Goal: Task Accomplishment & Management: Use online tool/utility

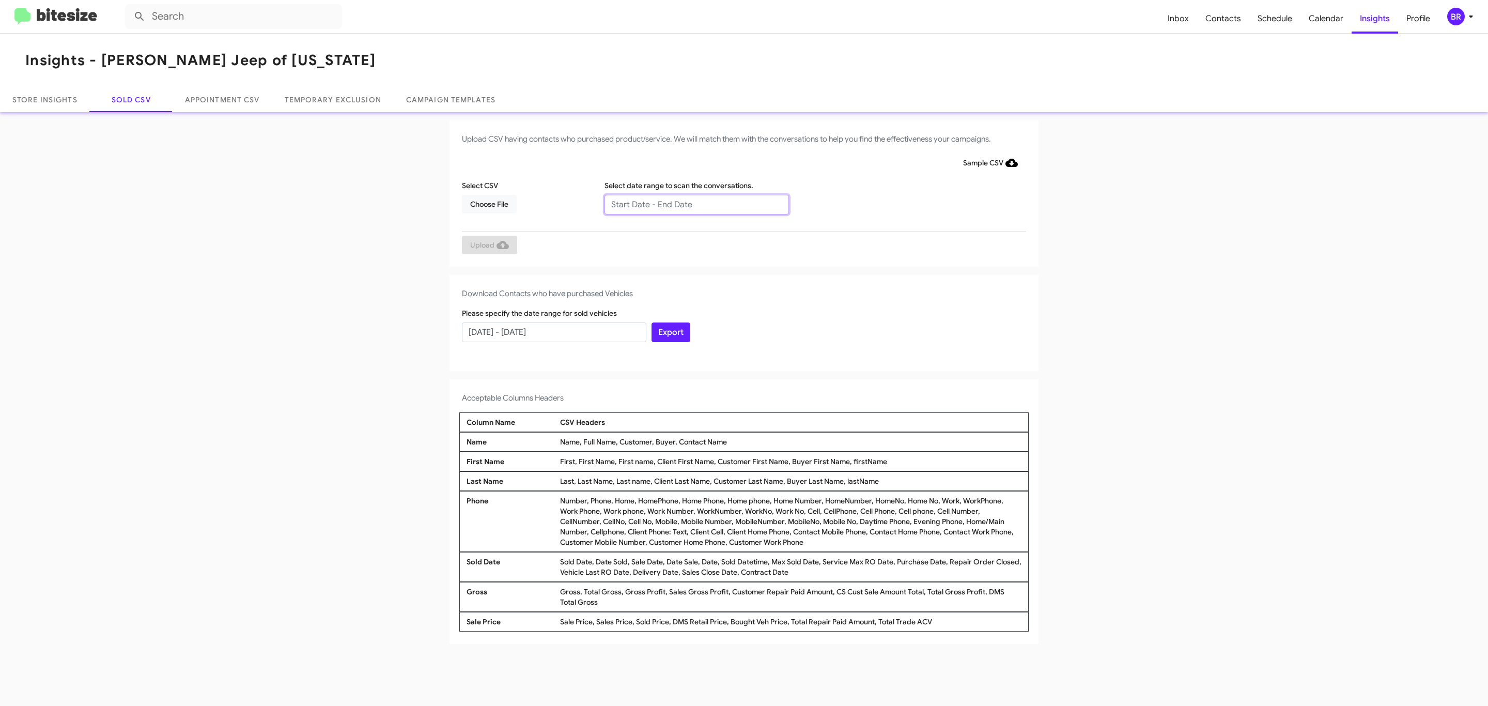
click at [696, 204] on input "text" at bounding box center [697, 205] width 184 height 20
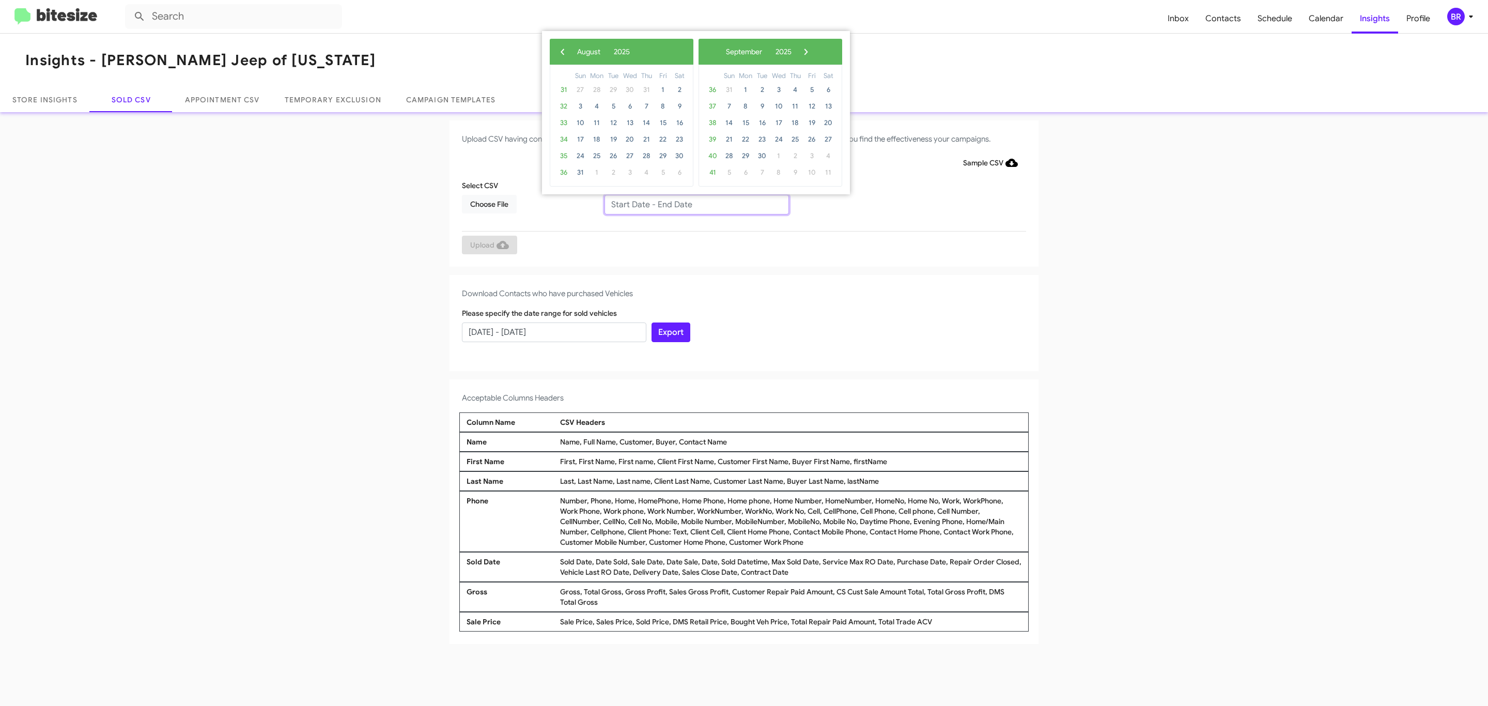
type input "06/27/2025 - 08/27/2025"
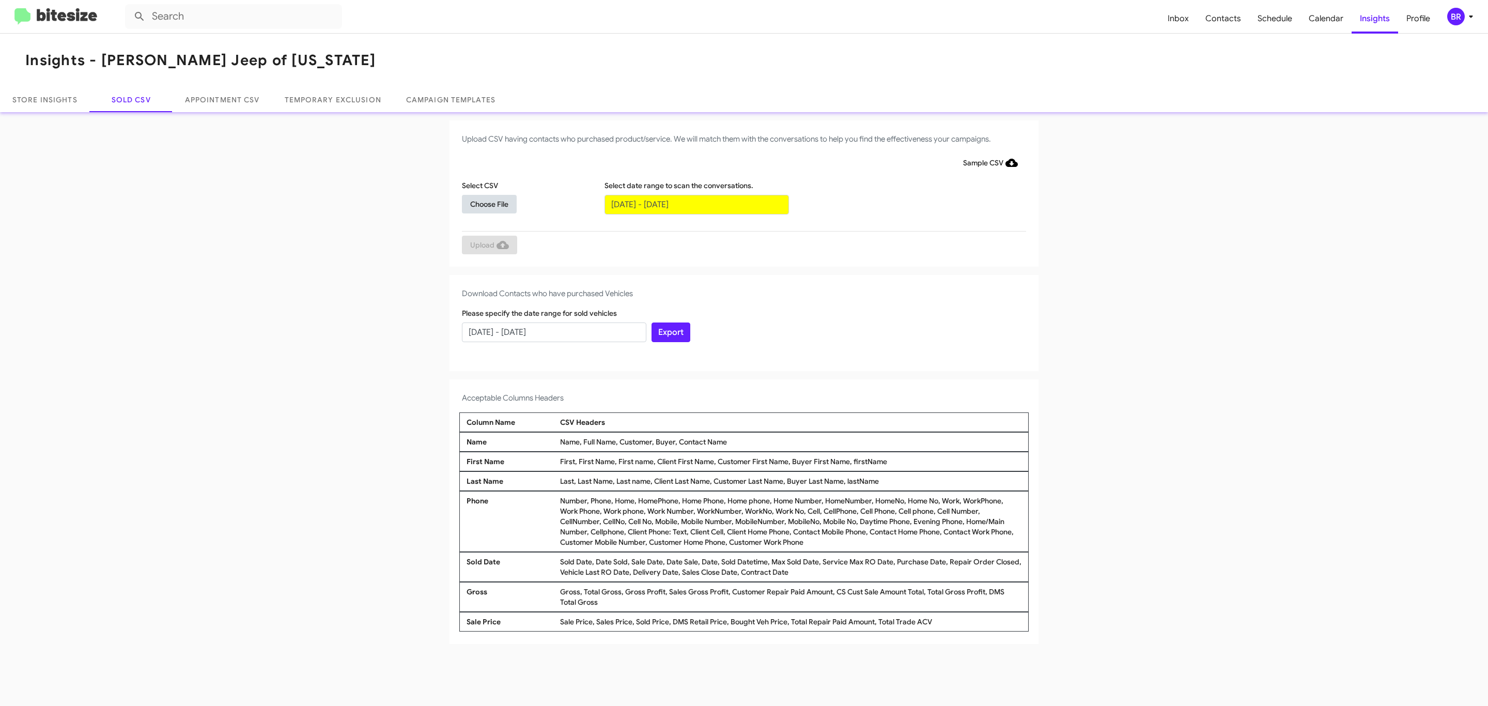
click at [489, 204] on span "Choose File" at bounding box center [489, 204] width 38 height 19
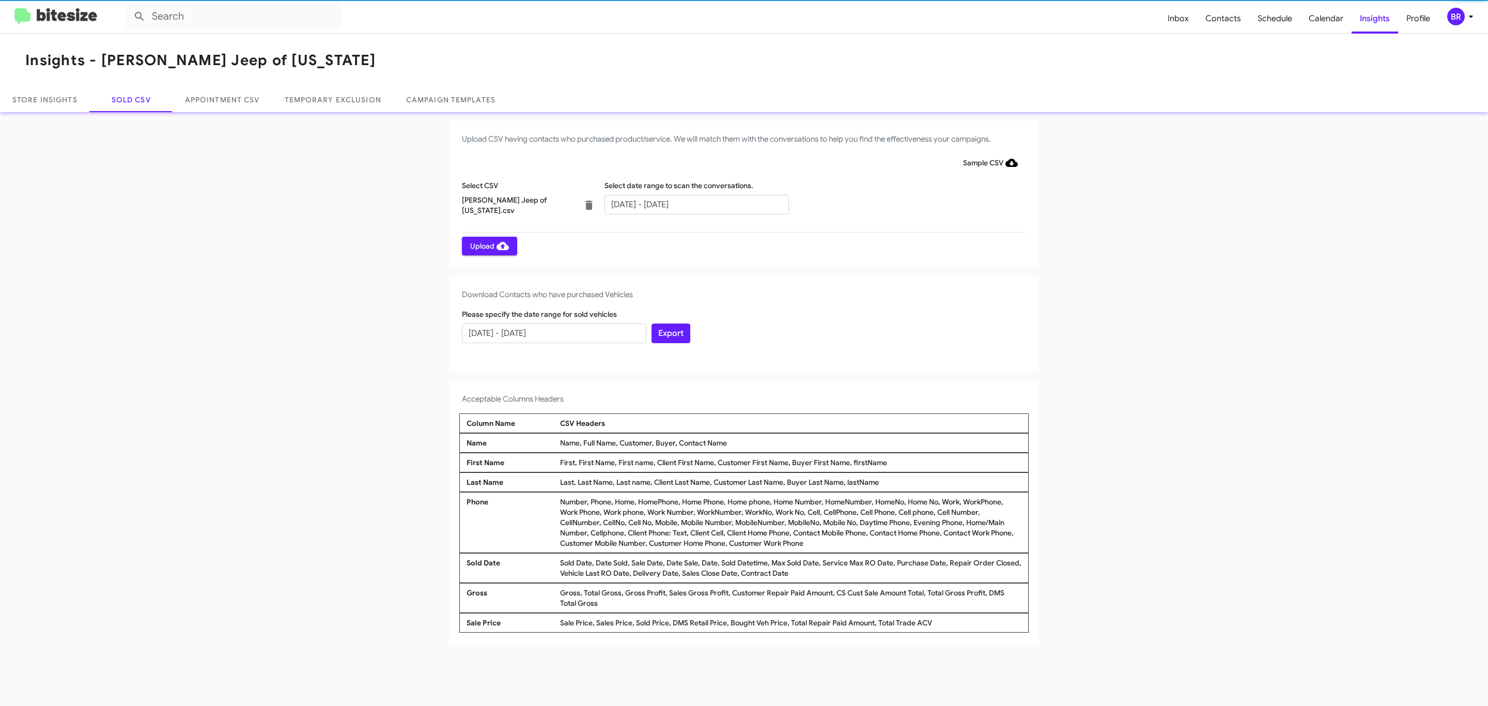
click at [488, 245] on span "Upload" at bounding box center [489, 246] width 39 height 19
click at [696, 204] on input "text" at bounding box center [697, 205] width 184 height 20
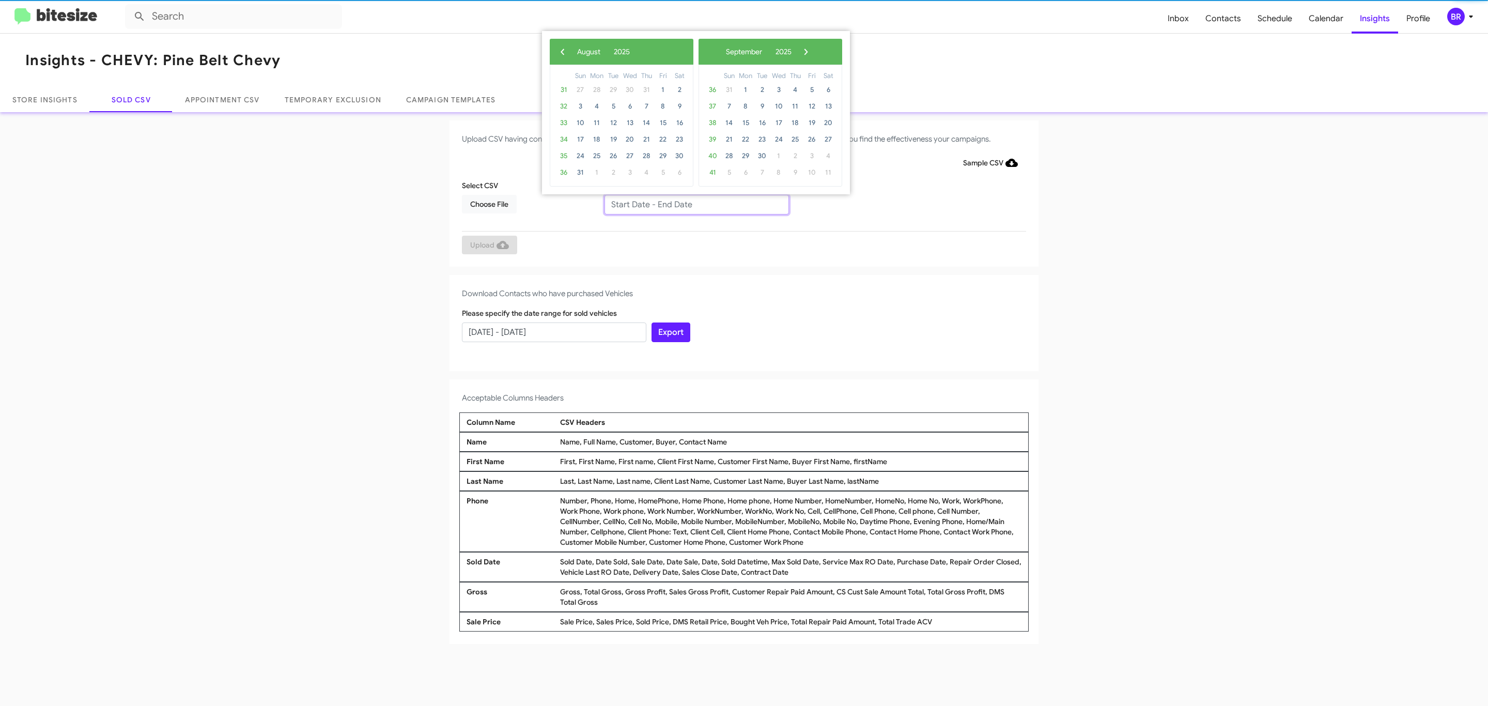
type input "[DATE] - [DATE]"
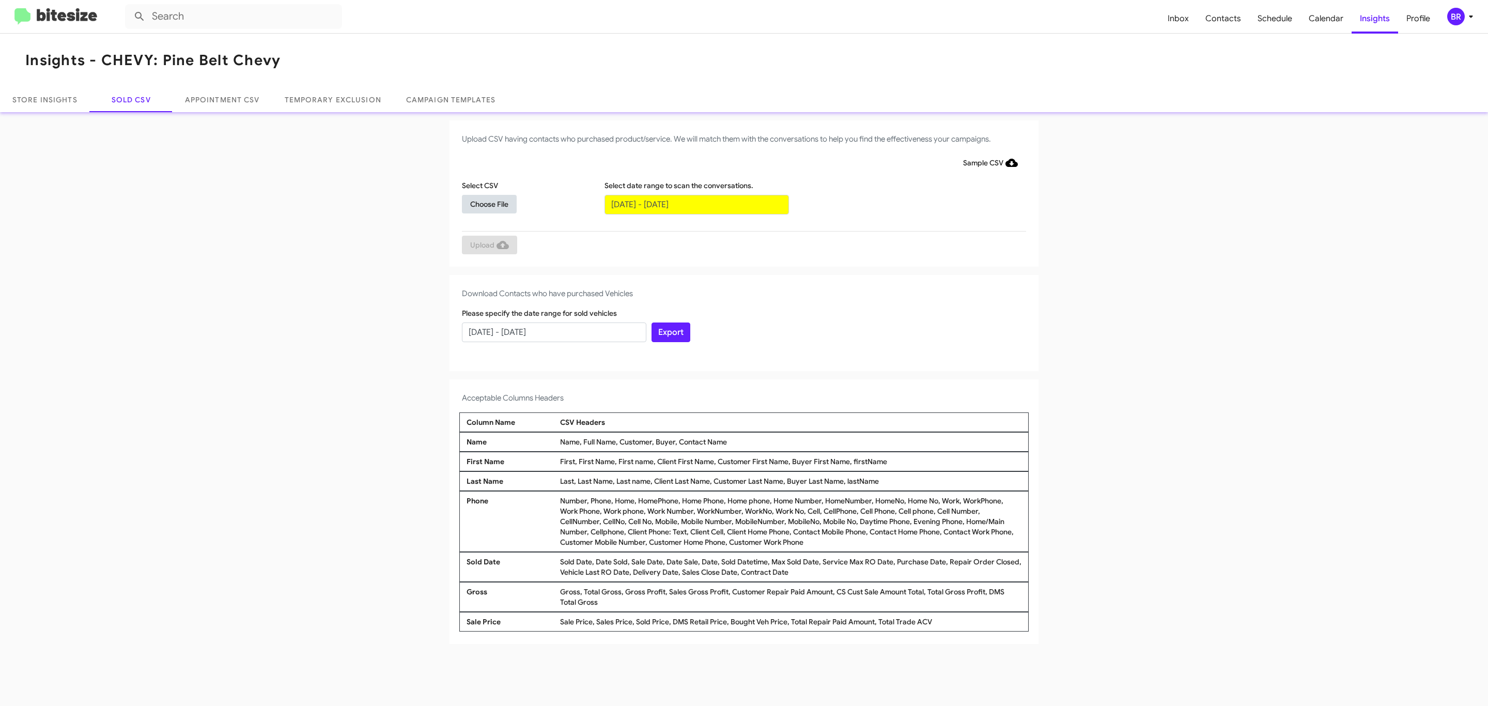
click at [489, 204] on span "Choose File" at bounding box center [489, 204] width 38 height 19
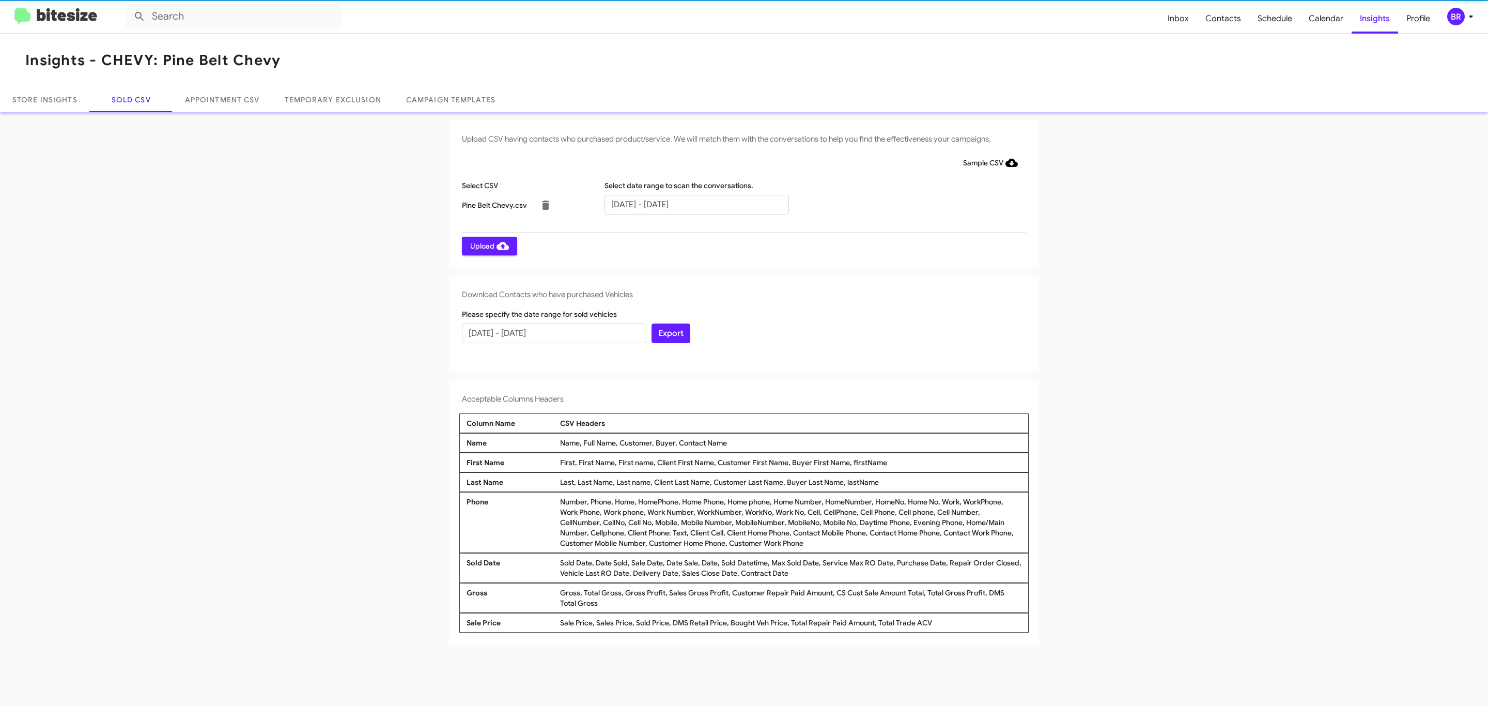
click at [488, 245] on span "Upload" at bounding box center [489, 246] width 39 height 19
click at [696, 204] on input "text" at bounding box center [697, 205] width 184 height 20
type input "06/27/2025 - 08/27/2025"
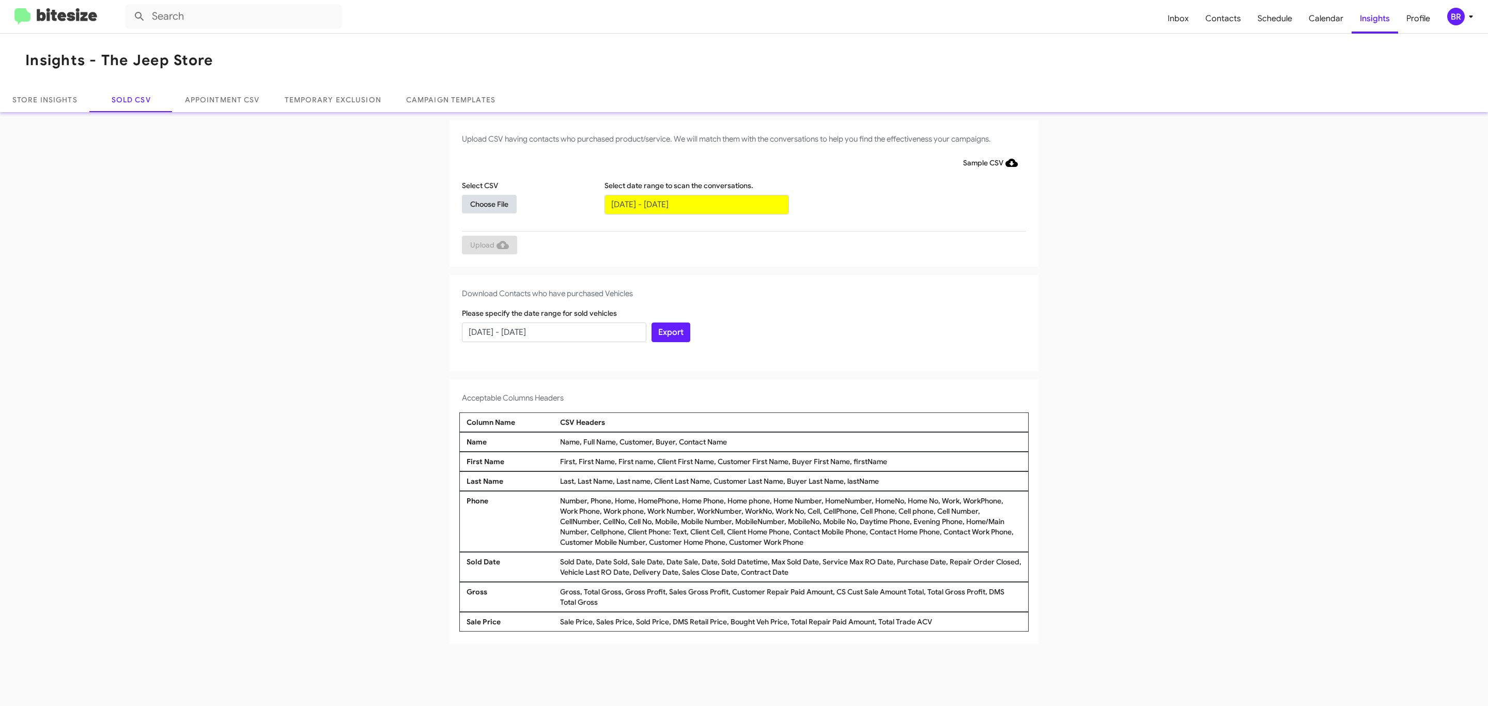
click at [489, 204] on span "Choose File" at bounding box center [489, 204] width 38 height 19
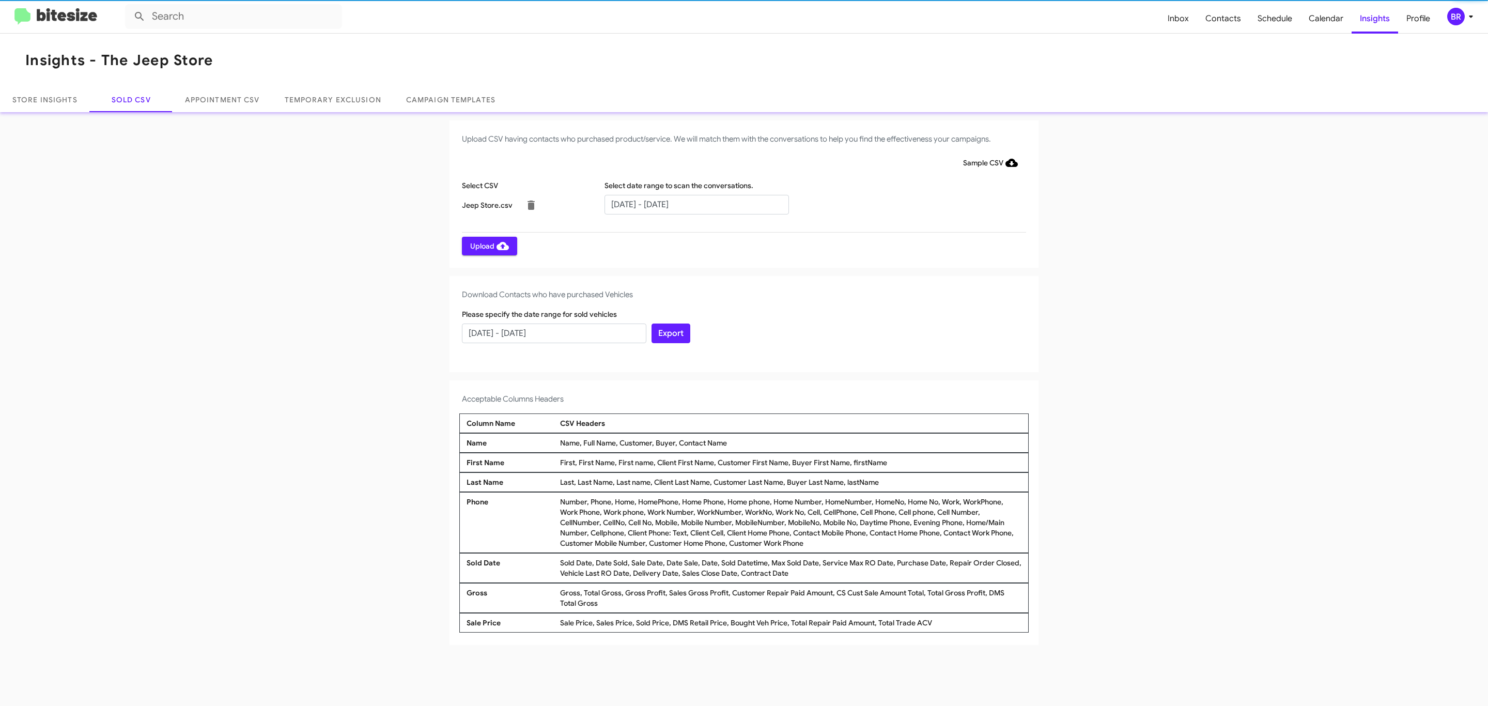
click at [488, 245] on span "Upload" at bounding box center [489, 246] width 39 height 19
click at [696, 204] on input "text" at bounding box center [697, 205] width 184 height 20
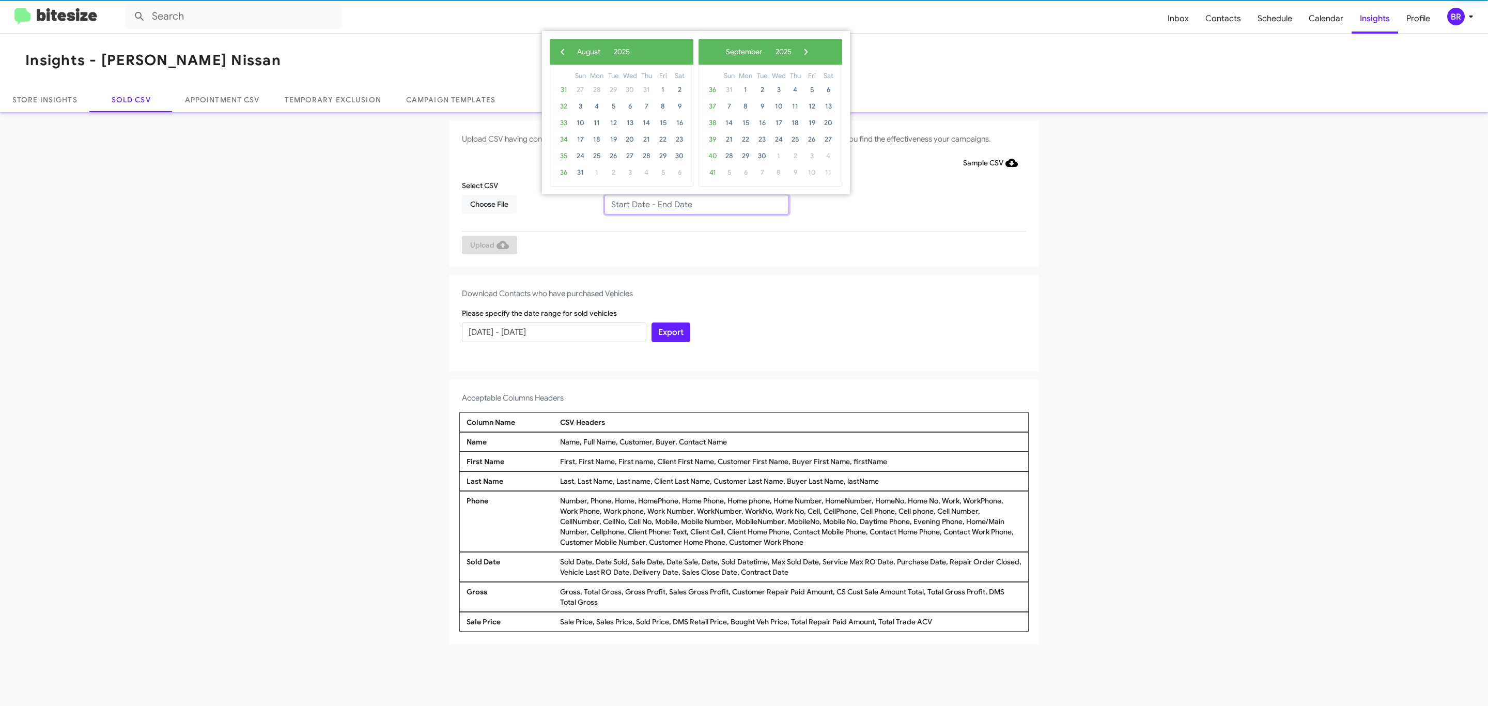
type input "06/27/2025 - 08/27/2025"
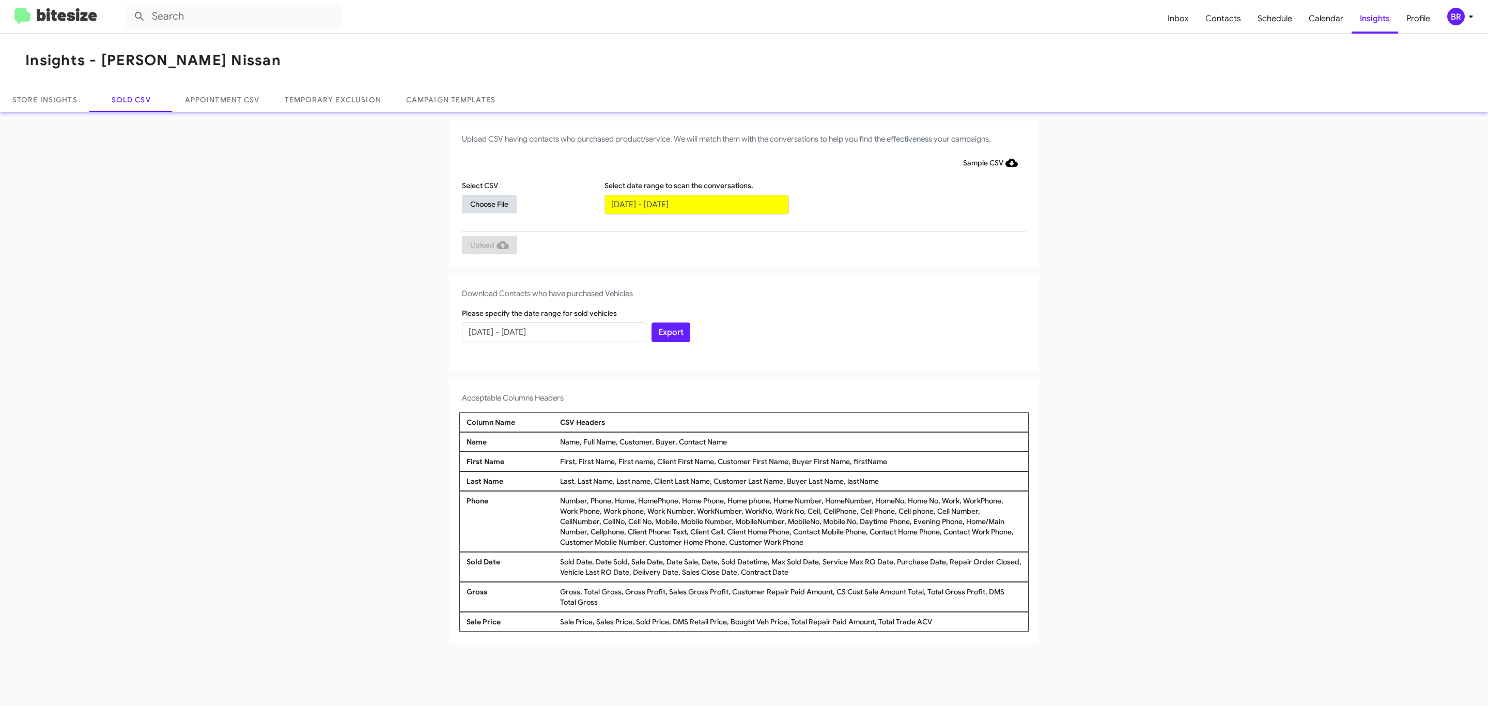
click at [489, 204] on span "Choose File" at bounding box center [489, 204] width 38 height 19
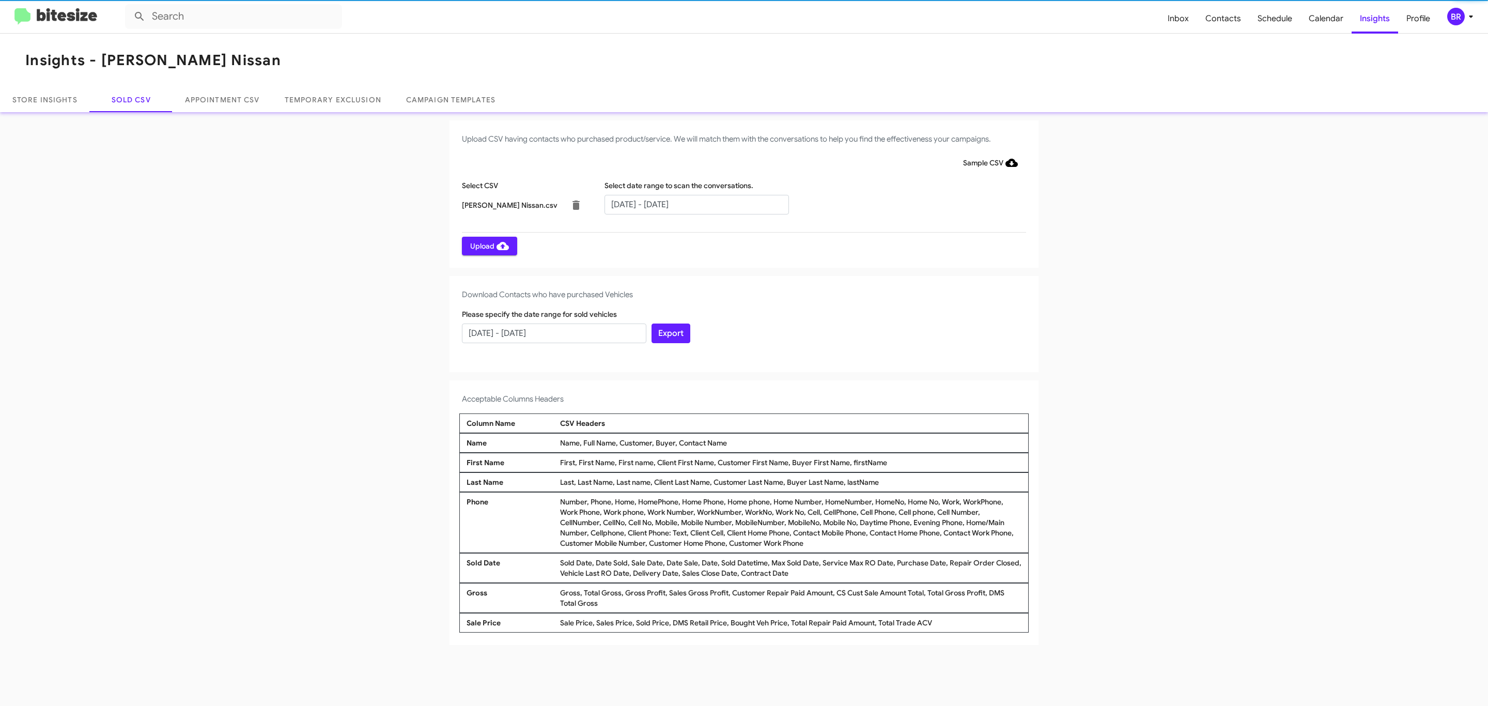
click at [488, 245] on span "Upload" at bounding box center [489, 246] width 39 height 19
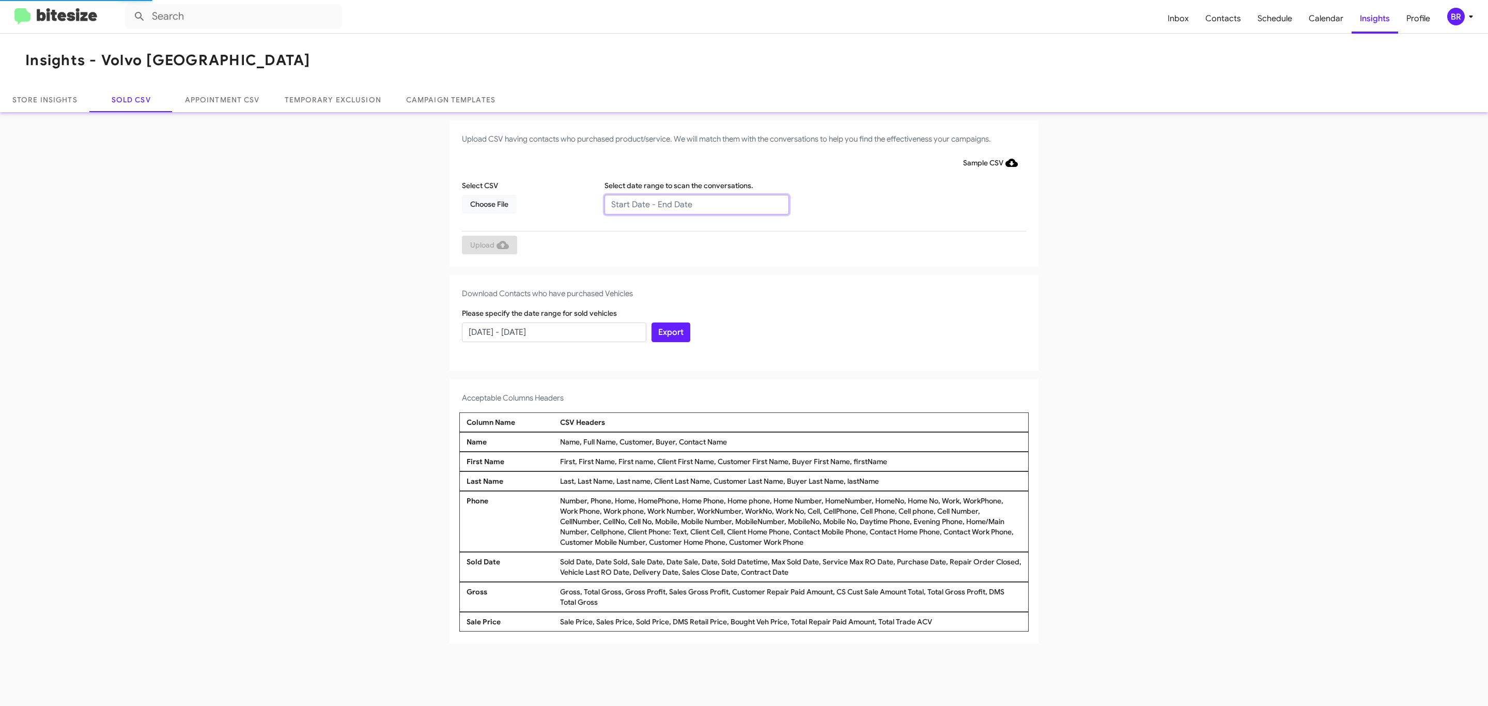
click at [696, 204] on input "text" at bounding box center [697, 205] width 184 height 20
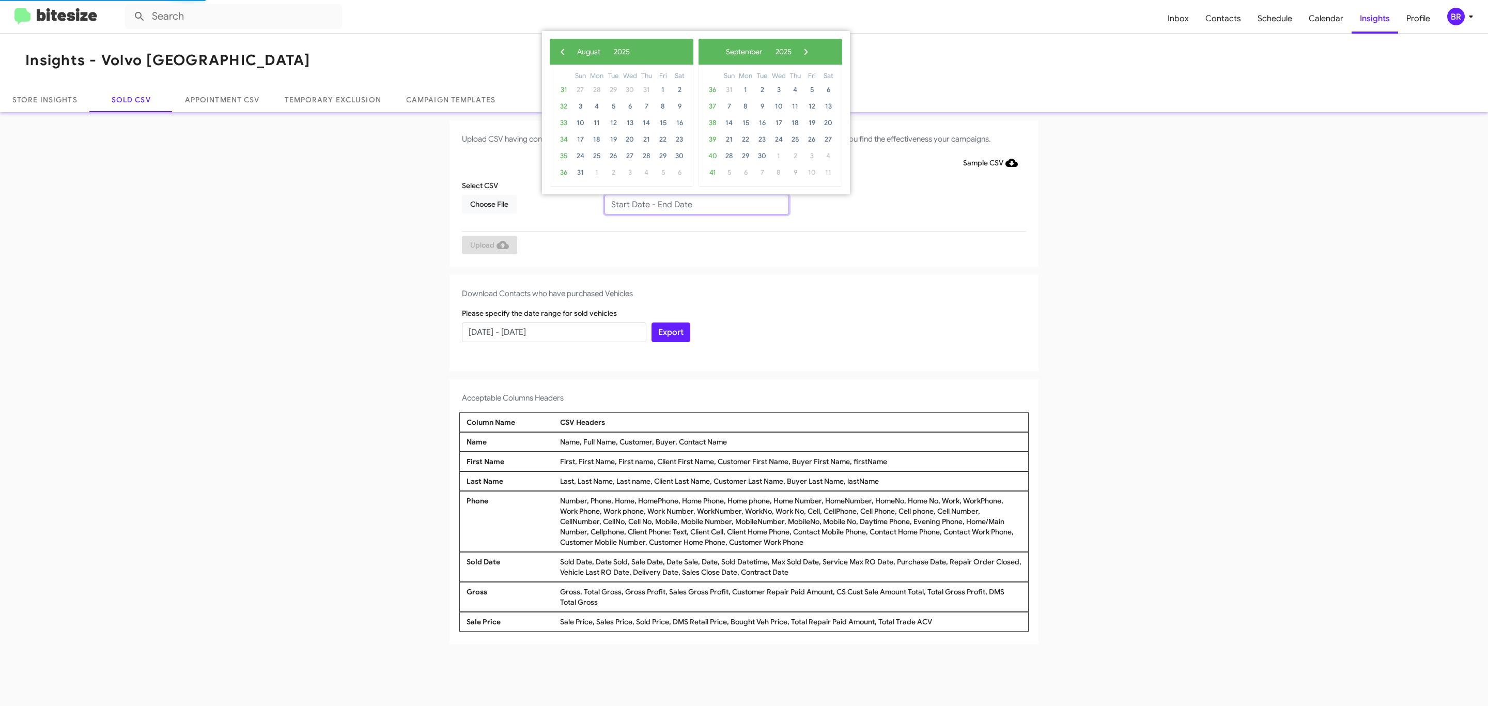
type input "[DATE] - [DATE]"
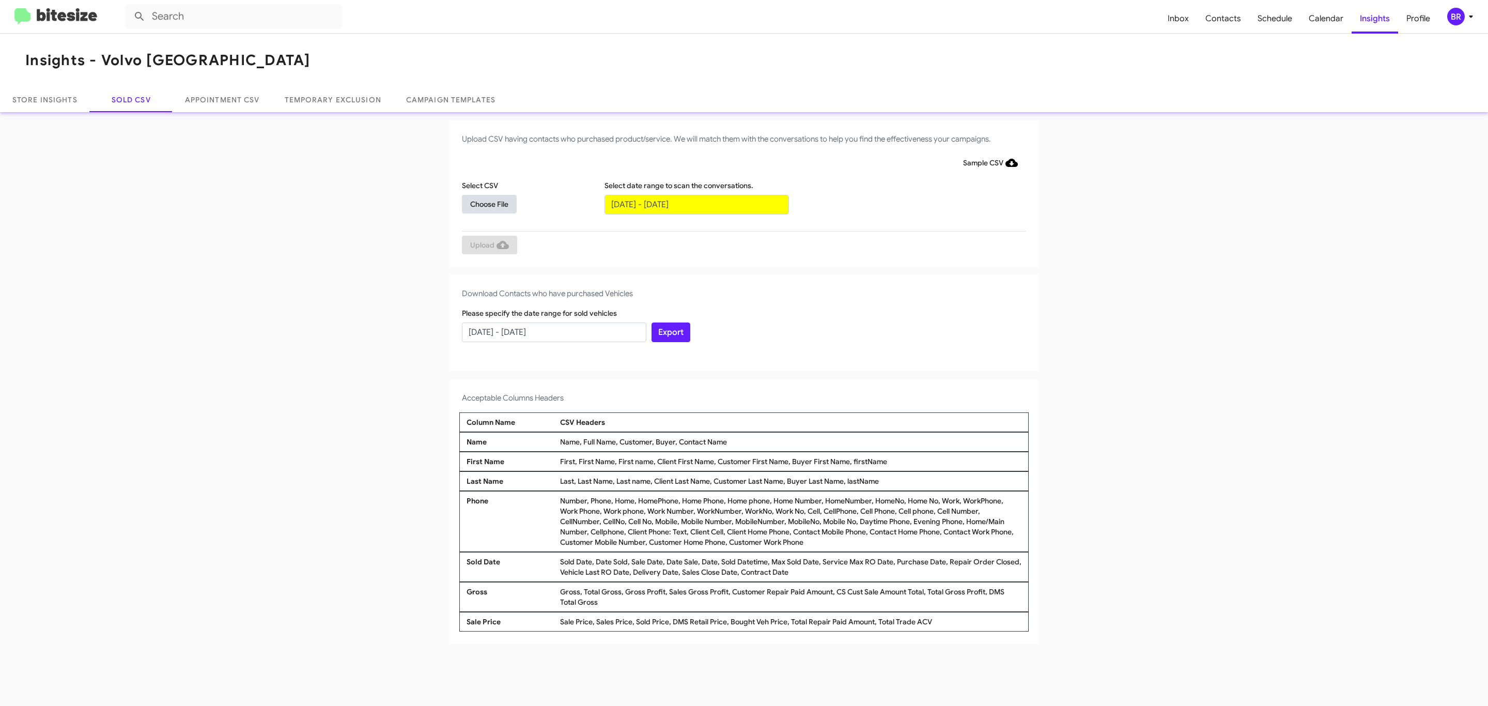
click at [489, 204] on span "Choose File" at bounding box center [489, 204] width 38 height 19
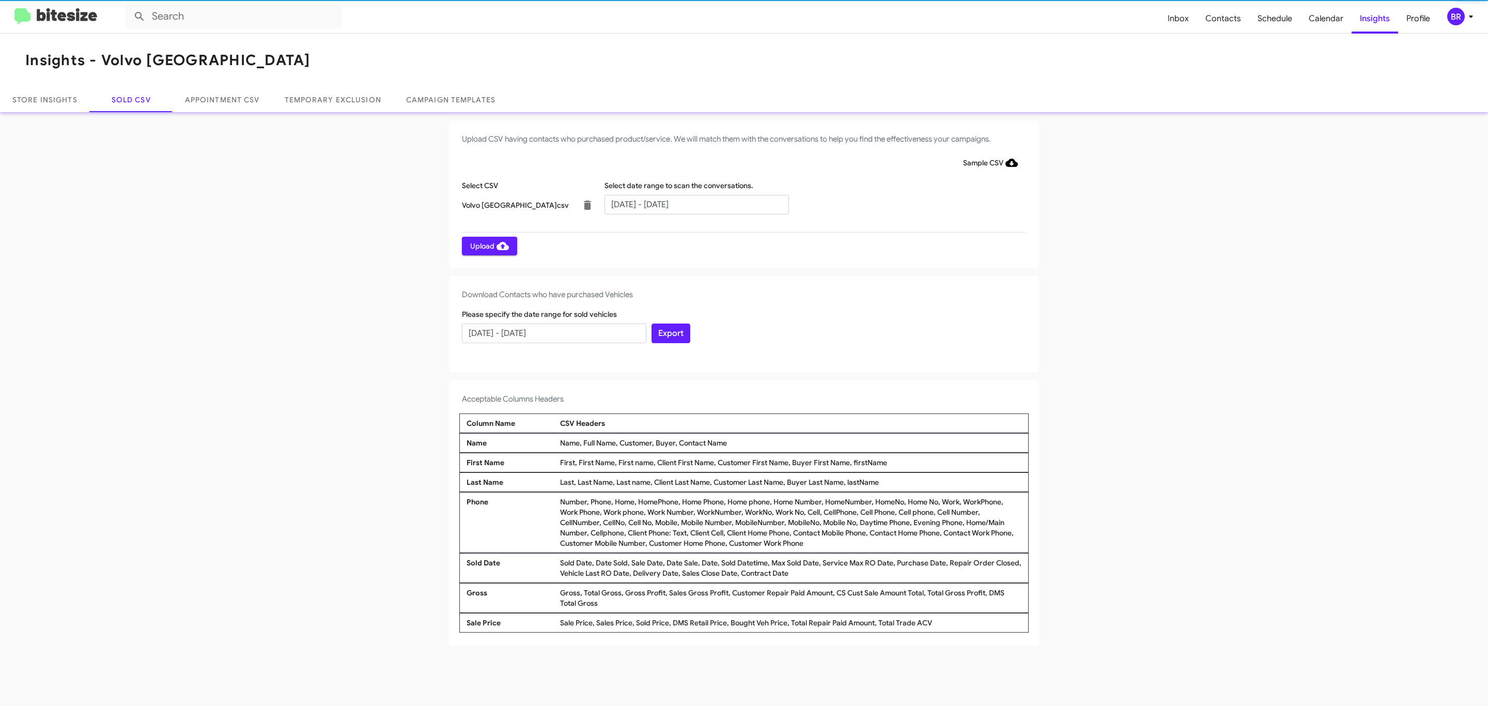
click at [488, 245] on span "Upload" at bounding box center [489, 246] width 39 height 19
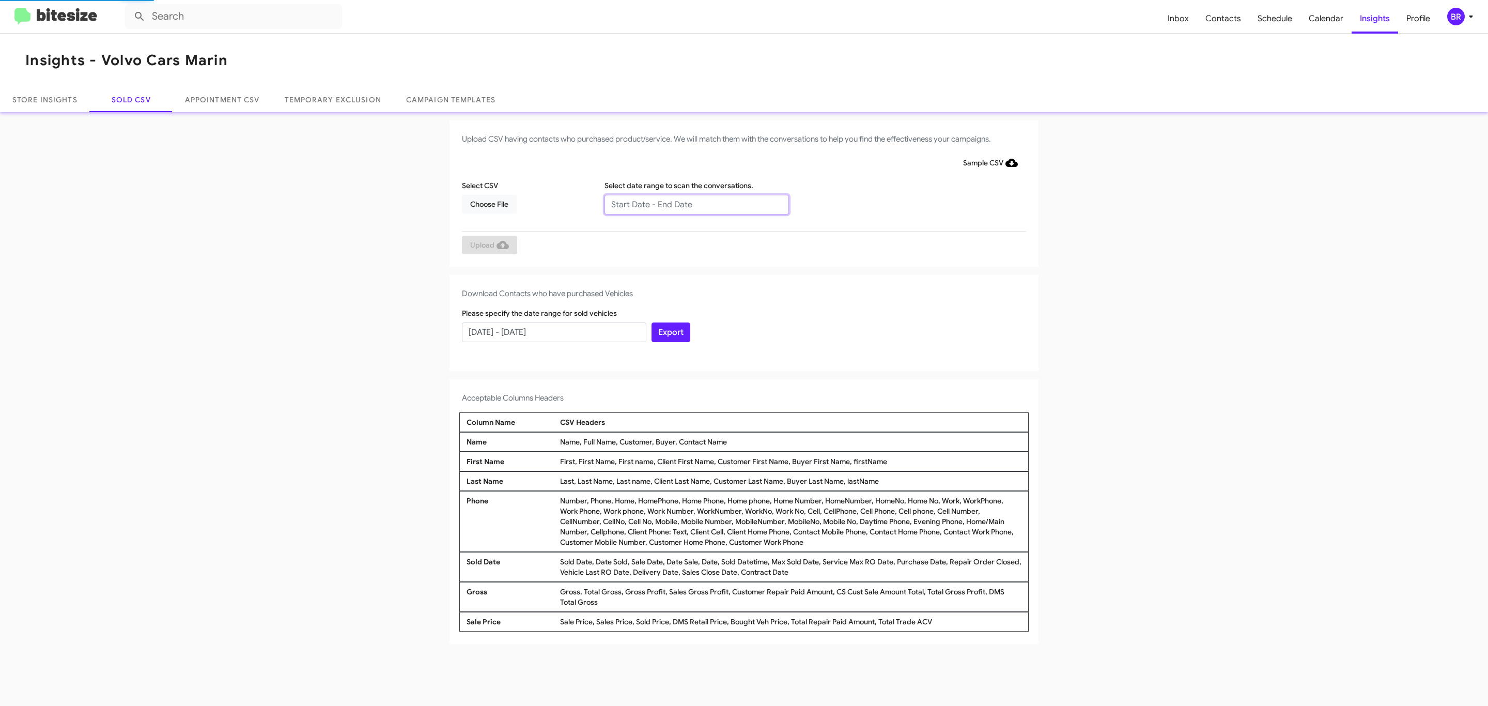
click at [696, 204] on input "text" at bounding box center [697, 205] width 184 height 20
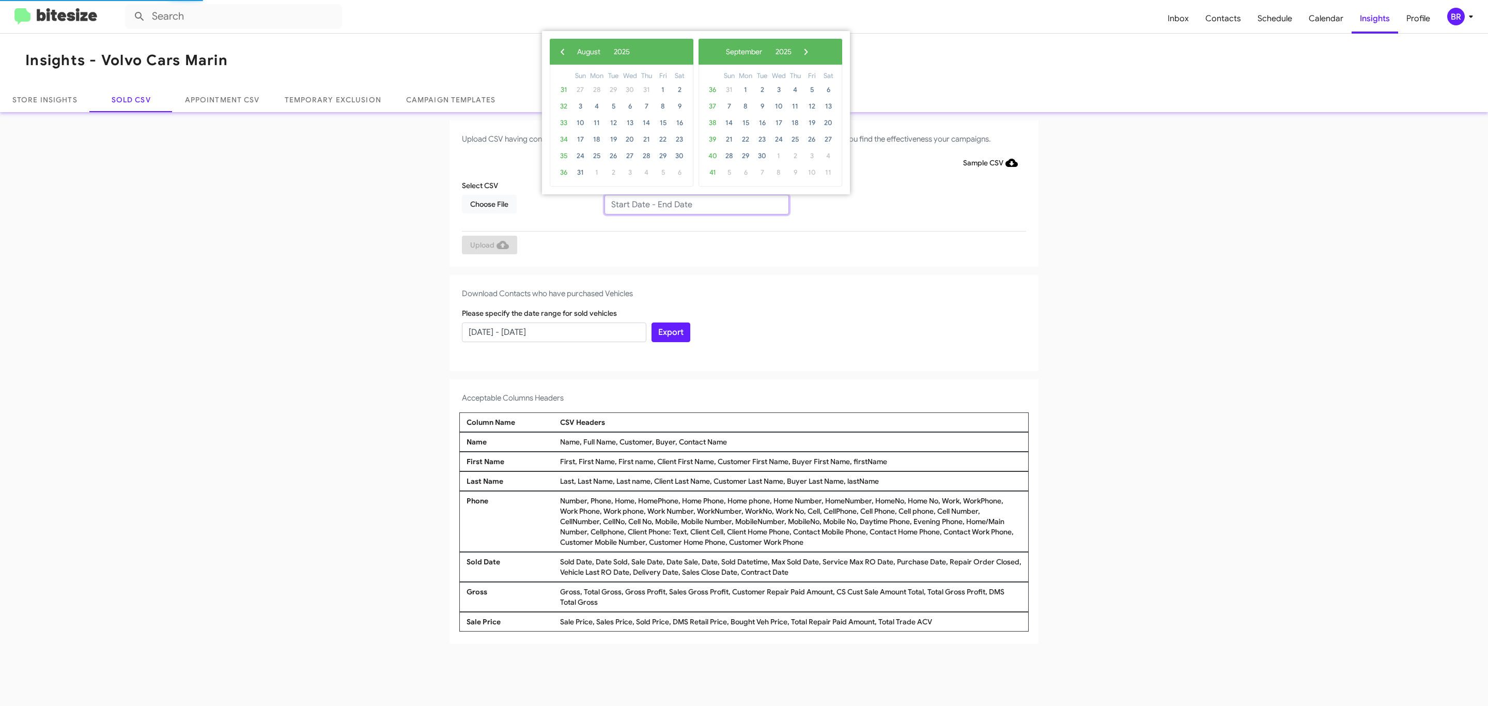
type input "[DATE] - [DATE]"
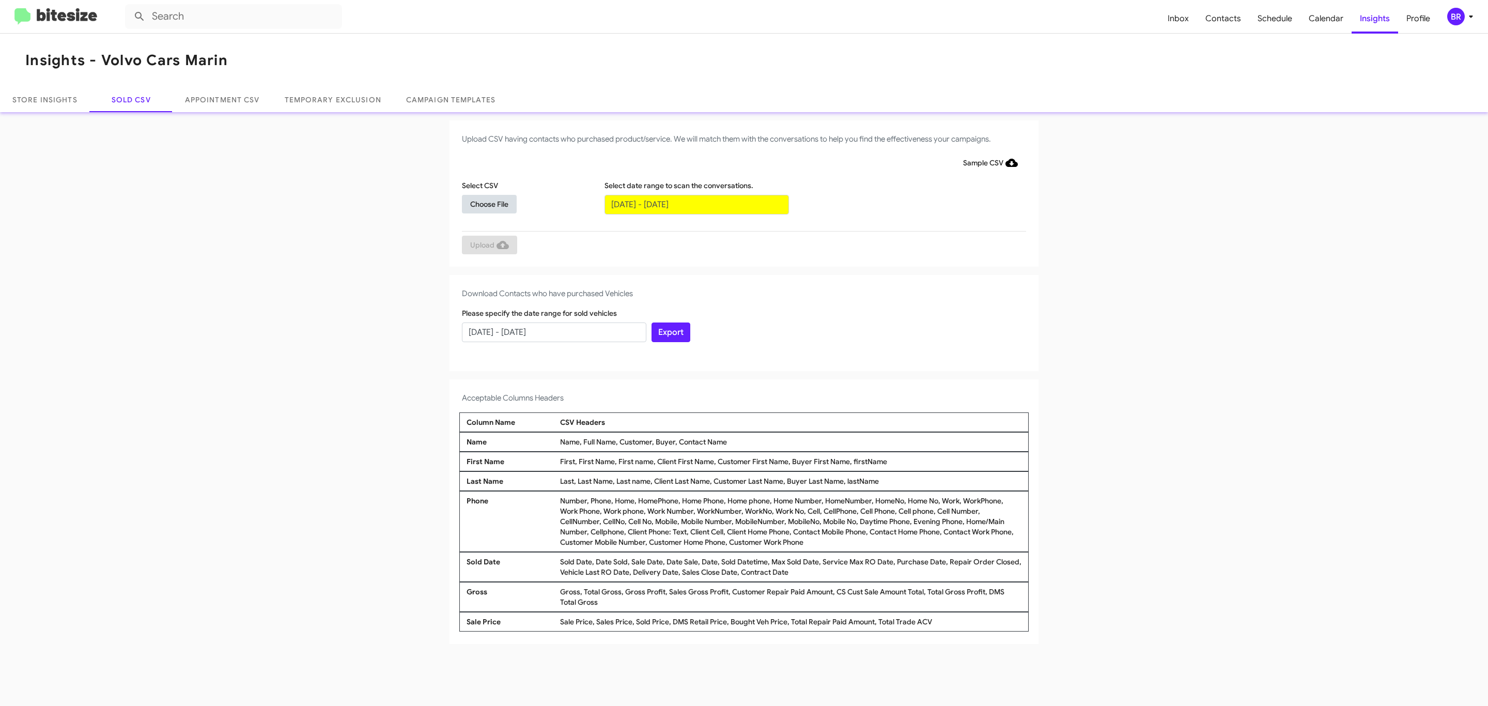
click at [489, 204] on span "Choose File" at bounding box center [489, 204] width 38 height 19
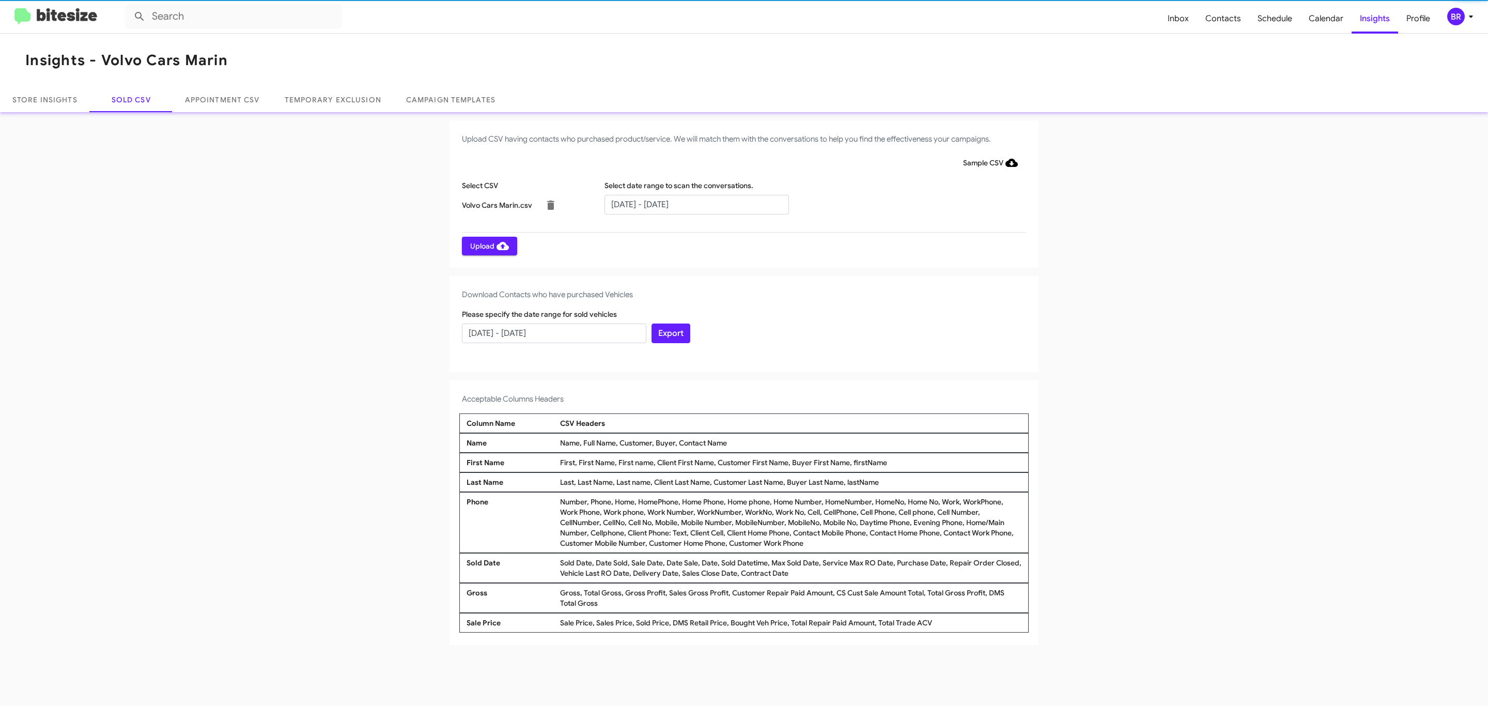
click at [488, 245] on span "Upload" at bounding box center [489, 246] width 39 height 19
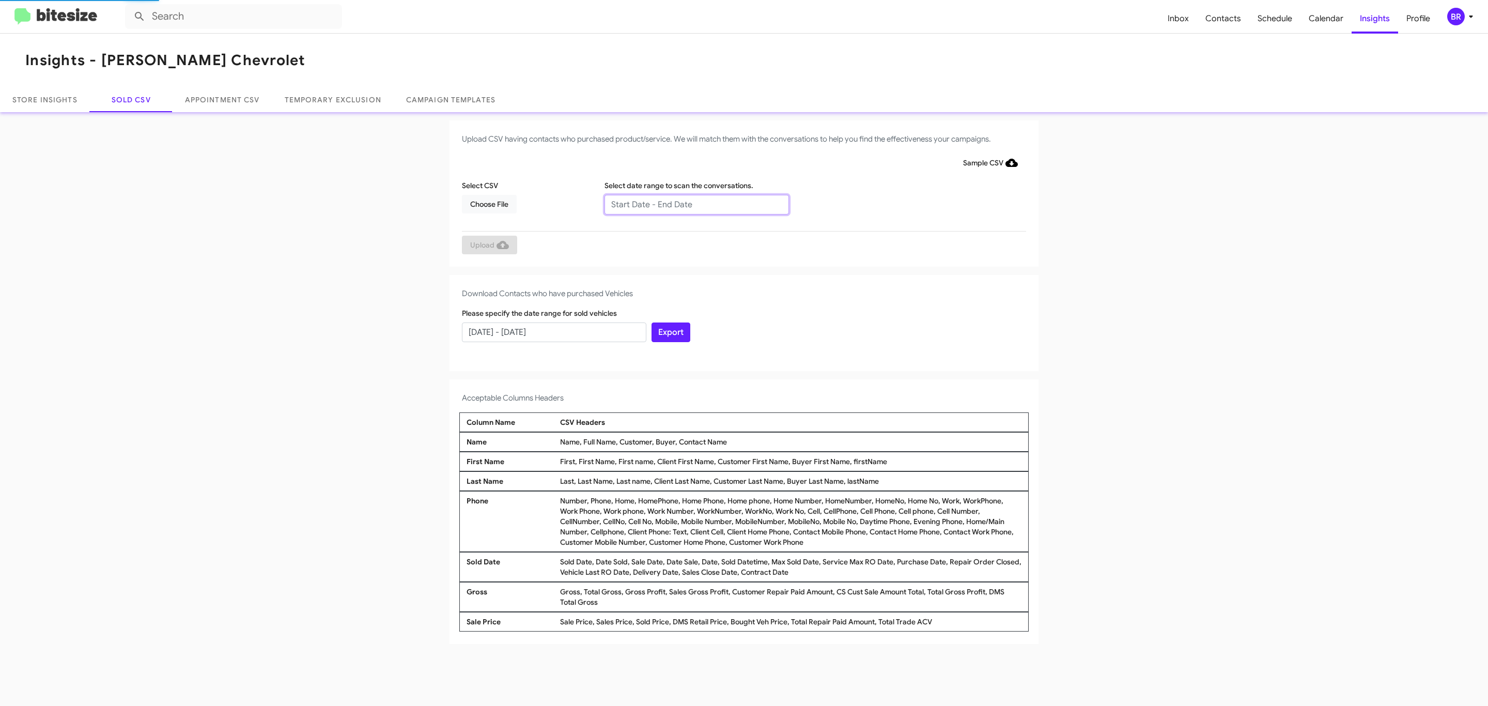
click at [696, 204] on input "text" at bounding box center [697, 205] width 184 height 20
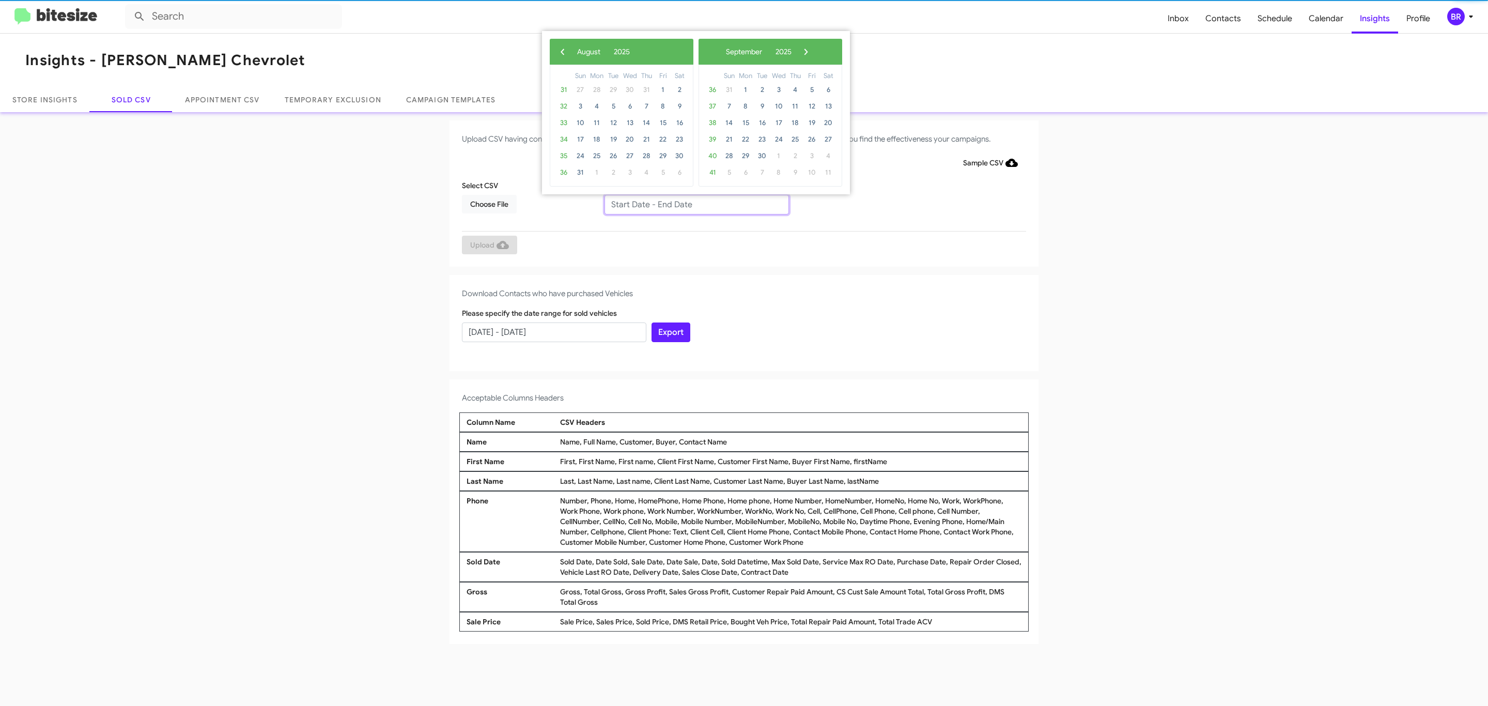
type input "06/27/2025 - 08/27/2025"
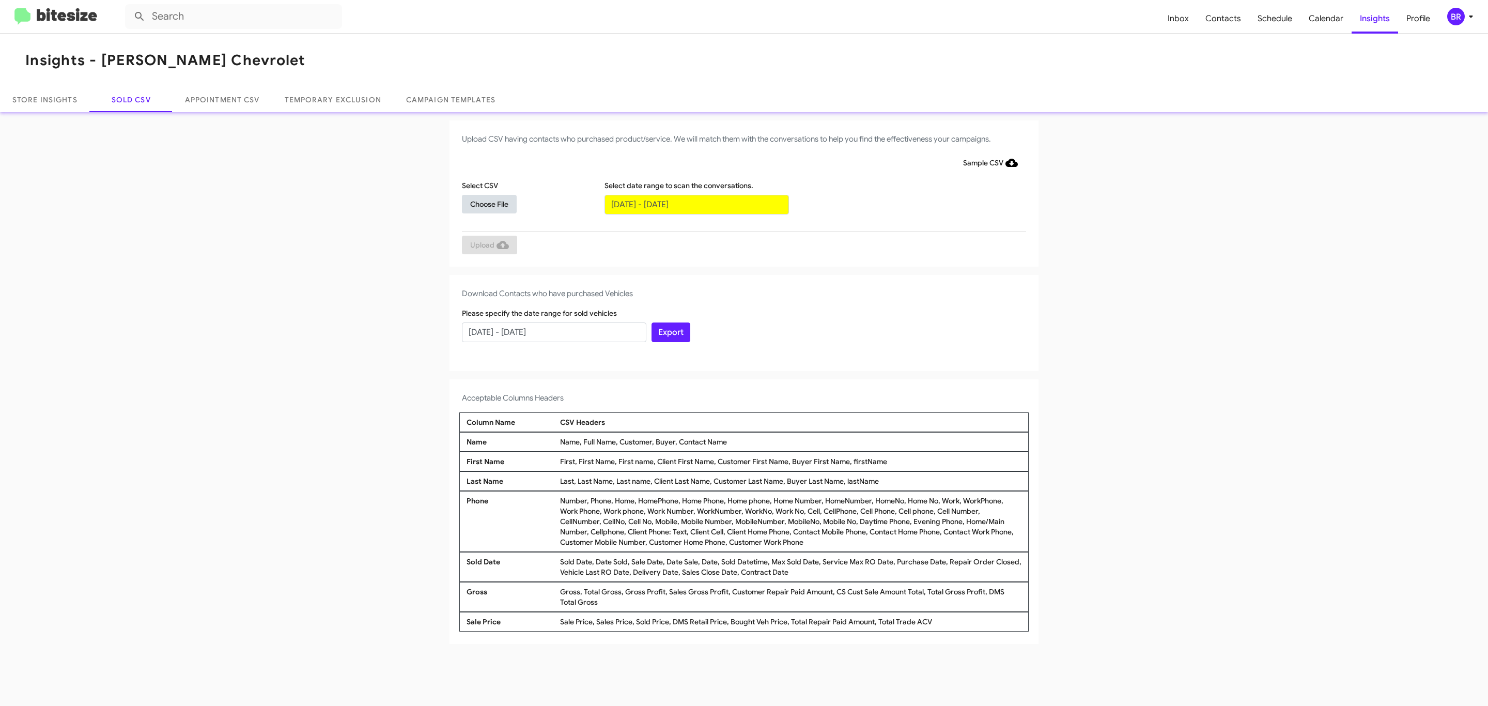
click at [489, 204] on span "Choose File" at bounding box center [489, 204] width 38 height 19
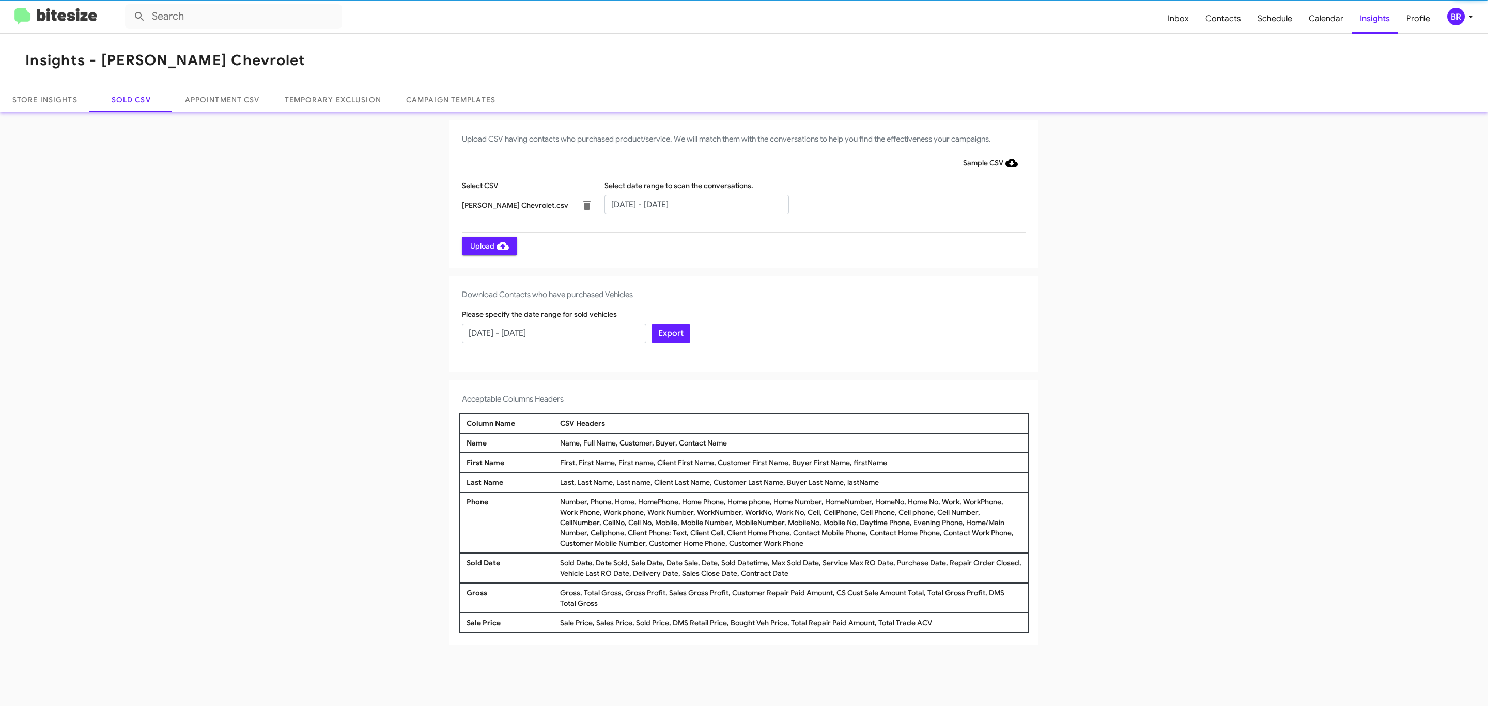
click at [488, 245] on span "Upload" at bounding box center [489, 246] width 39 height 19
click at [696, 204] on input "text" at bounding box center [697, 205] width 184 height 20
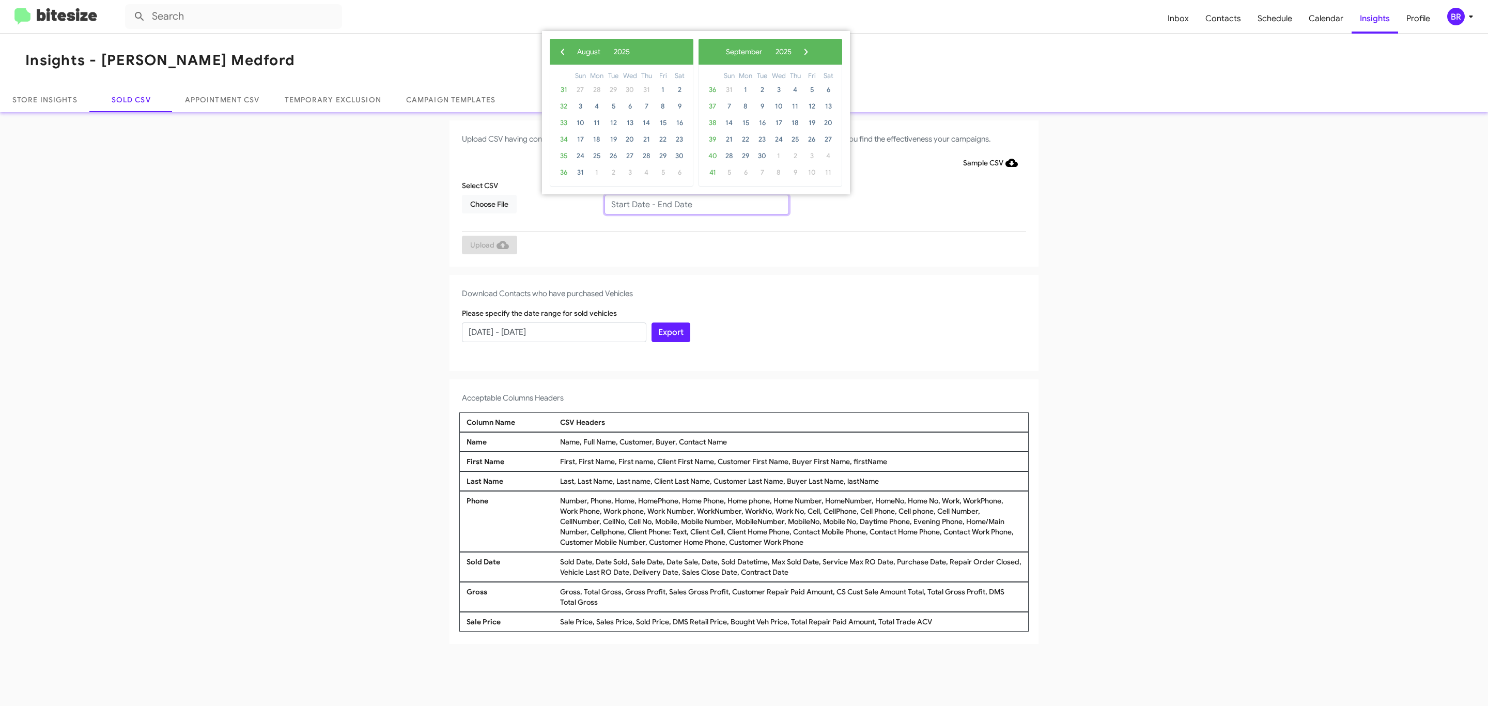
type input "06/27/2025 - 08/27/2025"
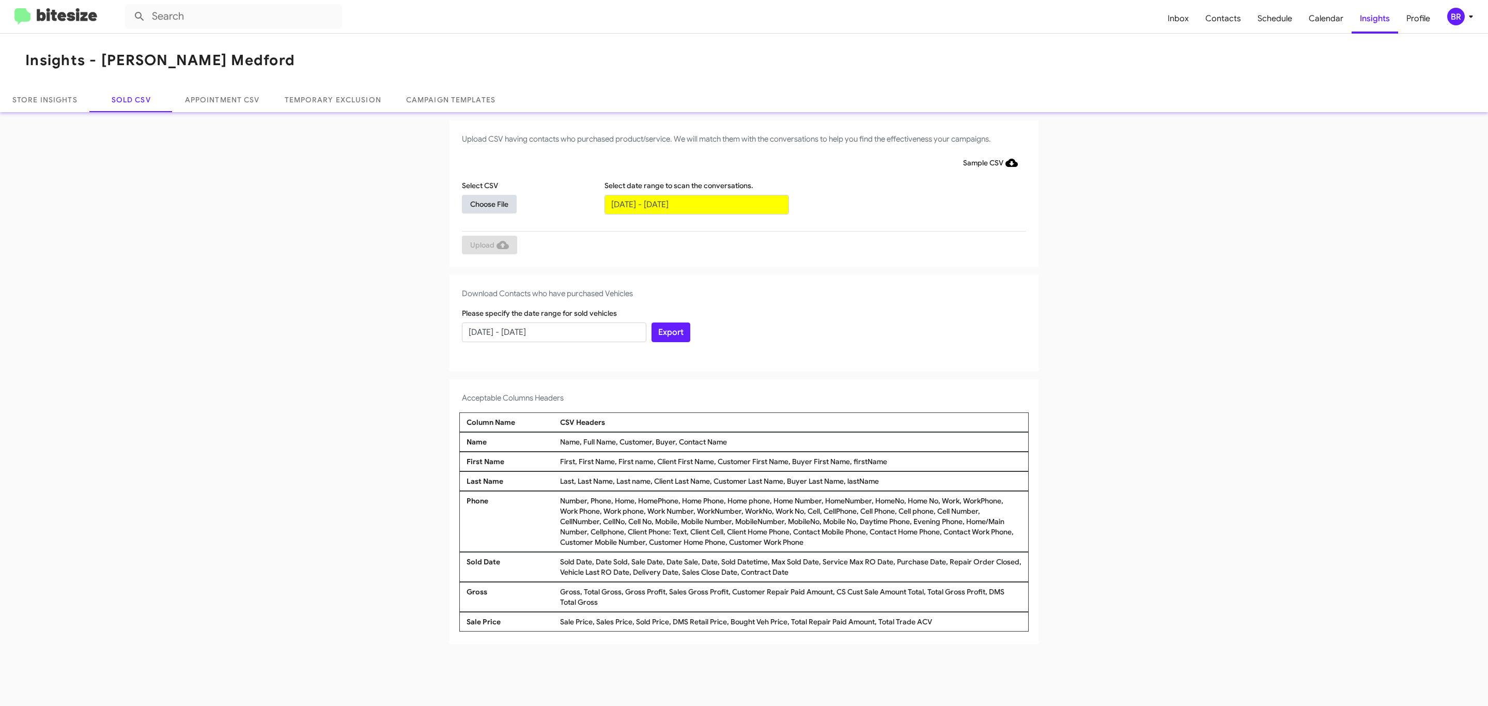
click at [489, 204] on span "Choose File" at bounding box center [489, 204] width 38 height 19
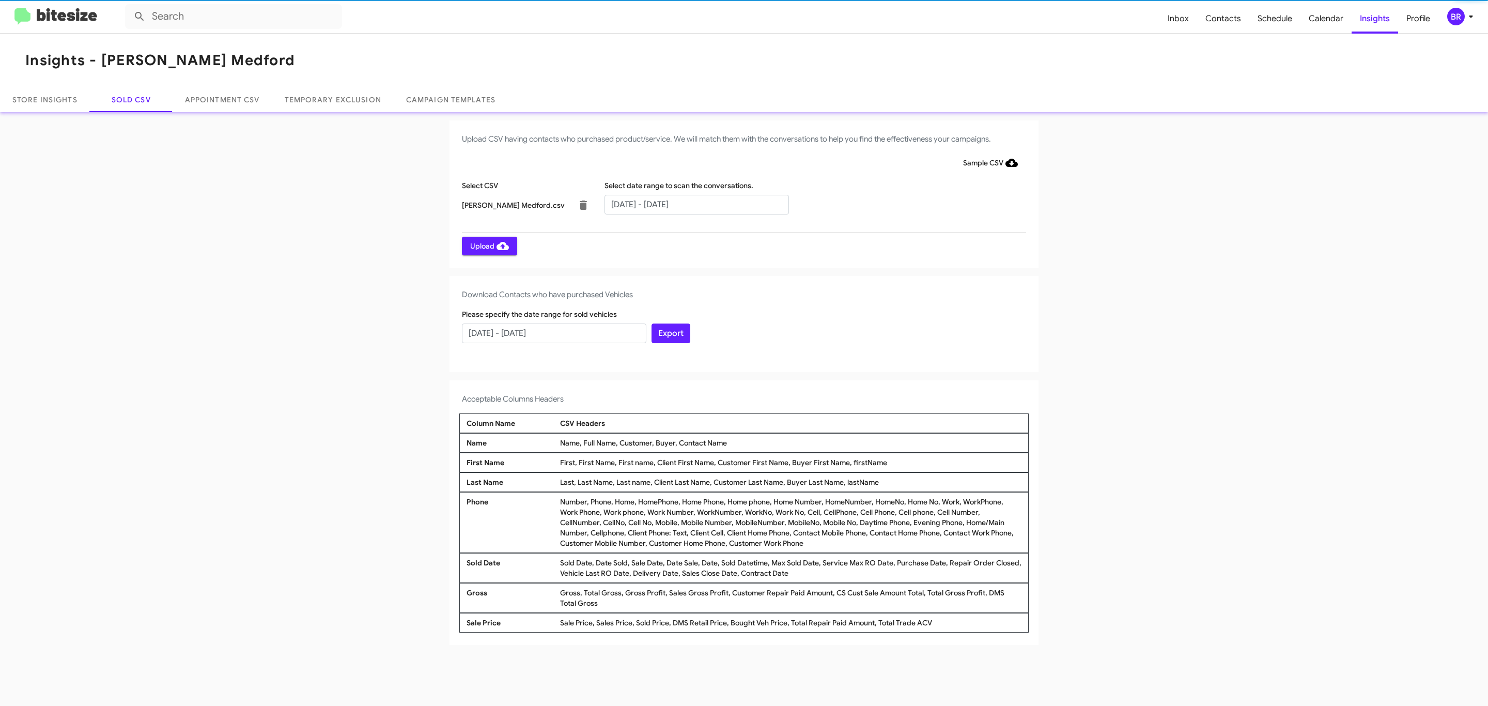
click at [488, 245] on span "Upload" at bounding box center [489, 246] width 39 height 19
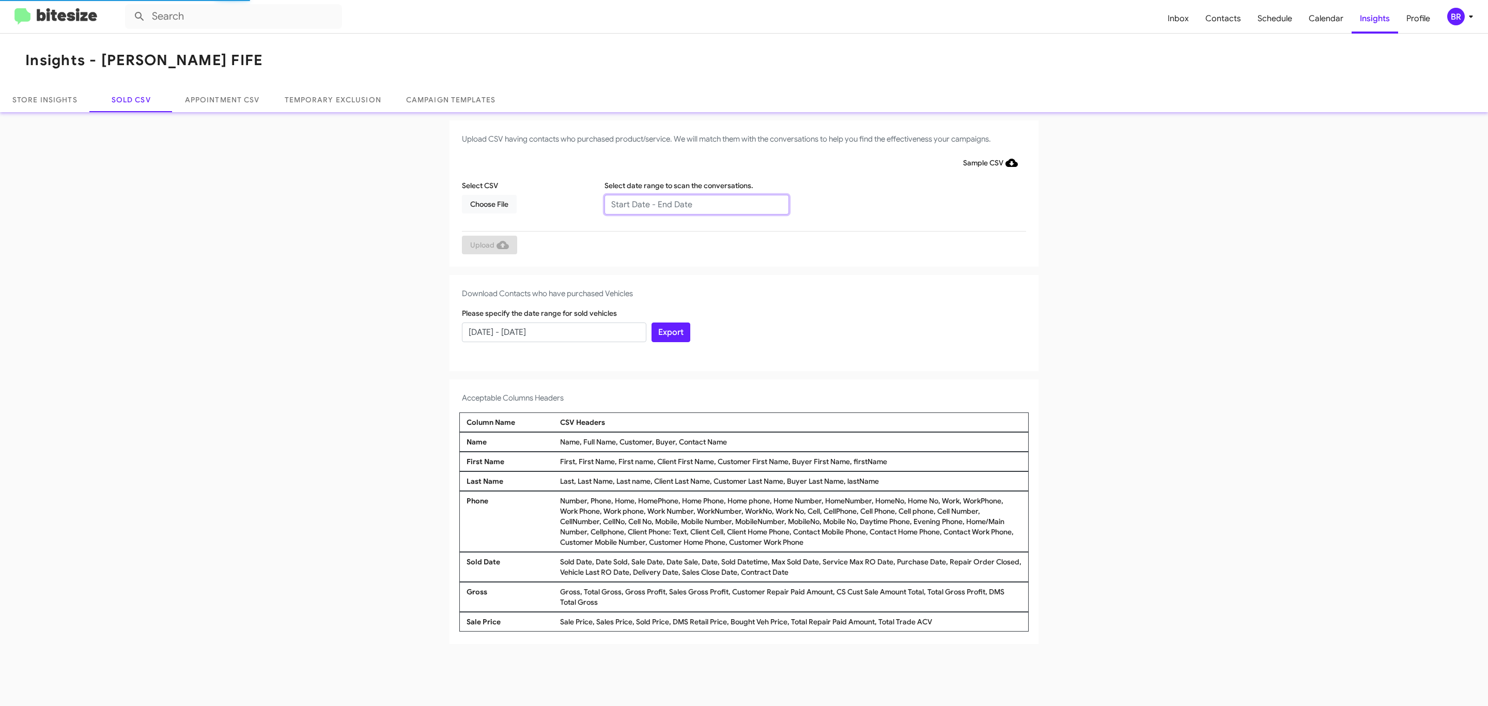
click at [696, 204] on input "text" at bounding box center [697, 205] width 184 height 20
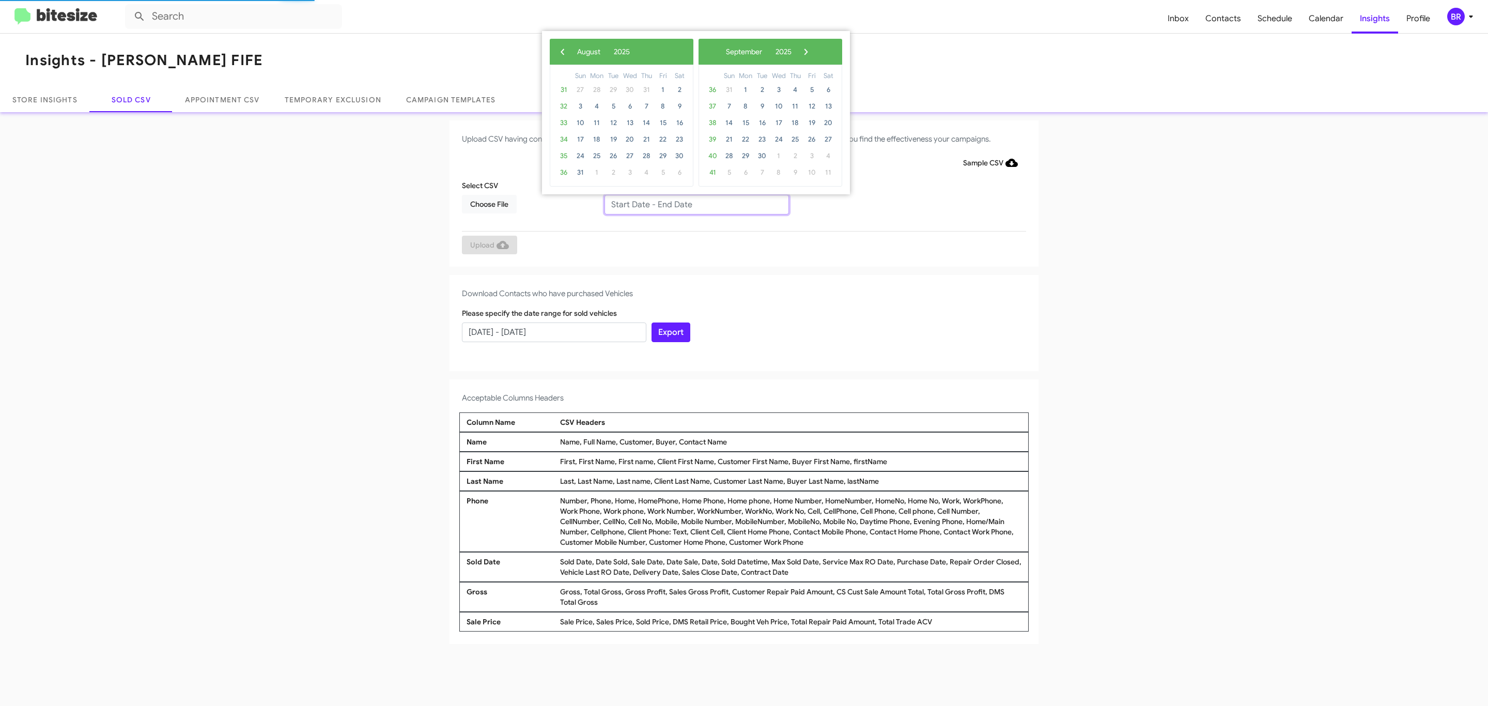
type input "06/27/2025 - 08/27/2025"
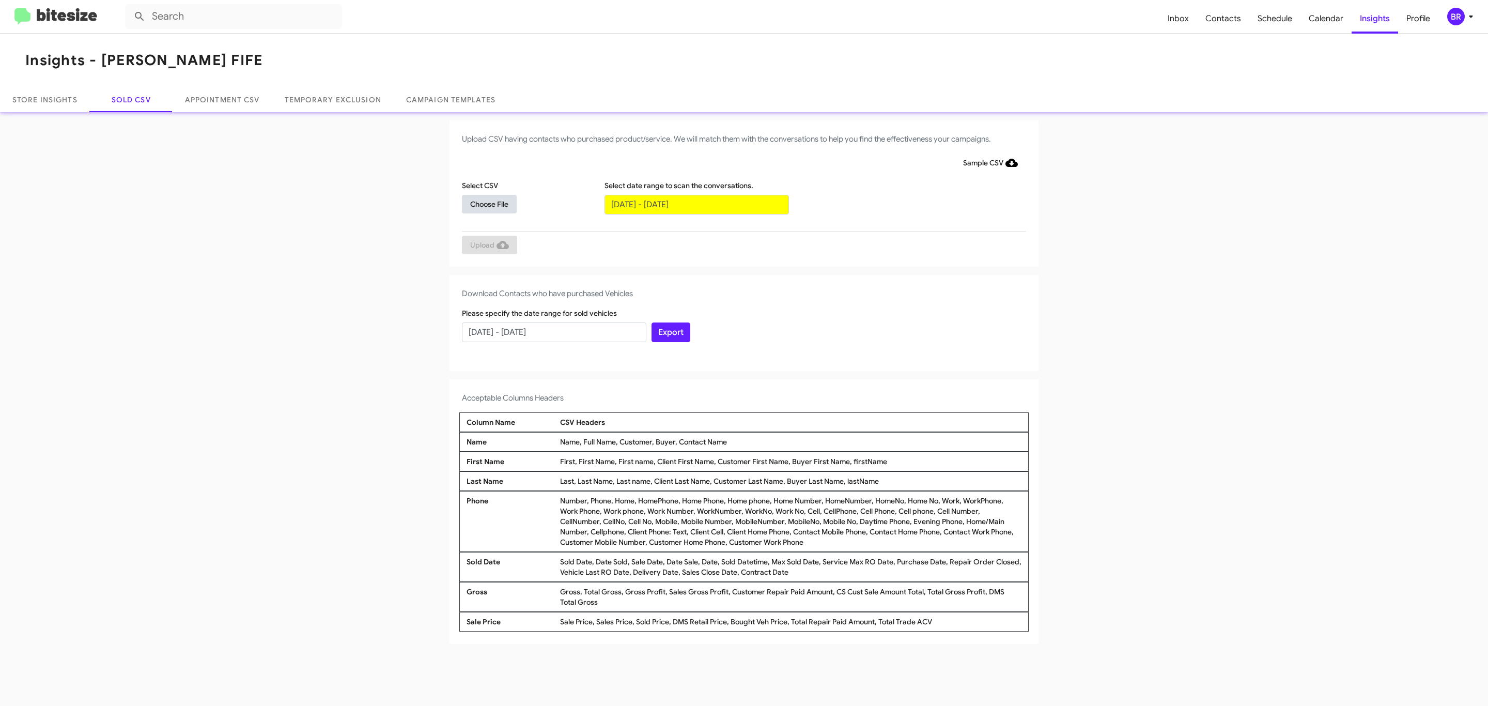
click at [489, 204] on span "Choose File" at bounding box center [489, 204] width 38 height 19
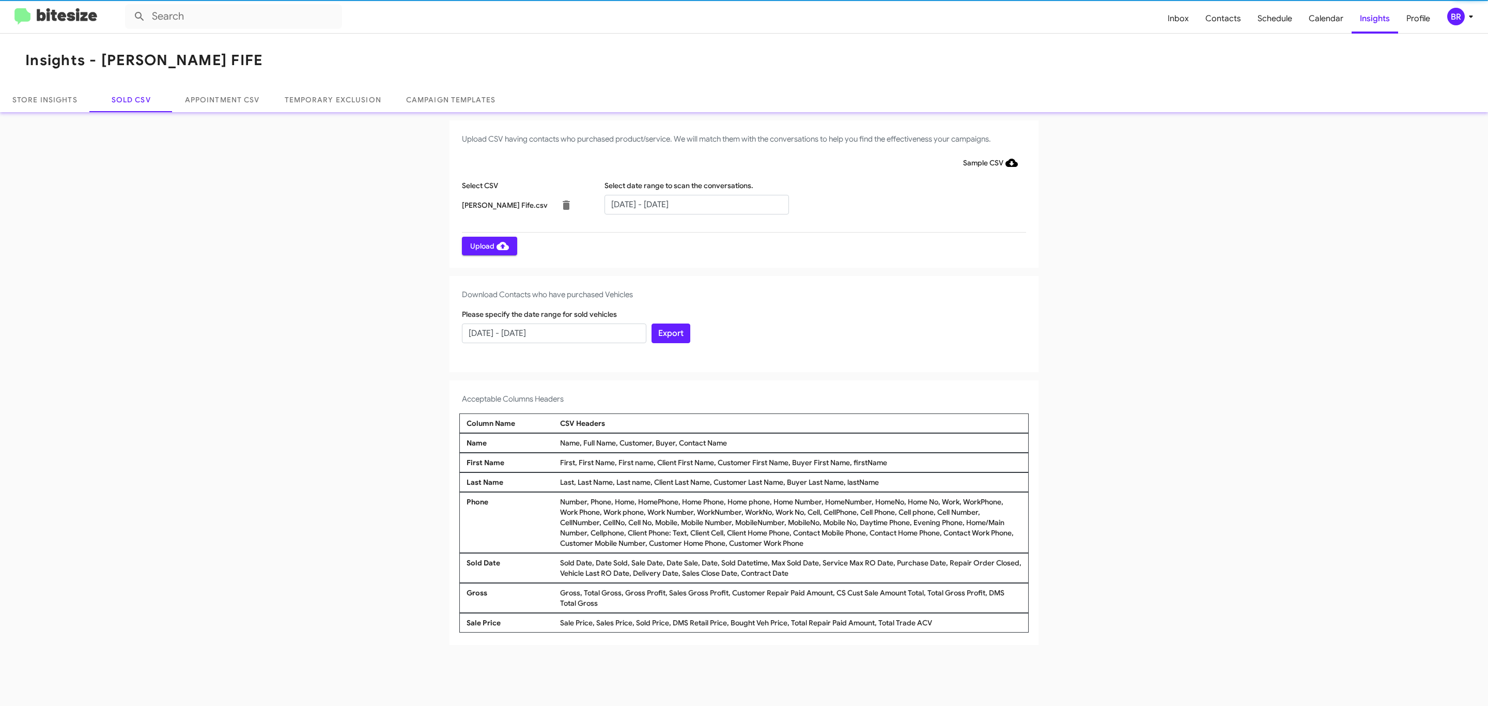
click at [488, 245] on span "Upload" at bounding box center [489, 246] width 39 height 19
click at [696, 204] on input "text" at bounding box center [697, 205] width 184 height 20
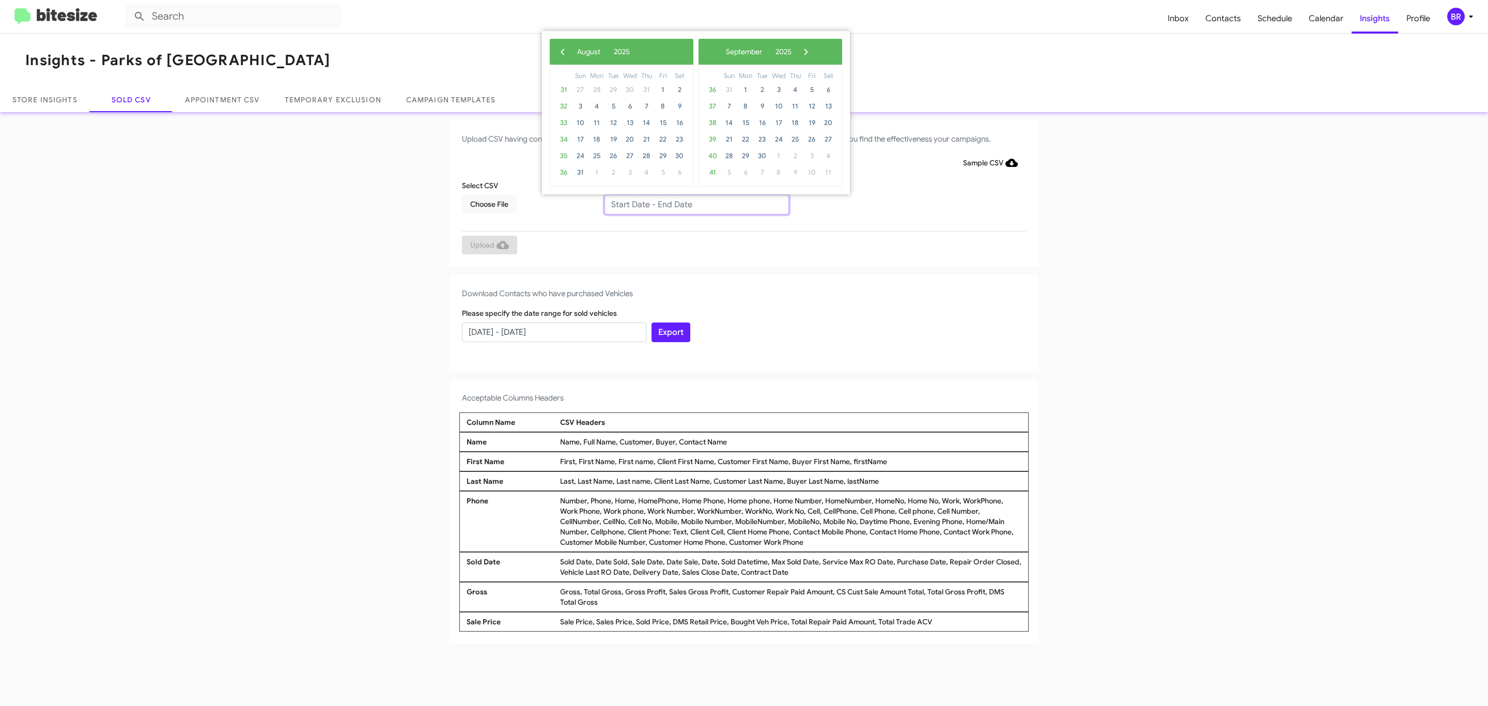
type input "06/27/2025 - 08/27/2025"
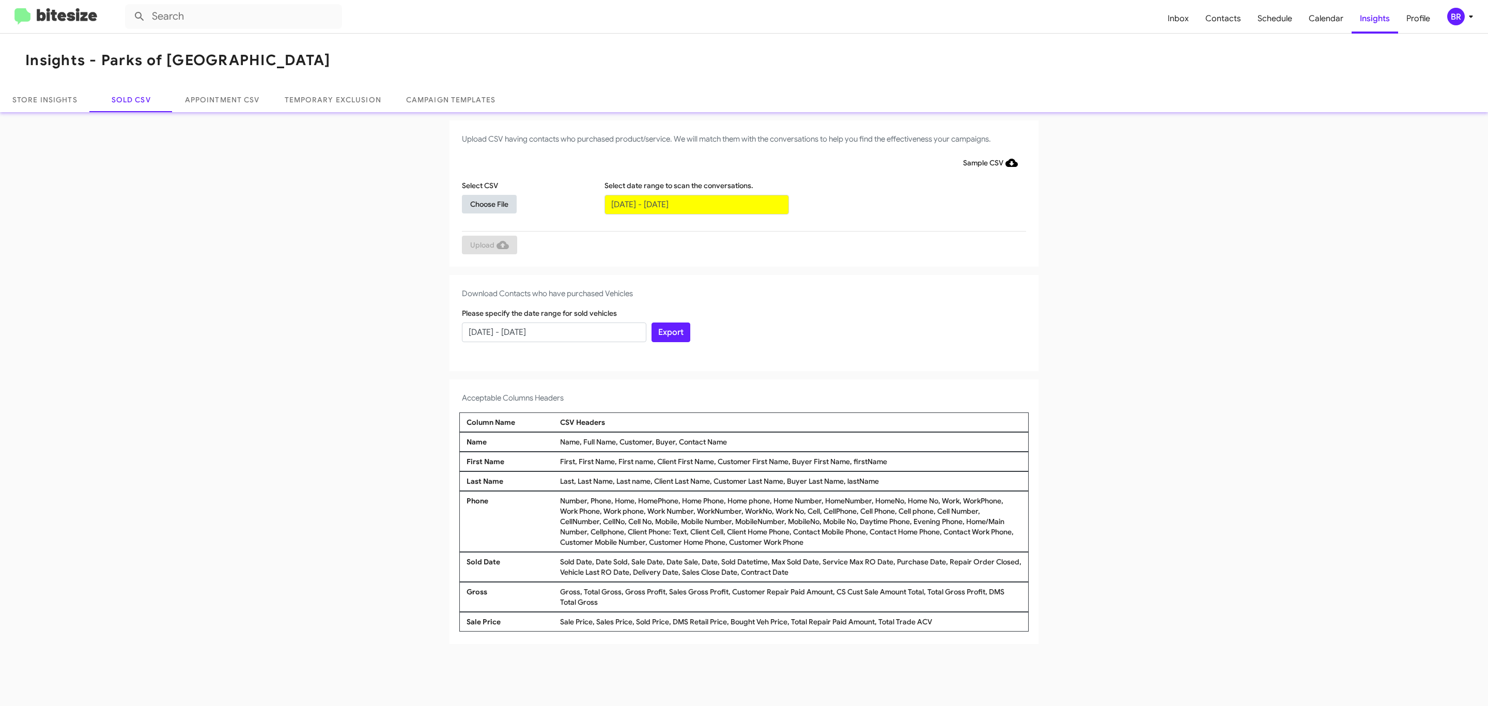
click at [489, 204] on span "Choose File" at bounding box center [489, 204] width 38 height 19
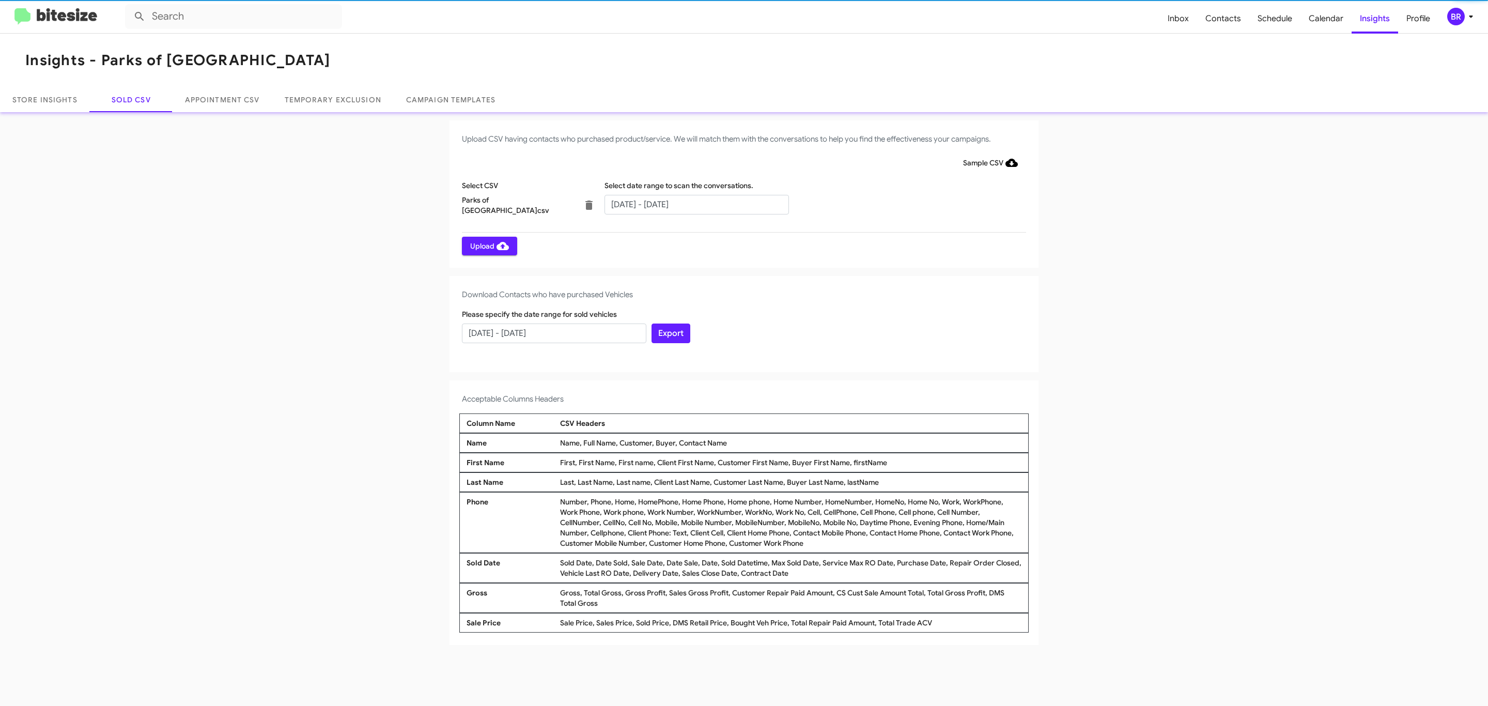
click at [488, 245] on span "Upload" at bounding box center [489, 246] width 39 height 19
click at [696, 204] on input "text" at bounding box center [697, 205] width 184 height 20
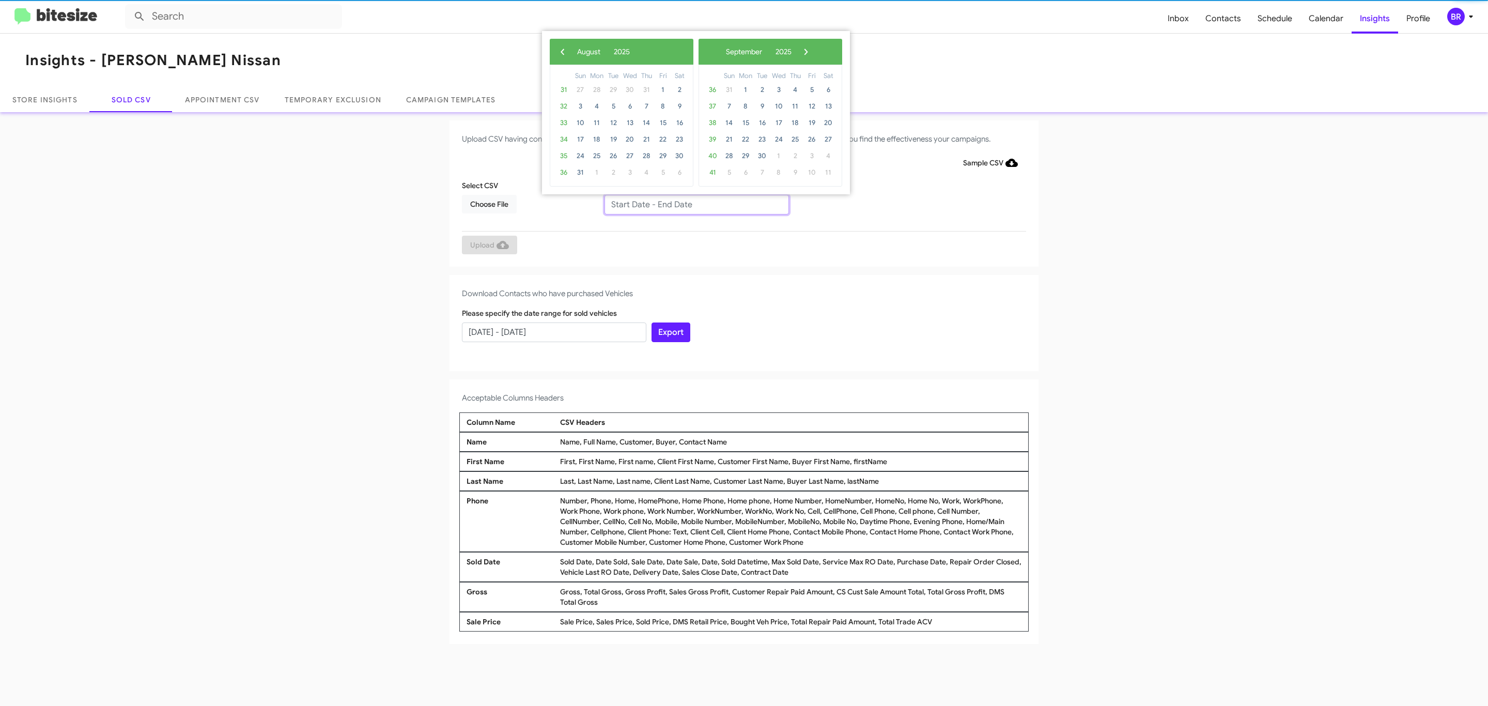
type input "[DATE] - [DATE]"
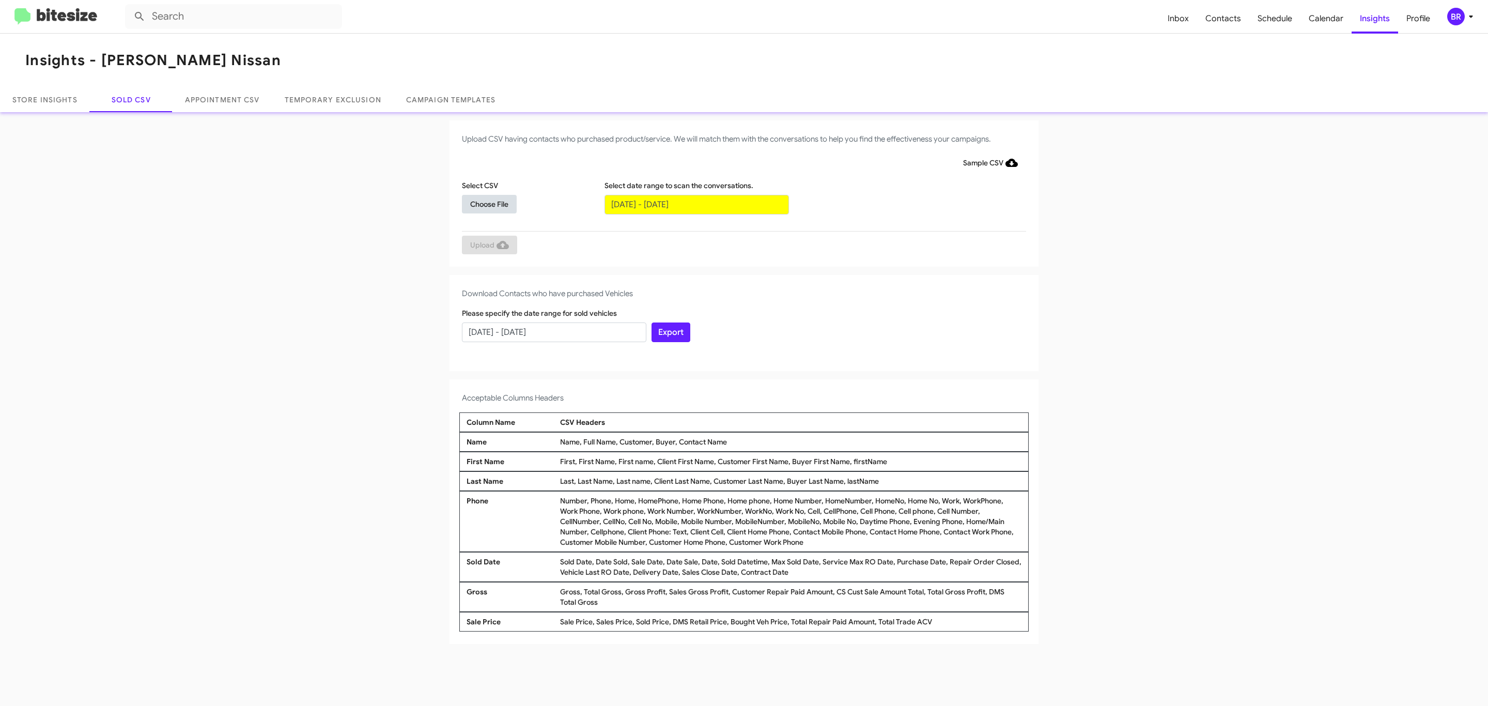
click at [489, 204] on span "Choose File" at bounding box center [489, 204] width 38 height 19
click at [488, 245] on span "Upload" at bounding box center [489, 246] width 39 height 19
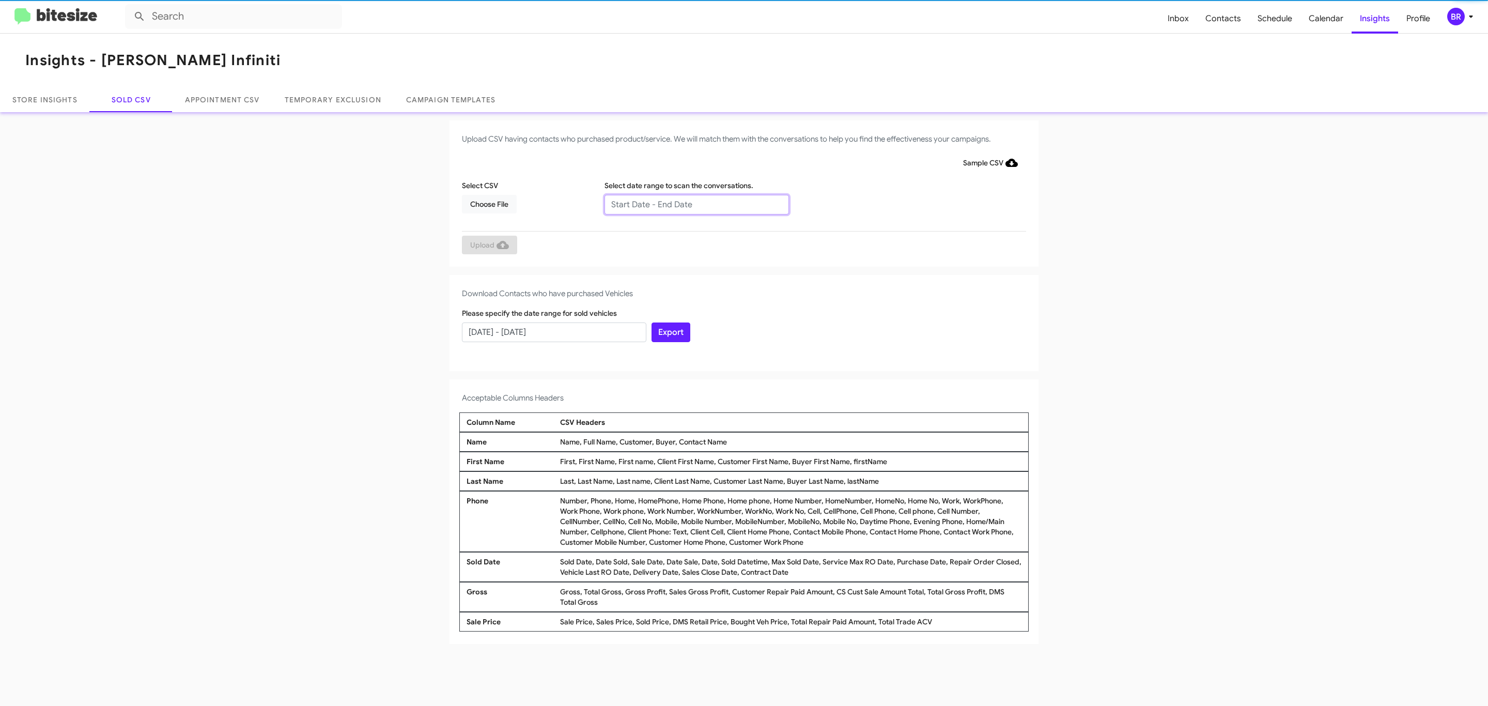
click at [696, 204] on input "text" at bounding box center [697, 205] width 184 height 20
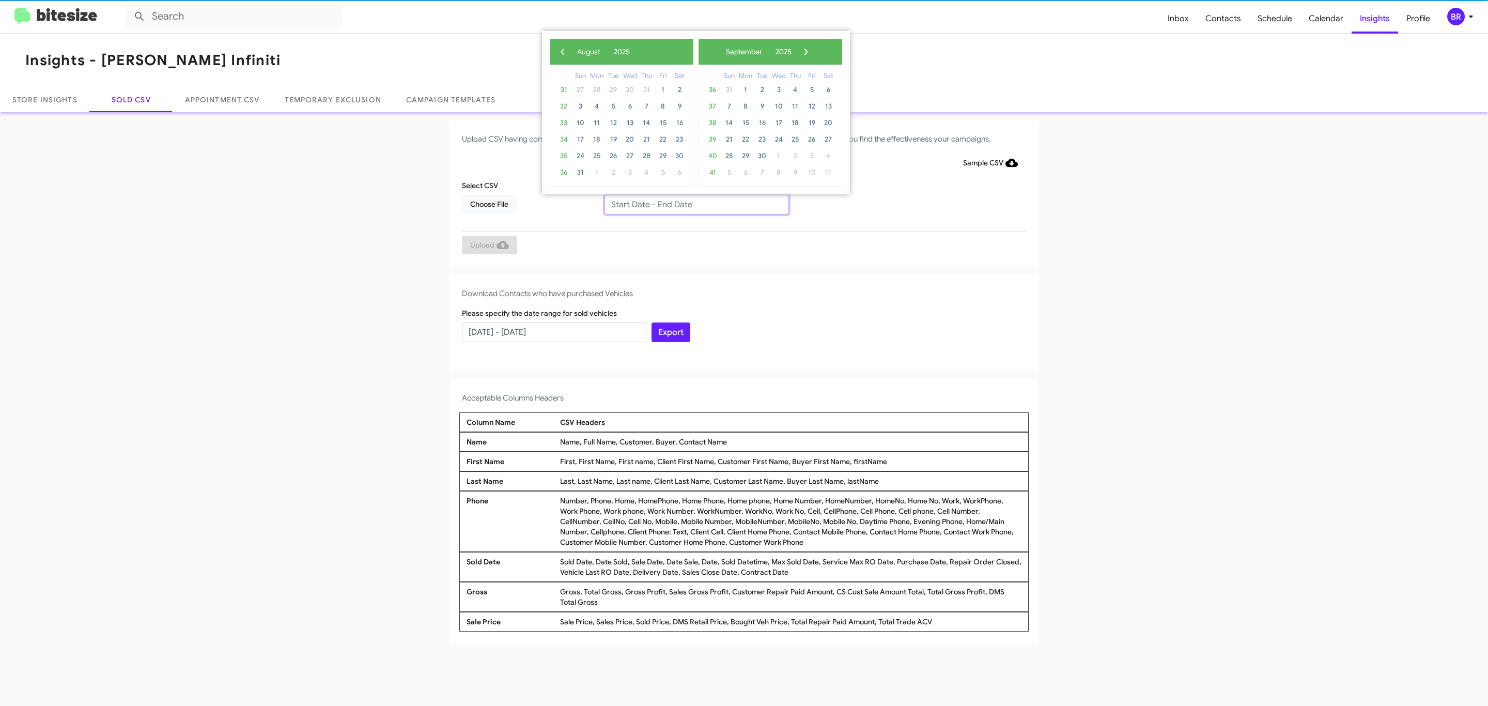
type input "06/27/2025 - 08/27/2025"
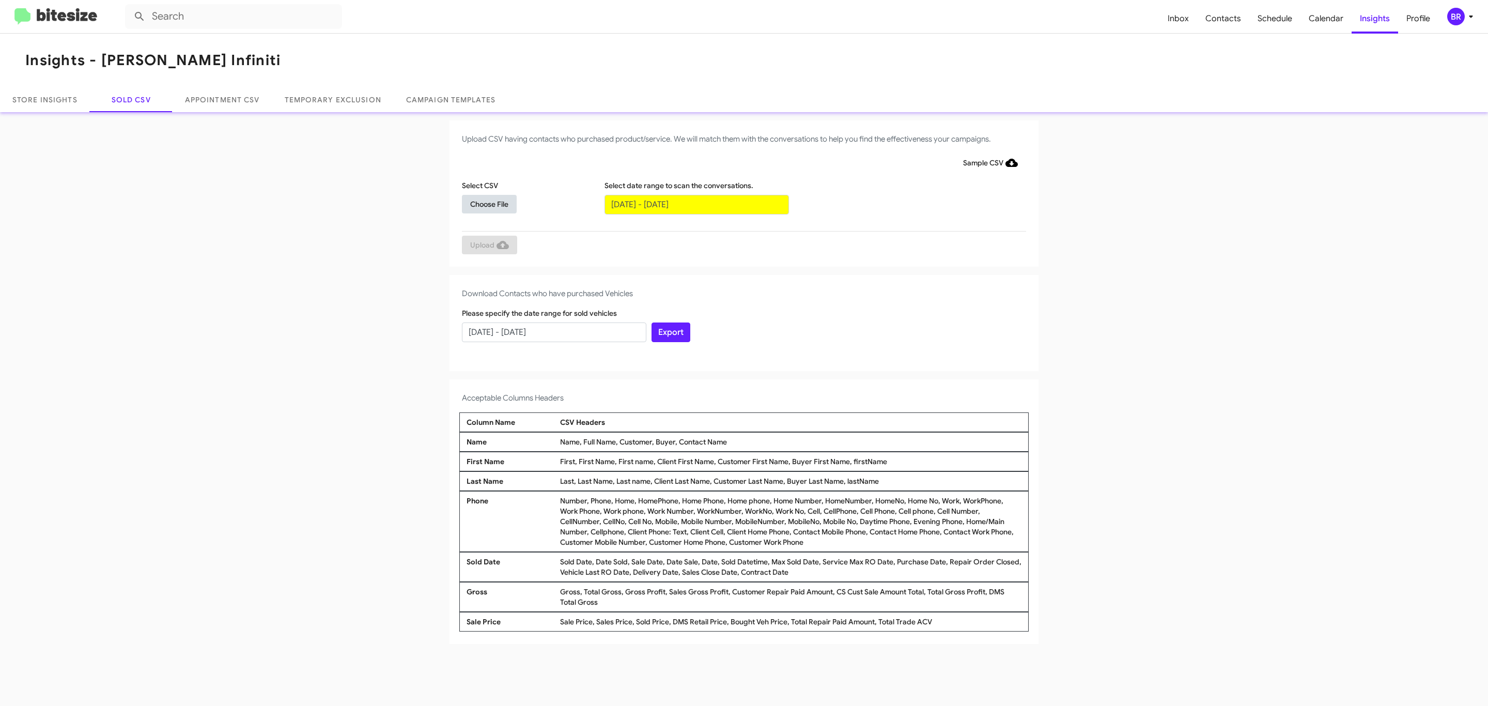
click at [489, 204] on span "Choose File" at bounding box center [489, 204] width 38 height 19
click at [488, 245] on span "Upload" at bounding box center [489, 246] width 39 height 19
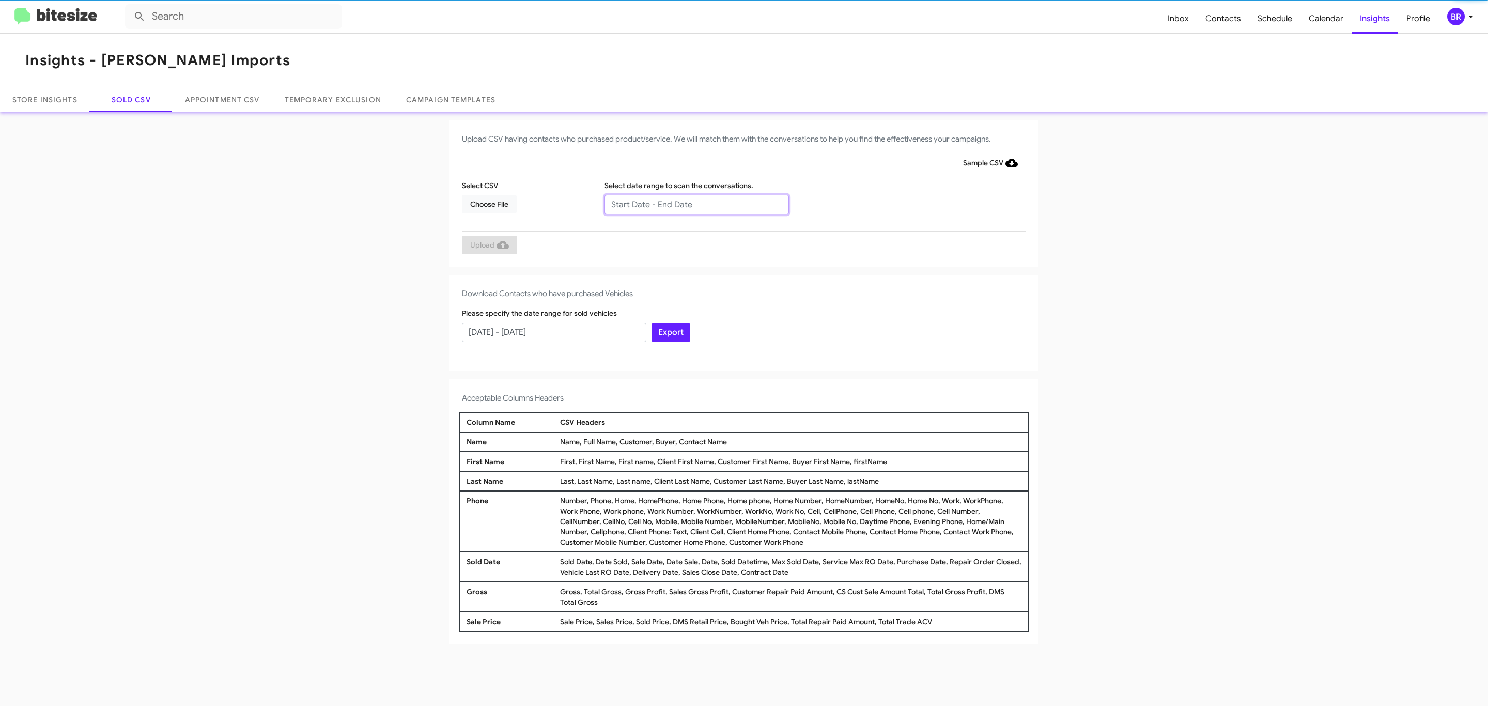
click at [696, 204] on input "text" at bounding box center [697, 205] width 184 height 20
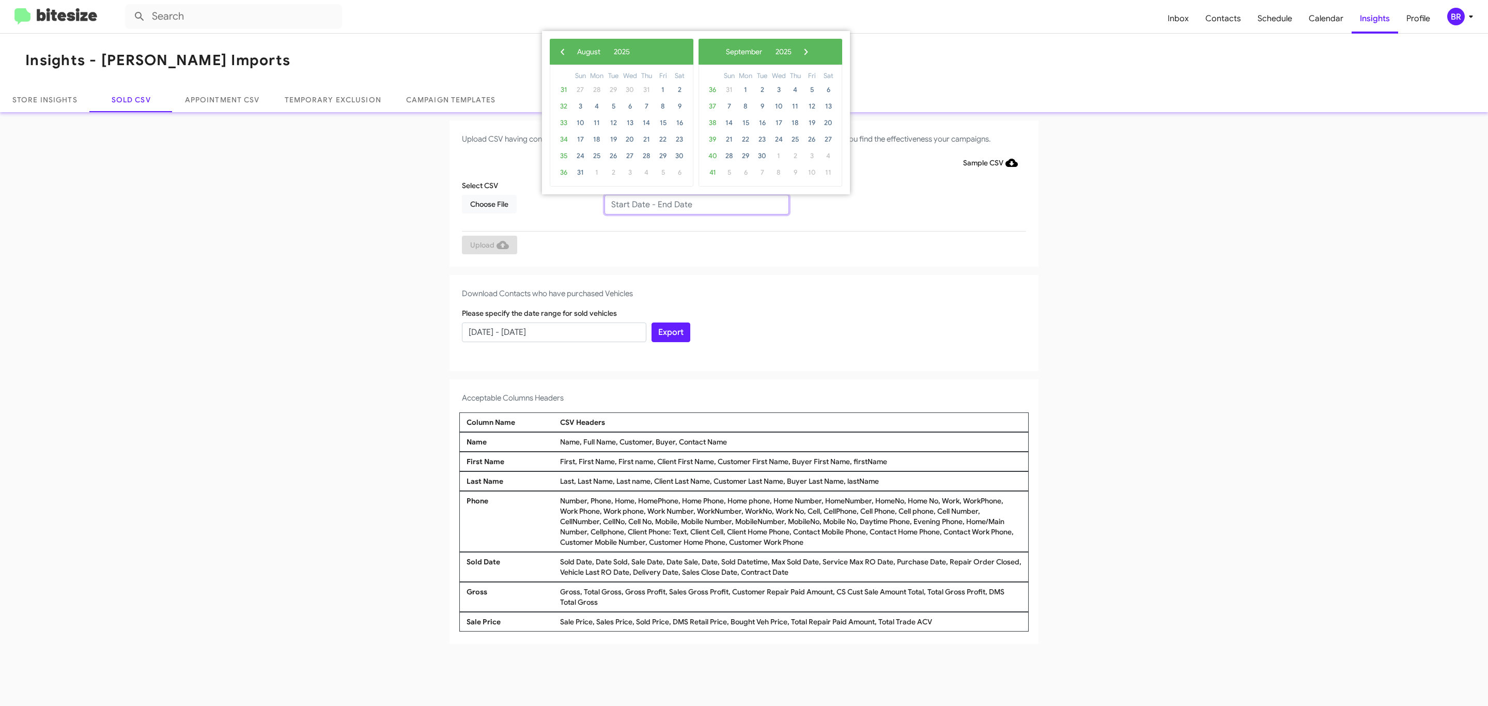
type input "06/27/2025 - 08/27/2025"
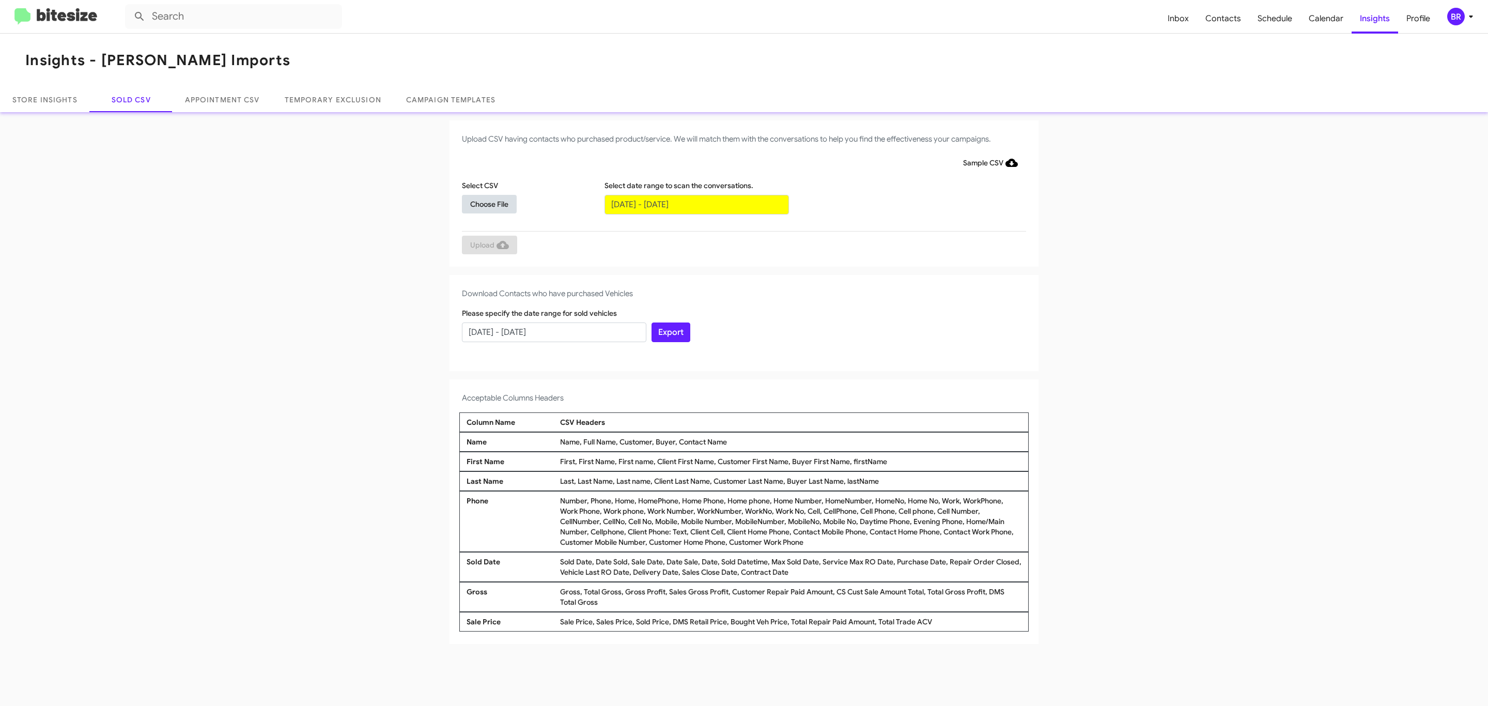
click at [489, 204] on span "Choose File" at bounding box center [489, 204] width 38 height 19
click at [488, 245] on span "Upload" at bounding box center [489, 246] width 39 height 19
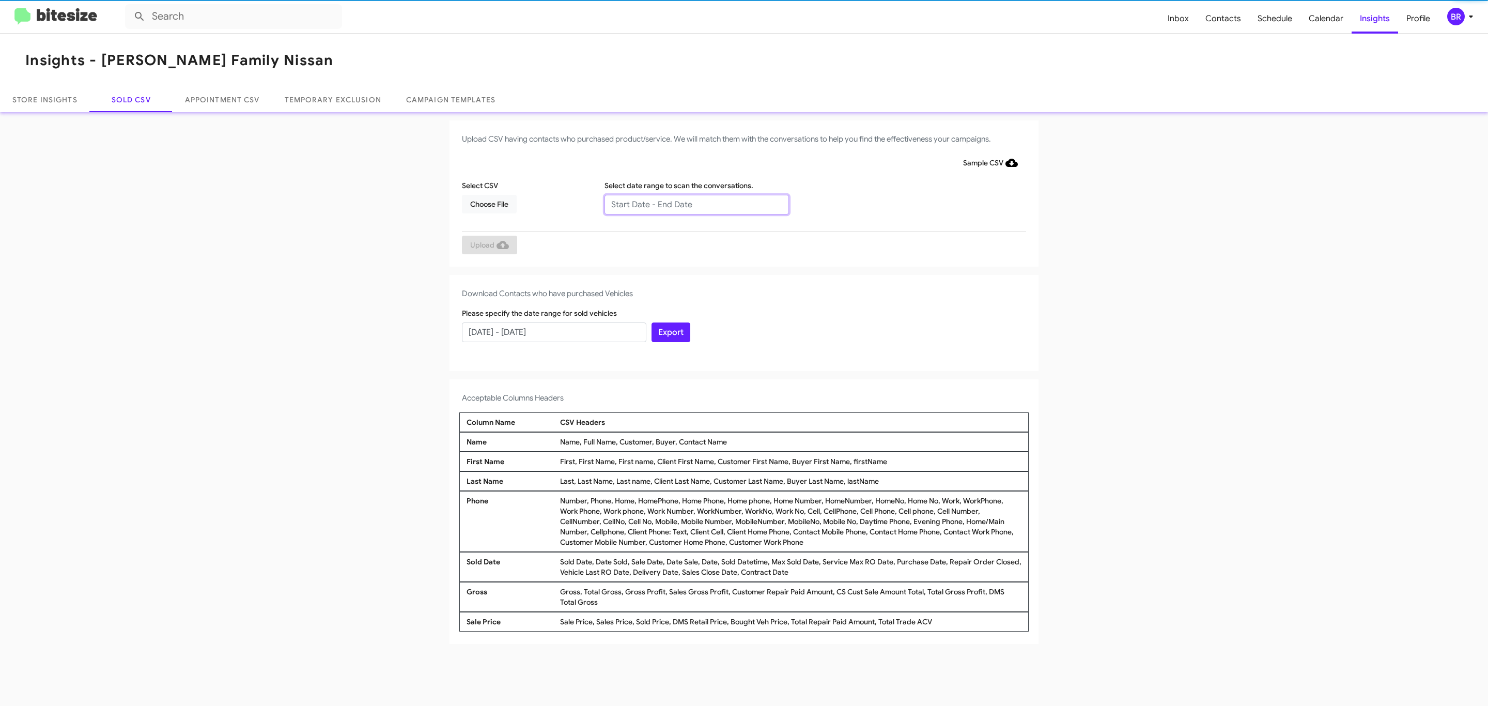
click at [696, 204] on input "text" at bounding box center [697, 205] width 184 height 20
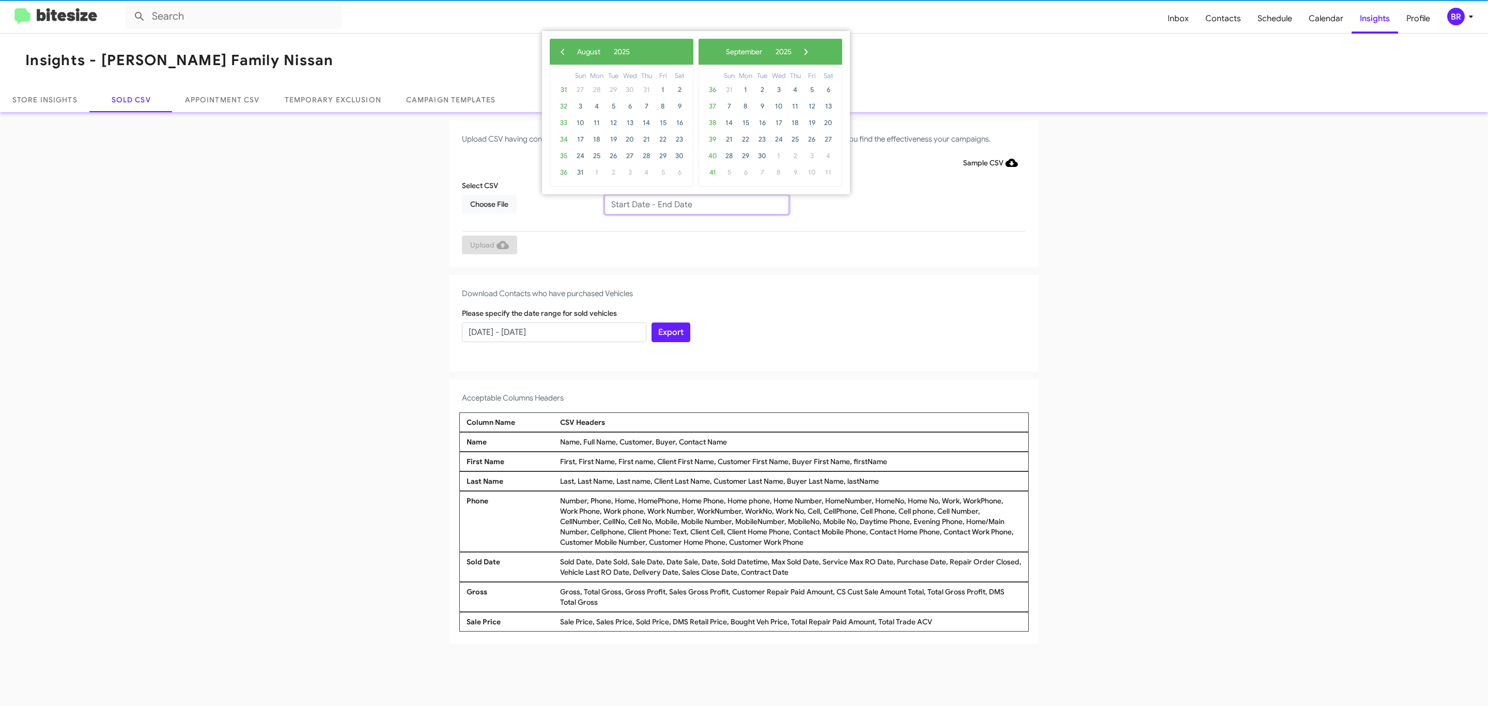
type input "[DATE] - [DATE]"
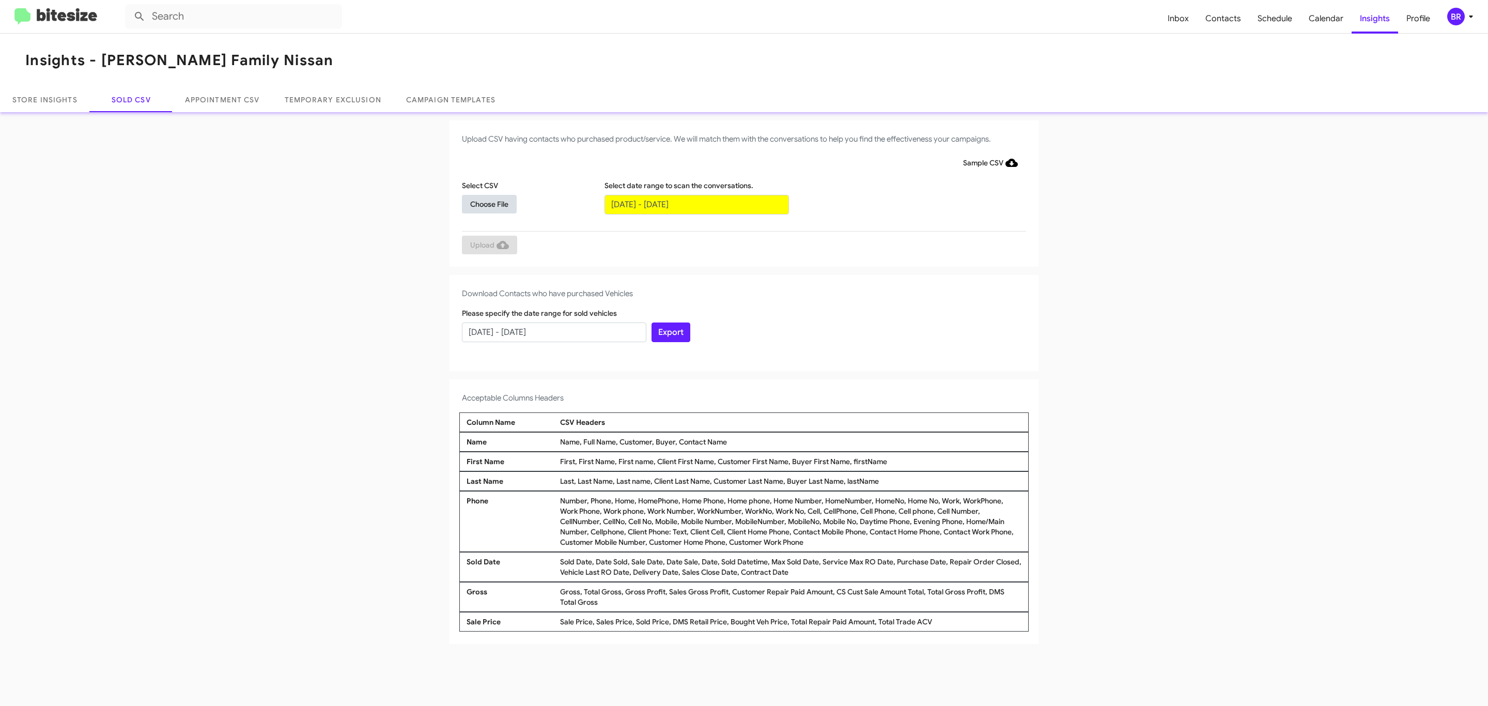
click at [489, 204] on span "Choose File" at bounding box center [489, 204] width 38 height 19
click at [488, 245] on span "Upload" at bounding box center [489, 246] width 39 height 19
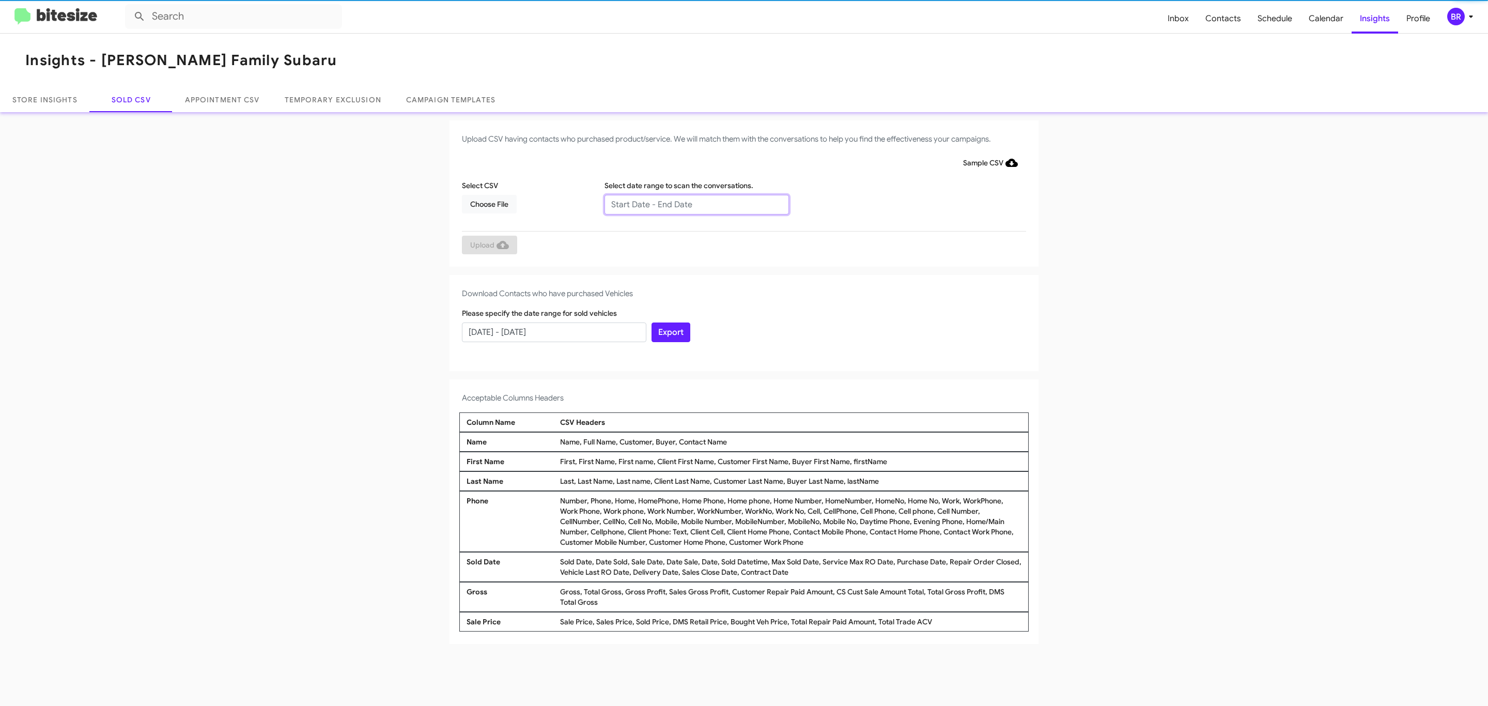
click at [696, 204] on input "text" at bounding box center [697, 205] width 184 height 20
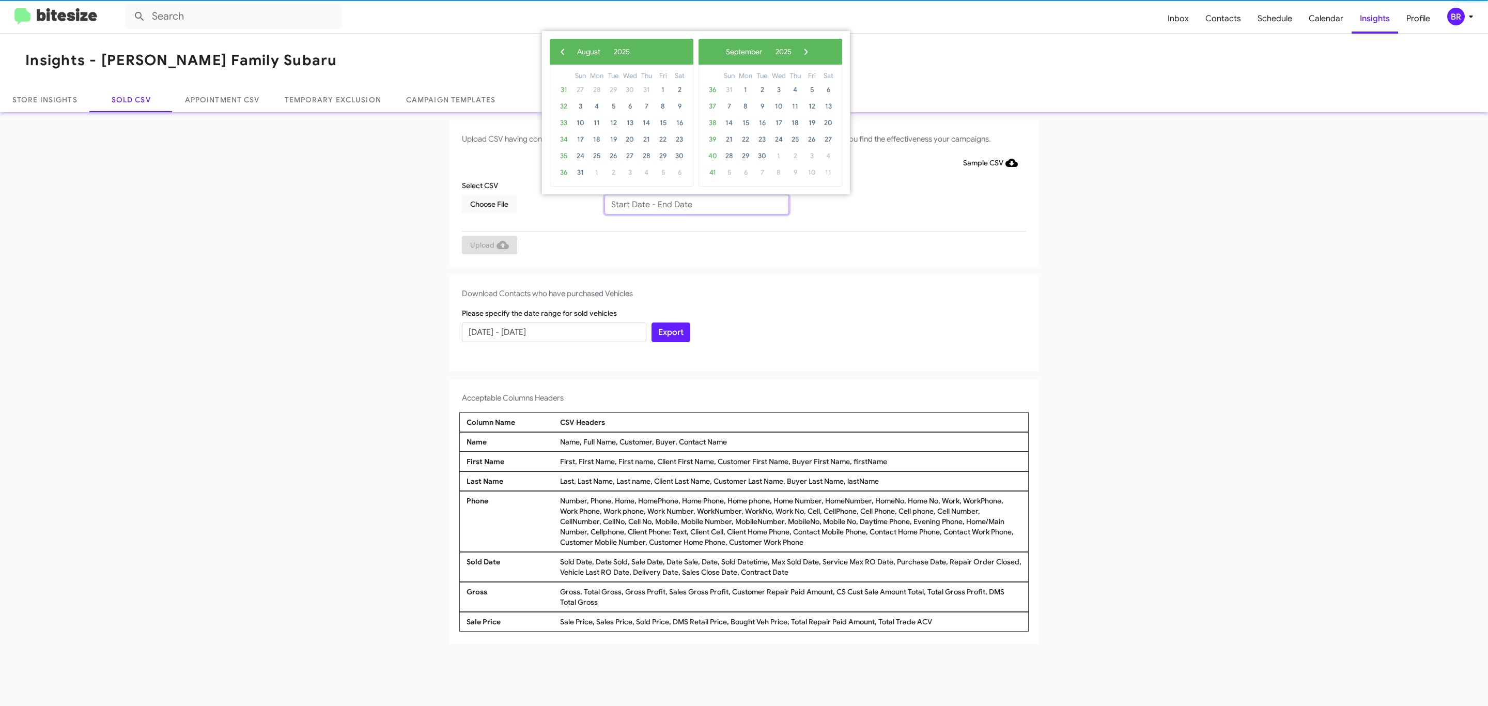
type input "[DATE] - [DATE]"
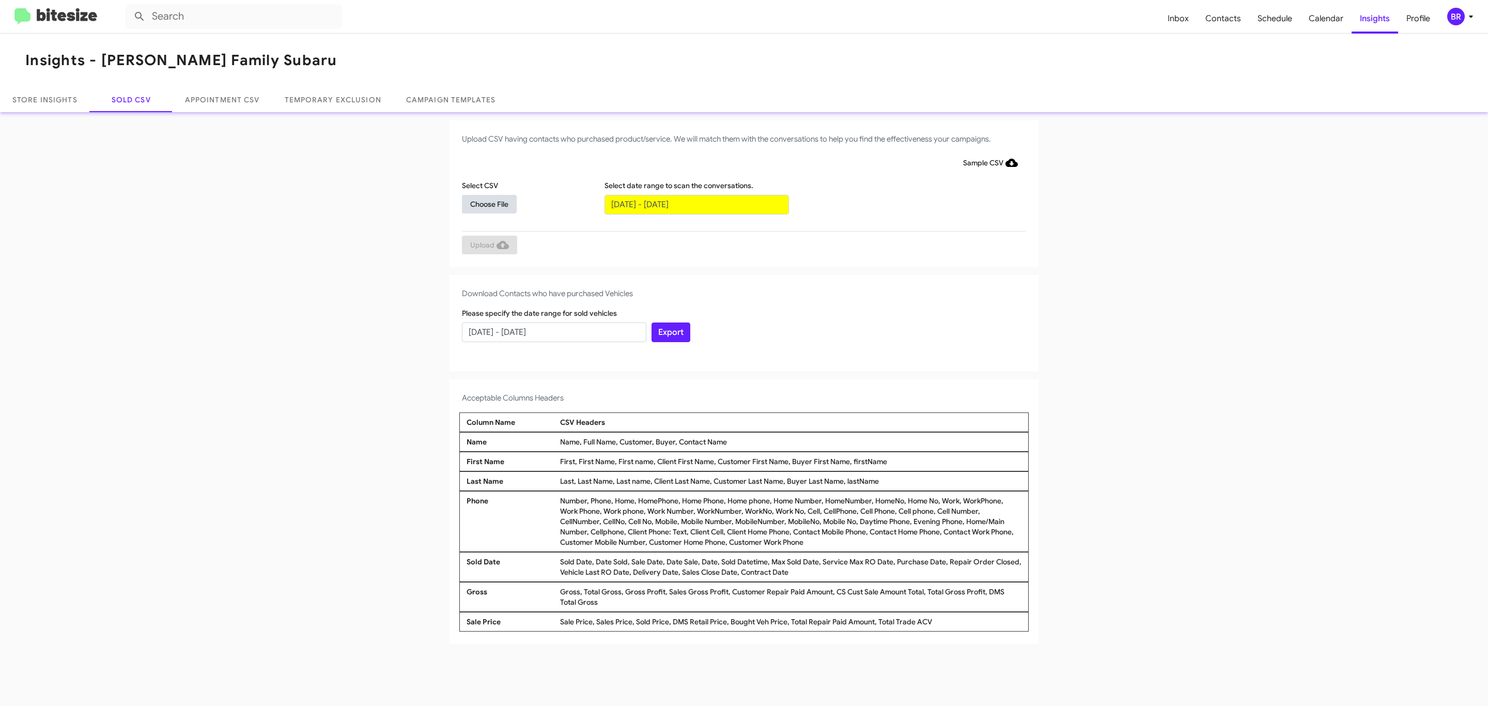
click at [489, 204] on span "Choose File" at bounding box center [489, 204] width 38 height 19
click at [488, 245] on span "Upload" at bounding box center [489, 246] width 39 height 19
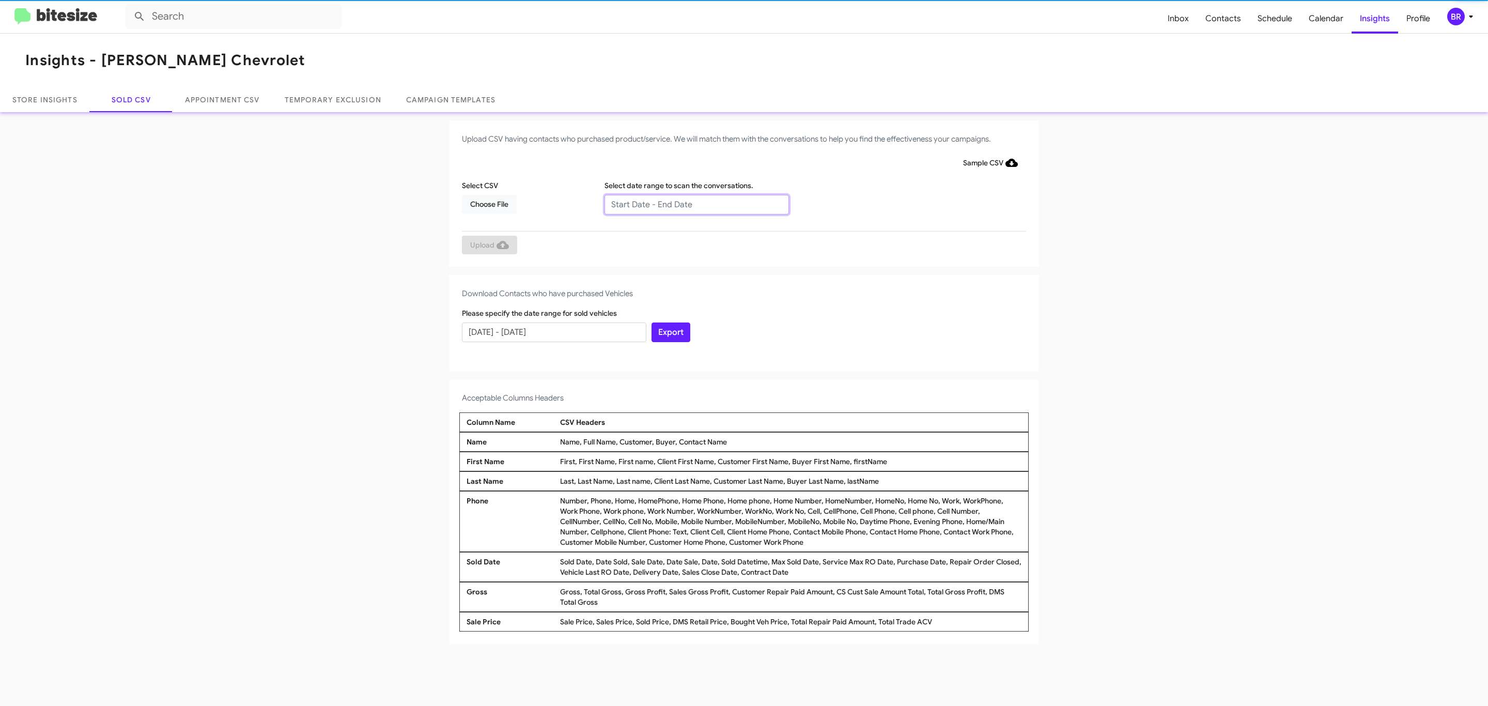
click at [696, 204] on input "text" at bounding box center [697, 205] width 184 height 20
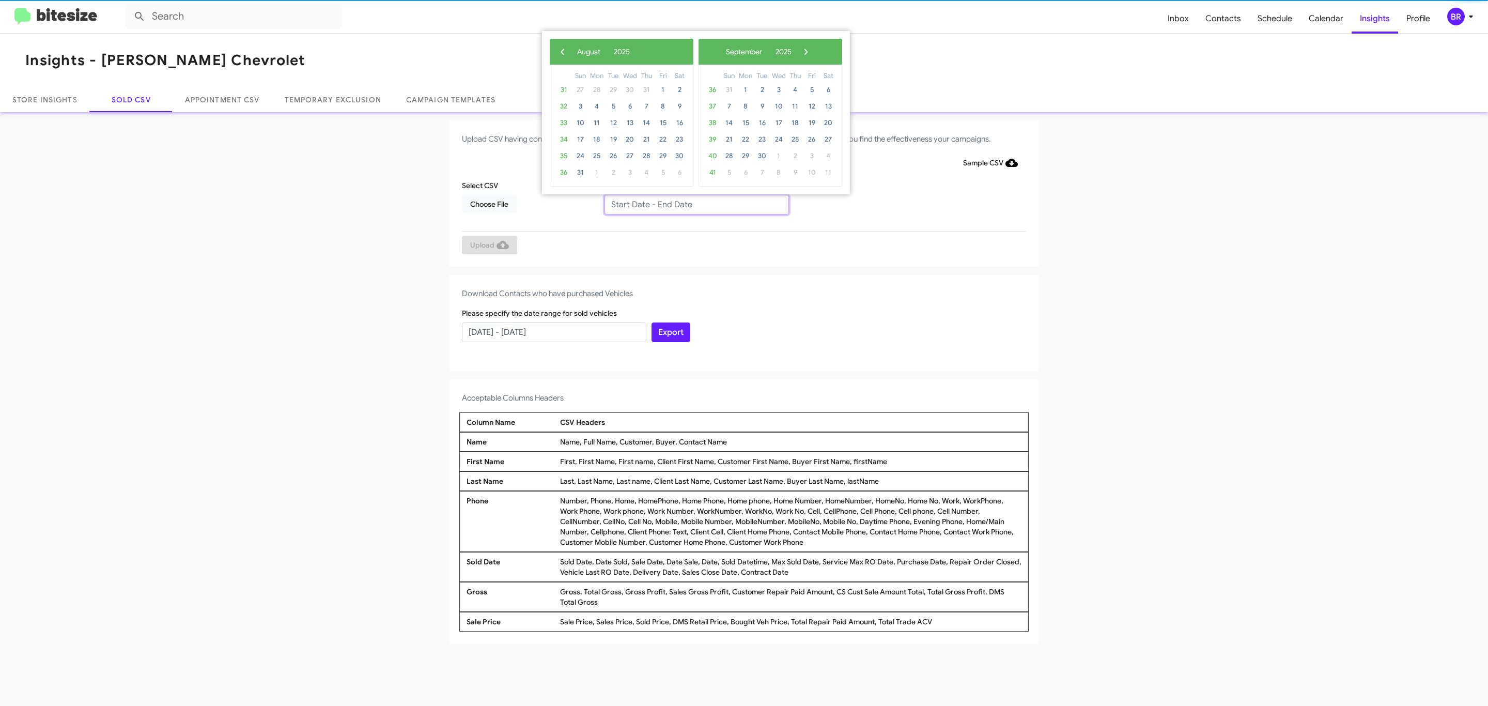
type input "06/27/2025 - 08/27/2025"
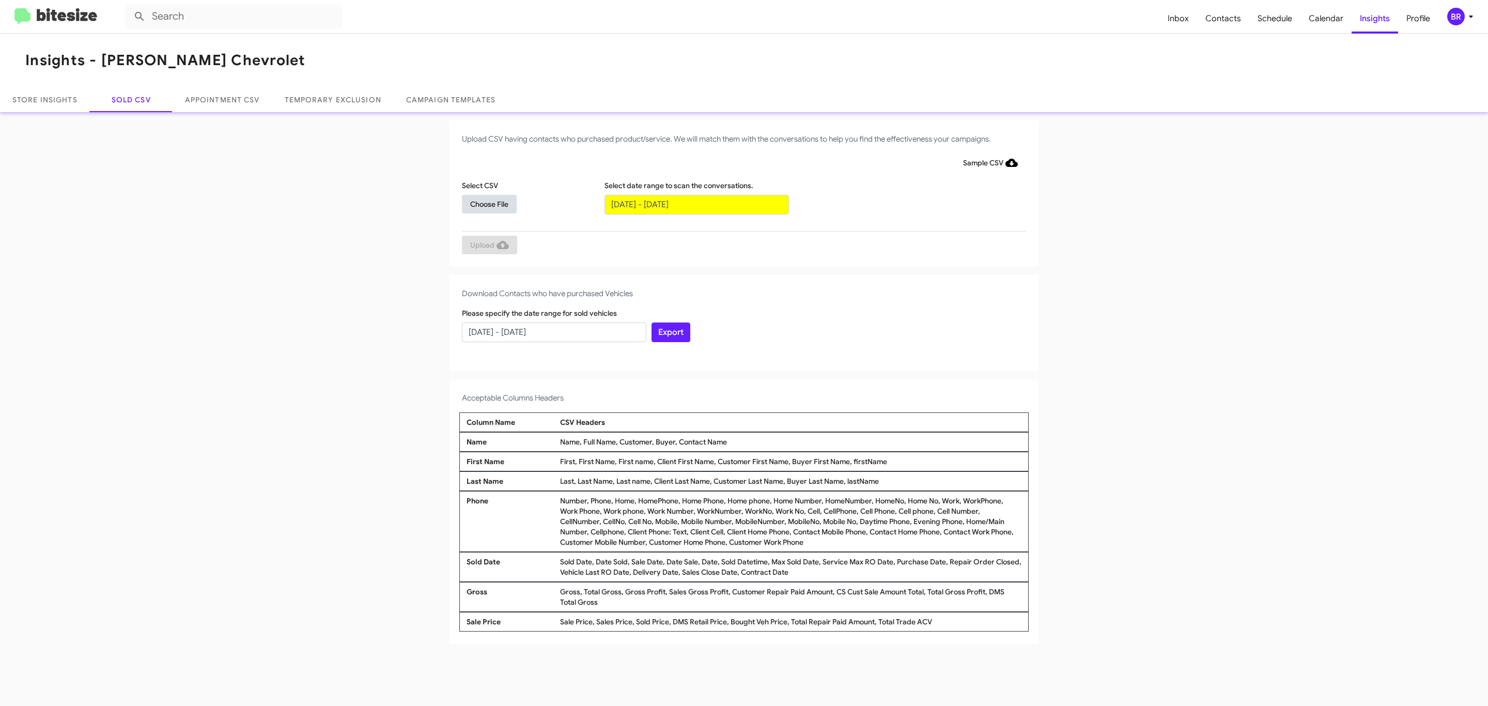
click at [489, 204] on span "Choose File" at bounding box center [489, 204] width 38 height 19
click at [488, 245] on span "Upload" at bounding box center [489, 246] width 39 height 19
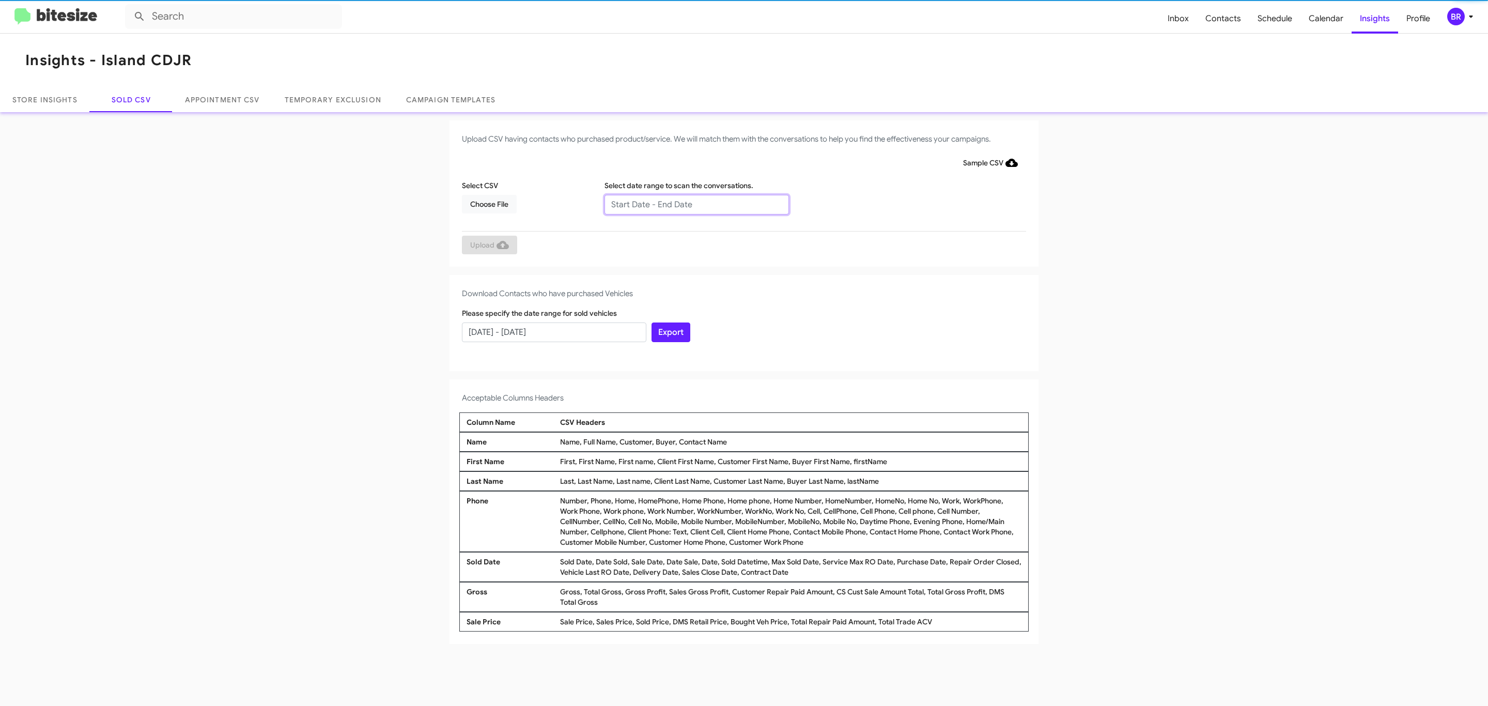
click at [696, 204] on input "text" at bounding box center [697, 205] width 184 height 20
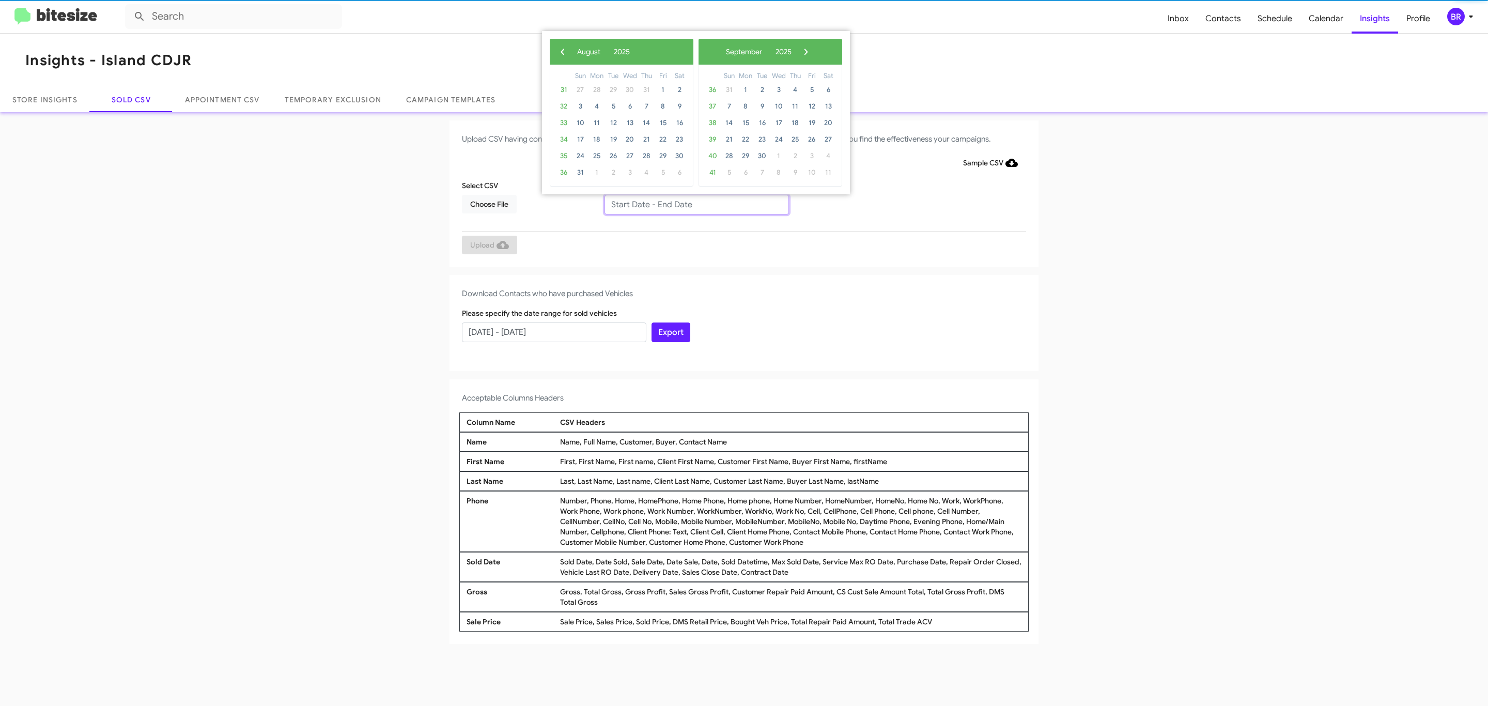
type input "[DATE] - [DATE]"
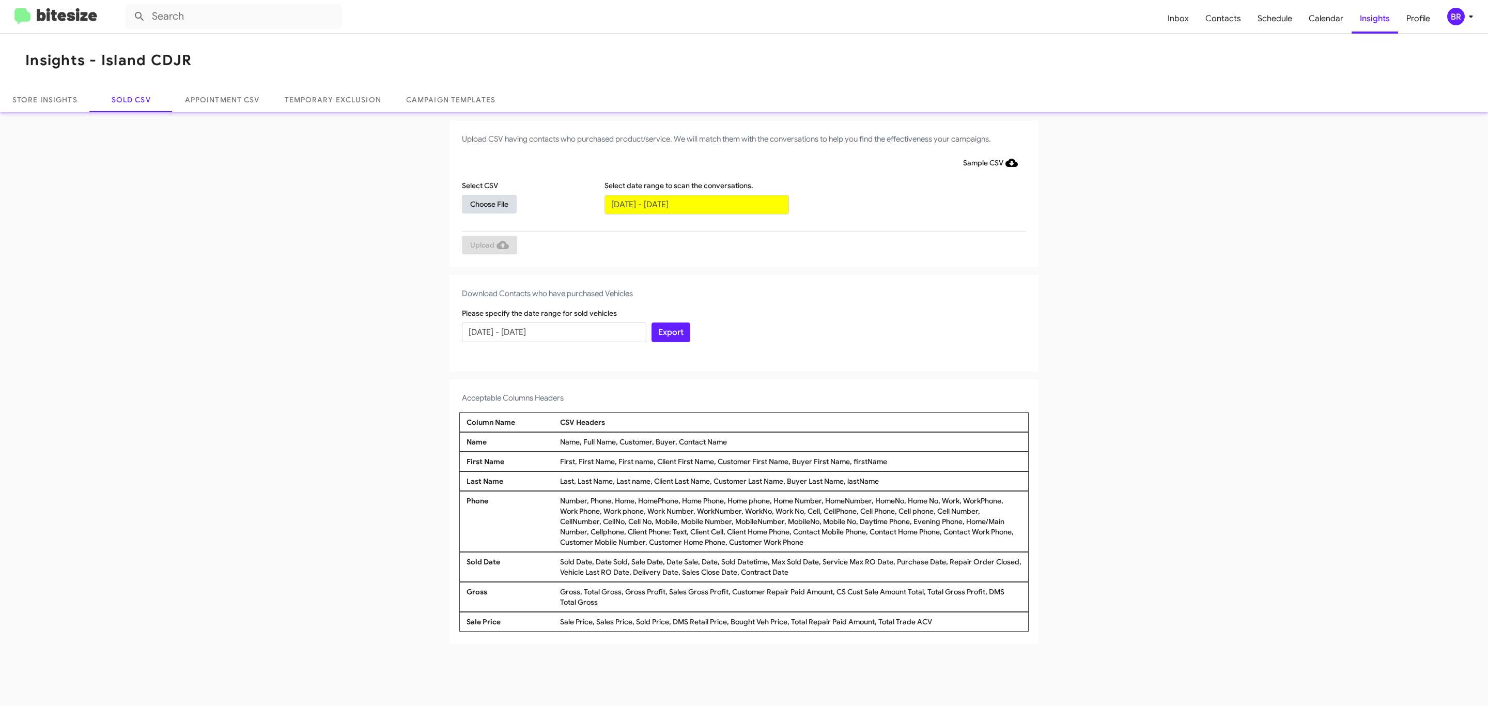
click at [489, 204] on span "Choose File" at bounding box center [489, 204] width 38 height 19
click at [488, 245] on span "Upload" at bounding box center [489, 246] width 39 height 19
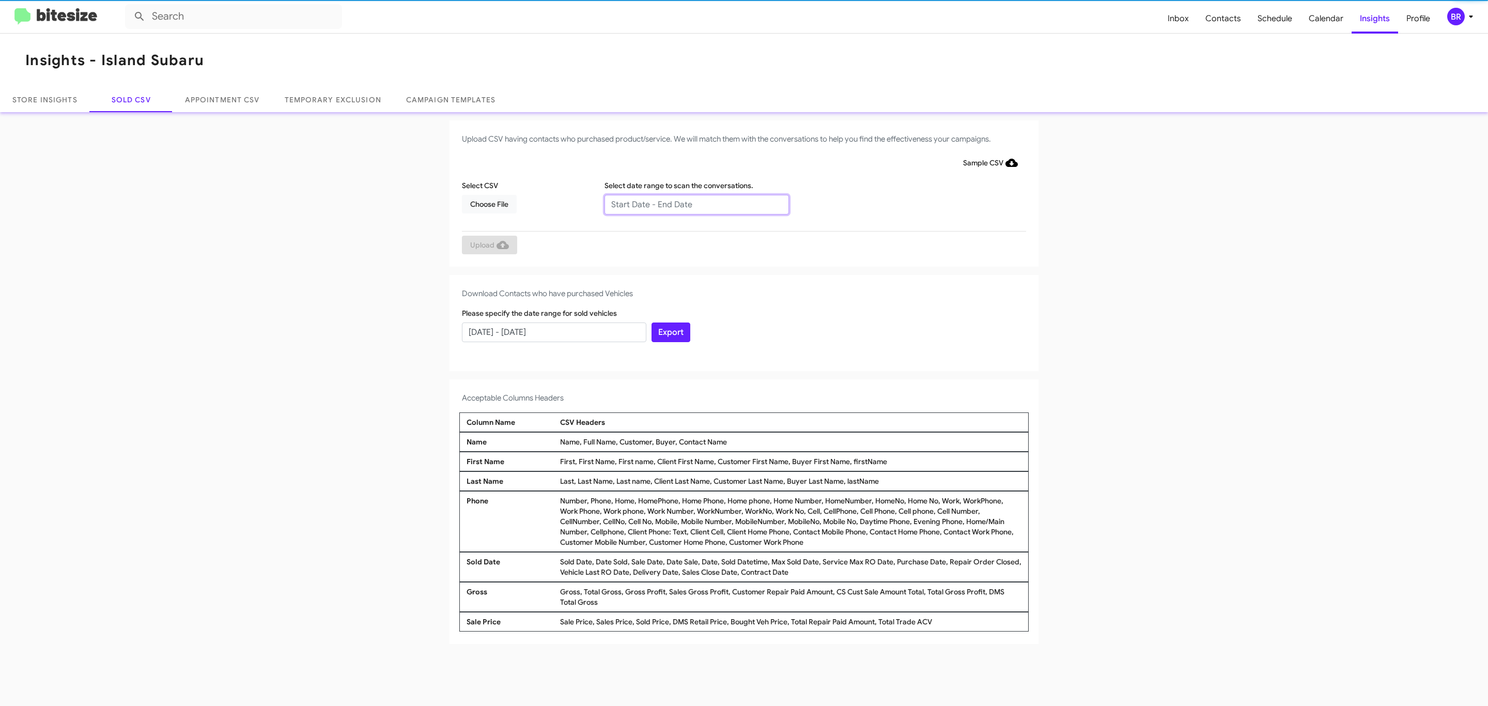
click at [696, 204] on input "text" at bounding box center [697, 205] width 184 height 20
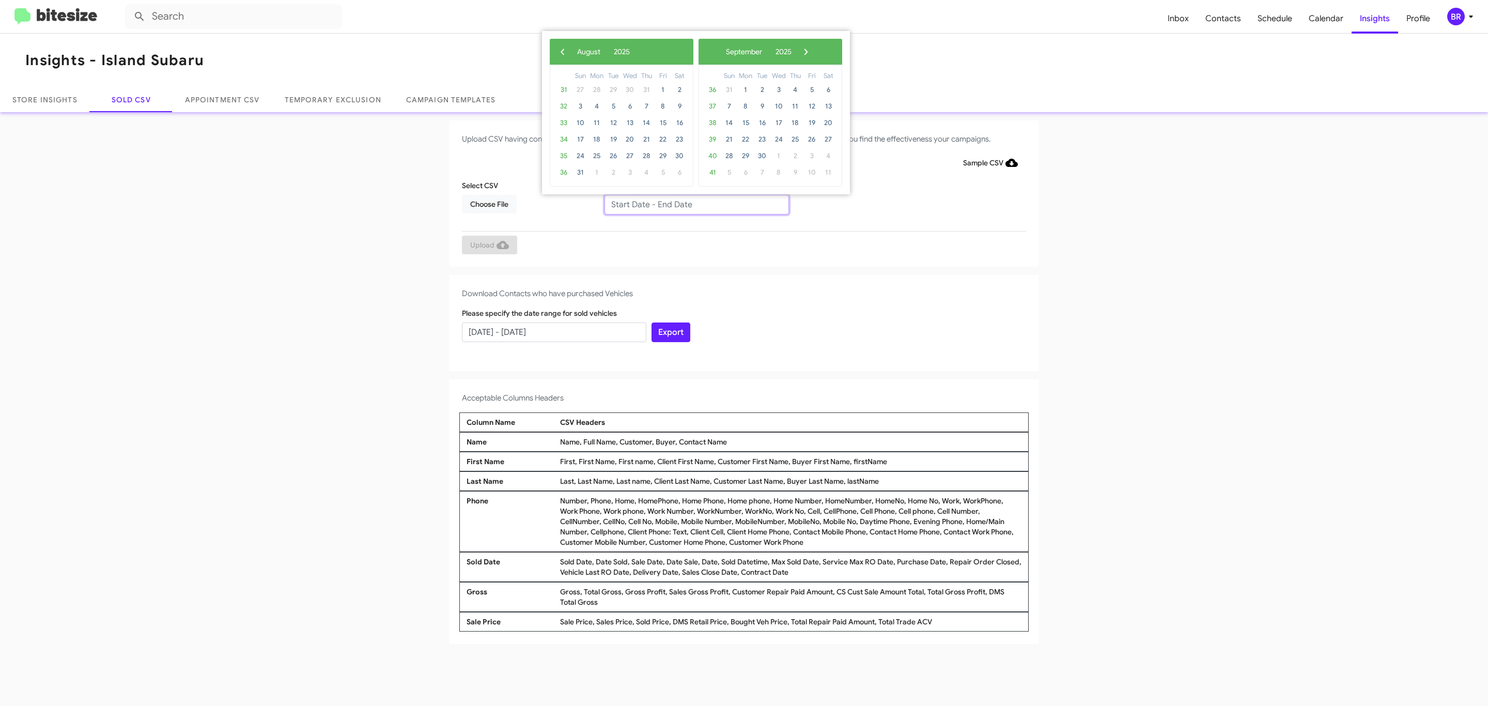
type input "[DATE] - [DATE]"
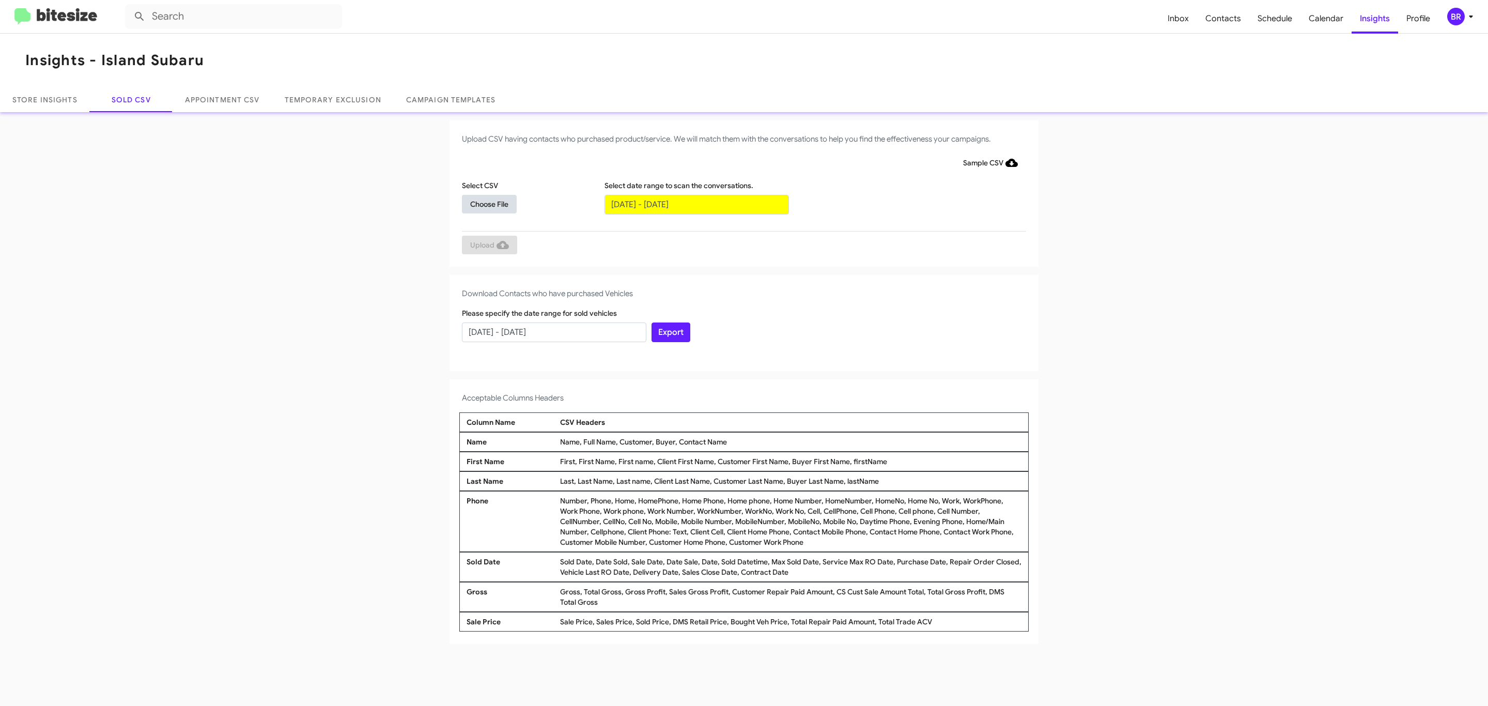
click at [489, 204] on span "Choose File" at bounding box center [489, 204] width 38 height 19
click at [488, 245] on span "Upload" at bounding box center [489, 246] width 39 height 19
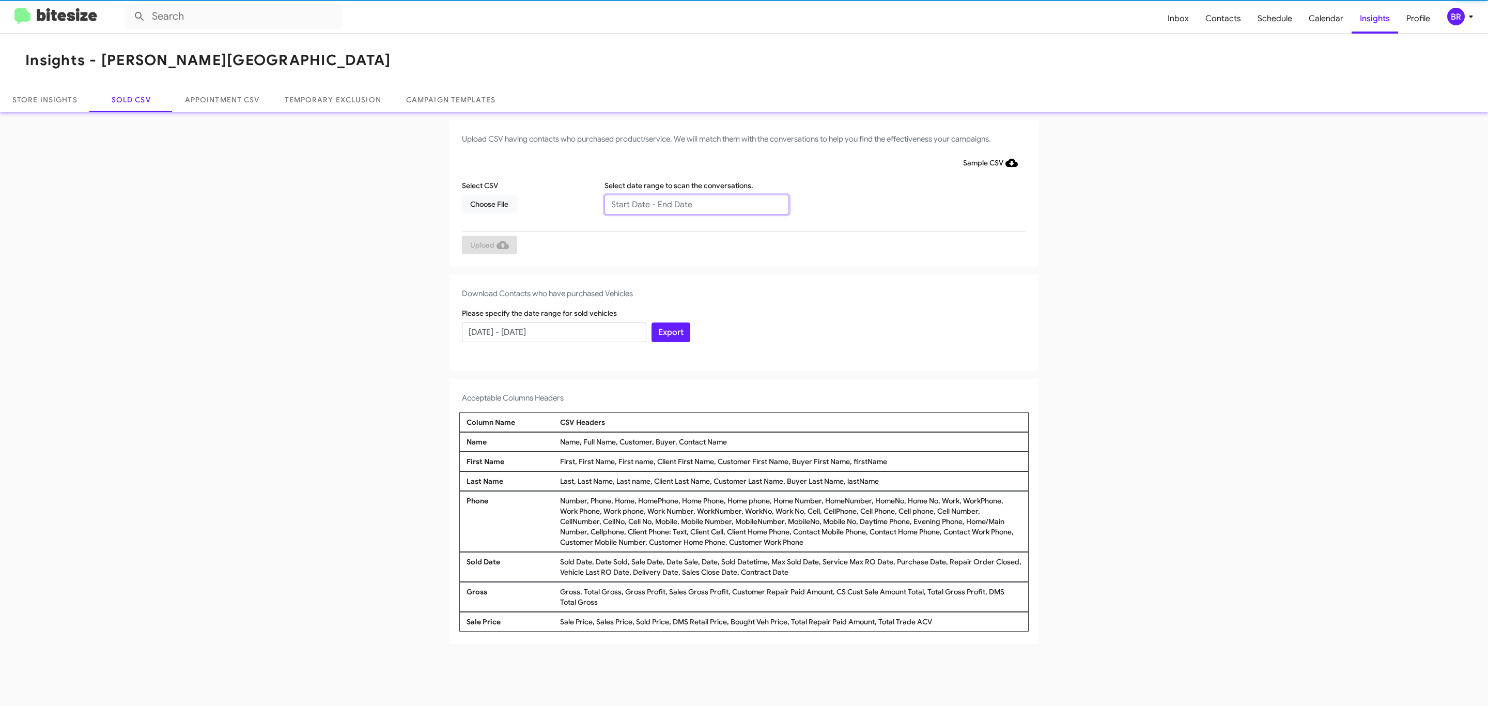
click at [696, 204] on input "text" at bounding box center [697, 205] width 184 height 20
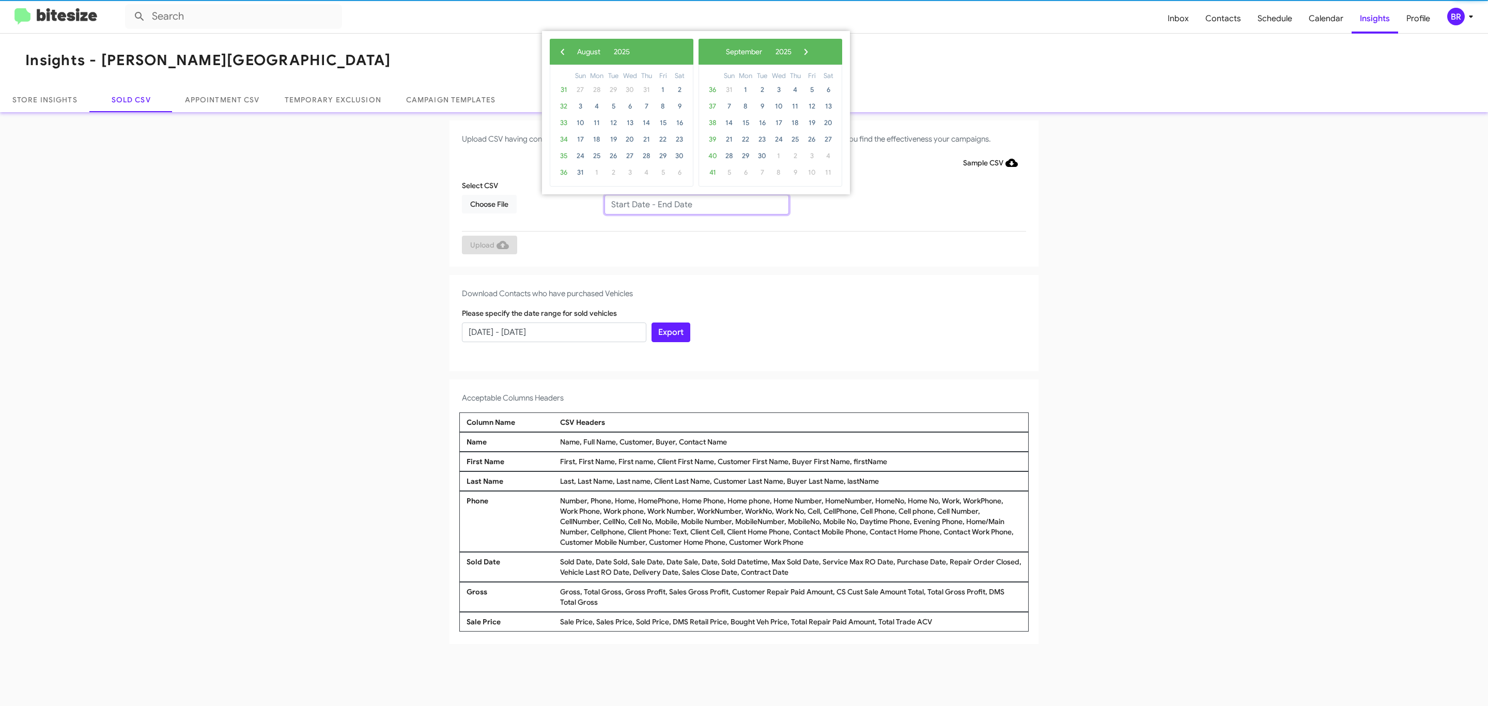
type input "[DATE] - [DATE]"
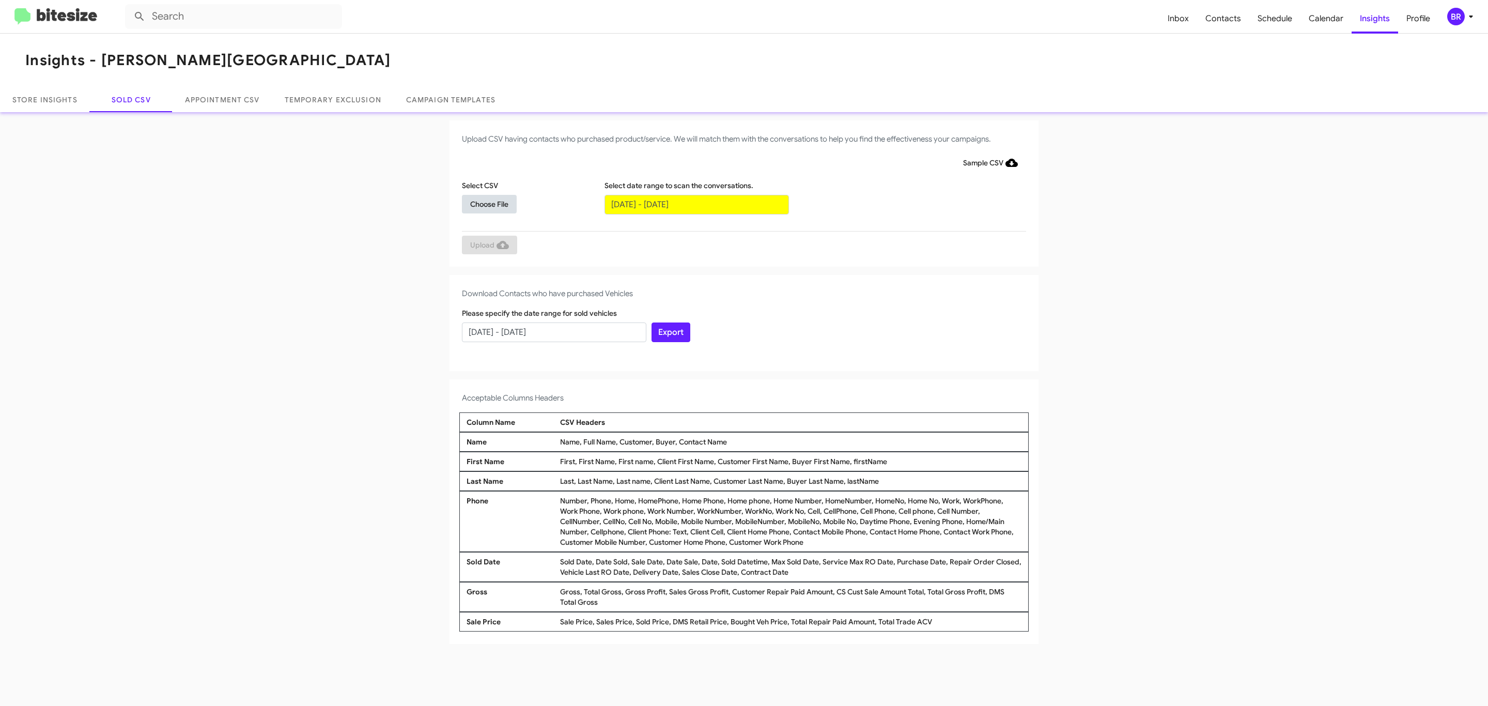
click at [489, 204] on span "Choose File" at bounding box center [489, 204] width 38 height 19
click at [488, 245] on span "Upload" at bounding box center [489, 246] width 39 height 19
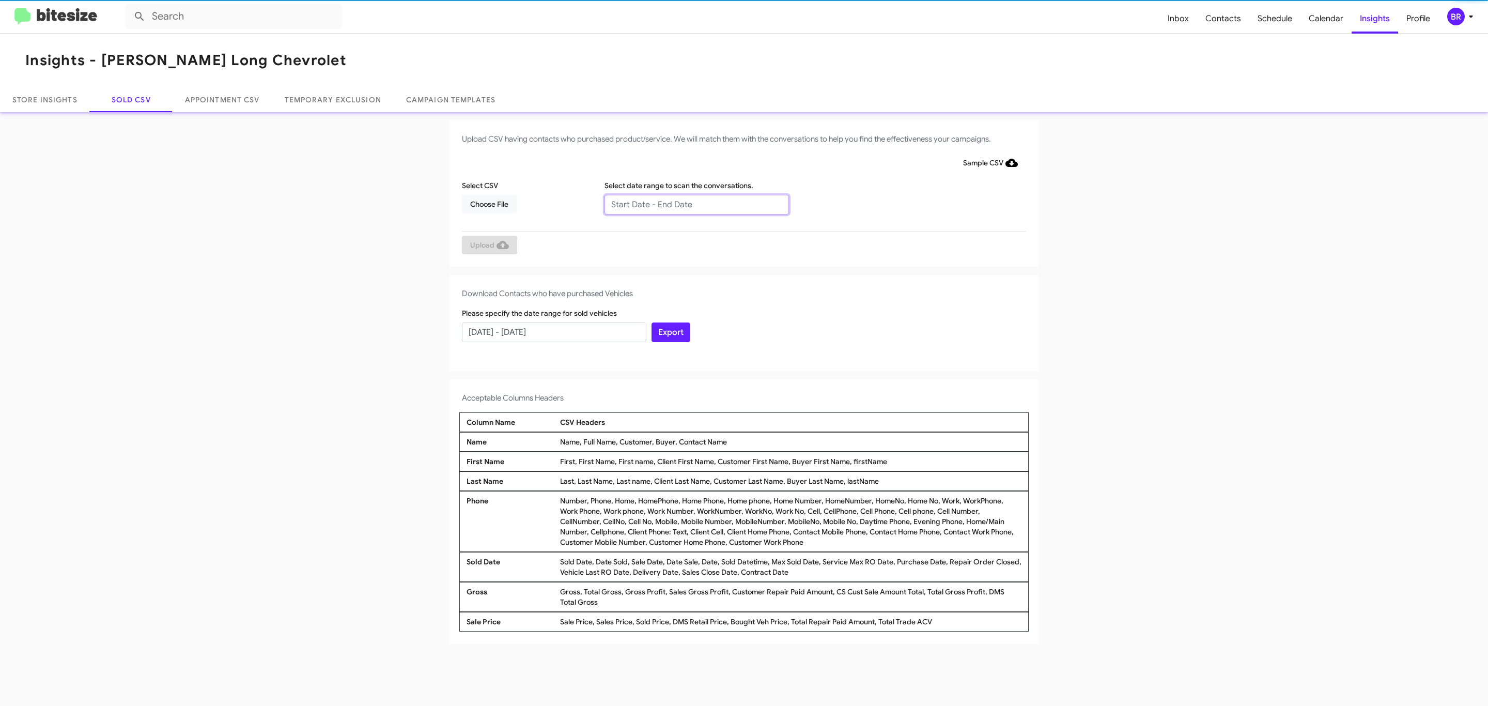
click at [696, 204] on input "text" at bounding box center [697, 205] width 184 height 20
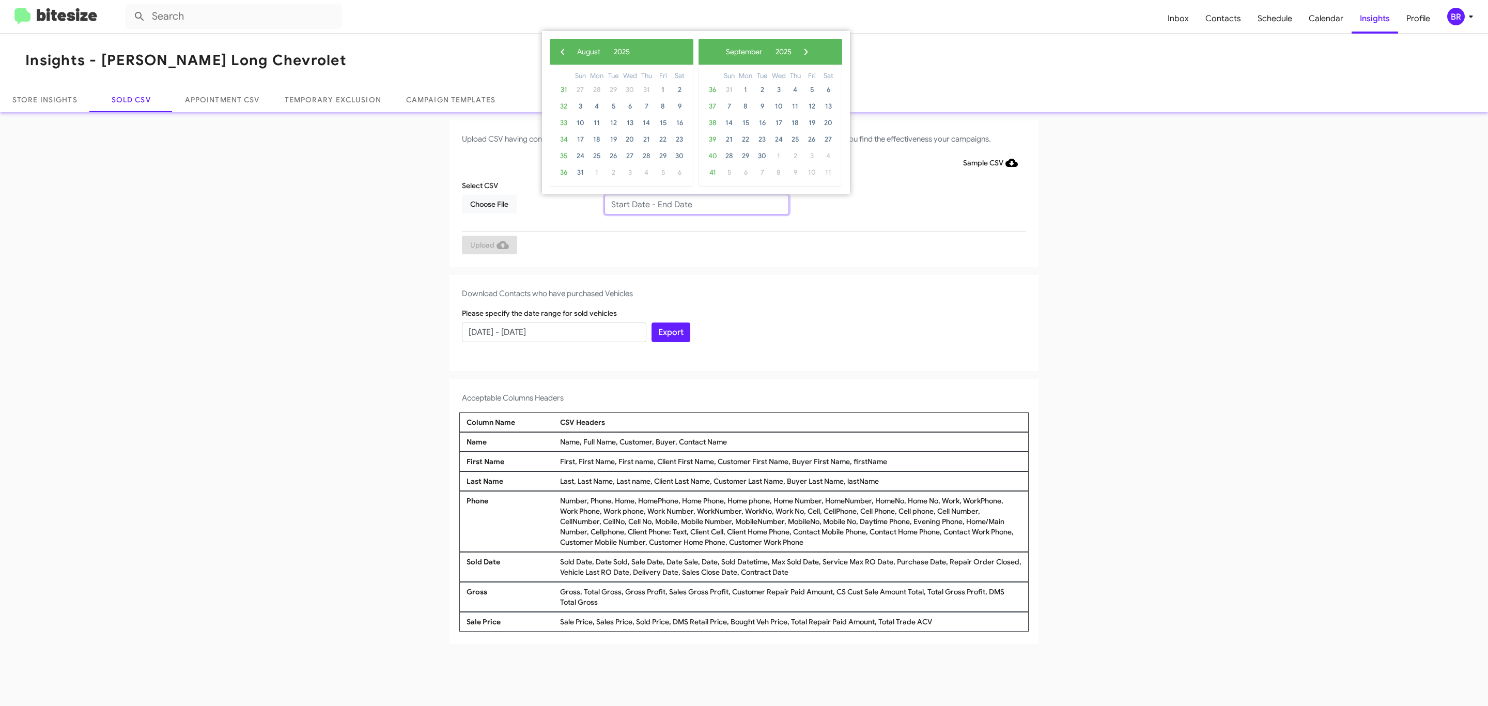
type input "06/27/2025 - 08/27/2025"
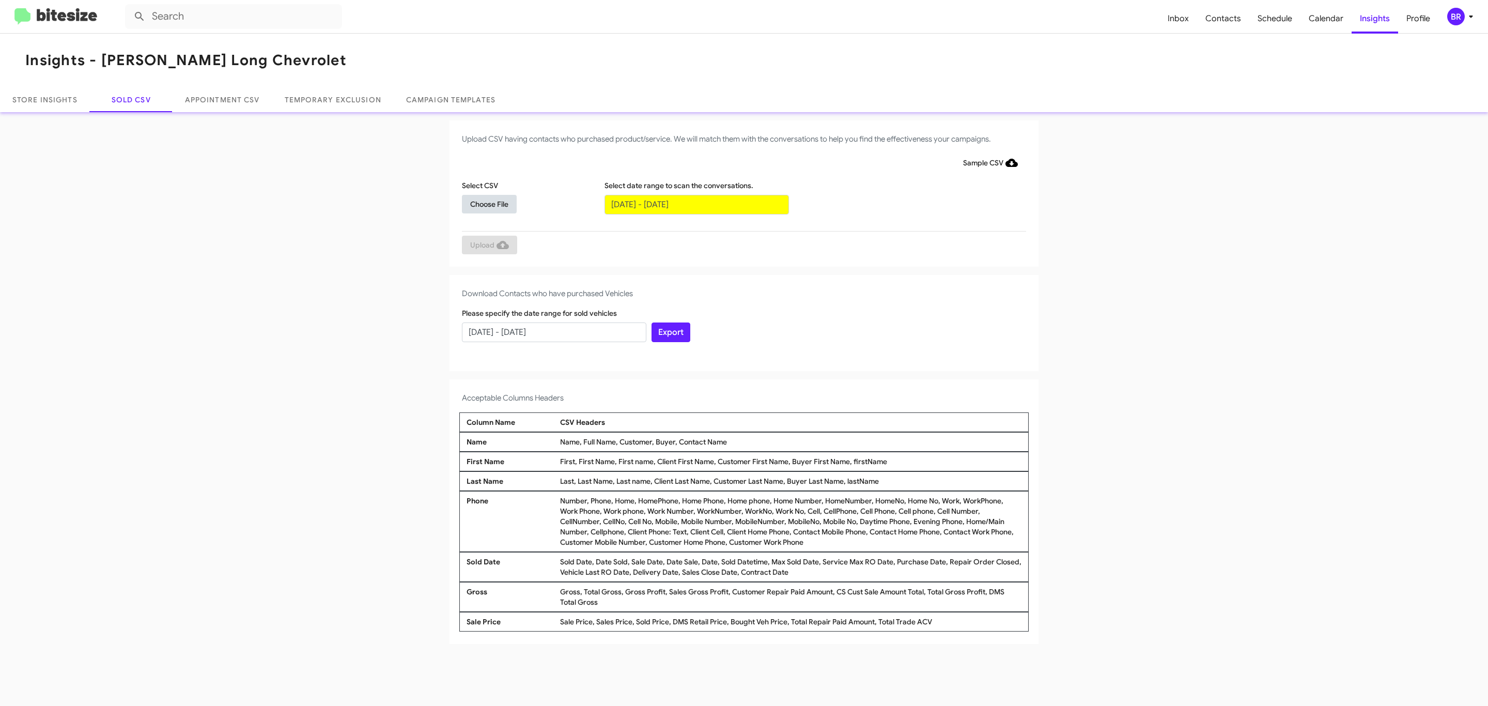
click at [489, 204] on span "Choose File" at bounding box center [489, 204] width 38 height 19
click at [488, 245] on span "Upload" at bounding box center [489, 246] width 39 height 19
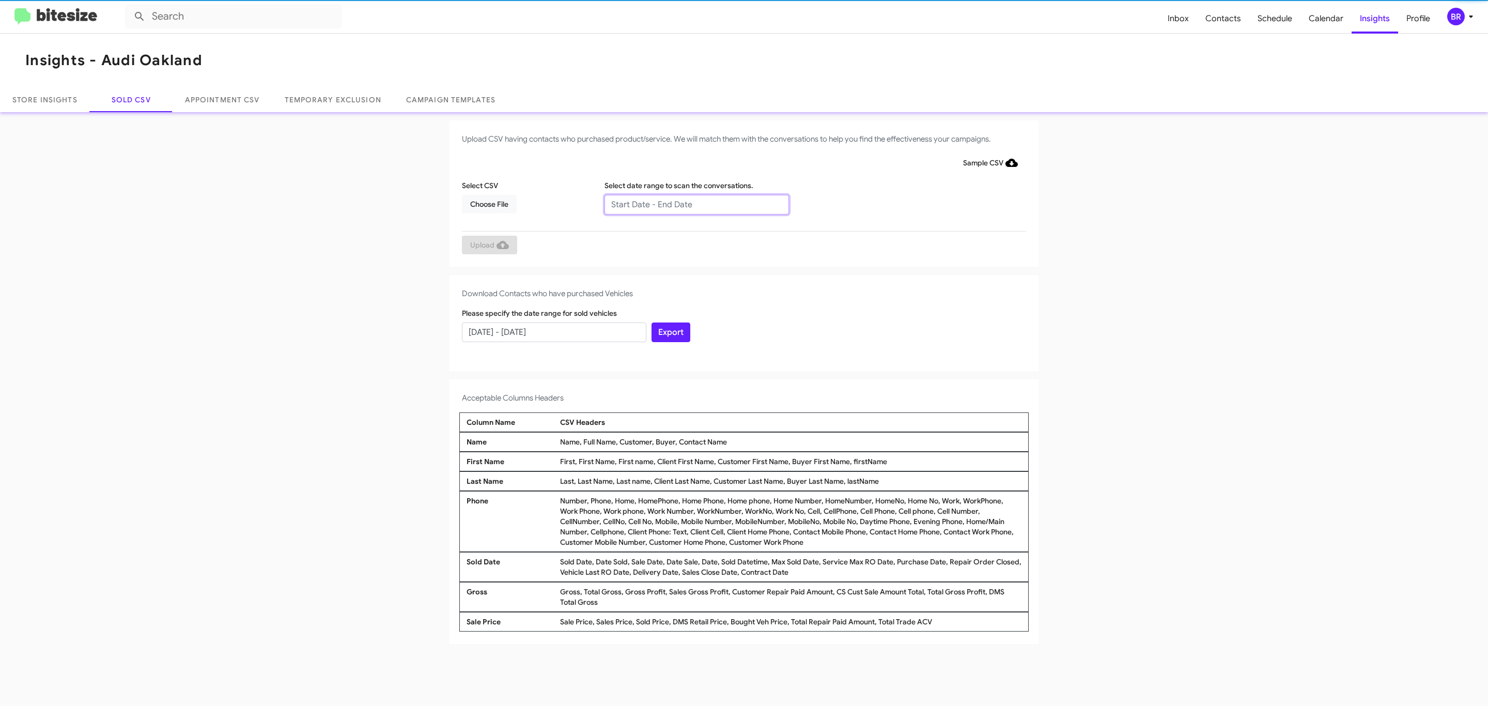
click at [696, 204] on input "text" at bounding box center [697, 205] width 184 height 20
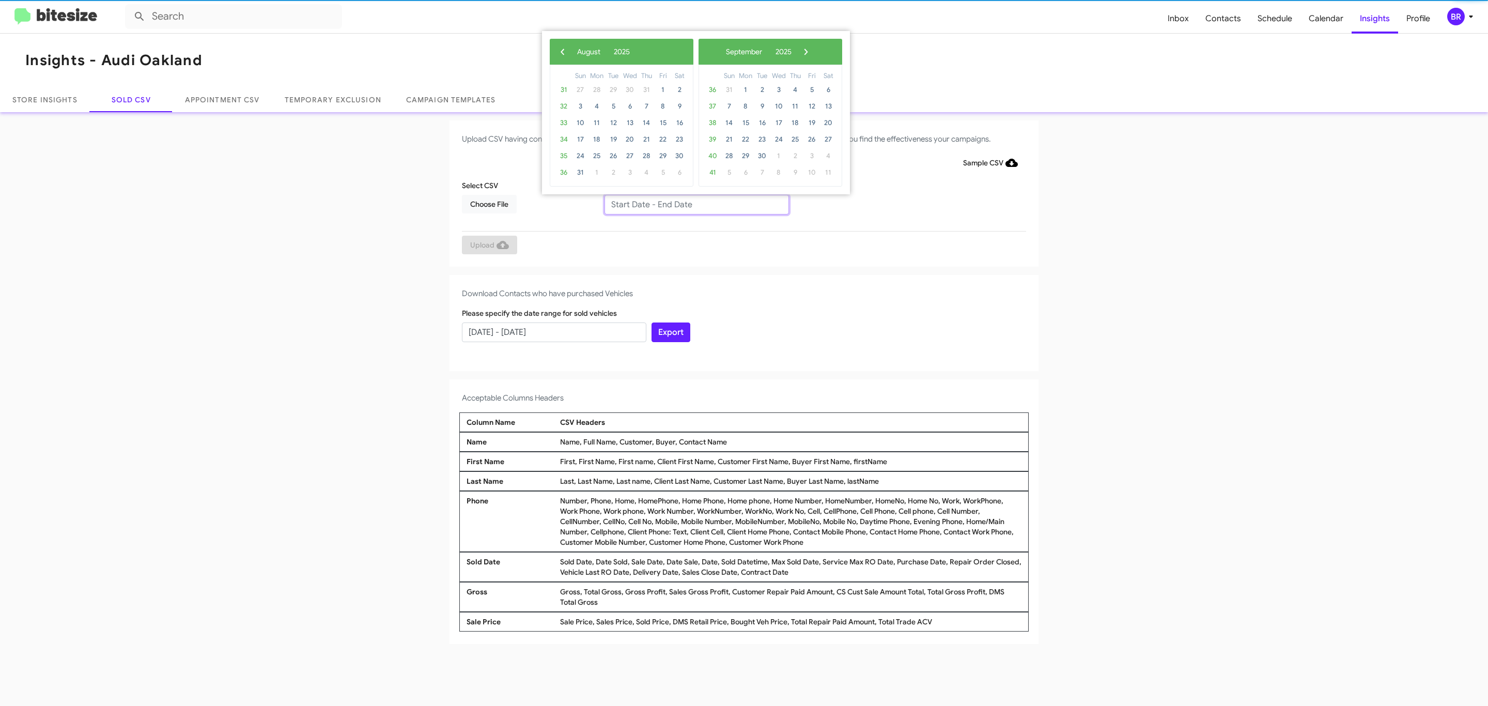
type input "06/27/2025 - 08/27/2025"
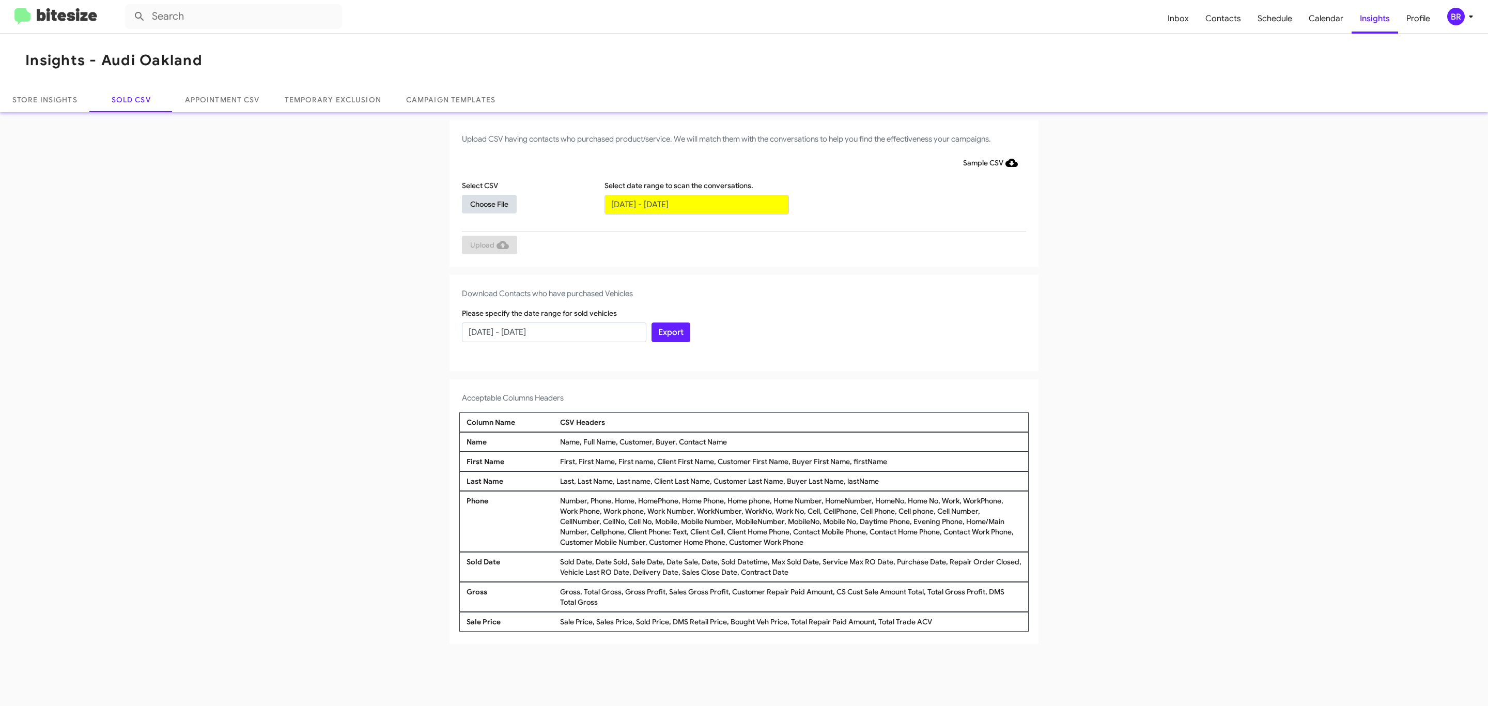
click at [489, 204] on span "Choose File" at bounding box center [489, 204] width 38 height 19
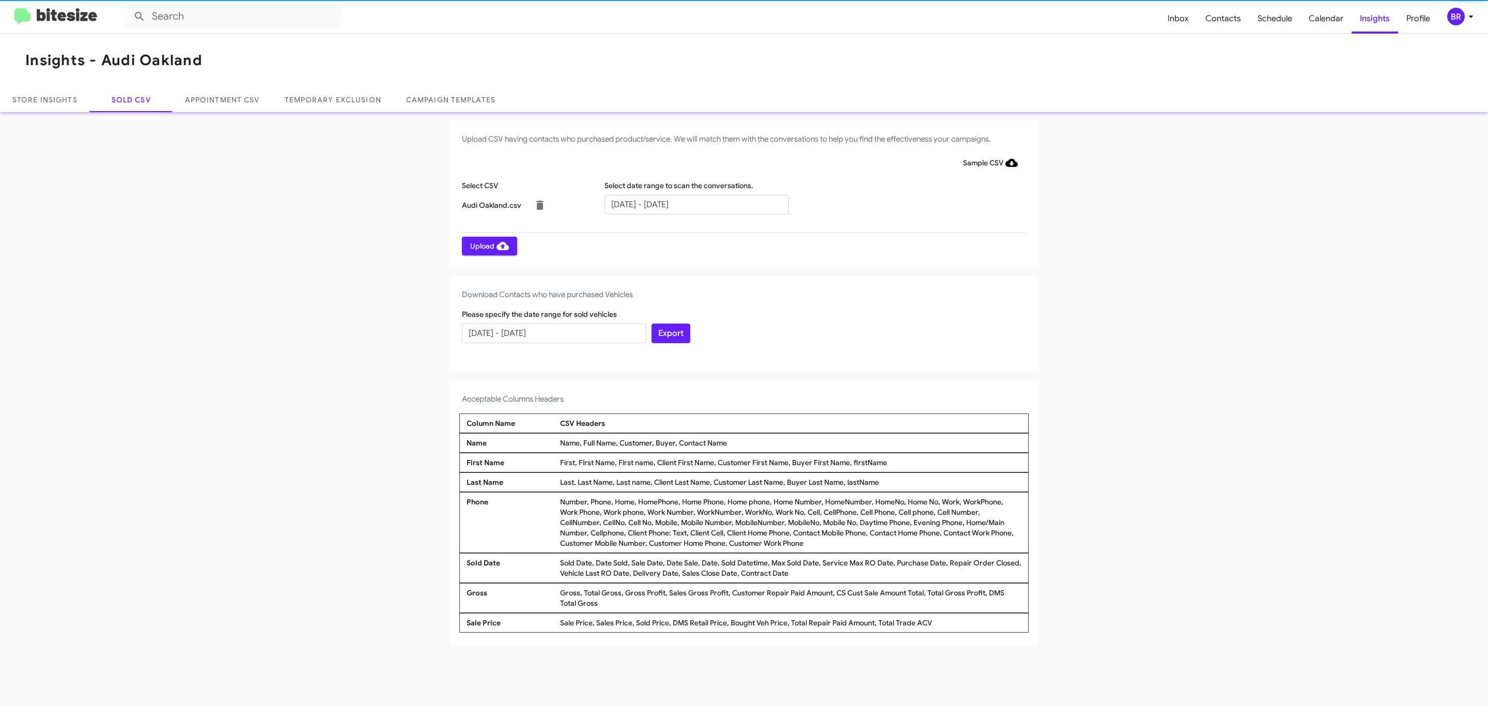
click at [488, 245] on span "Upload" at bounding box center [489, 246] width 39 height 19
click at [696, 204] on input "text" at bounding box center [697, 205] width 184 height 20
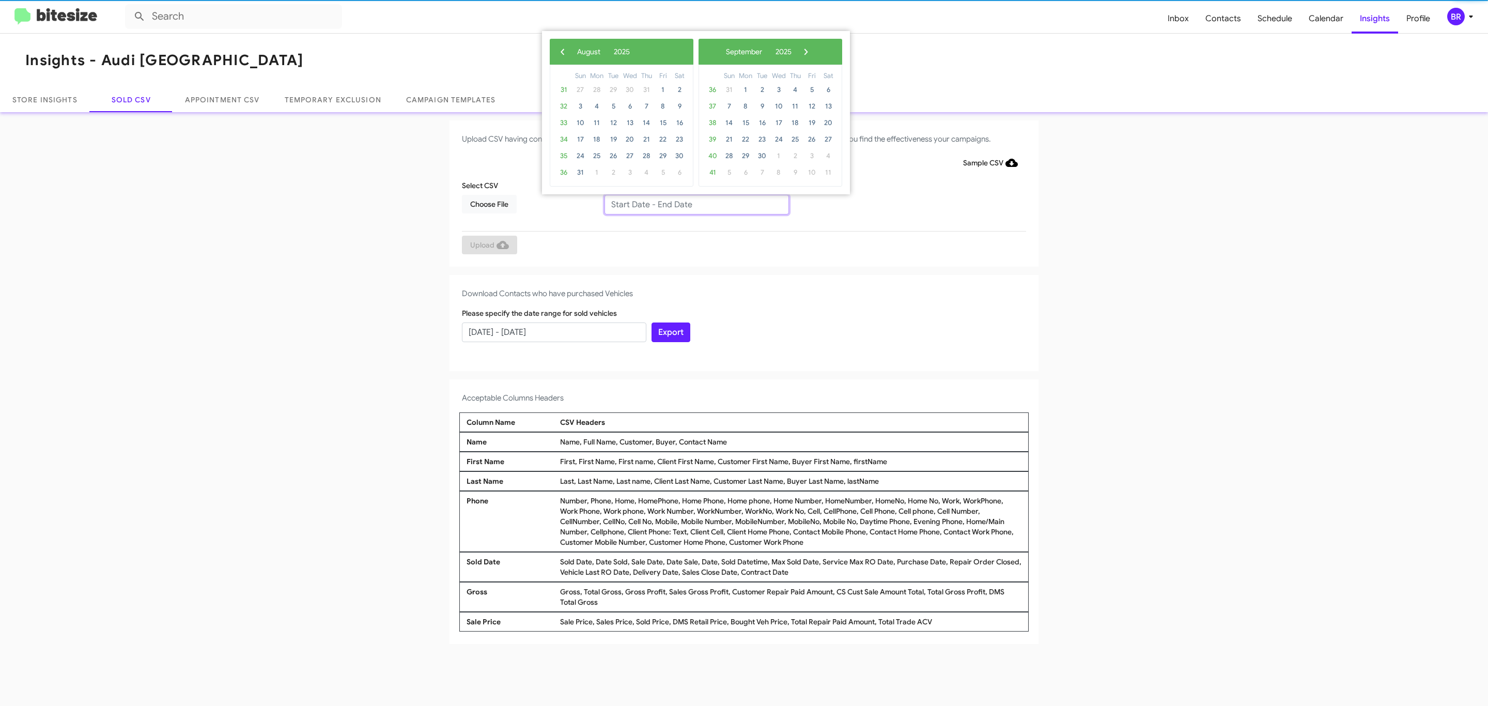
type input "06/27/2025 - 08/27/2025"
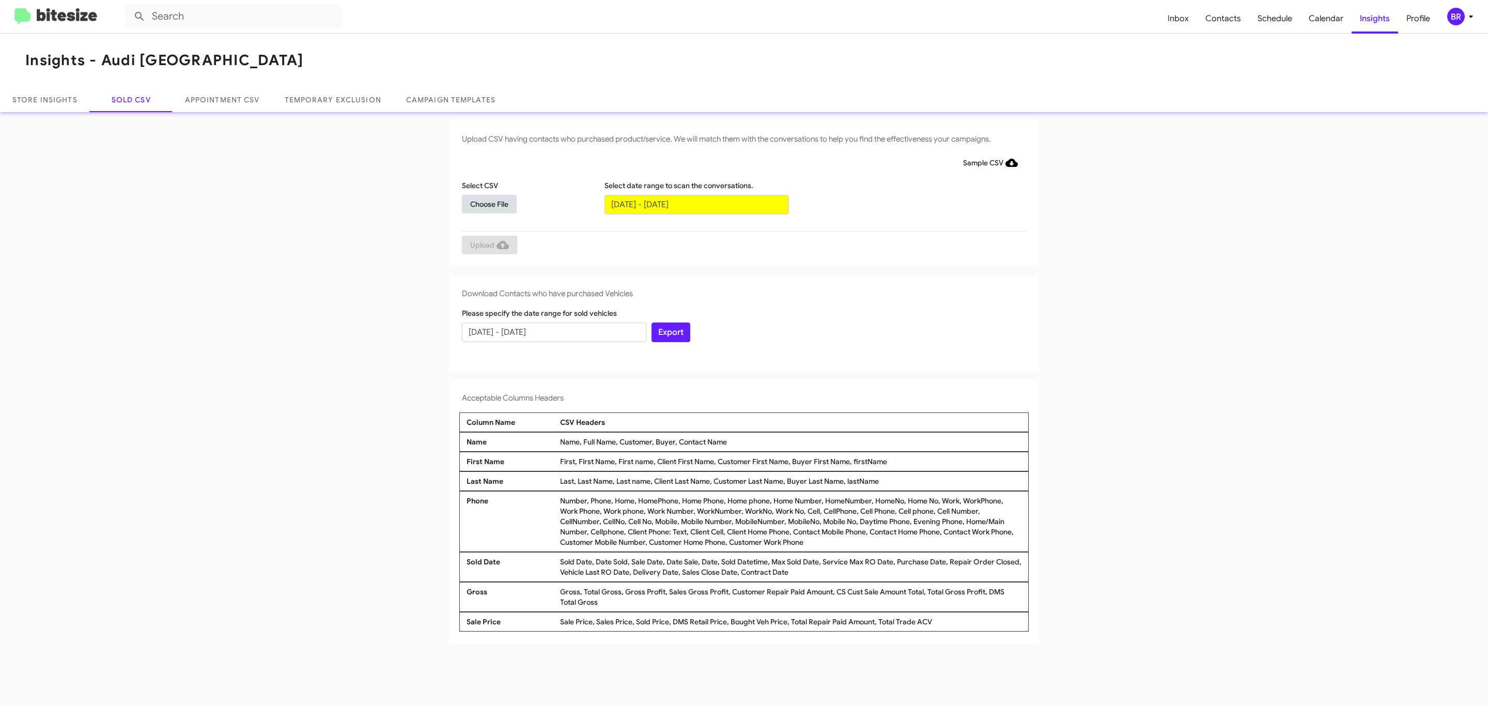
click at [489, 204] on span "Choose File" at bounding box center [489, 204] width 38 height 19
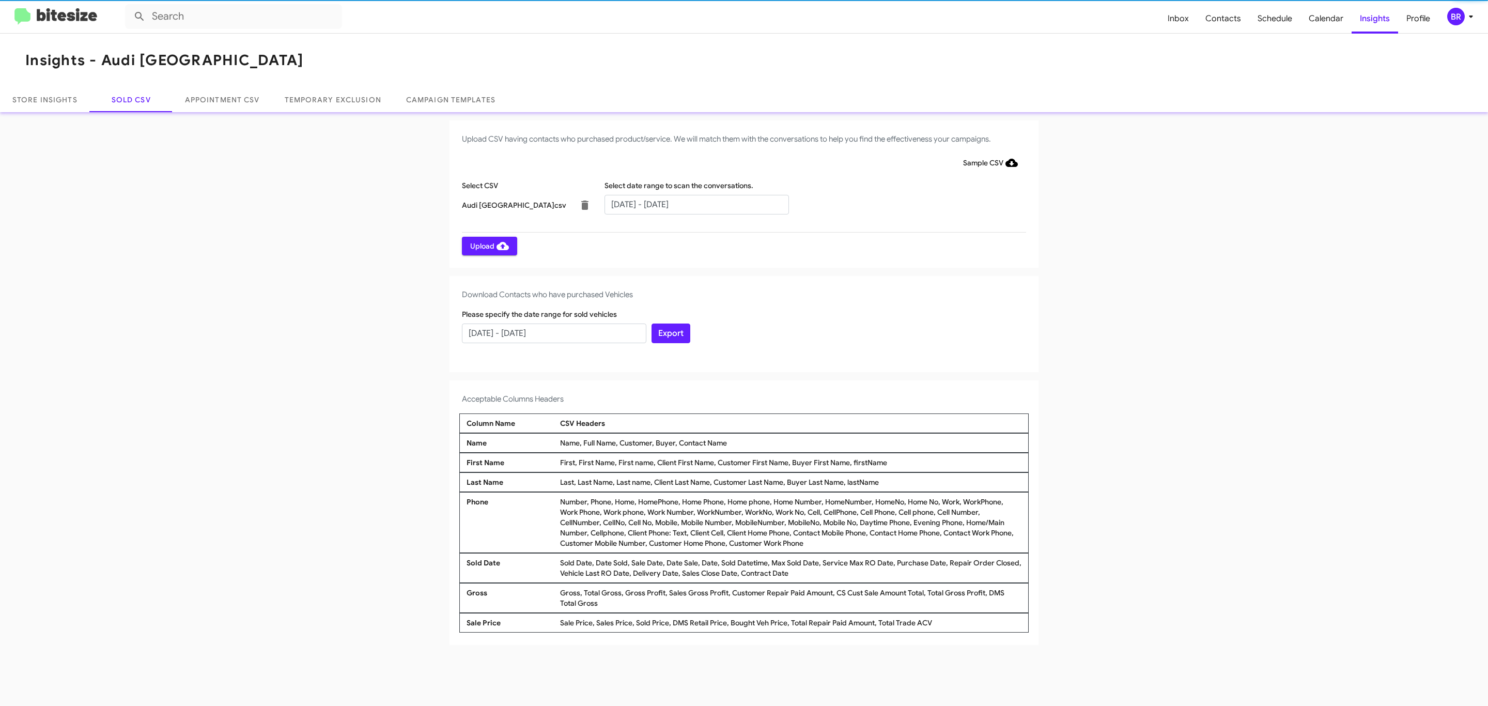
click at [488, 245] on span "Upload" at bounding box center [489, 246] width 39 height 19
click at [696, 204] on input "text" at bounding box center [697, 205] width 184 height 20
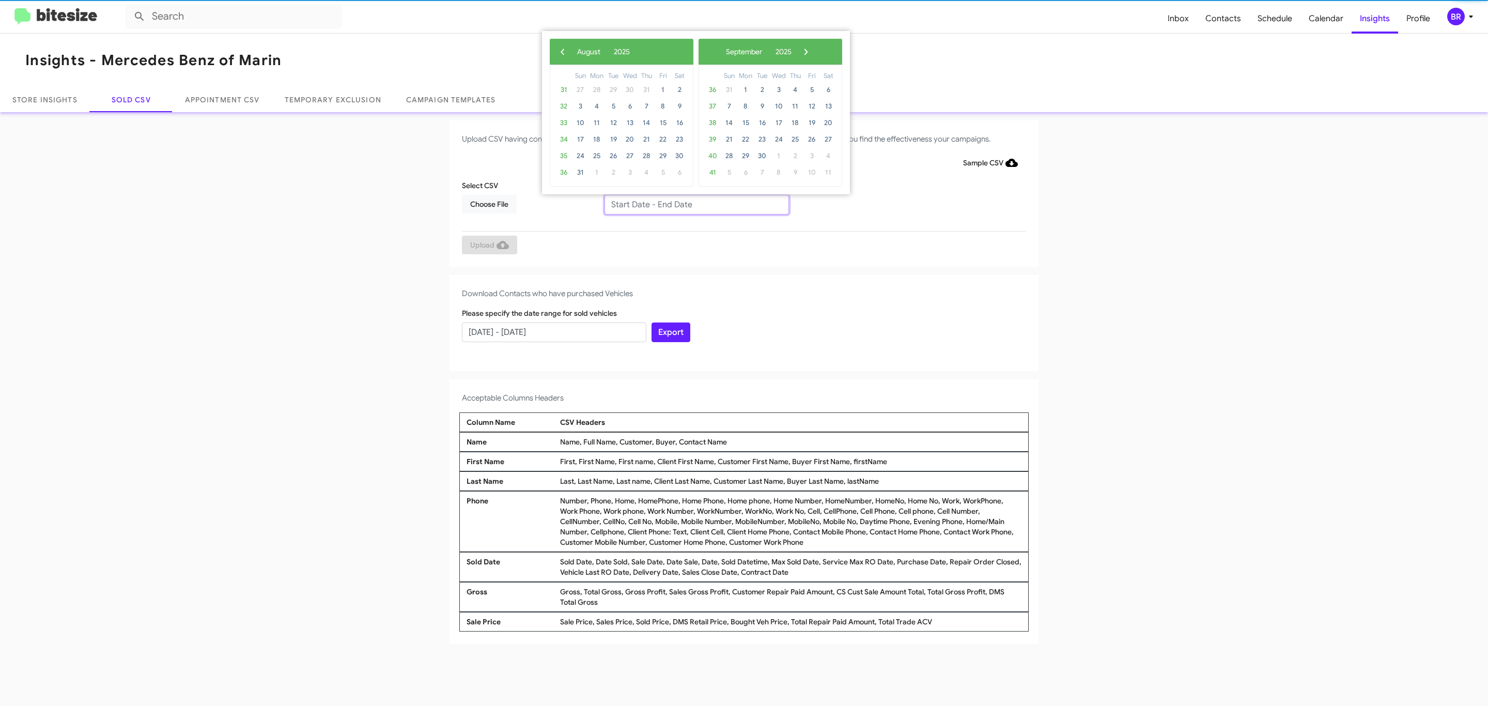
type input "06/27/2025 - 08/27/2025"
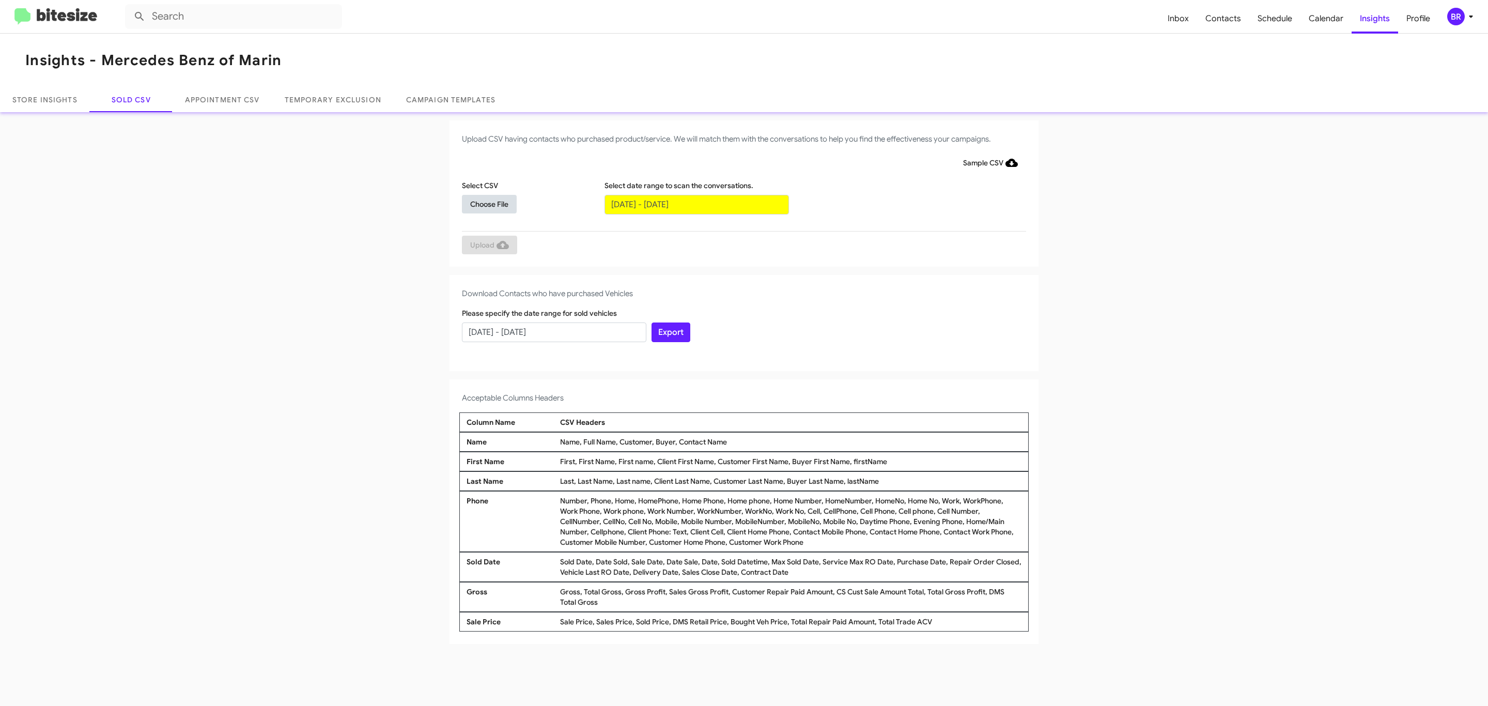
click at [489, 204] on span "Choose File" at bounding box center [489, 204] width 38 height 19
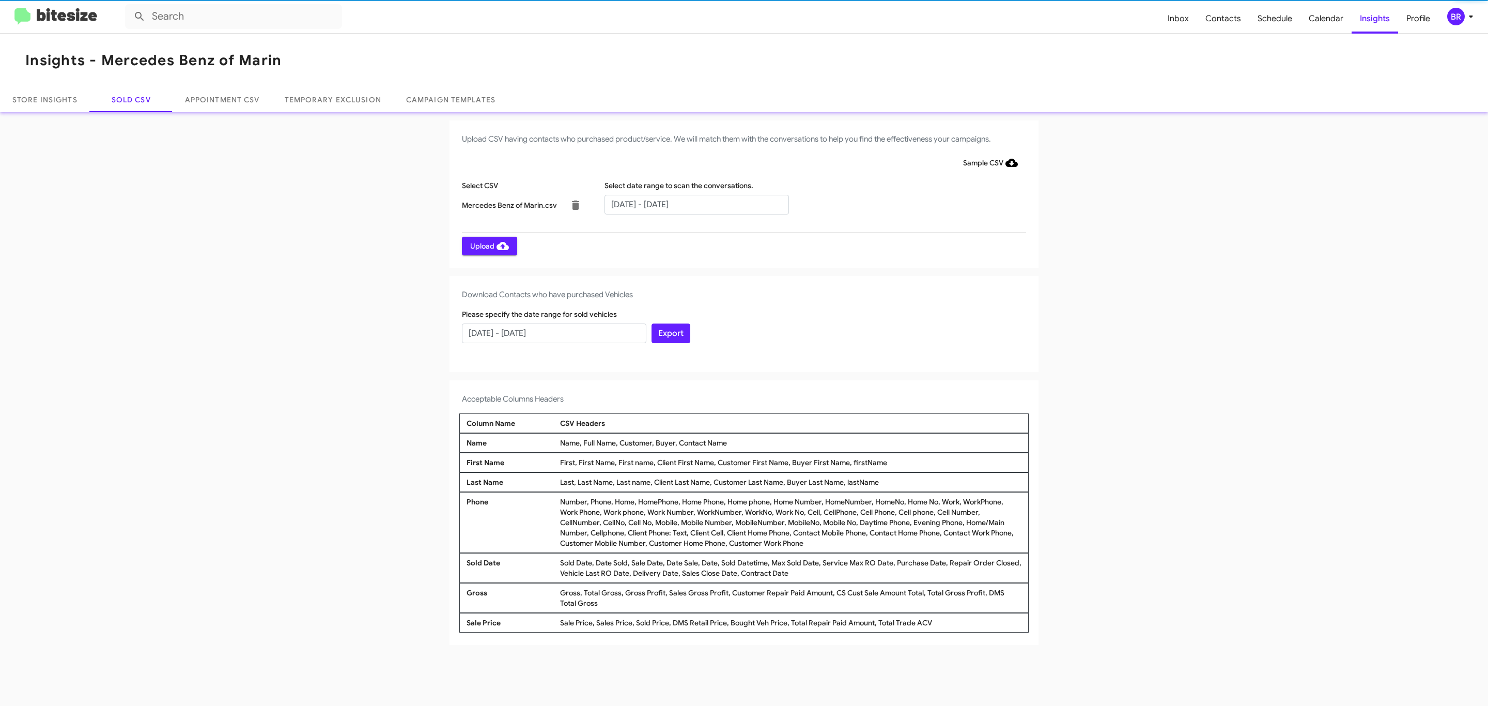
click at [488, 245] on span "Upload" at bounding box center [489, 246] width 39 height 19
click at [696, 204] on input "text" at bounding box center [697, 205] width 184 height 20
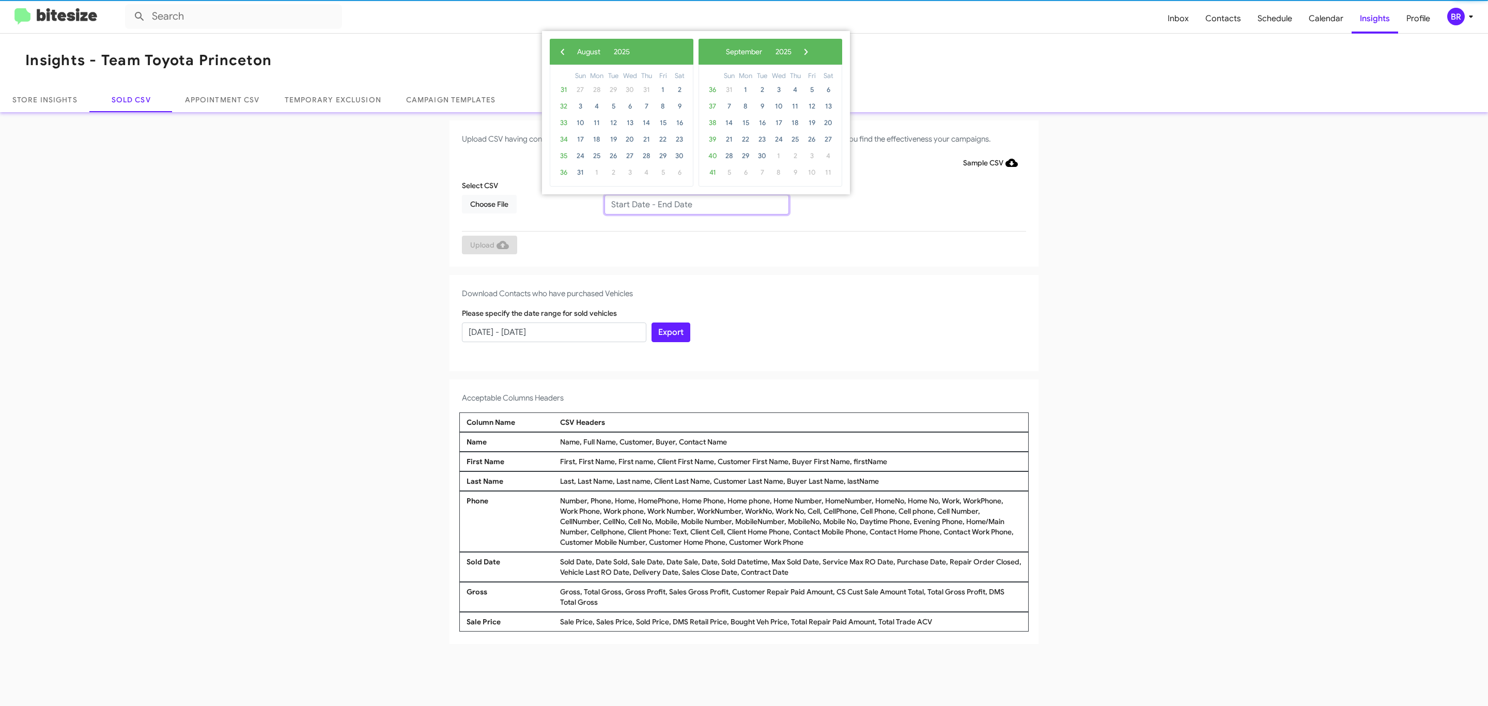
type input "06/27/2025 - 08/27/2025"
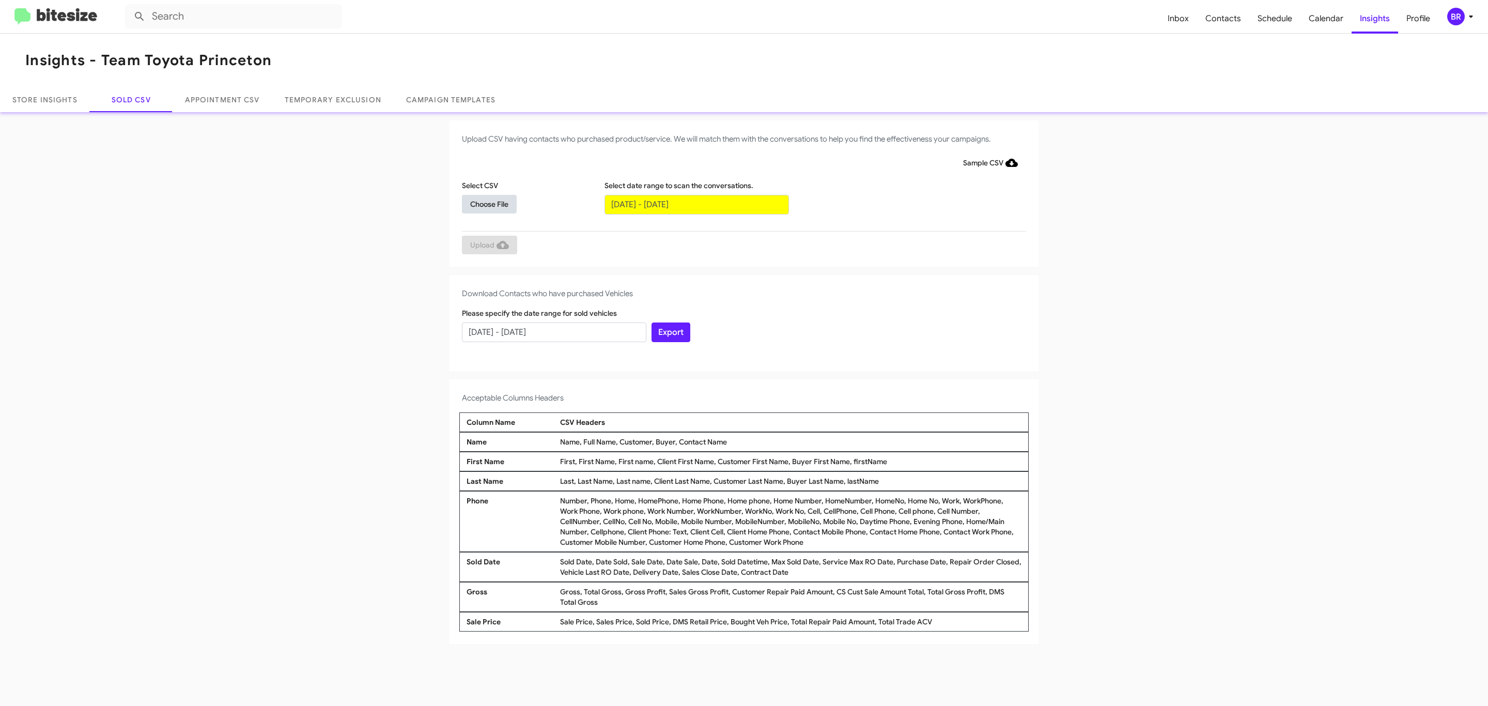
click at [489, 204] on span "Choose File" at bounding box center [489, 204] width 38 height 19
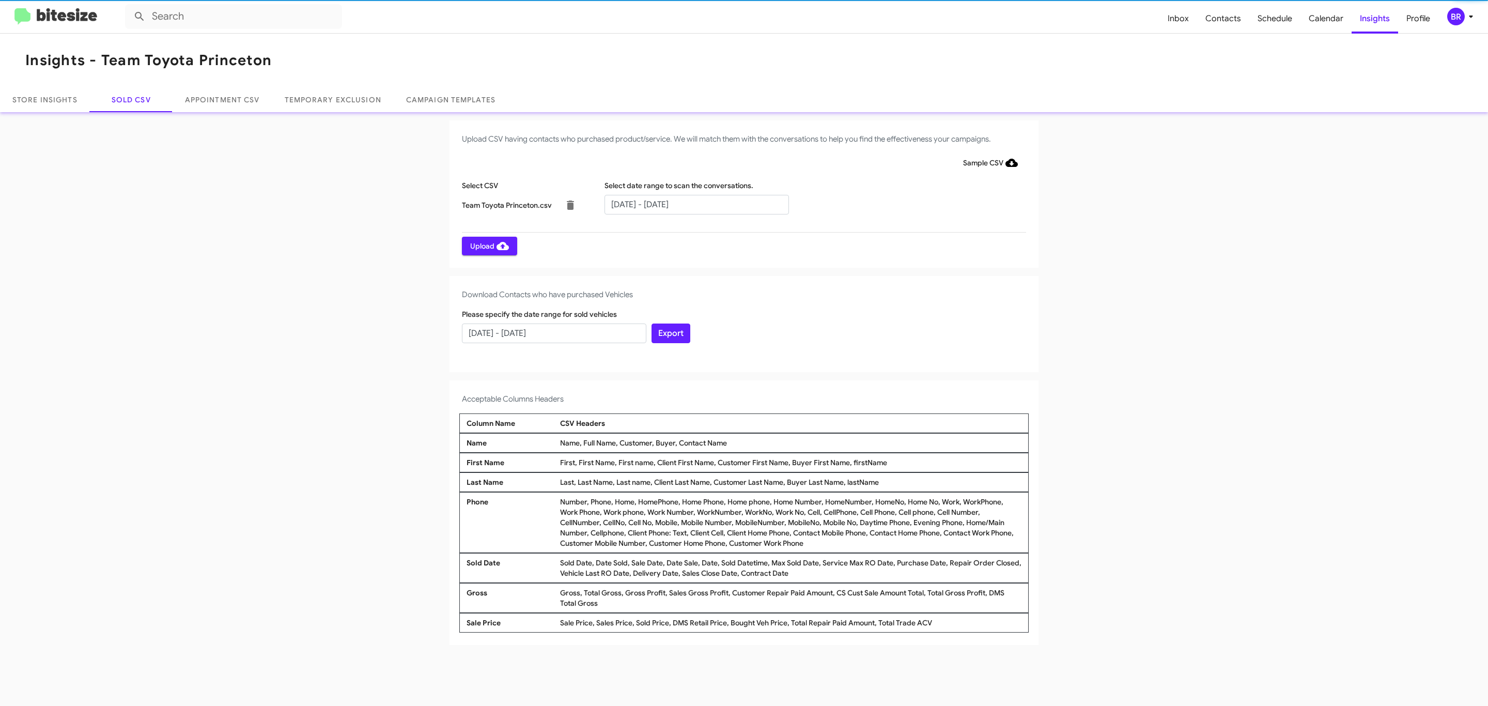
click at [488, 245] on span "Upload" at bounding box center [489, 246] width 39 height 19
click at [696, 204] on input "text" at bounding box center [697, 205] width 184 height 20
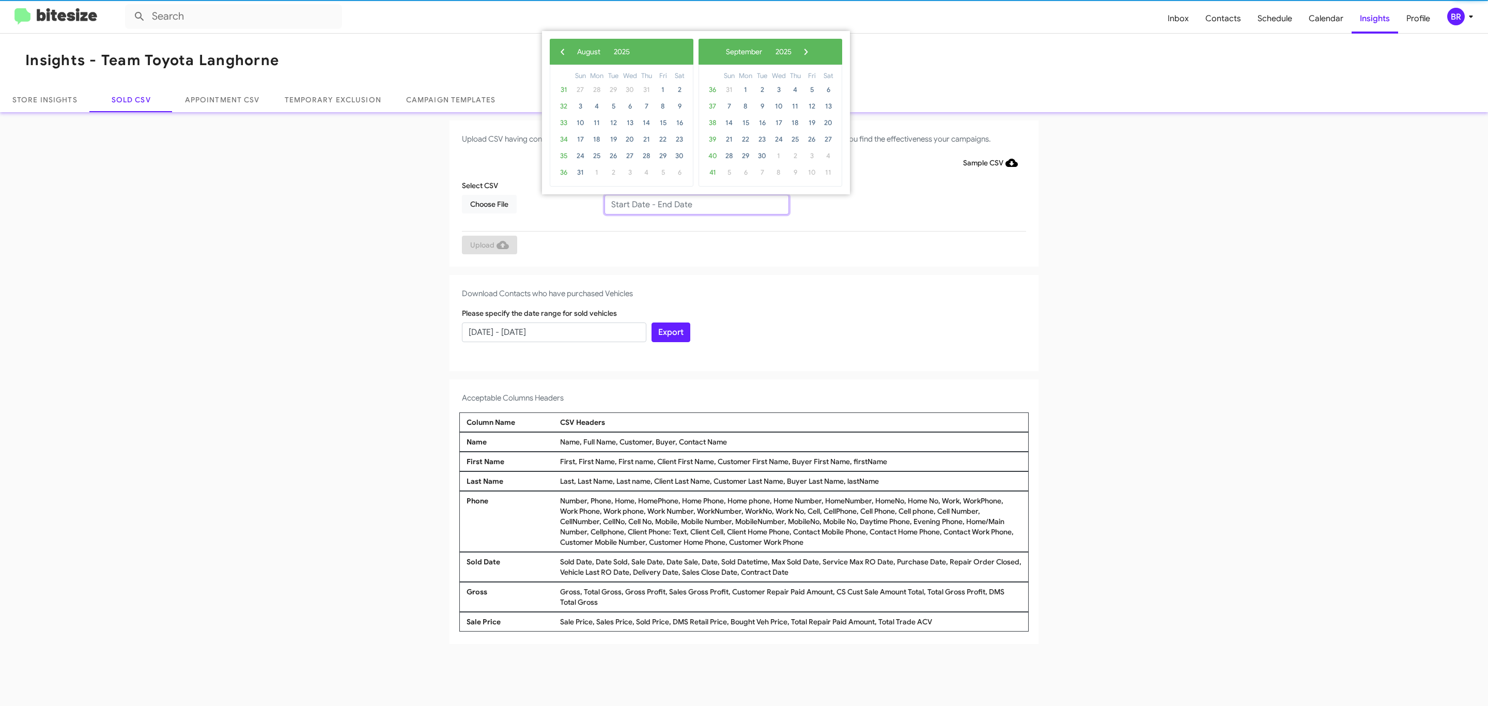
type input "06/27/2025 - 08/27/2025"
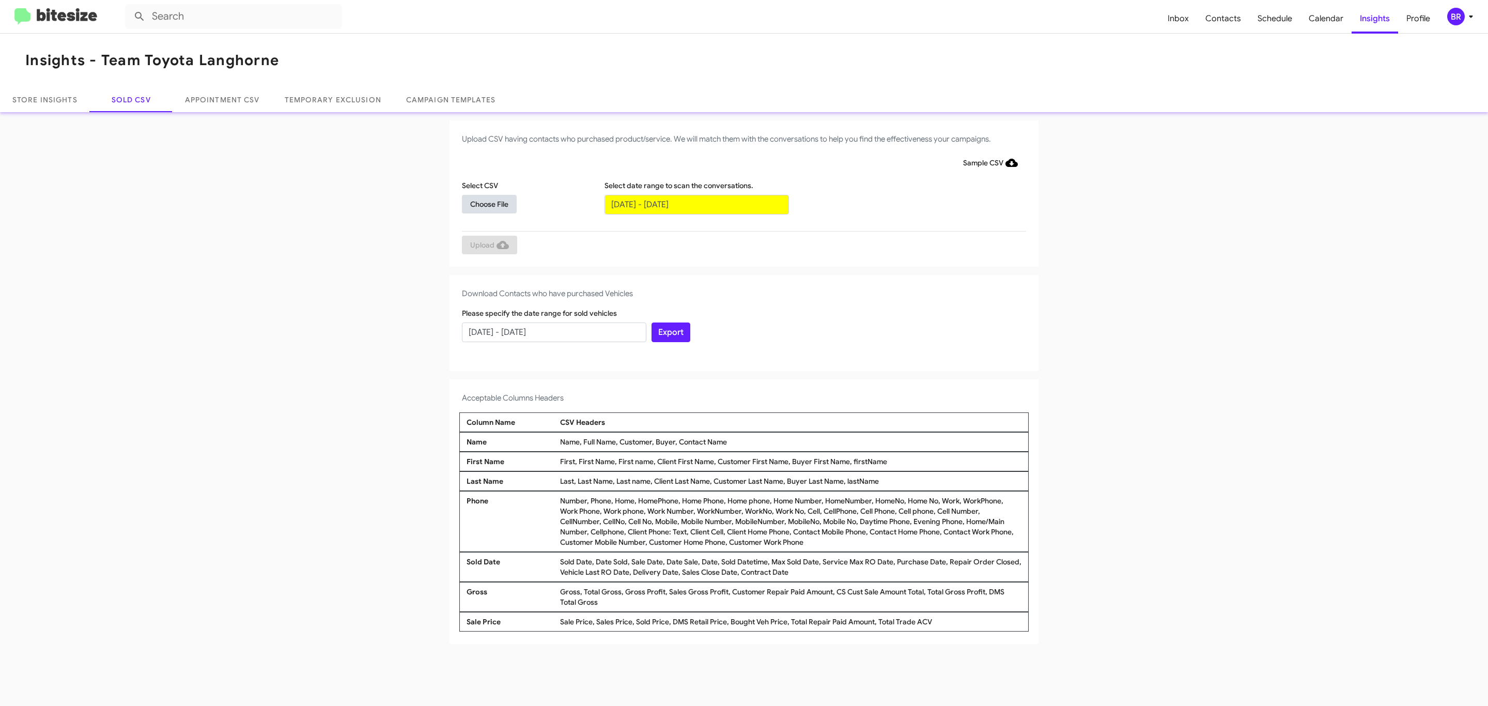
click at [489, 204] on span "Choose File" at bounding box center [489, 204] width 38 height 19
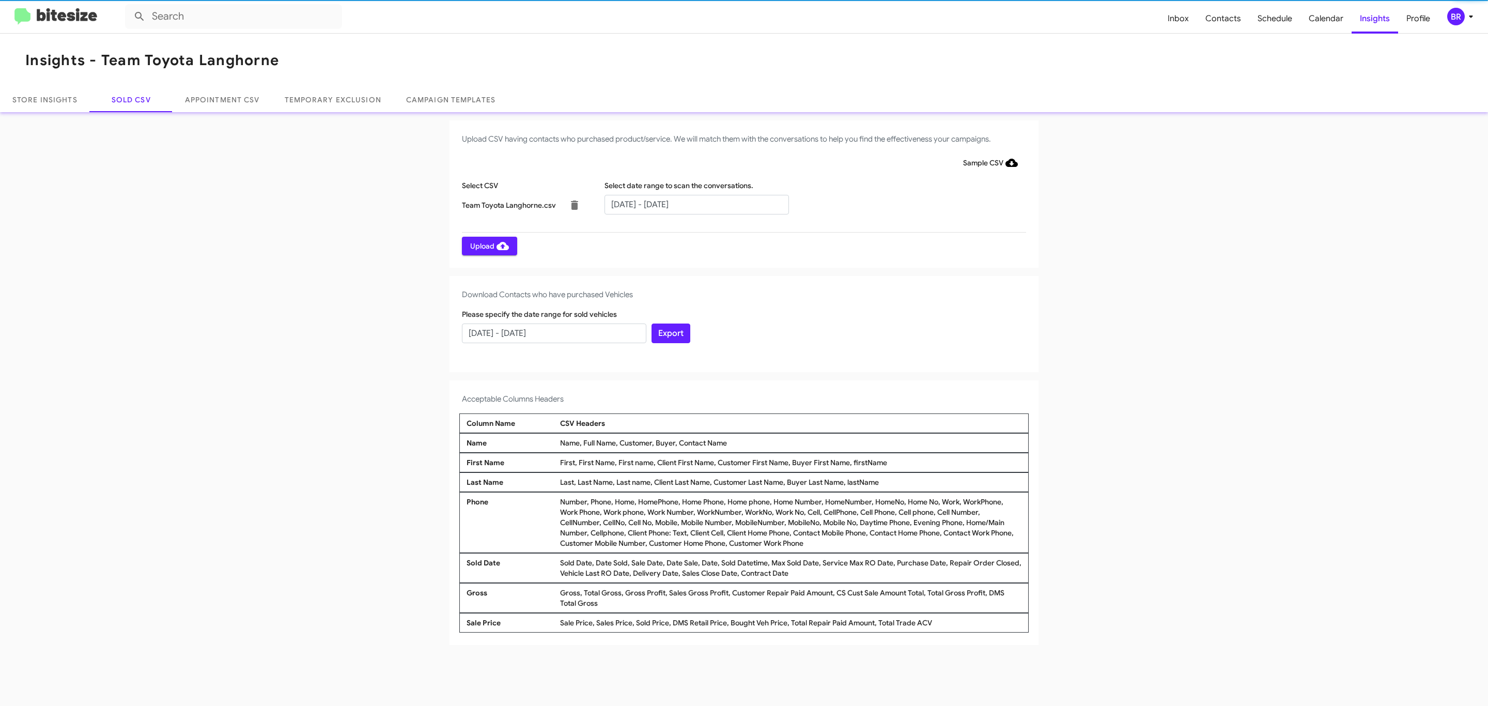
click at [488, 245] on span "Upload" at bounding box center [489, 246] width 39 height 19
click at [696, 204] on input "text" at bounding box center [697, 205] width 184 height 20
type input "[DATE] - [DATE]"
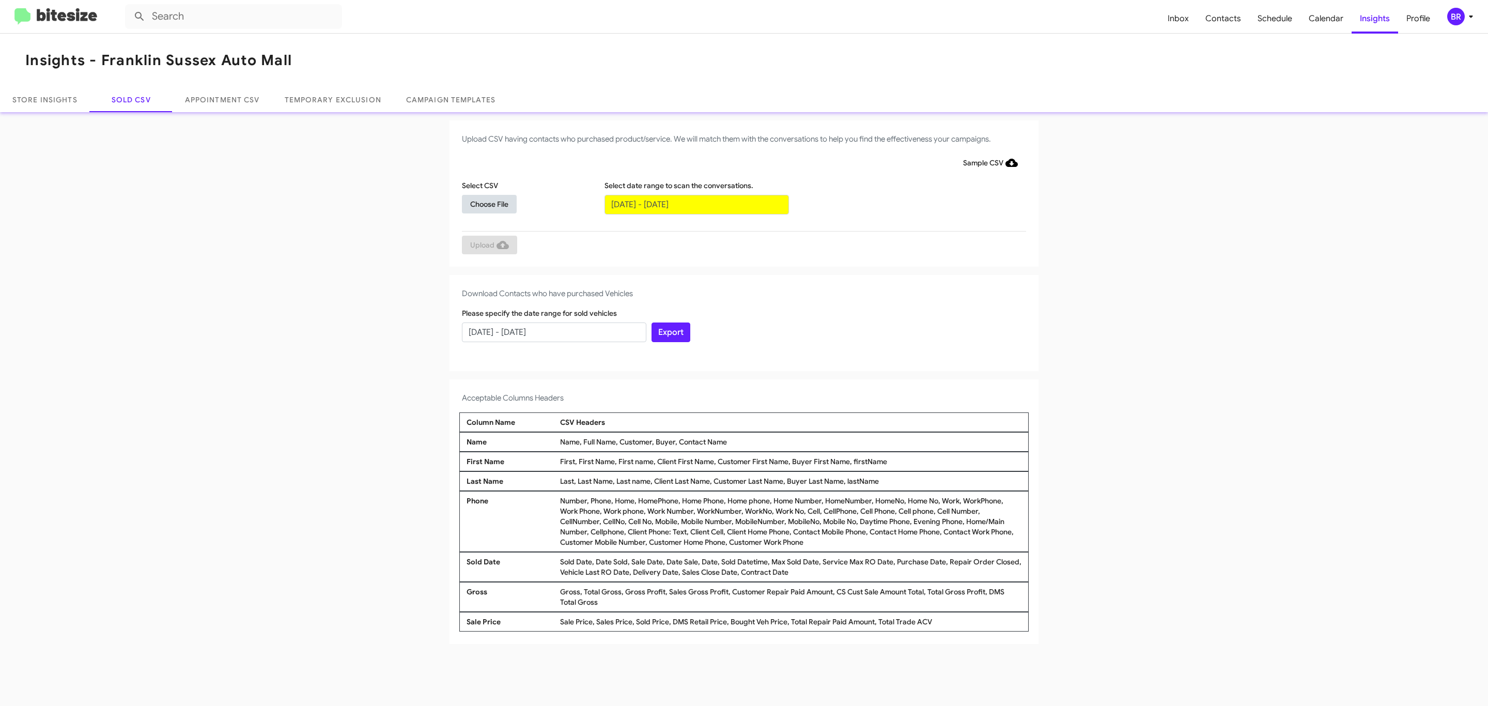
click at [489, 204] on span "Choose File" at bounding box center [489, 204] width 38 height 19
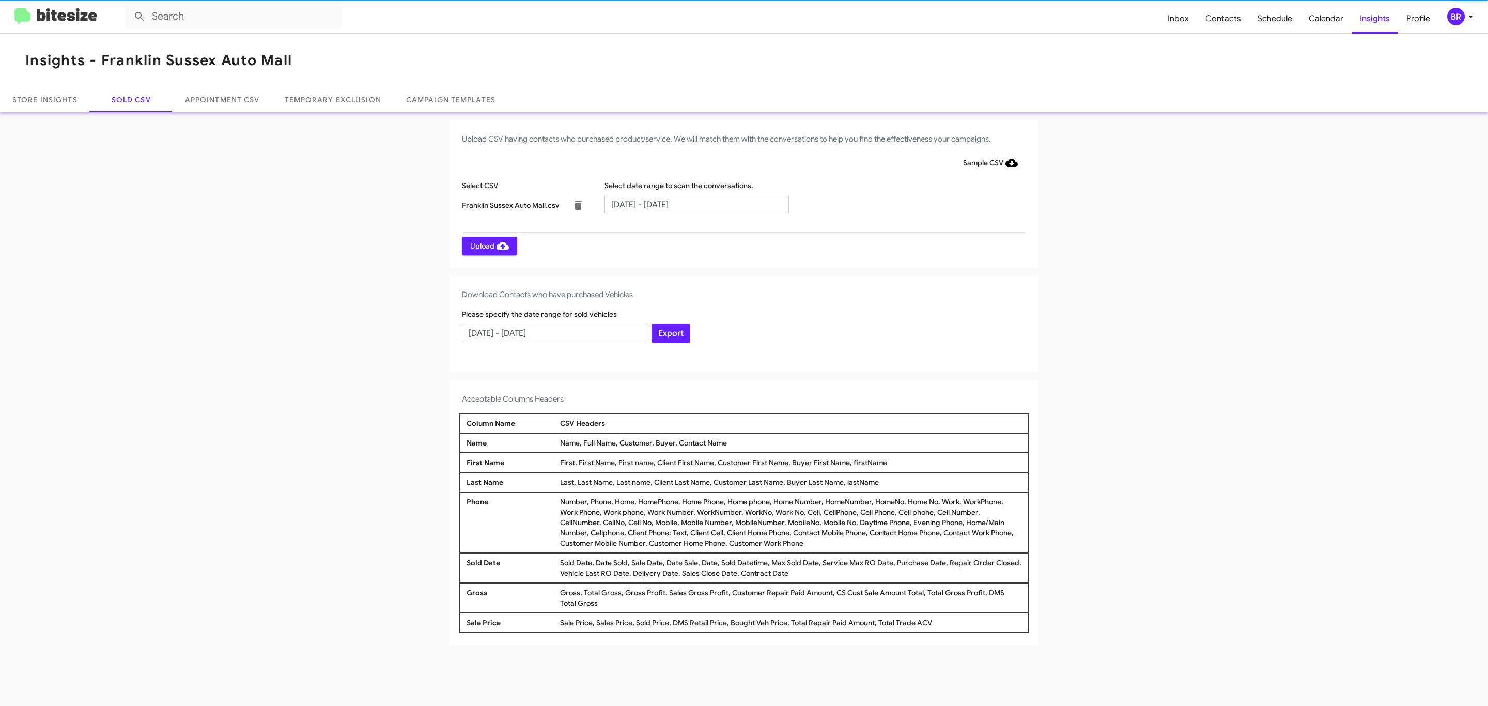
click at [488, 245] on span "Upload" at bounding box center [489, 246] width 39 height 19
click at [696, 204] on input "text" at bounding box center [697, 205] width 184 height 20
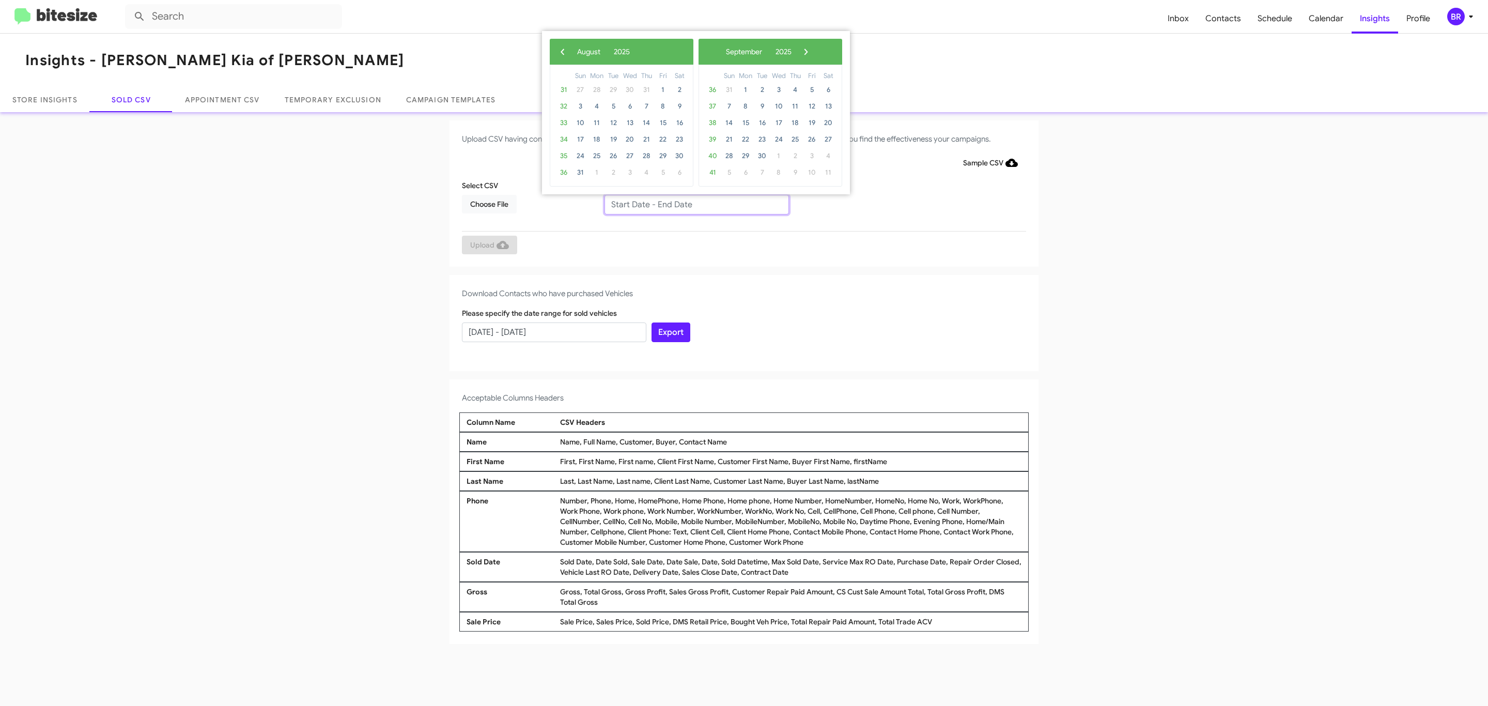
type input "06/27/2025 - 08/27/2025"
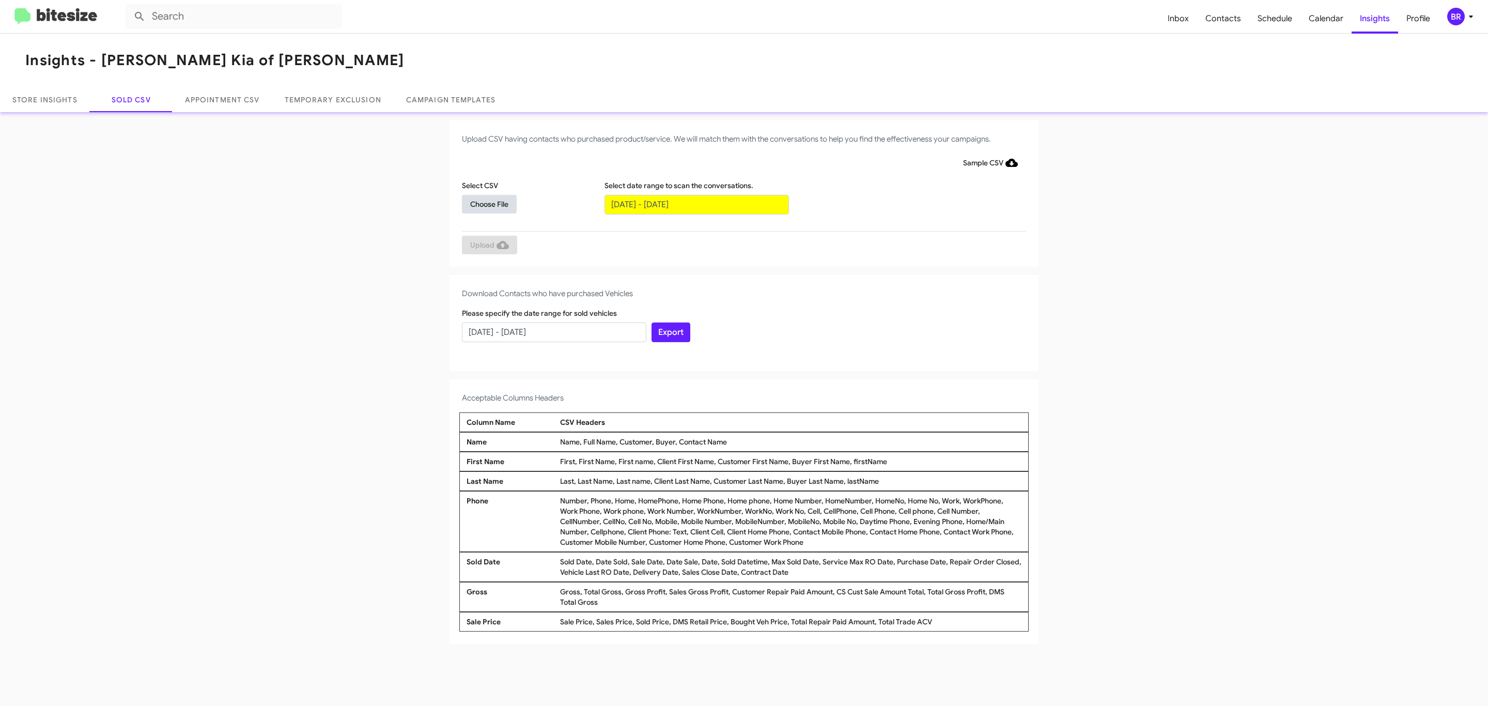
click at [489, 204] on span "Choose File" at bounding box center [489, 204] width 38 height 19
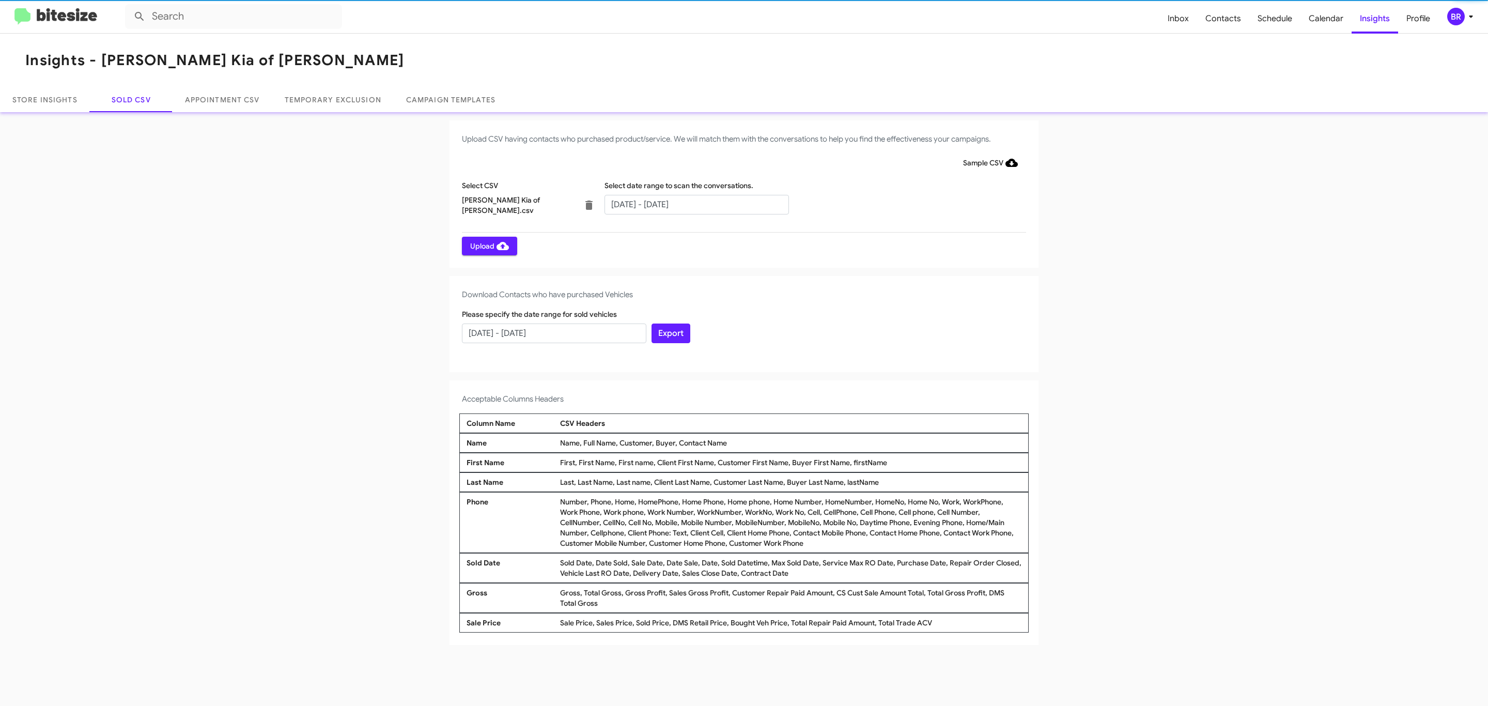
click at [488, 245] on span "Upload" at bounding box center [489, 246] width 39 height 19
click at [696, 204] on input "text" at bounding box center [697, 205] width 184 height 20
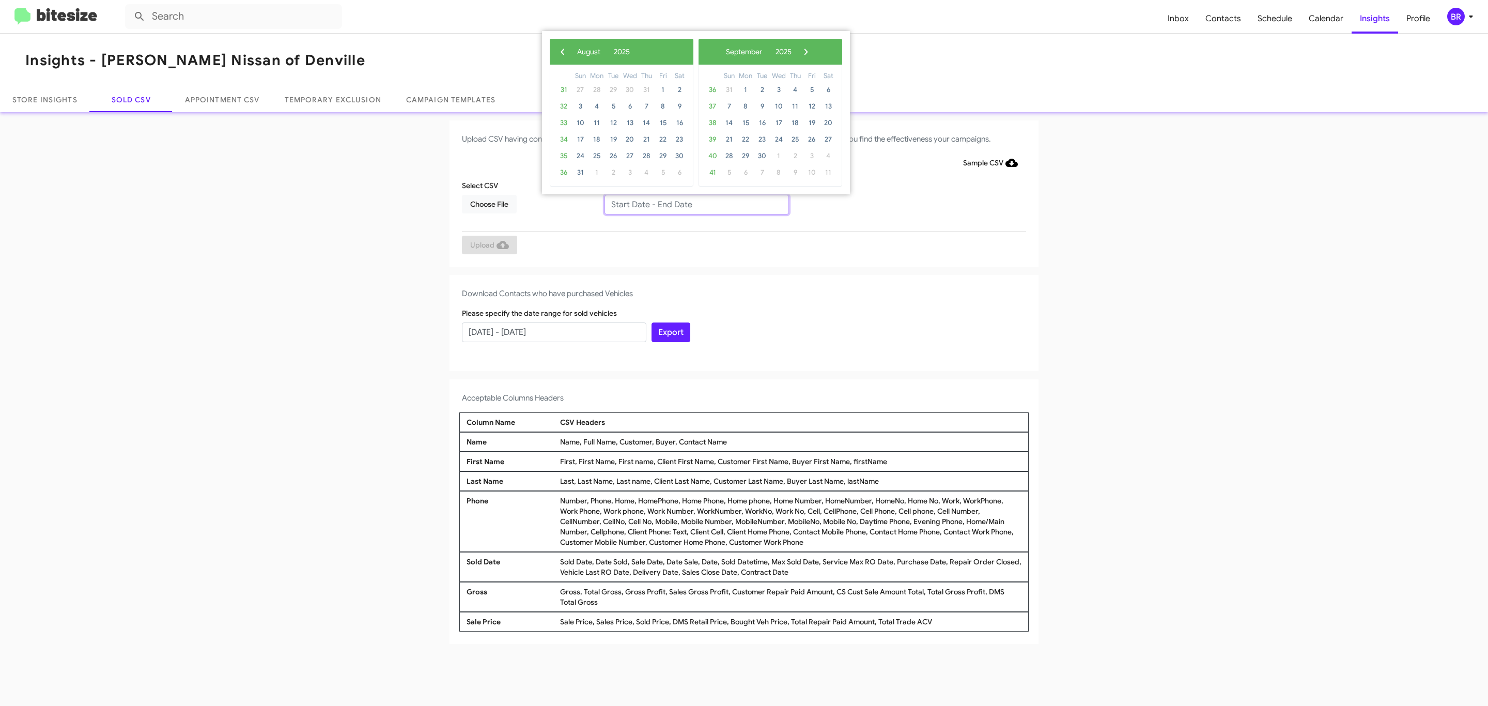
type input "06/27/2025 - 08/27/2025"
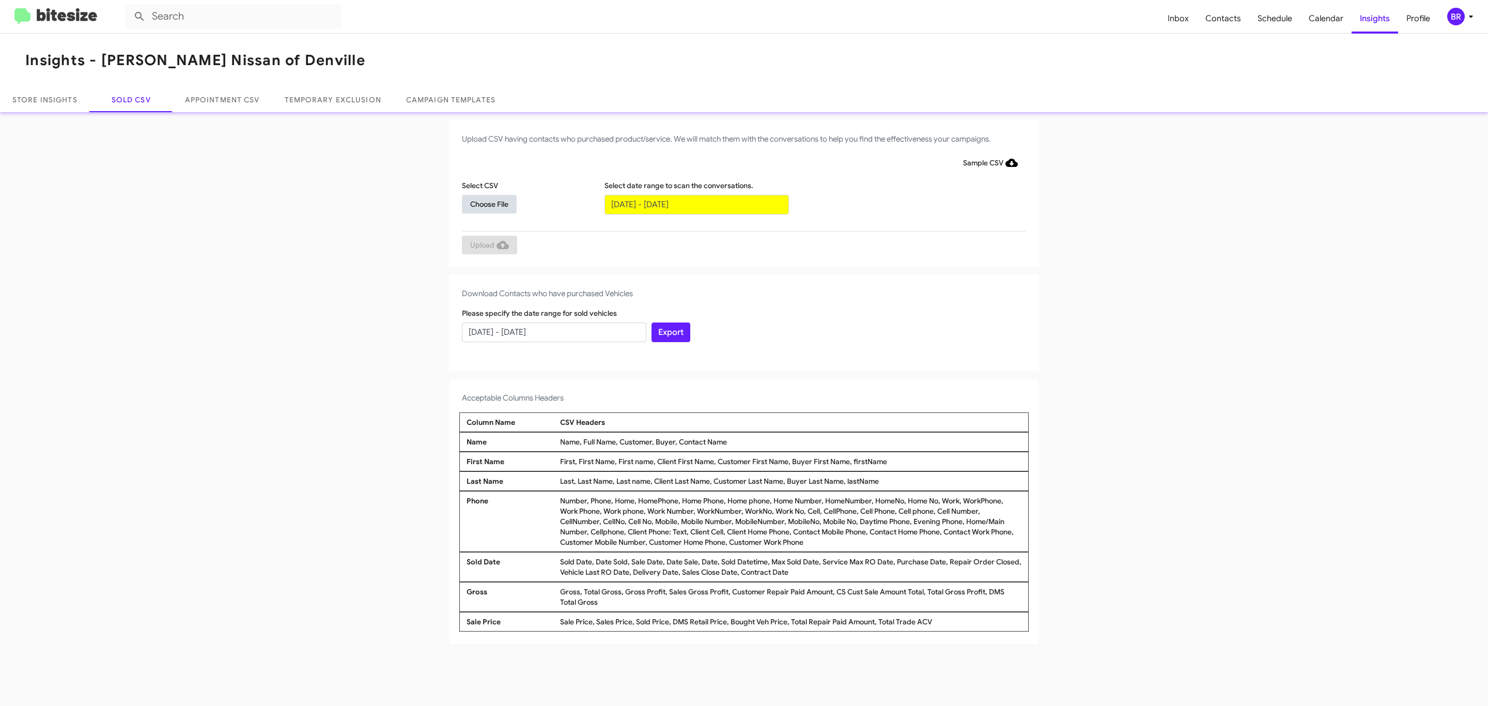
click at [489, 204] on span "Choose File" at bounding box center [489, 204] width 38 height 19
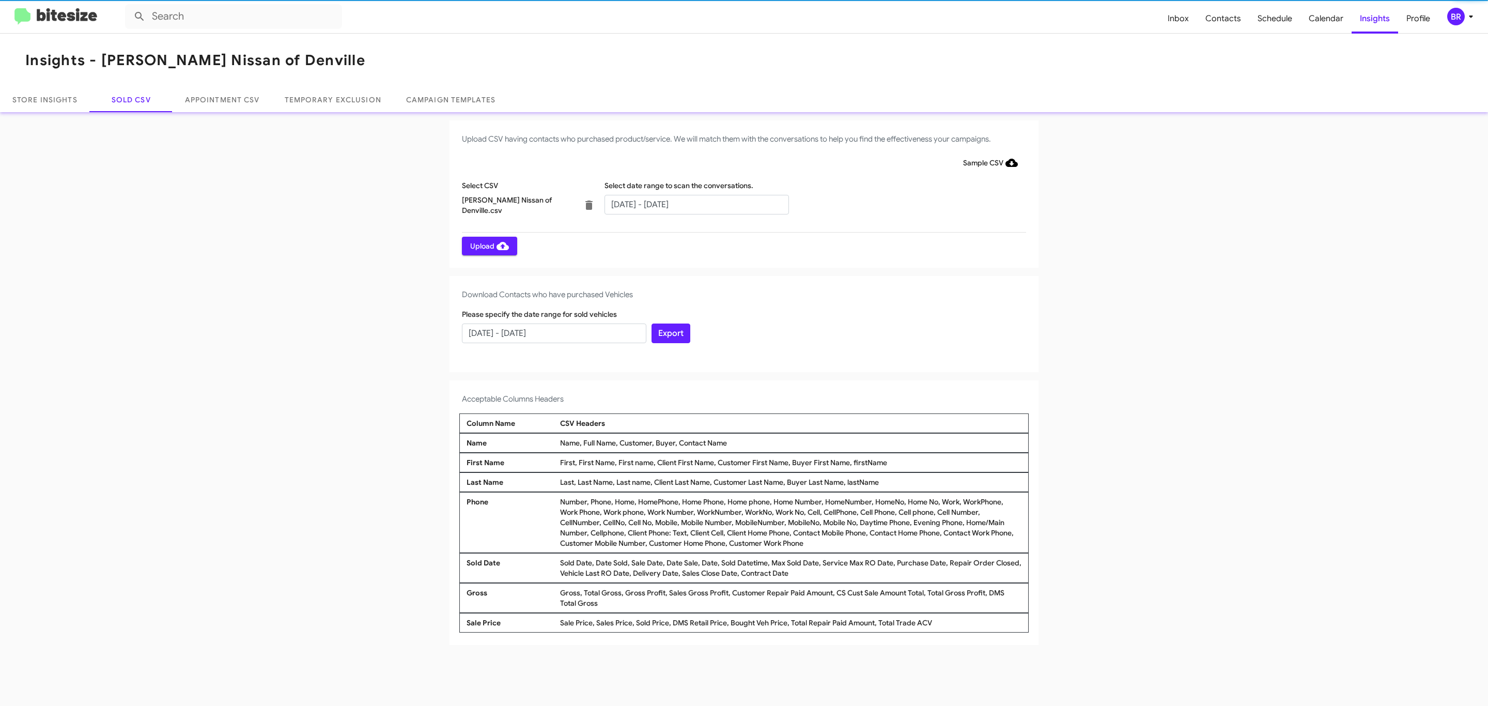
click at [488, 245] on span "Upload" at bounding box center [489, 246] width 39 height 19
click at [696, 204] on input "text" at bounding box center [697, 205] width 184 height 20
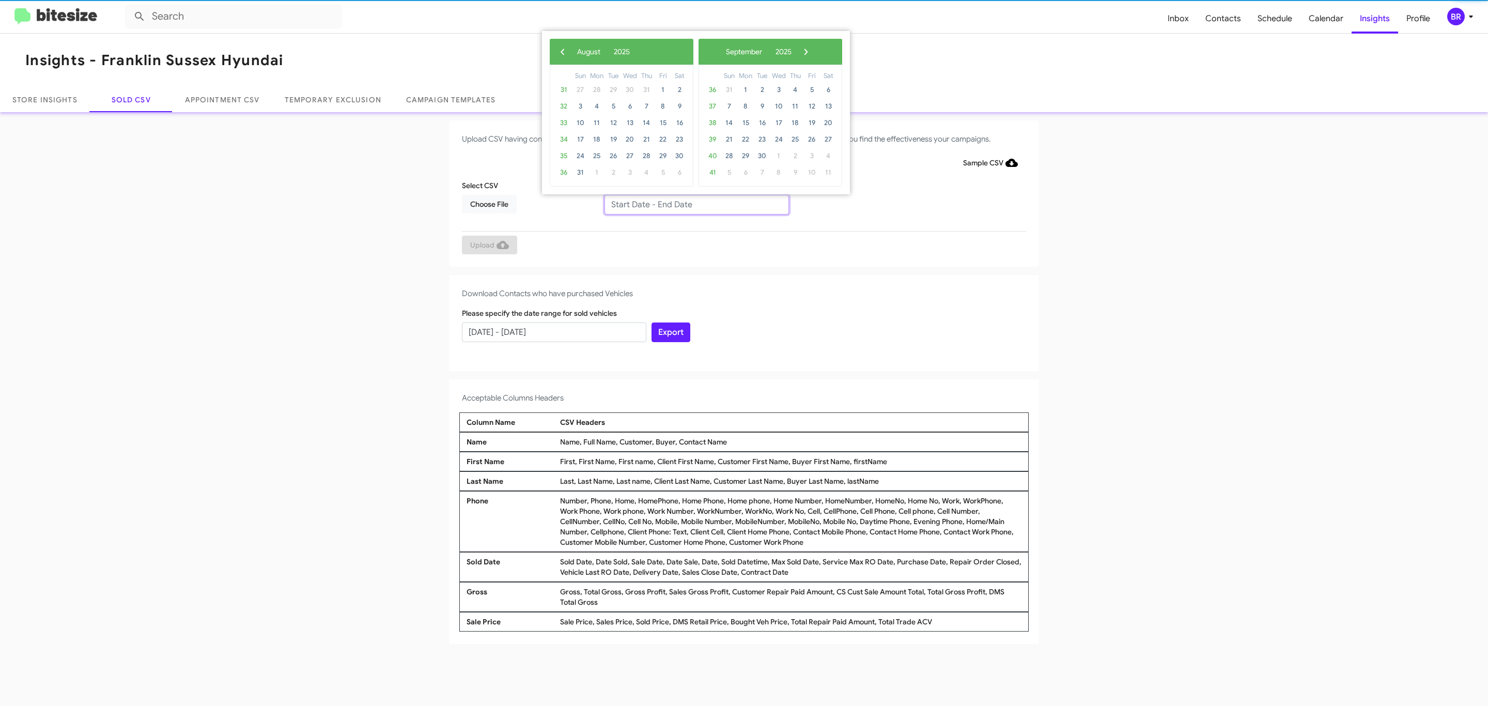
type input "06/27/2025 - 08/27/2025"
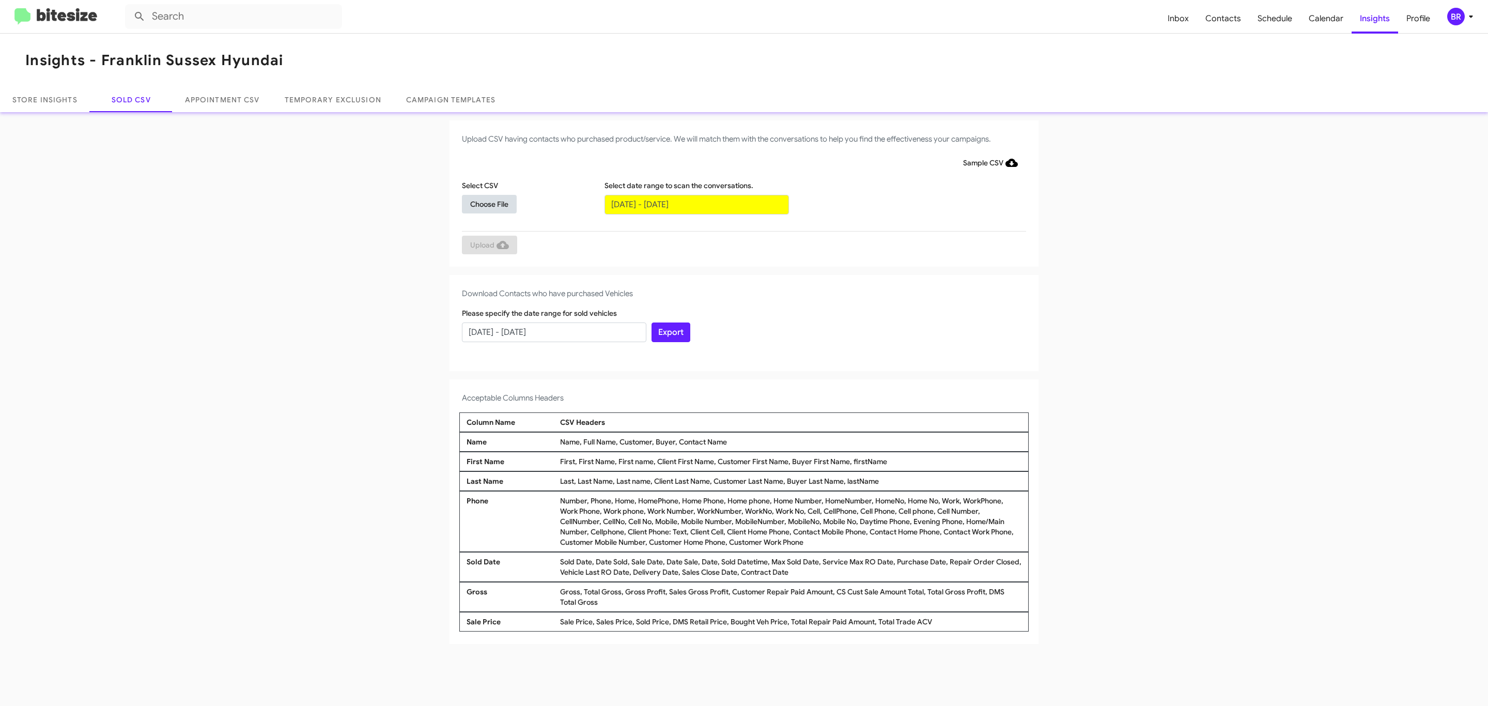
click at [489, 204] on span "Choose File" at bounding box center [489, 204] width 38 height 19
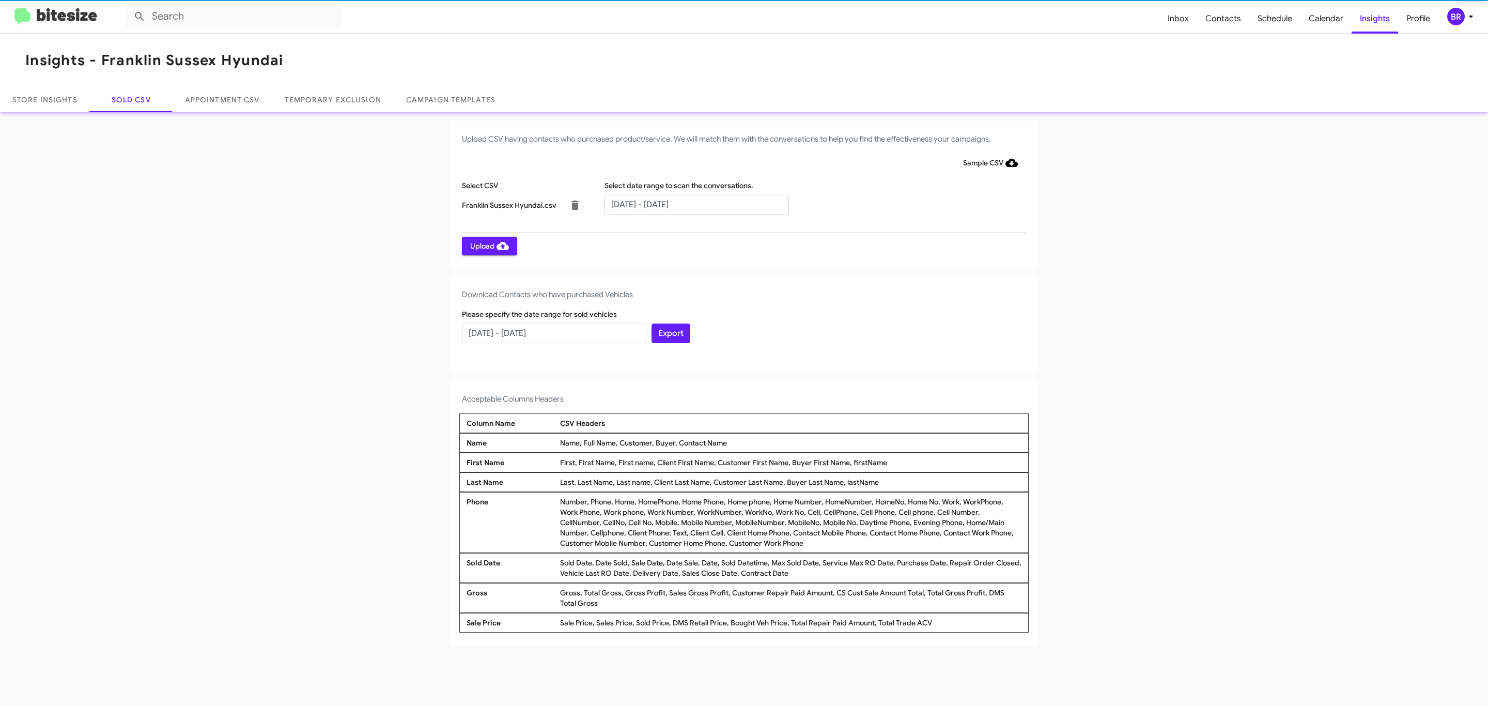
click at [488, 245] on span "Upload" at bounding box center [489, 246] width 39 height 19
click at [696, 204] on input "text" at bounding box center [697, 205] width 184 height 20
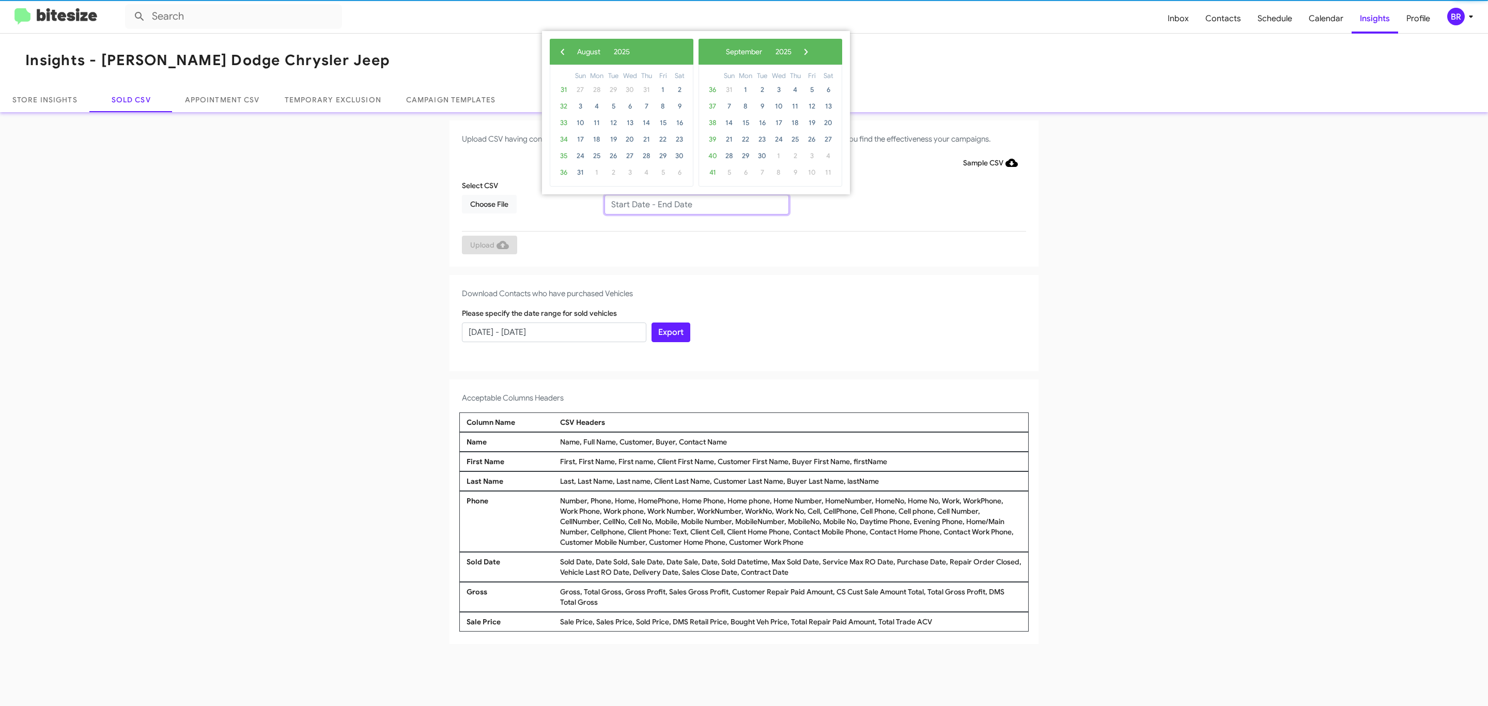
type input "06/27/2025 - 08/27/2025"
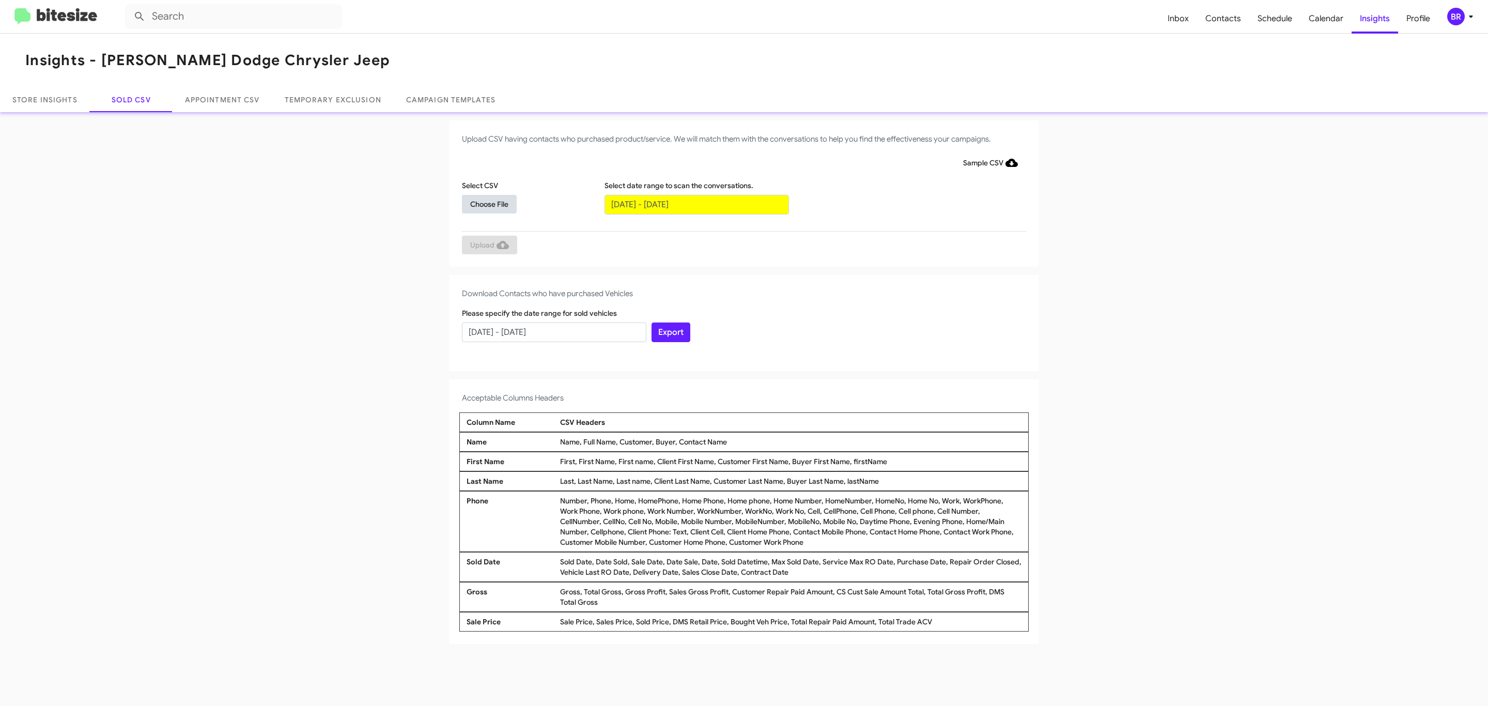
click at [489, 204] on span "Choose File" at bounding box center [489, 204] width 38 height 19
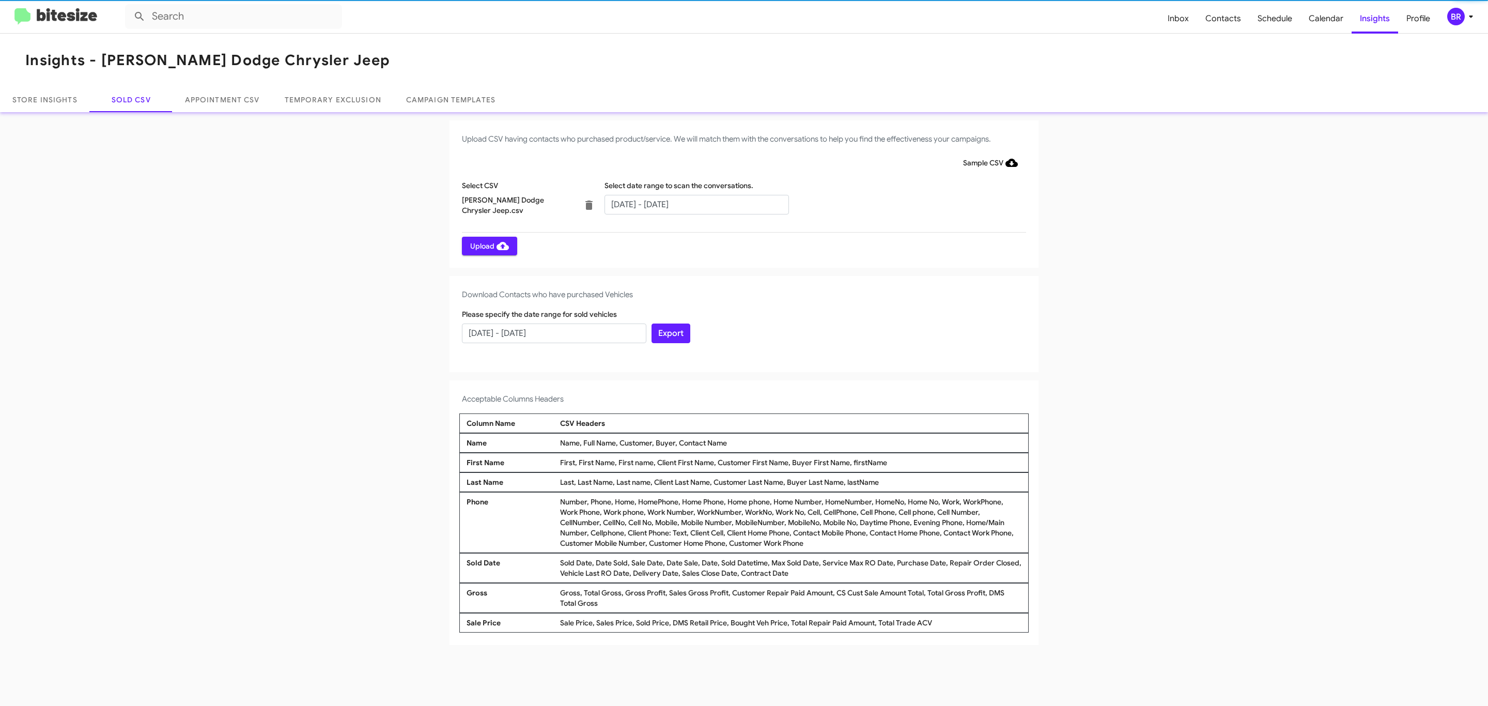
click at [488, 245] on span "Upload" at bounding box center [489, 246] width 39 height 19
click at [696, 204] on input "text" at bounding box center [697, 205] width 184 height 20
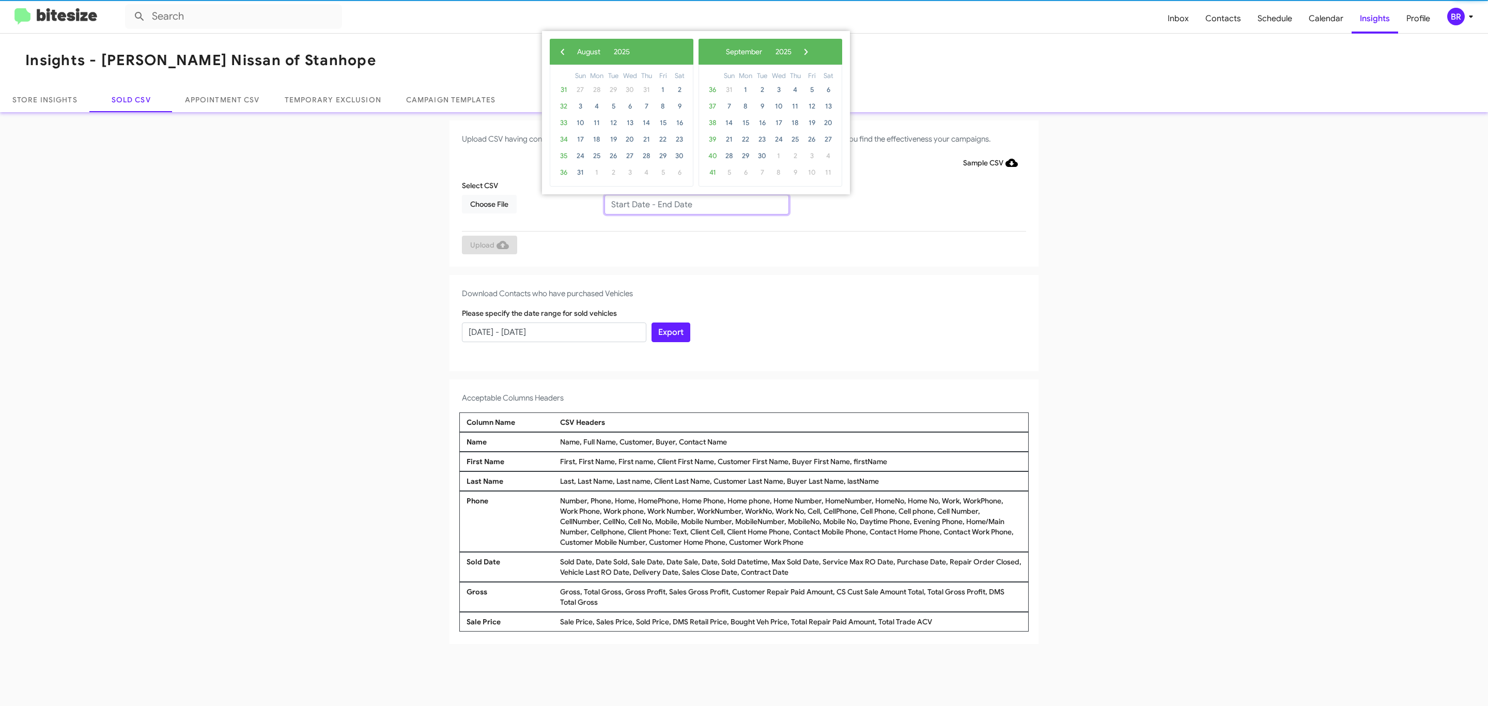
type input "06/27/2025 - 08/27/2025"
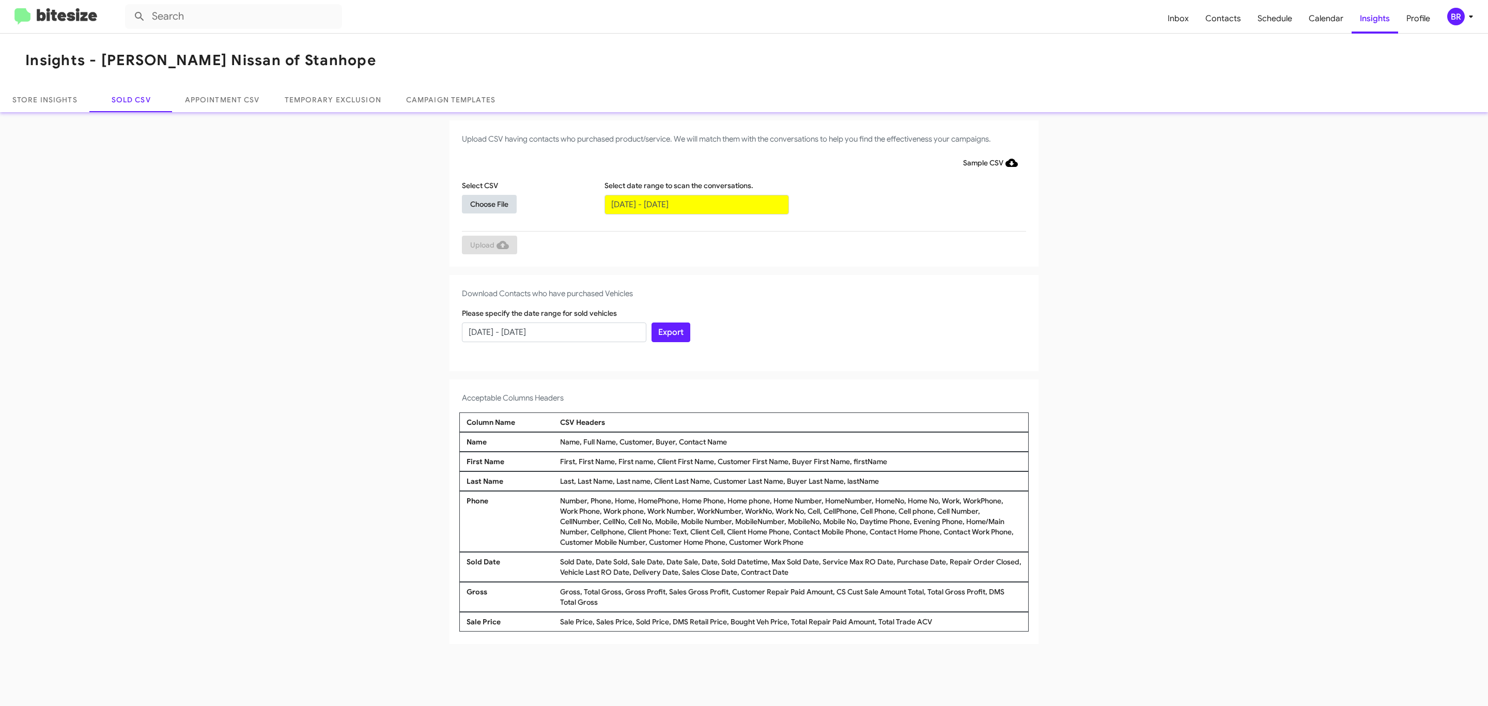
click at [489, 204] on span "Choose File" at bounding box center [489, 204] width 38 height 19
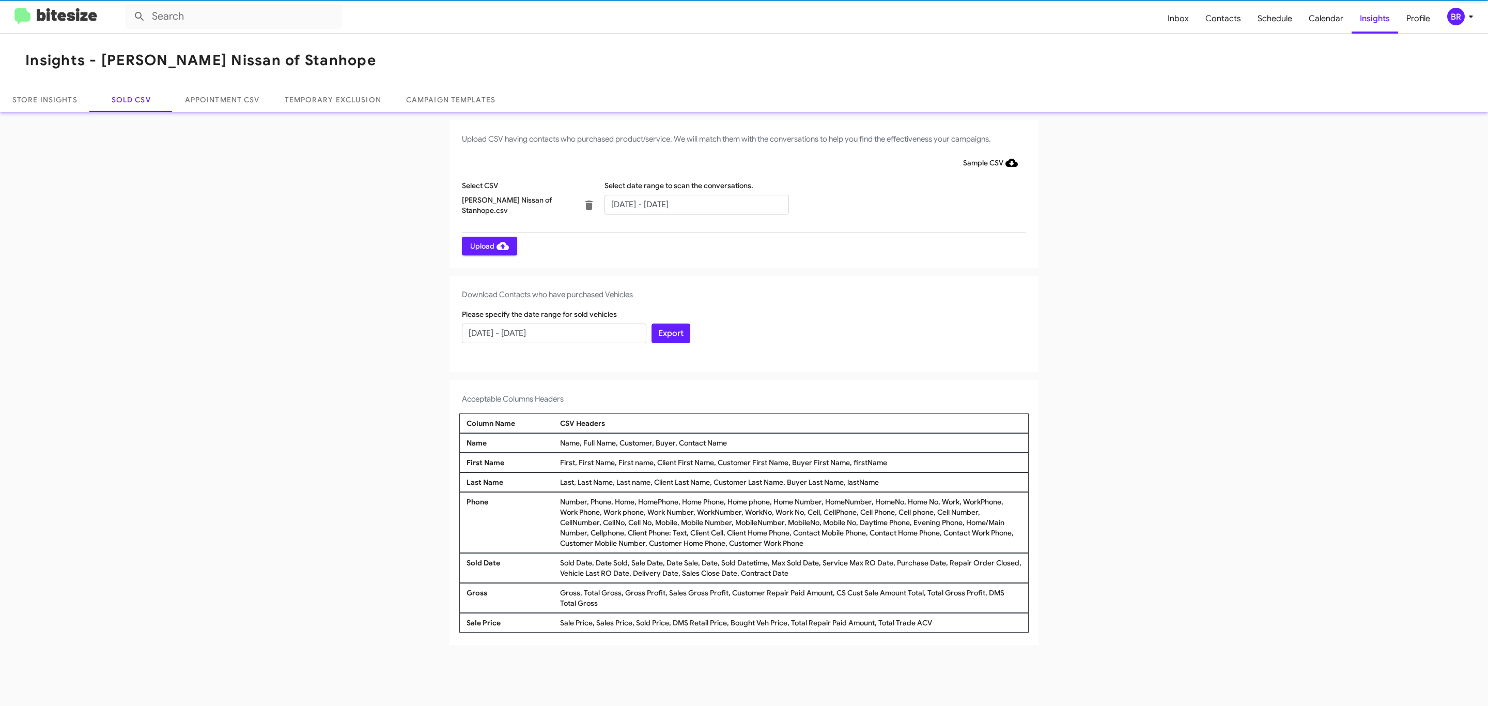
click at [488, 245] on span "Upload" at bounding box center [489, 246] width 39 height 19
click at [696, 204] on input "text" at bounding box center [697, 205] width 184 height 20
type input "06/27/2025 - 08/27/2025"
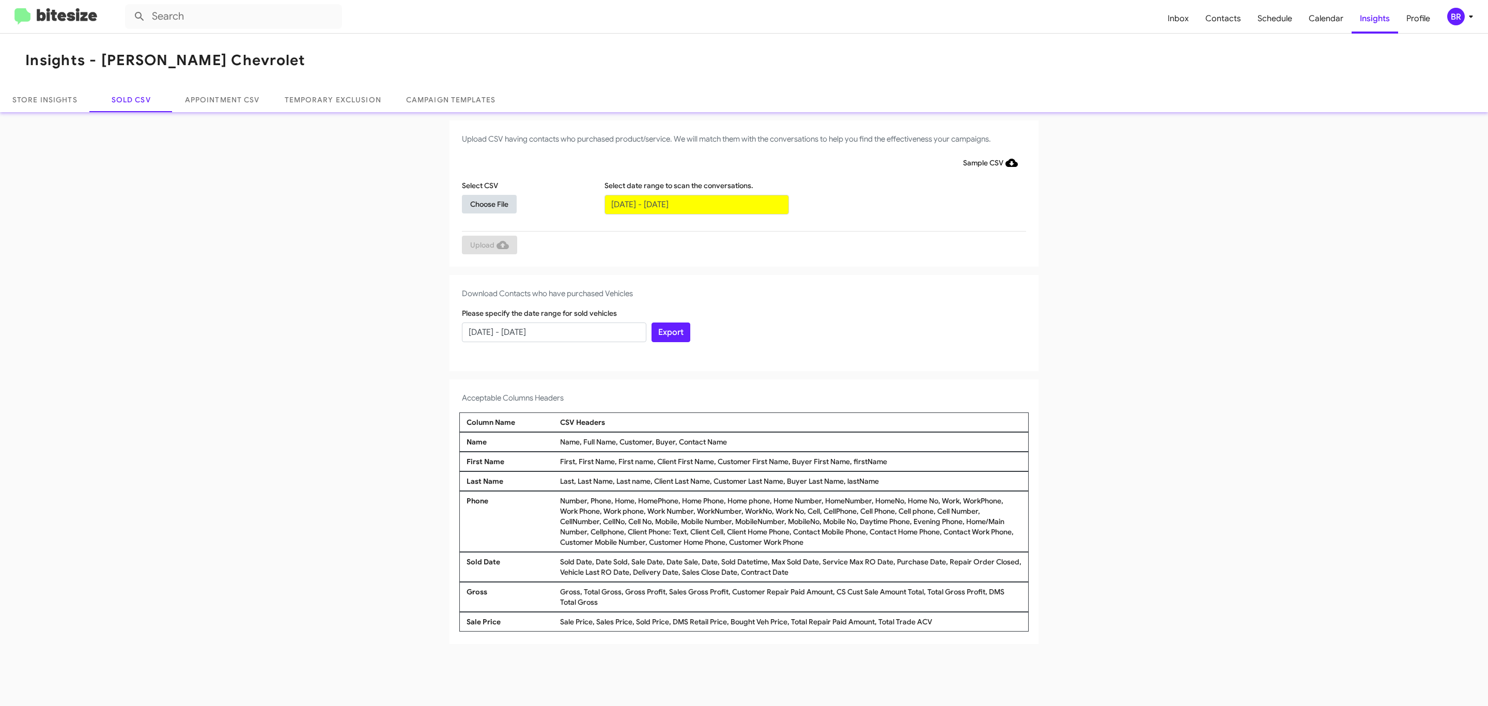
click at [489, 204] on span "Choose File" at bounding box center [489, 204] width 38 height 19
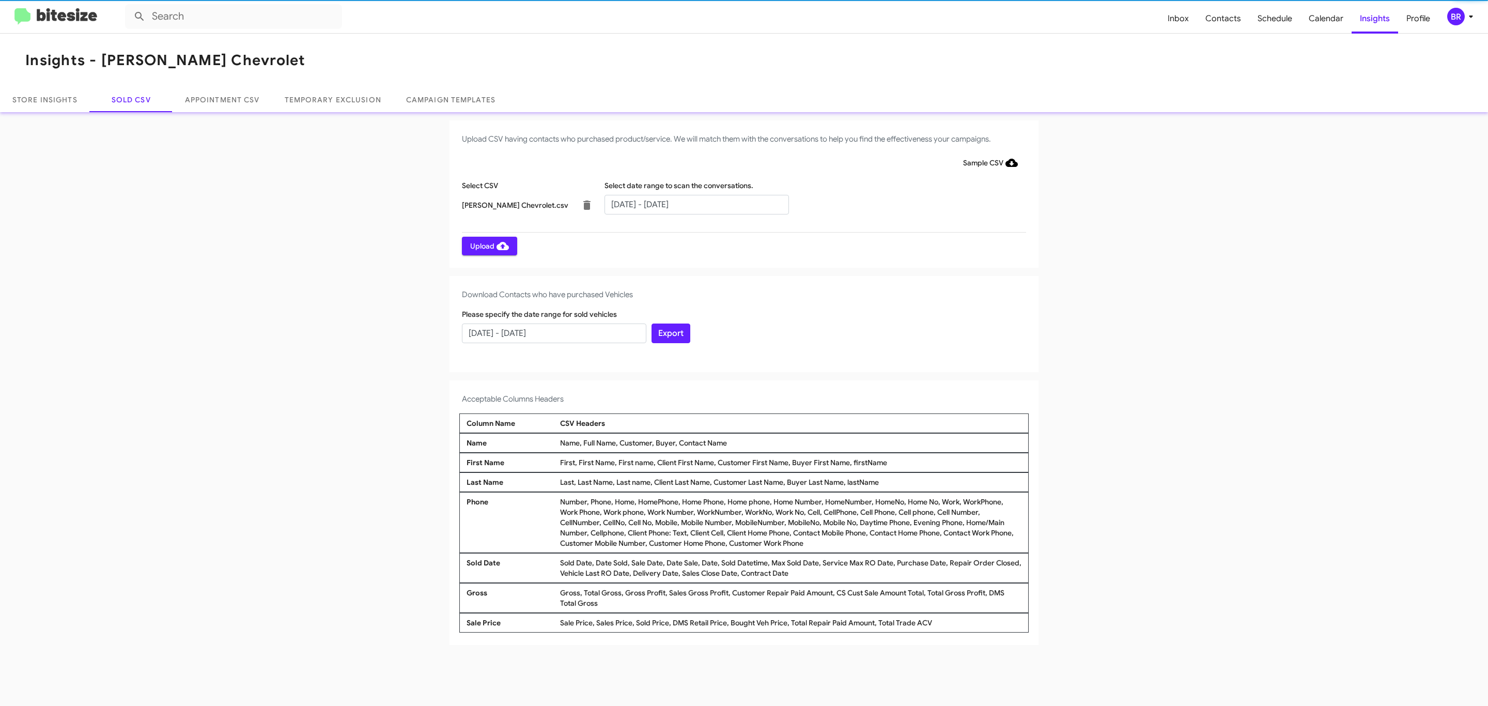
click at [488, 245] on span "Upload" at bounding box center [489, 246] width 39 height 19
click at [696, 204] on input "text" at bounding box center [697, 205] width 184 height 20
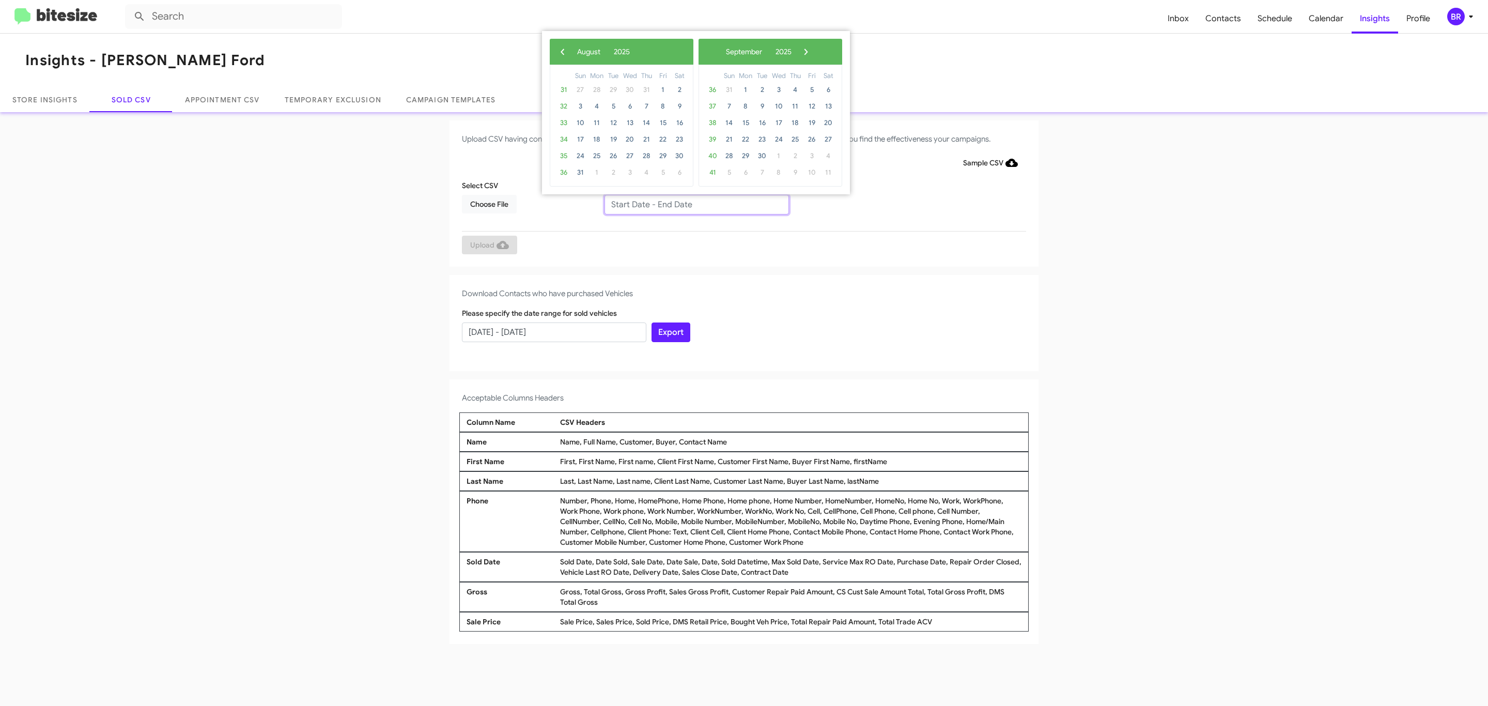
type input "06/27/2025 - 08/27/2025"
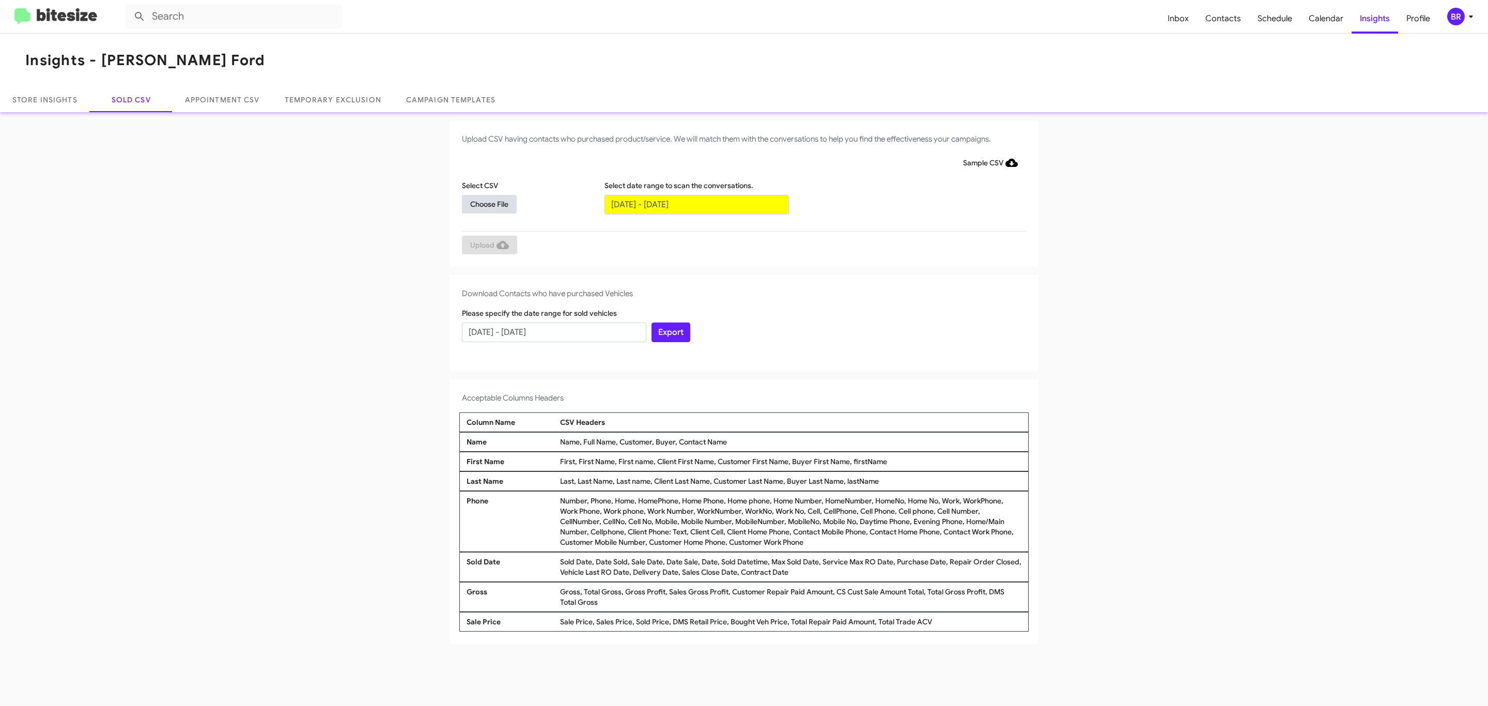
click at [489, 204] on span "Choose File" at bounding box center [489, 204] width 38 height 19
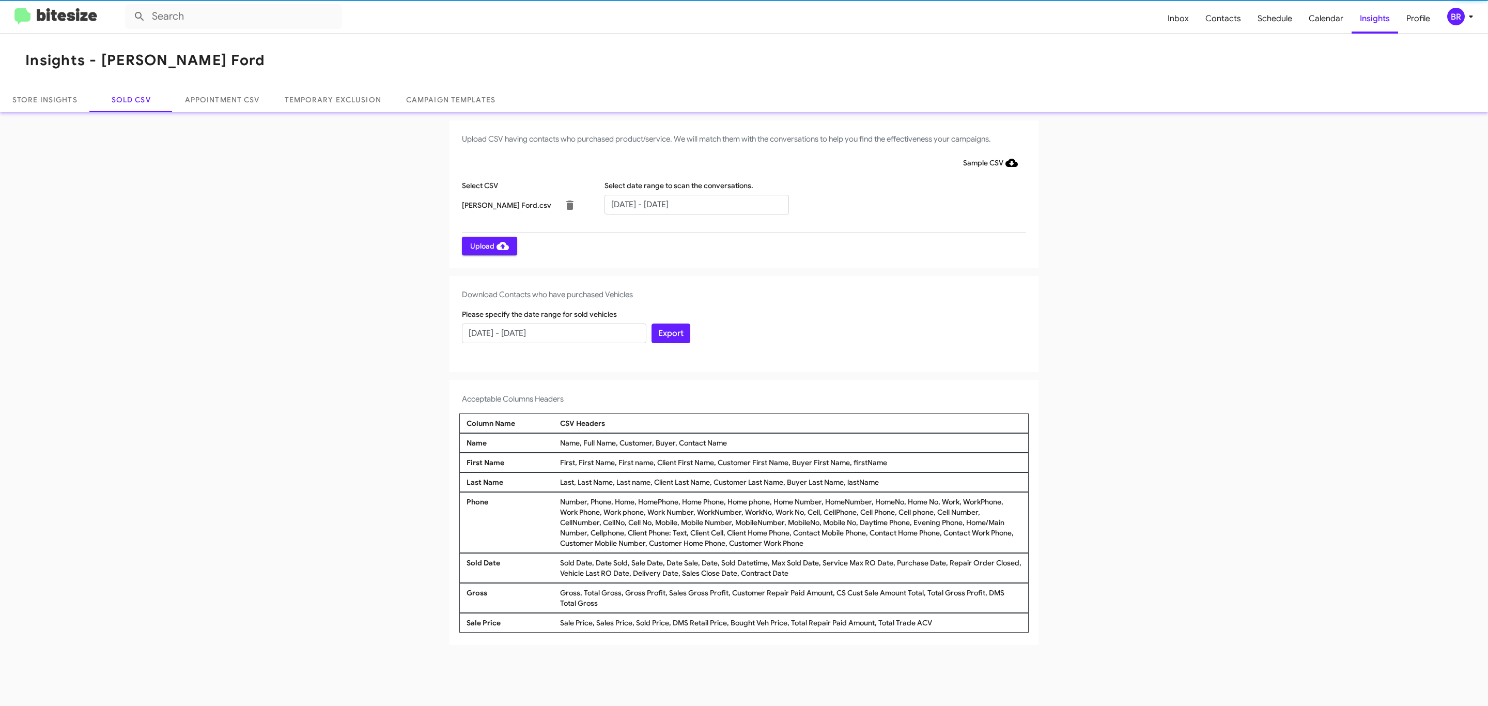
click at [488, 245] on span "Upload" at bounding box center [489, 246] width 39 height 19
click at [696, 204] on input "text" at bounding box center [697, 205] width 184 height 20
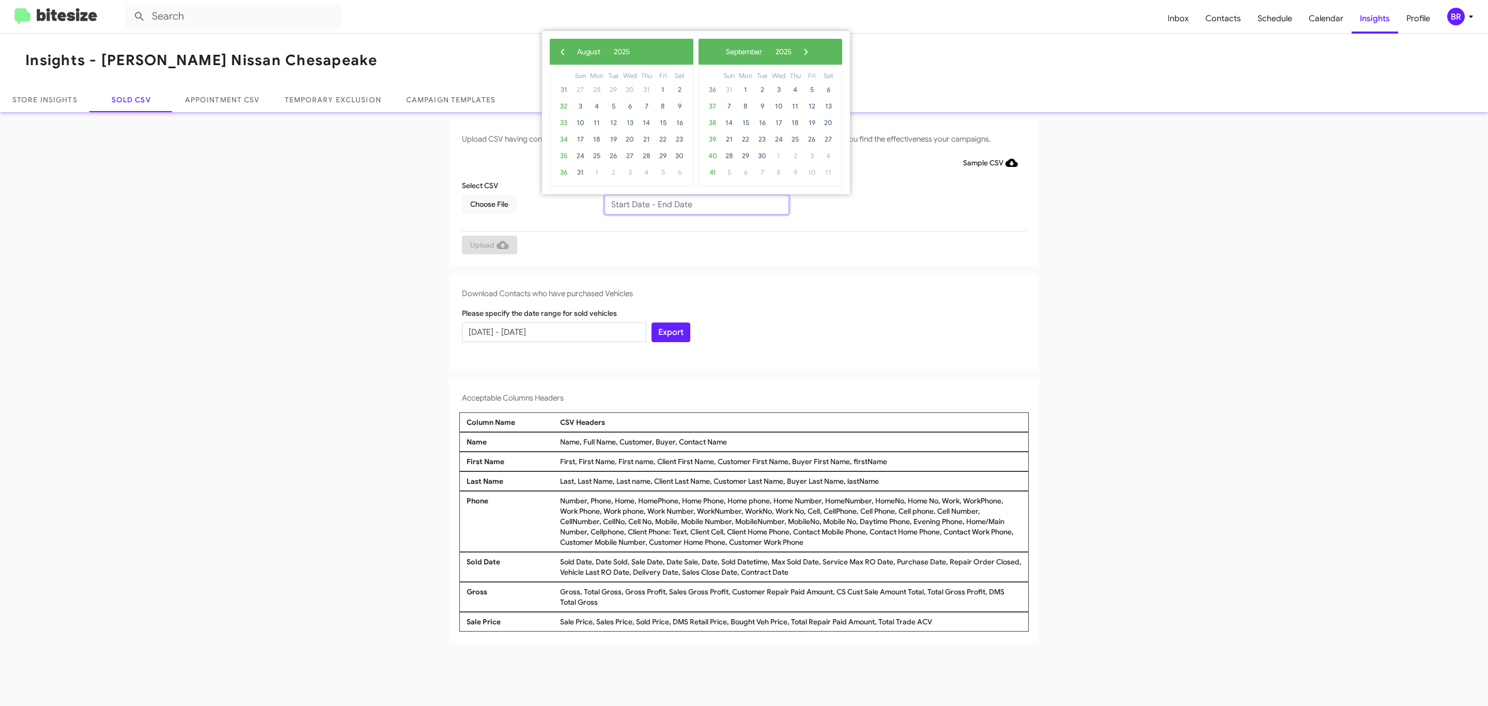
type input "[DATE] - [DATE]"
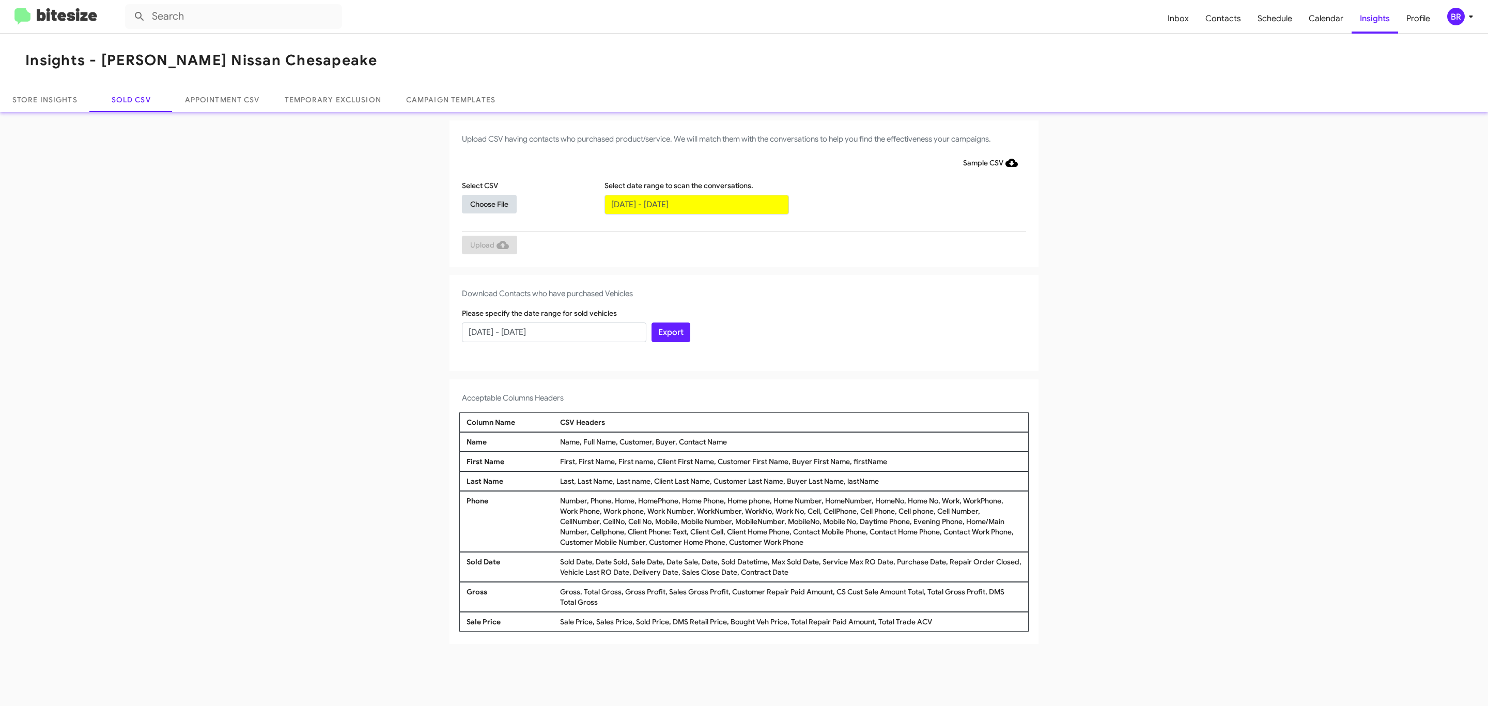
click at [489, 204] on span "Choose File" at bounding box center [489, 204] width 38 height 19
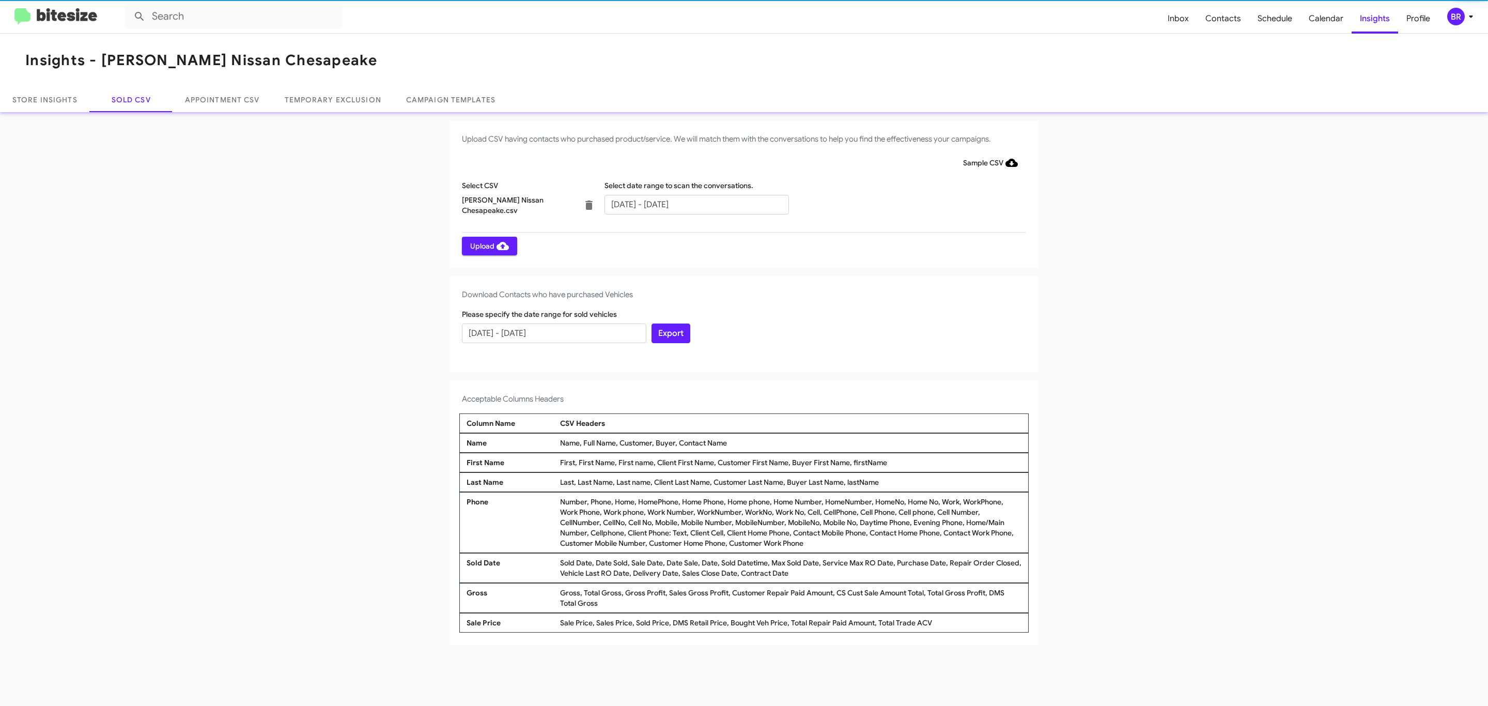
click at [488, 245] on span "Upload" at bounding box center [489, 246] width 39 height 19
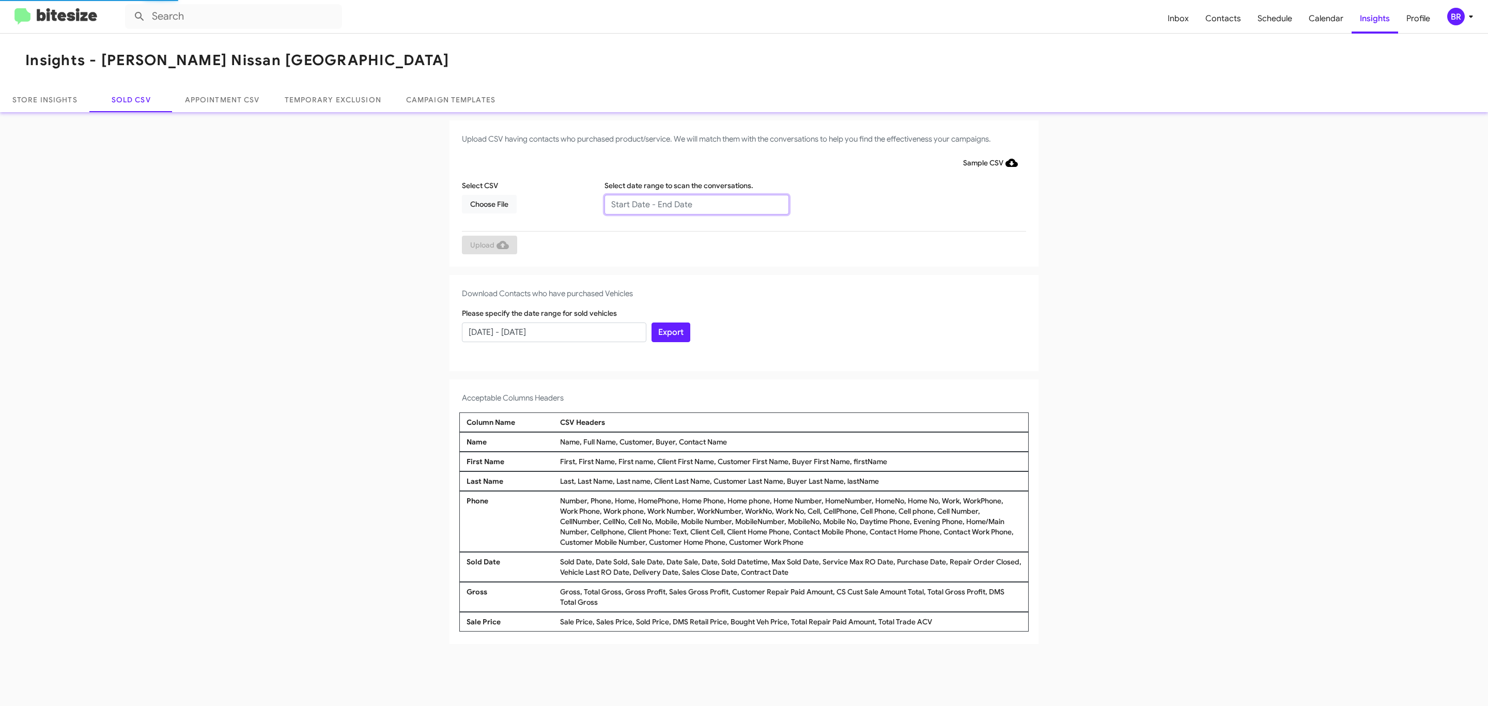
click at [696, 204] on input "text" at bounding box center [697, 205] width 184 height 20
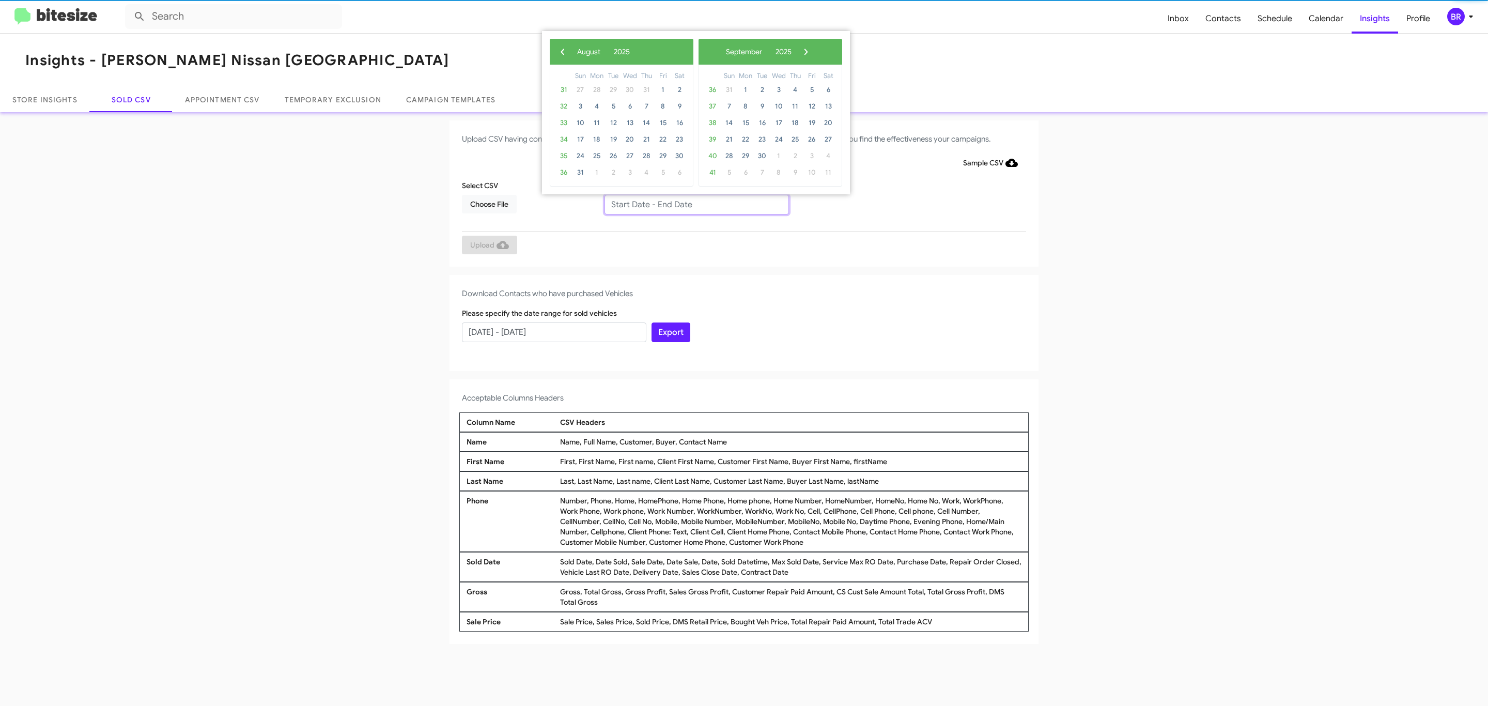
type input "06/27/2025 - 08/27/2025"
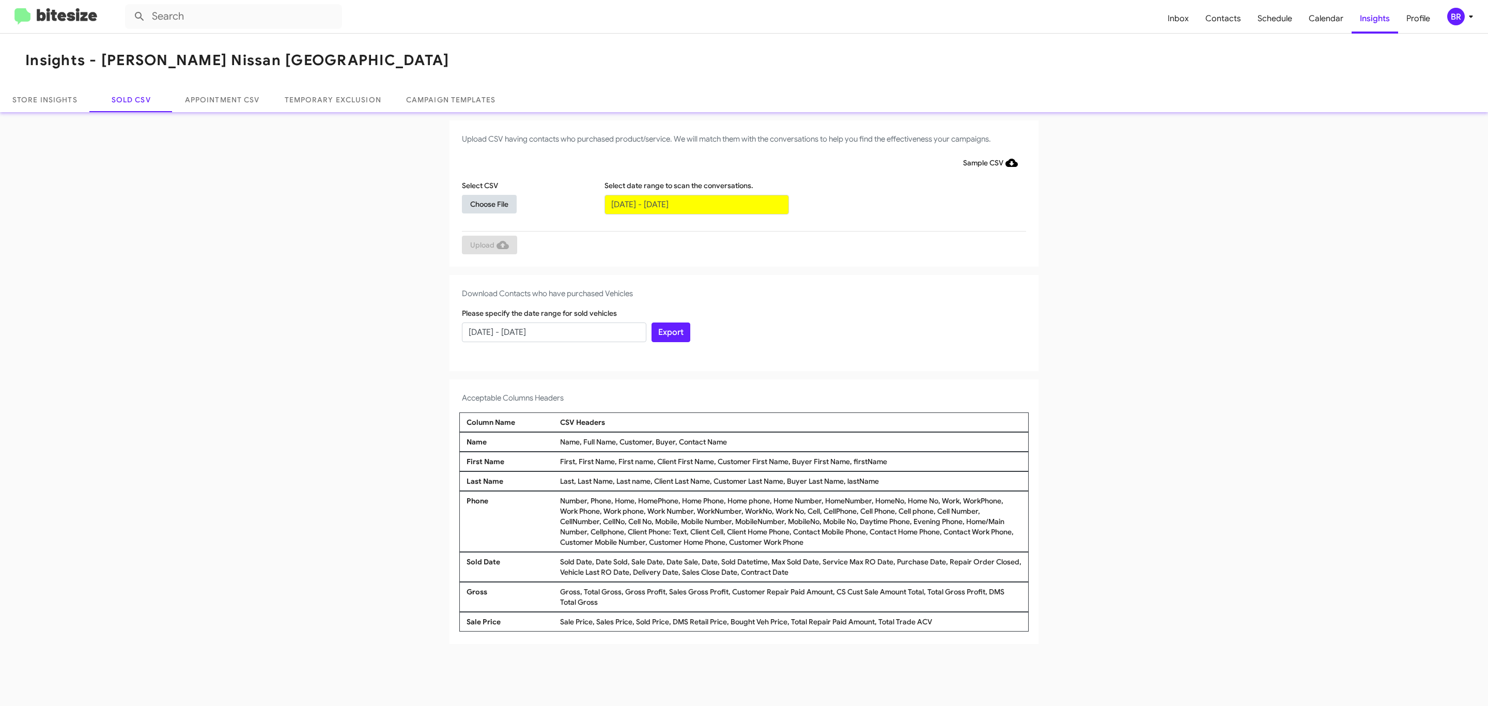
click at [489, 204] on span "Choose File" at bounding box center [489, 204] width 38 height 19
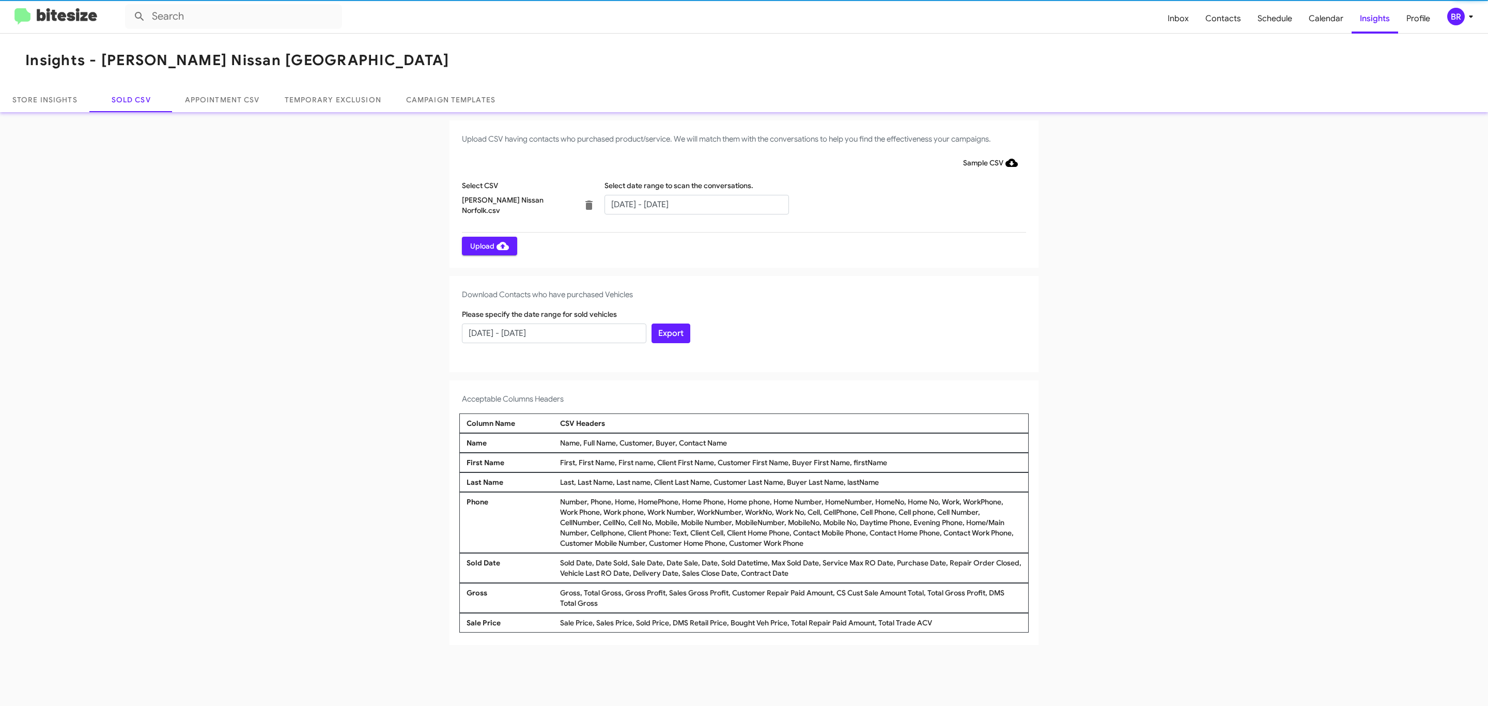
click at [488, 245] on span "Upload" at bounding box center [489, 246] width 39 height 19
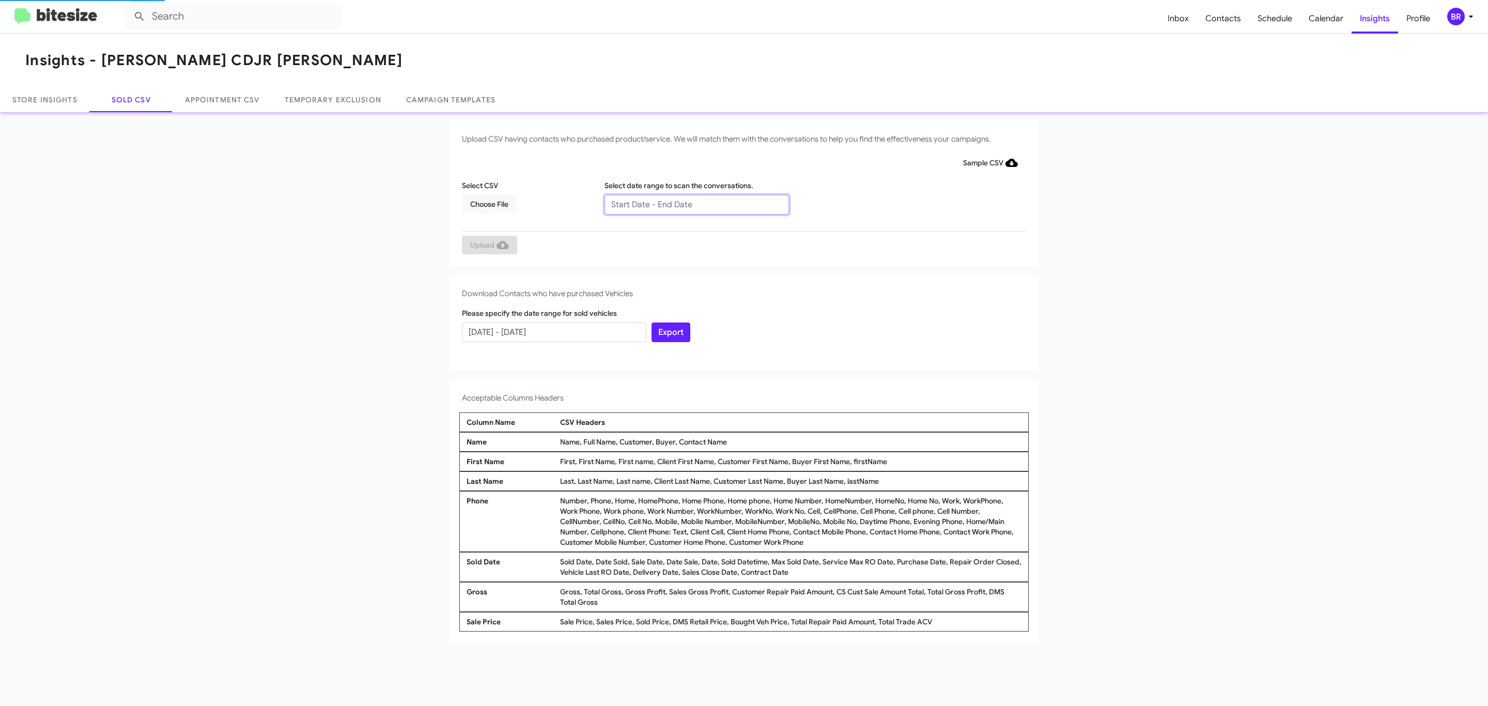
click at [696, 204] on input "text" at bounding box center [697, 205] width 184 height 20
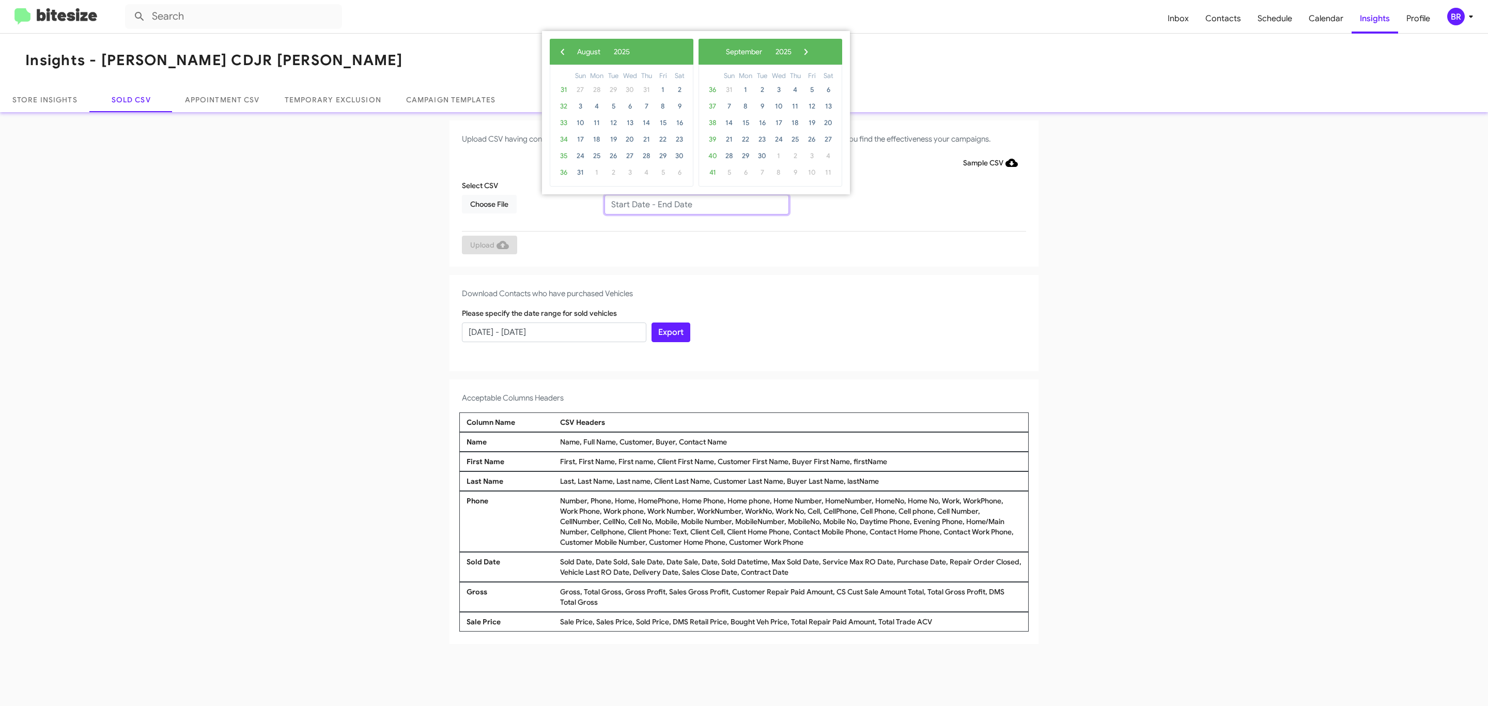
type input "06/27/2025 - 08/27/2025"
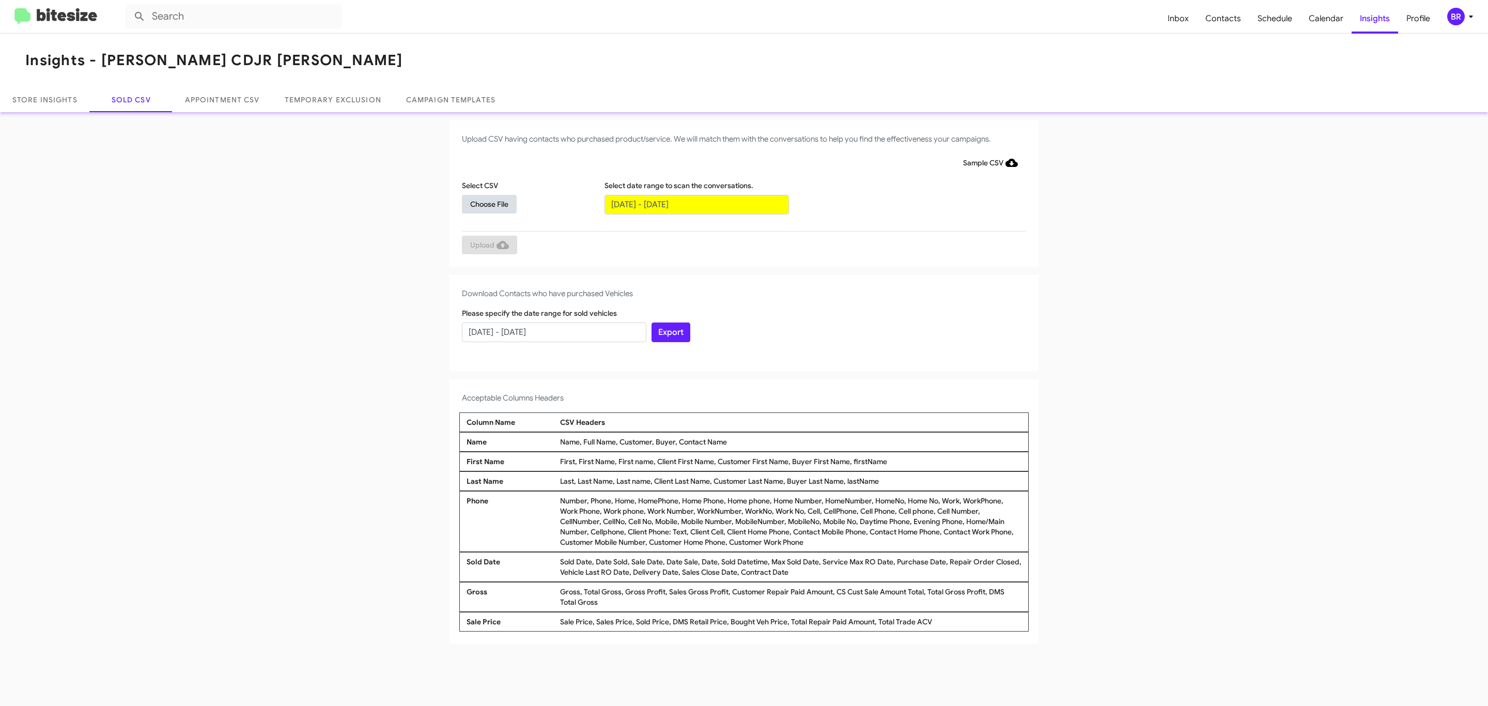
click at [489, 204] on span "Choose File" at bounding box center [489, 204] width 38 height 19
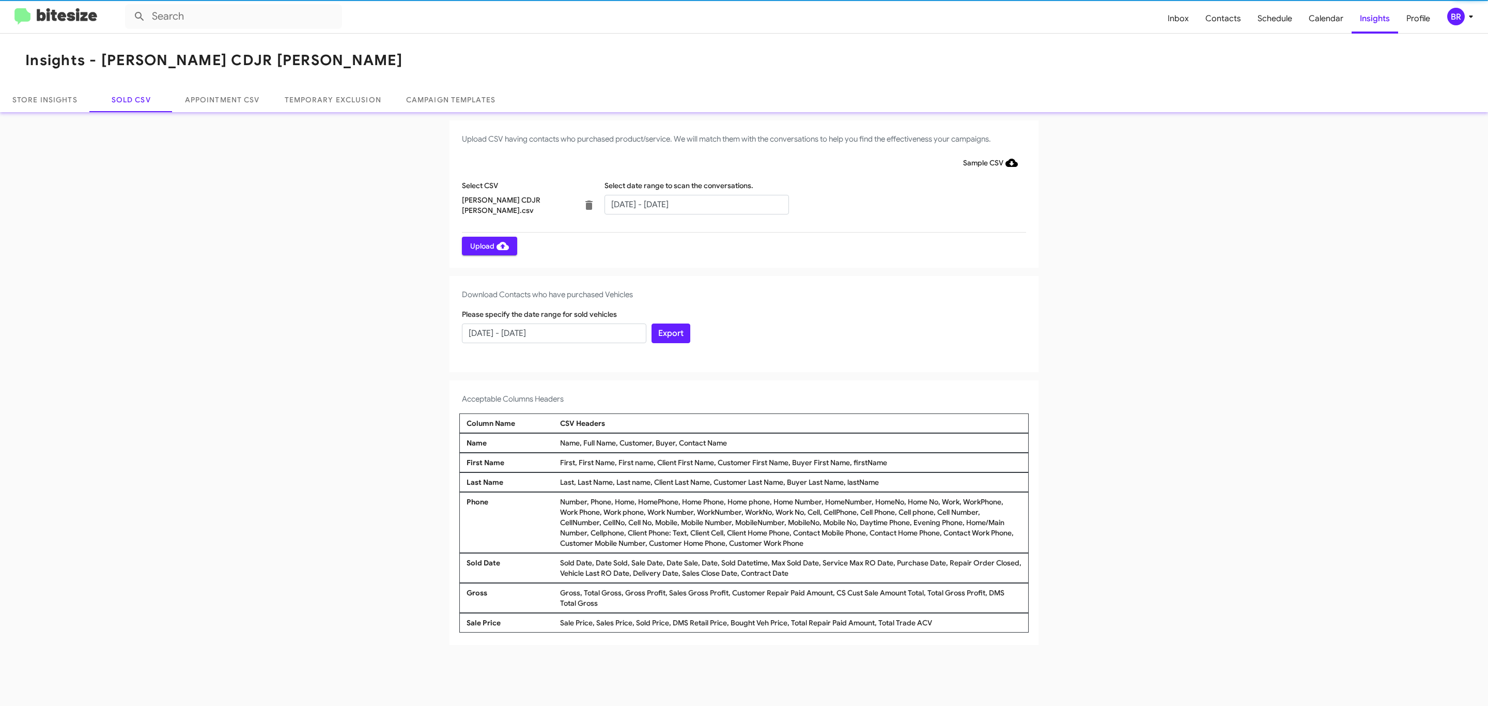
click at [488, 245] on span "Upload" at bounding box center [489, 246] width 39 height 19
click at [696, 204] on input "text" at bounding box center [697, 205] width 184 height 20
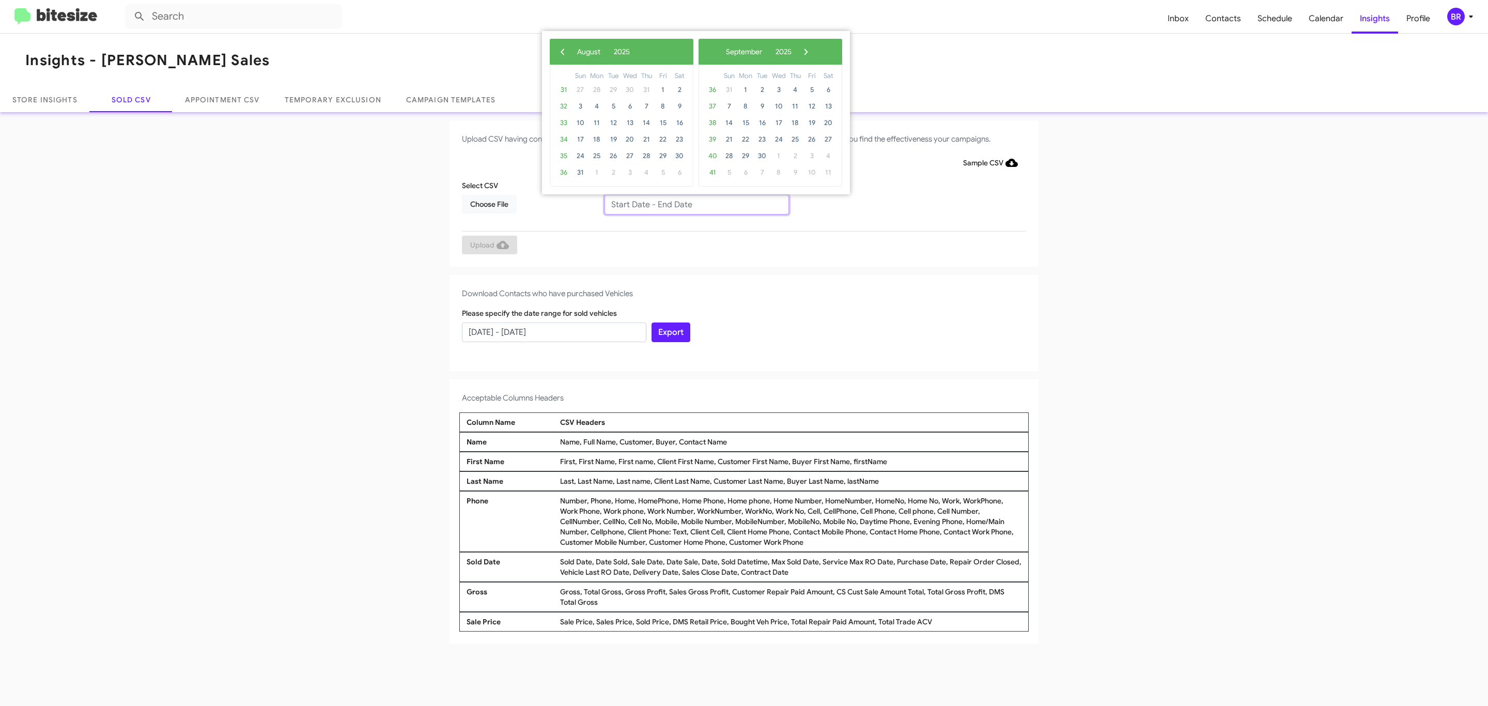
type input "06/27/2025 - 08/27/2025"
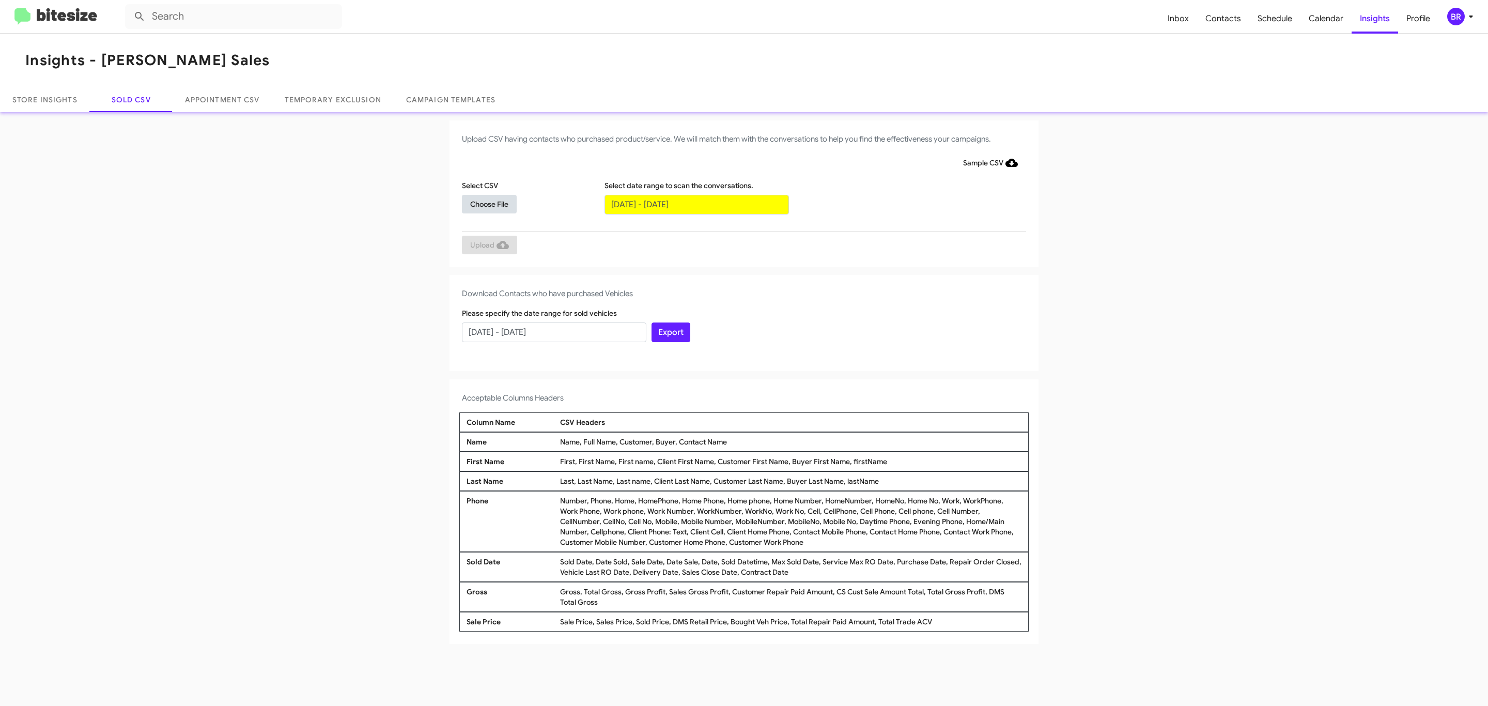
click at [489, 204] on span "Choose File" at bounding box center [489, 204] width 38 height 19
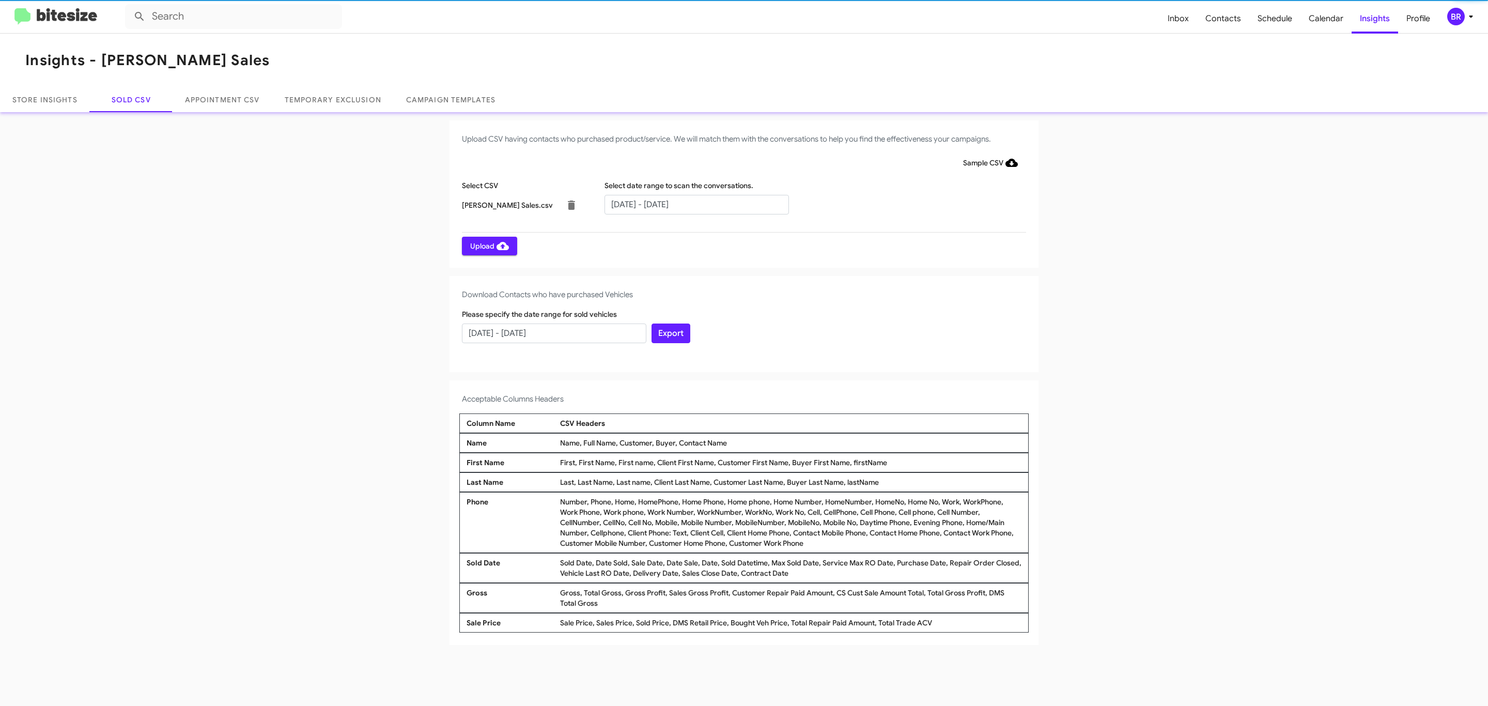
click at [488, 245] on span "Upload" at bounding box center [489, 246] width 39 height 19
click at [696, 204] on input "text" at bounding box center [697, 205] width 184 height 20
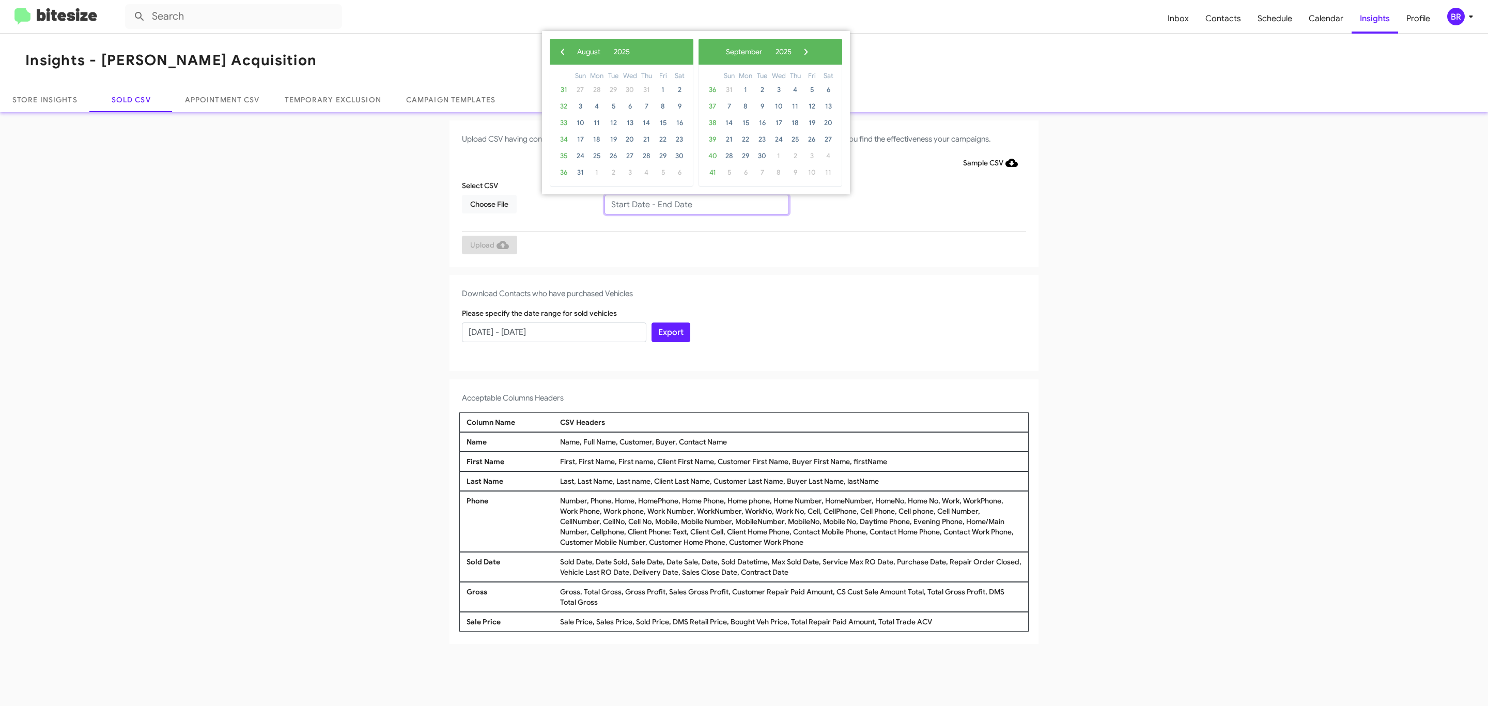
type input "[DATE] - [DATE]"
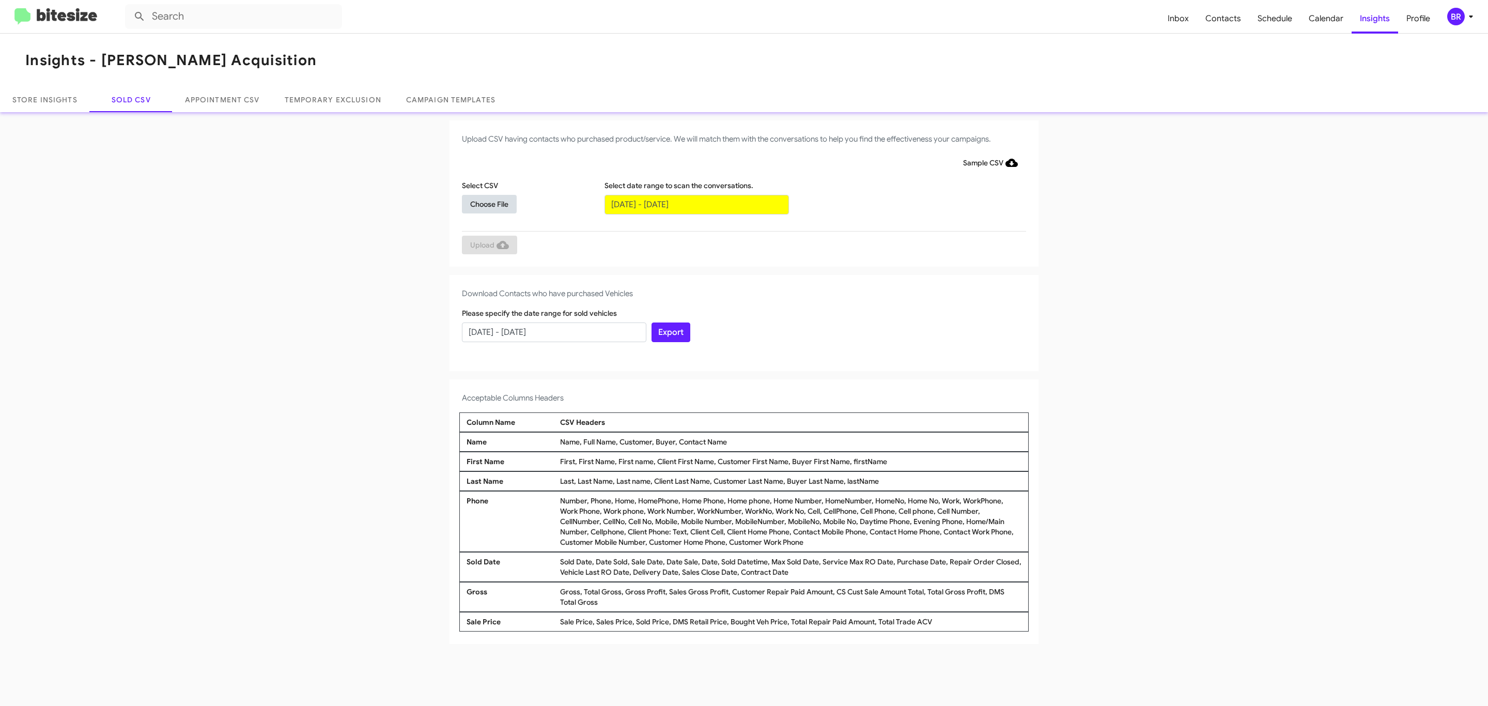
click at [489, 204] on span "Choose File" at bounding box center [489, 204] width 38 height 19
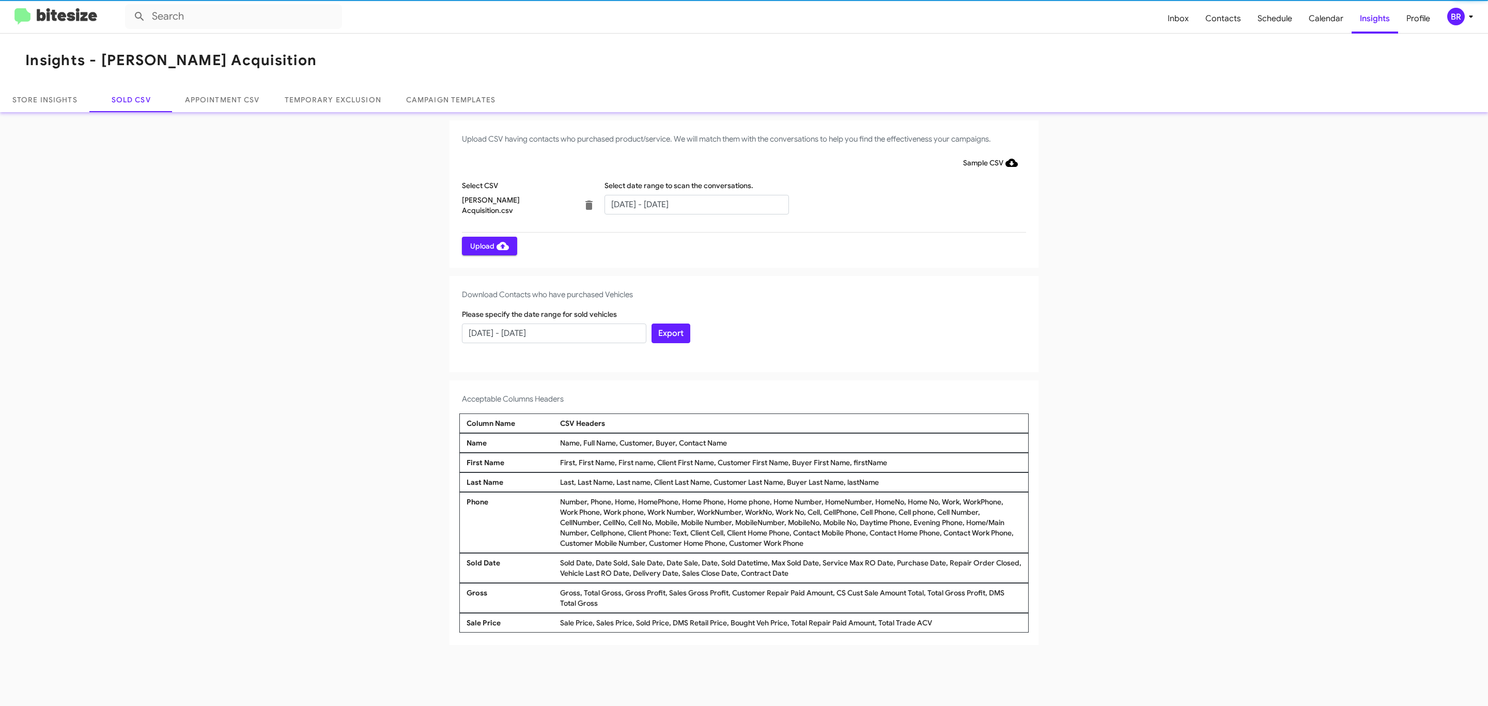
click at [488, 245] on span "Upload" at bounding box center [489, 246] width 39 height 19
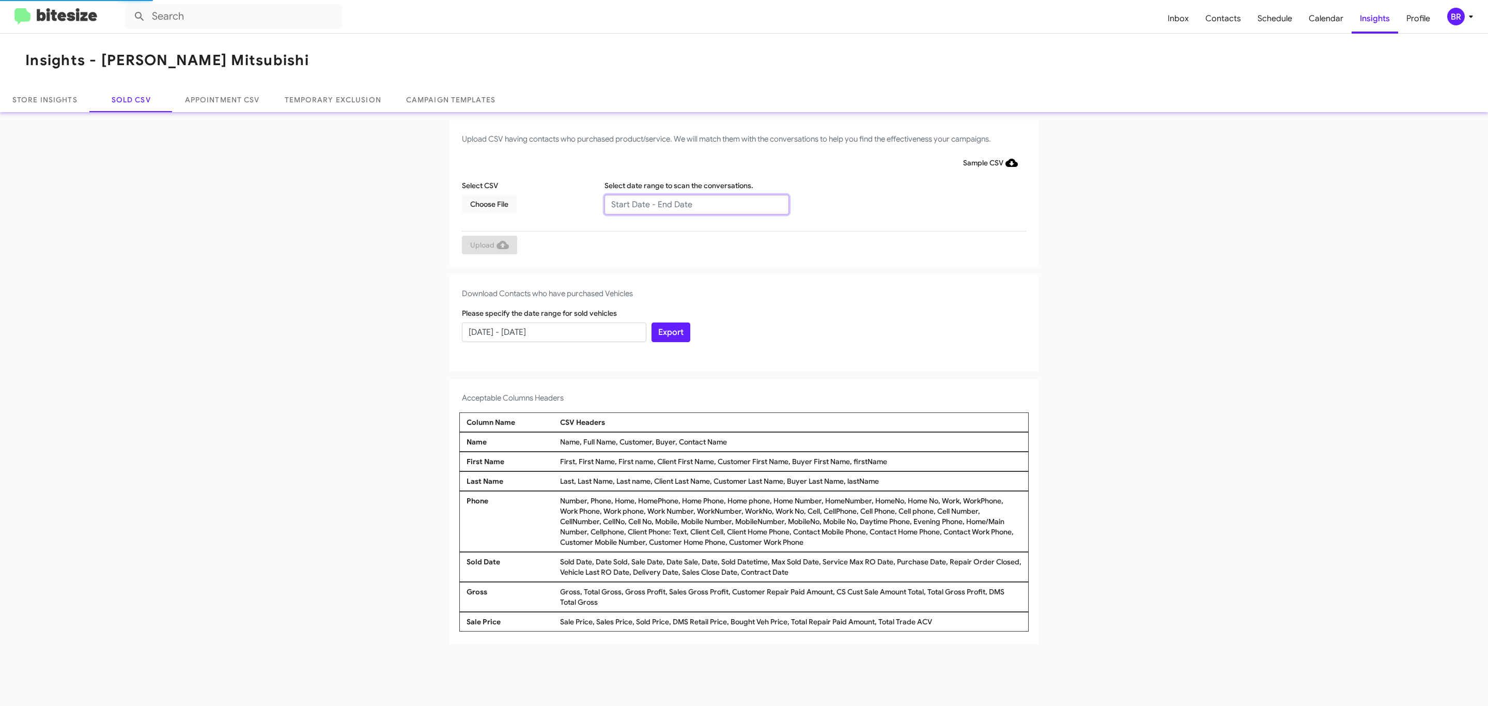
click at [696, 204] on input "text" at bounding box center [697, 205] width 184 height 20
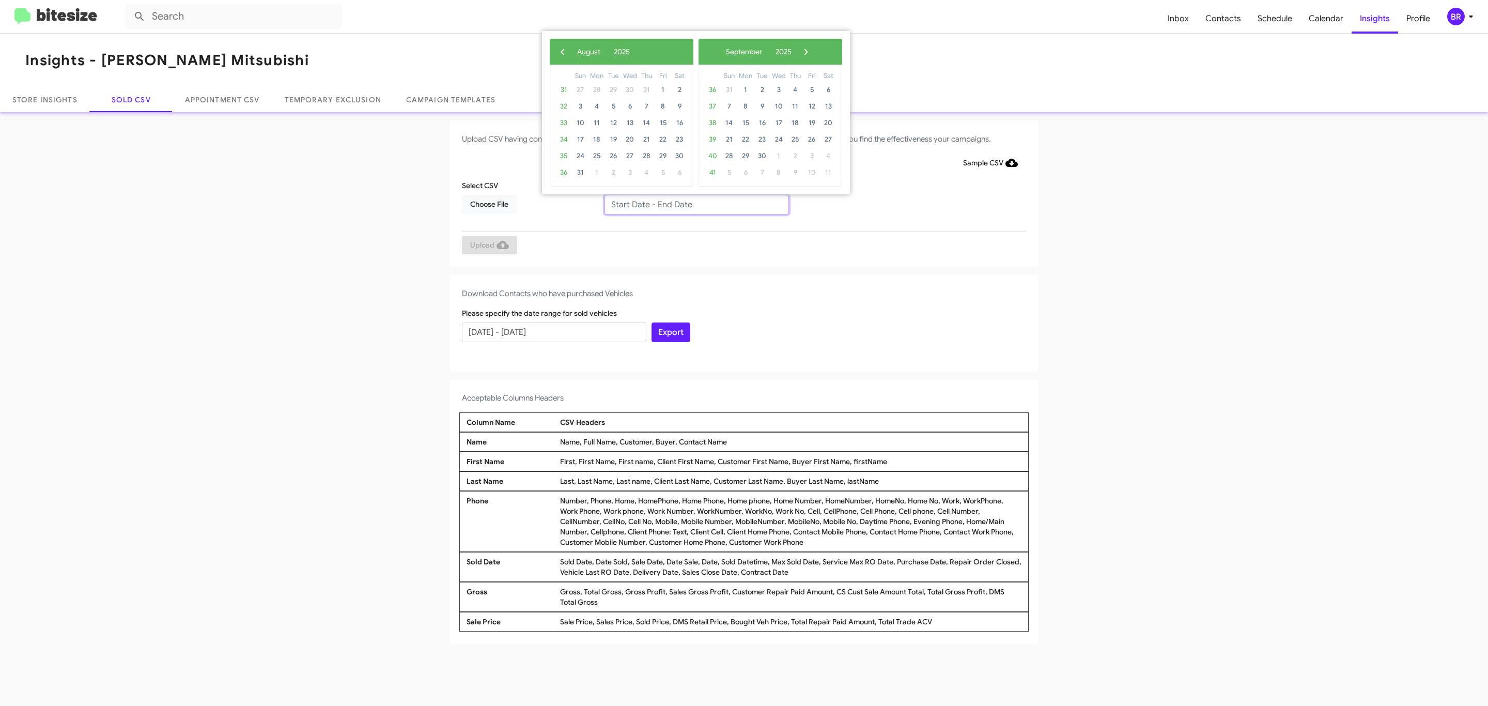
type input "06/27/2025 - 08/27/2025"
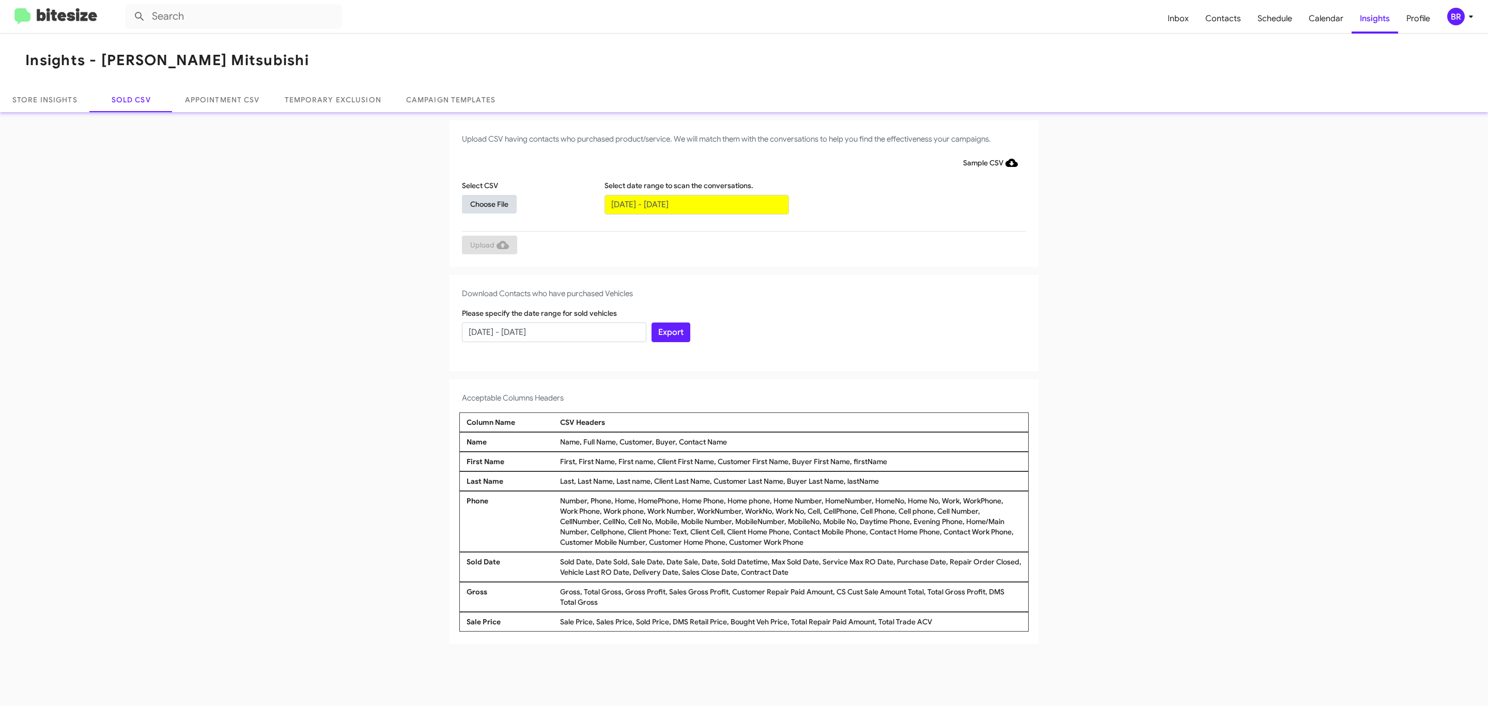
click at [489, 204] on span "Choose File" at bounding box center [489, 204] width 38 height 19
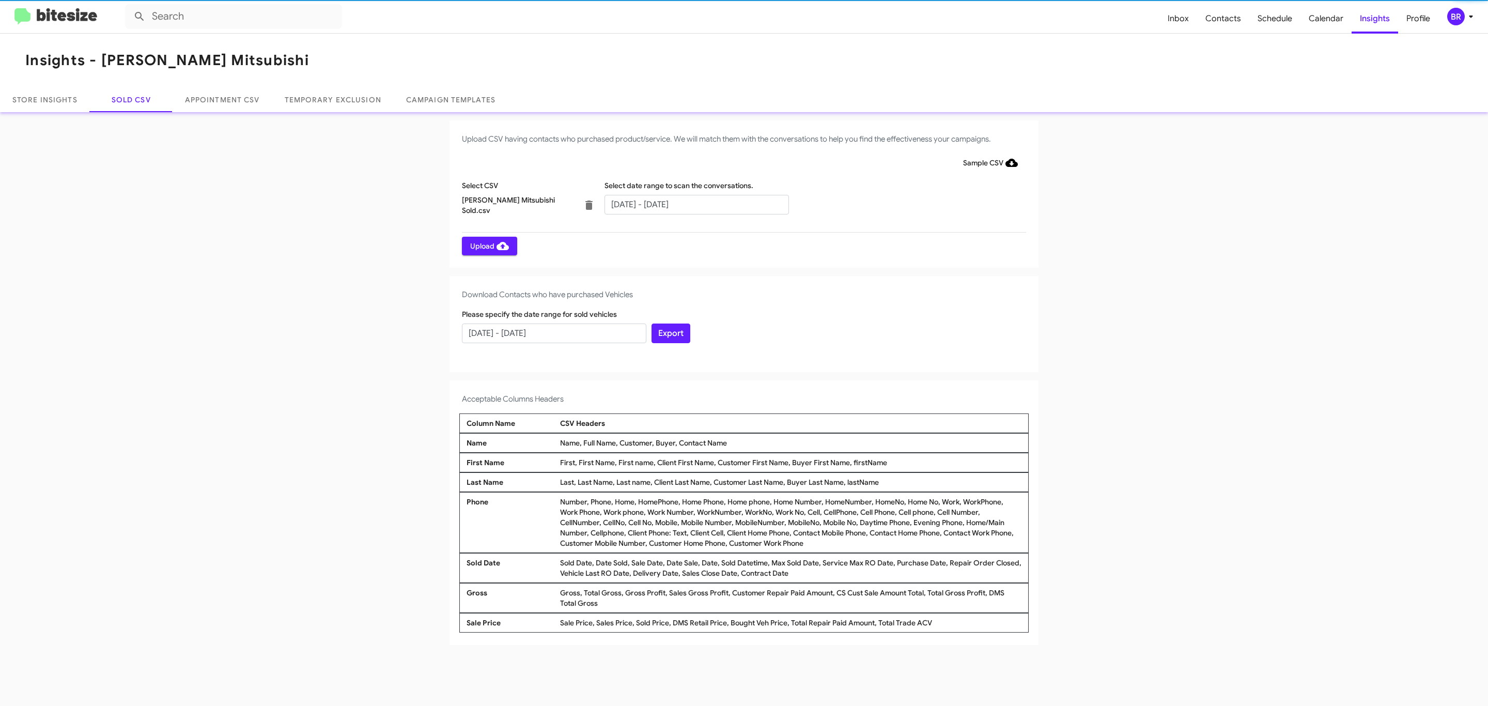
click at [488, 245] on span "Upload" at bounding box center [489, 246] width 39 height 19
click at [696, 204] on input "text" at bounding box center [697, 205] width 184 height 20
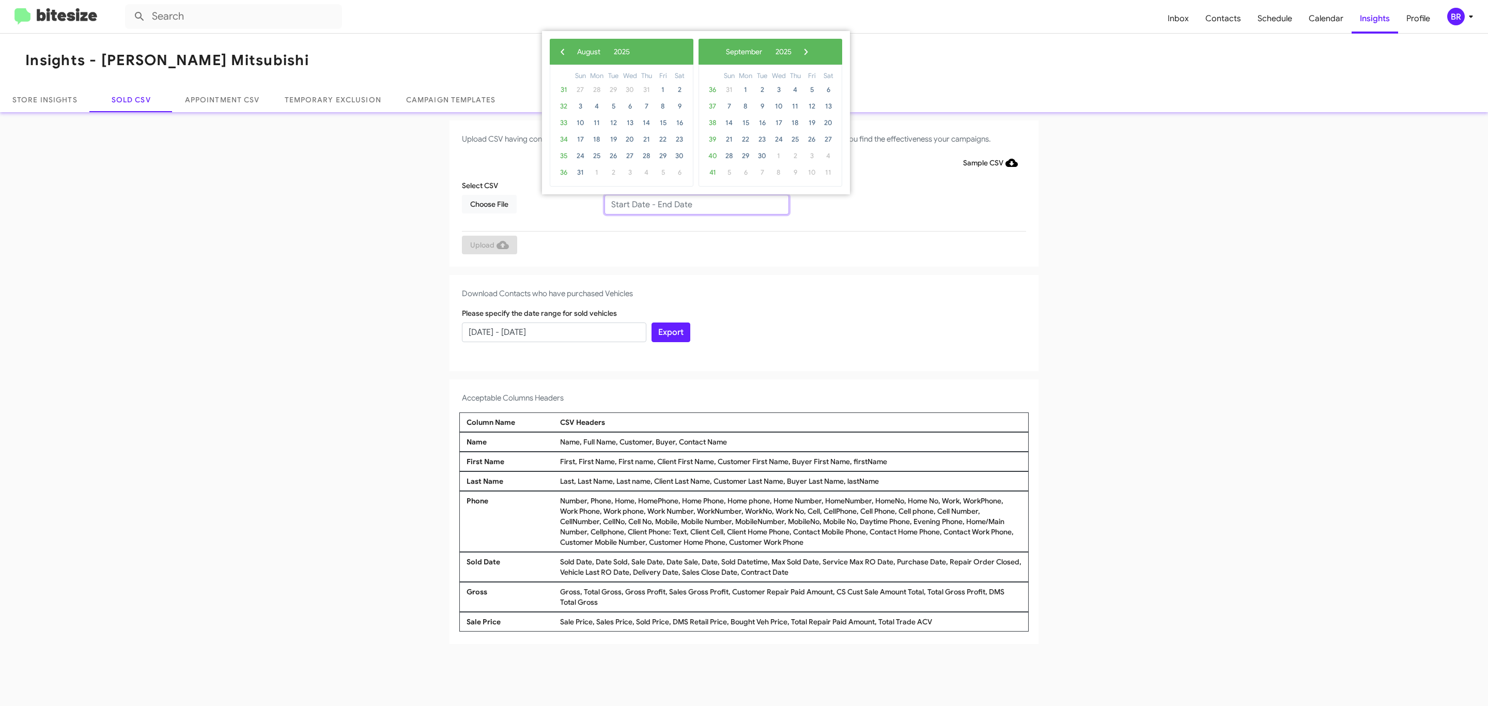
type input "[DATE] - [DATE]"
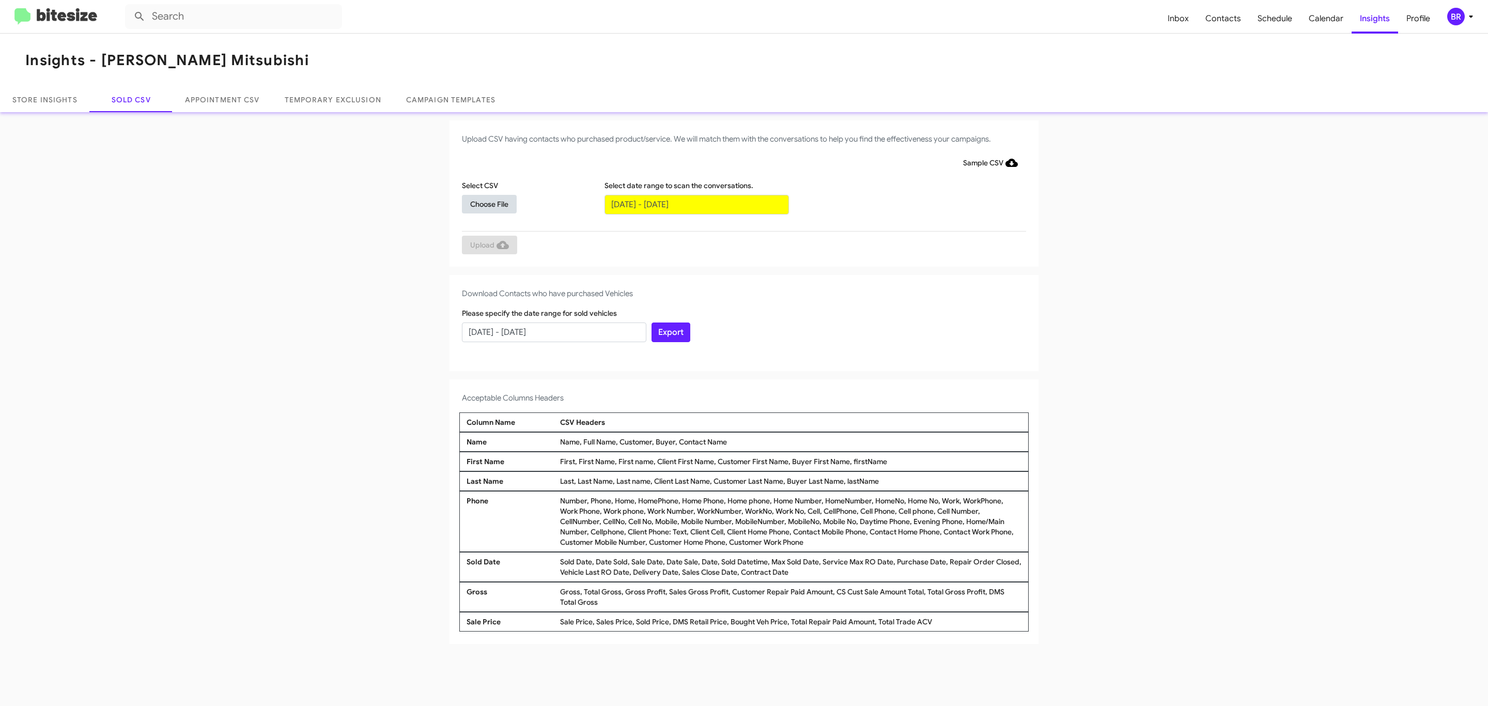
click at [489, 204] on span "Choose File" at bounding box center [489, 204] width 38 height 19
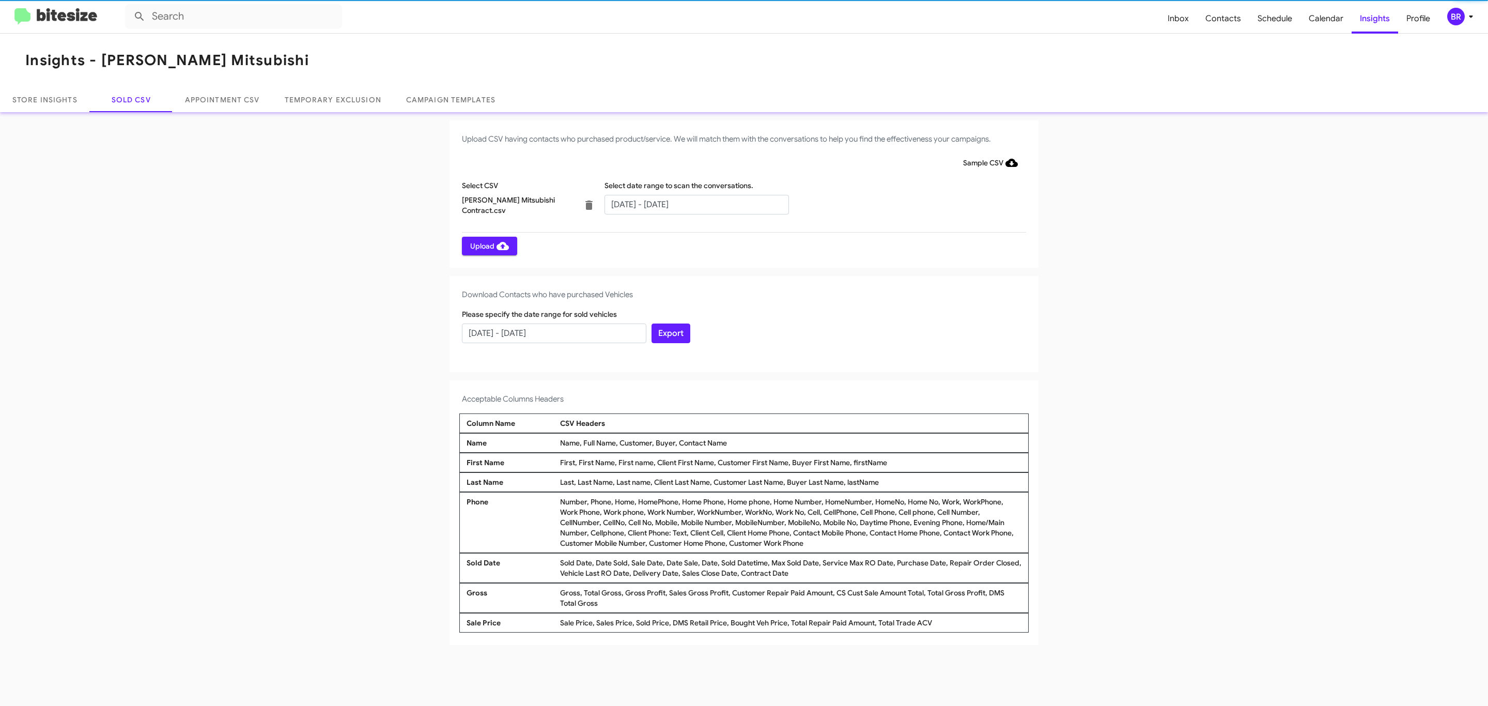
click at [488, 245] on span "Upload" at bounding box center [489, 246] width 39 height 19
click at [696, 204] on input "text" at bounding box center [697, 205] width 184 height 20
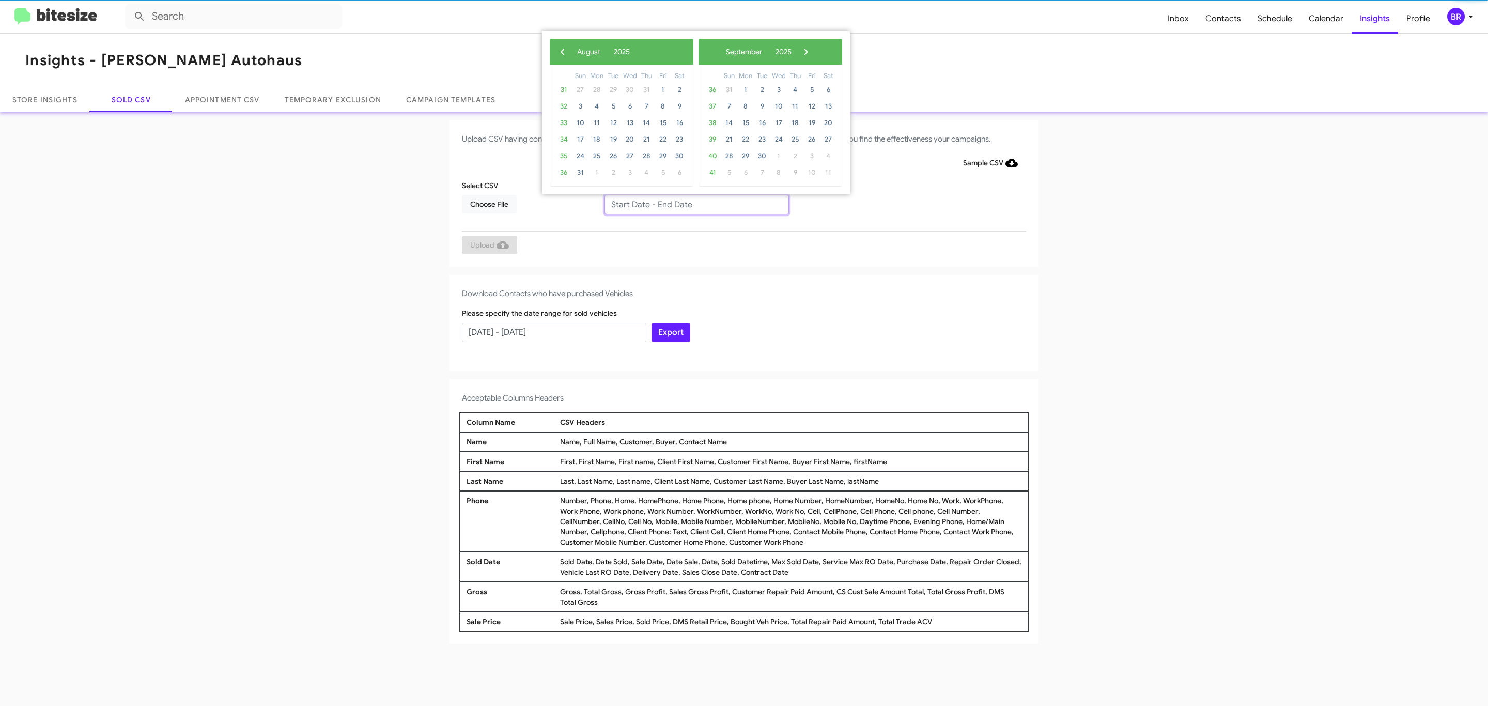
type input "06/27/2025 - 08/27/2025"
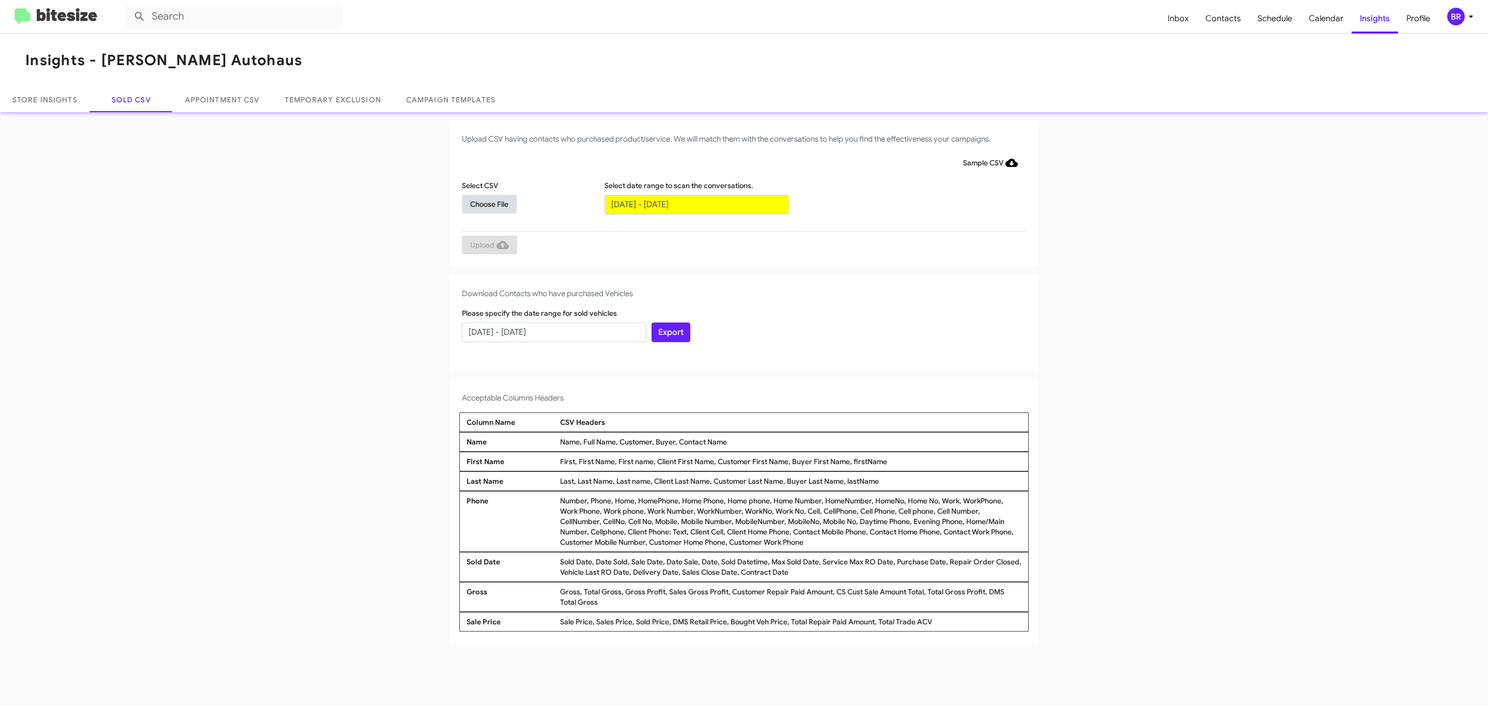
click at [489, 204] on span "Choose File" at bounding box center [489, 204] width 38 height 19
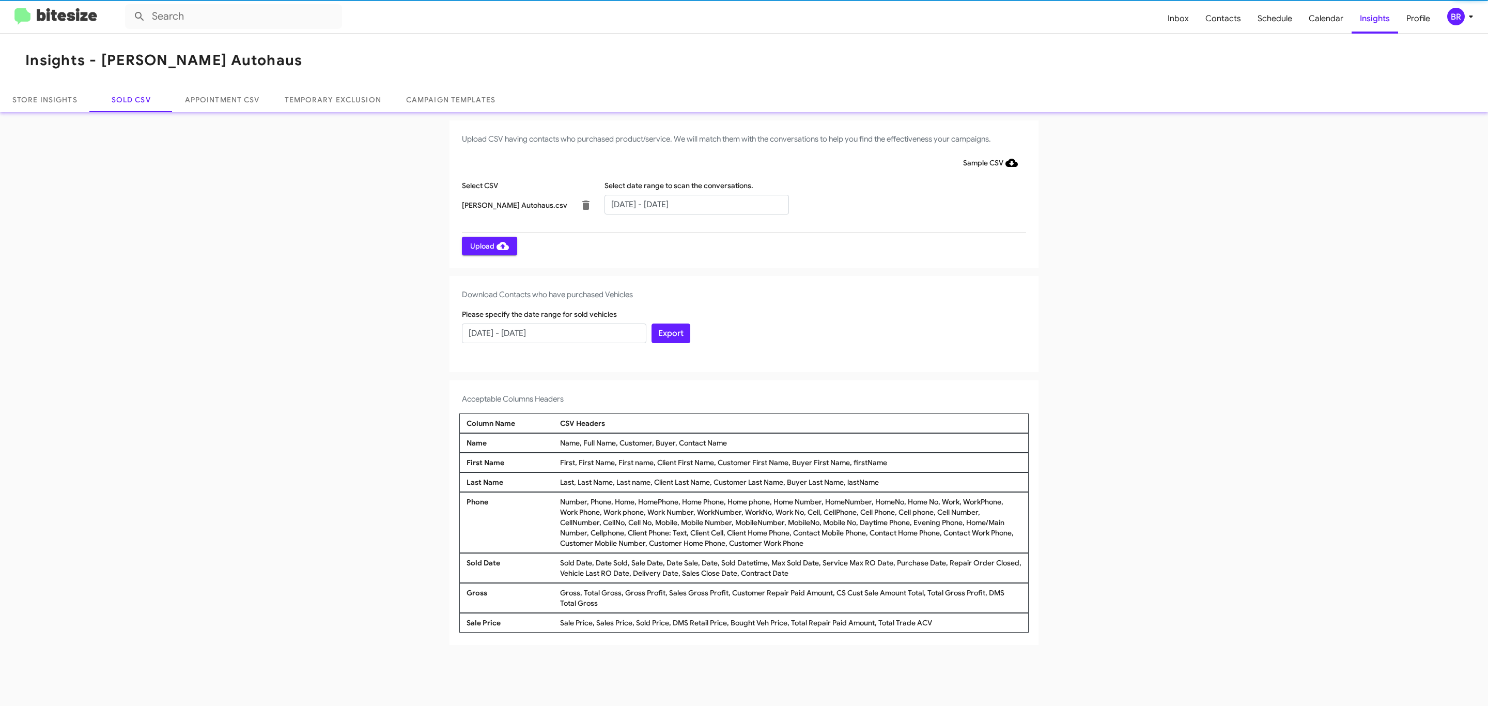
click at [488, 245] on span "Upload" at bounding box center [489, 246] width 39 height 19
click at [696, 204] on input "text" at bounding box center [697, 205] width 184 height 20
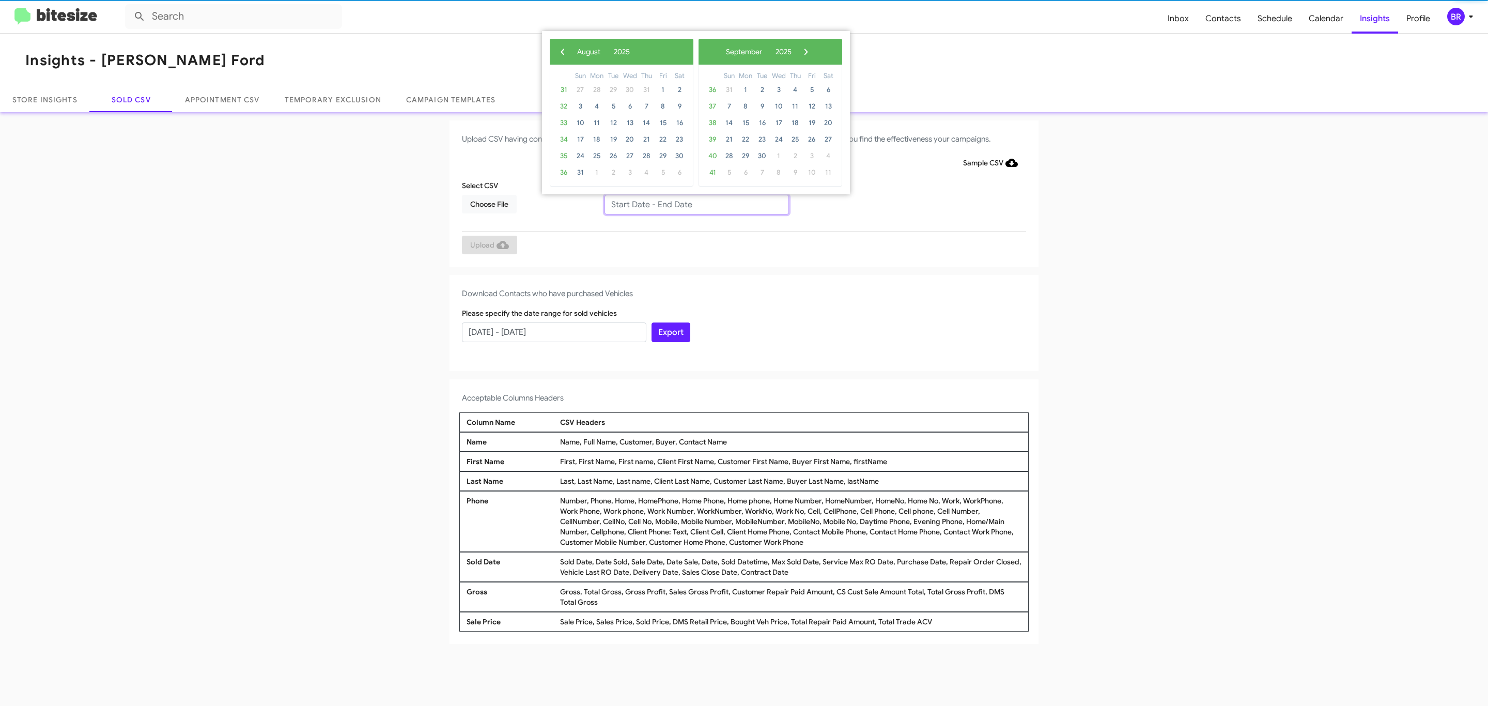
type input "06/27/2025 - 08/27/2025"
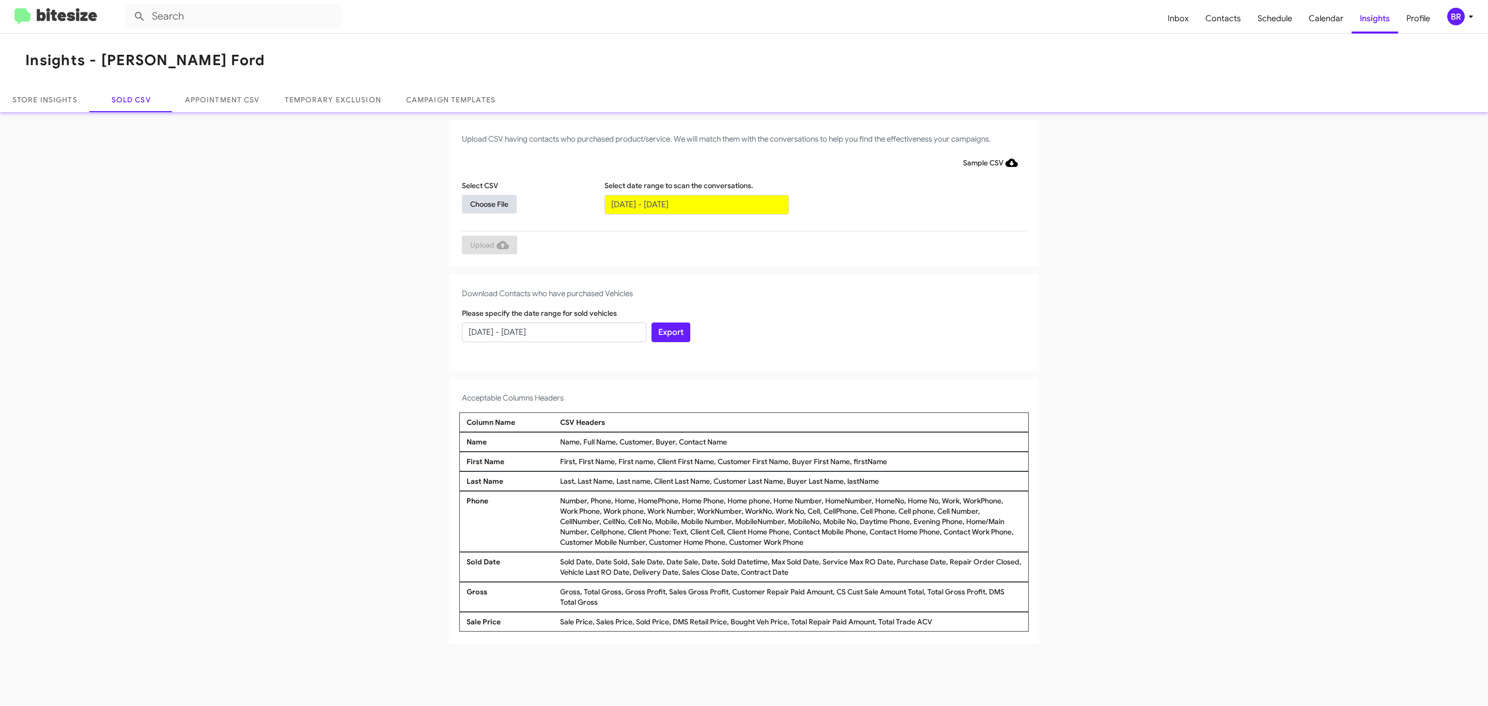
click at [489, 204] on span "Choose File" at bounding box center [489, 204] width 38 height 19
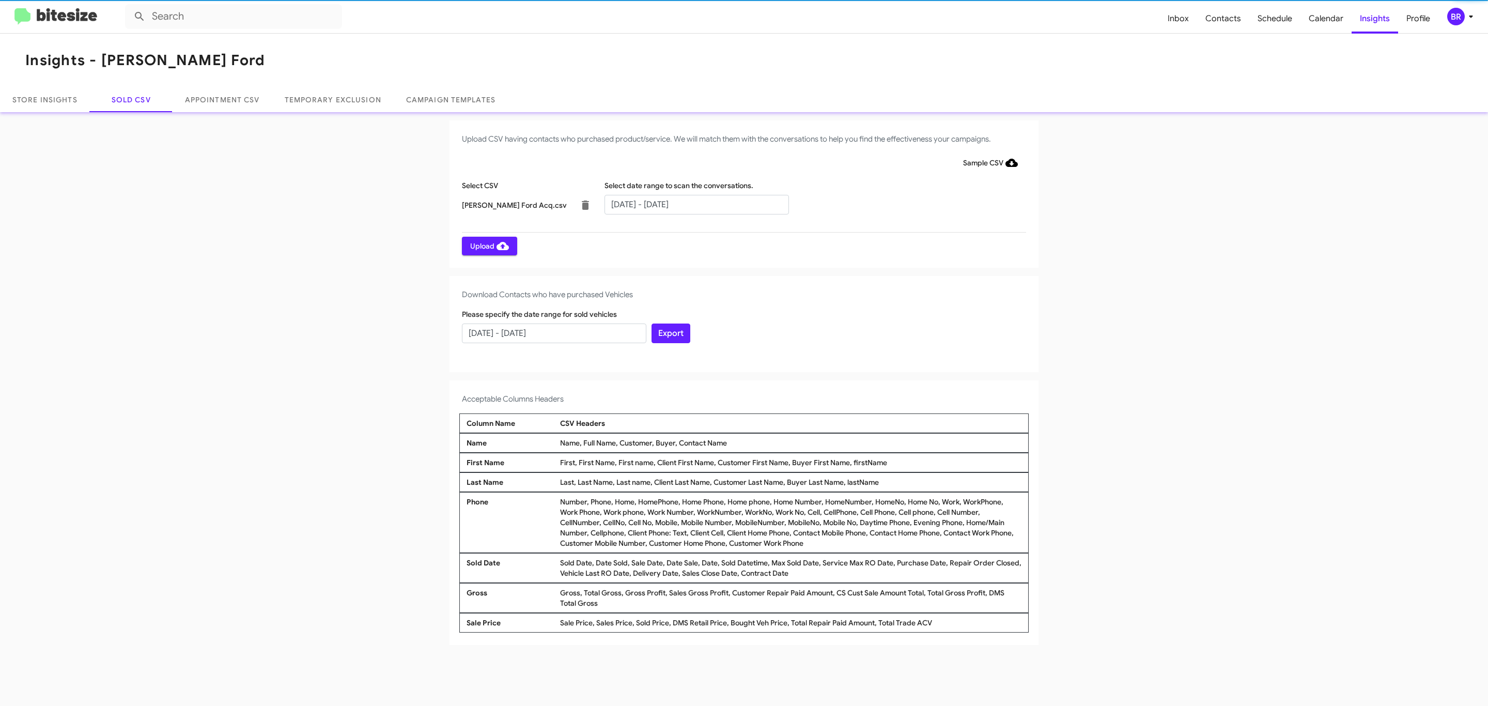
click at [488, 245] on span "Upload" at bounding box center [489, 246] width 39 height 19
click at [696, 204] on input "text" at bounding box center [697, 205] width 184 height 20
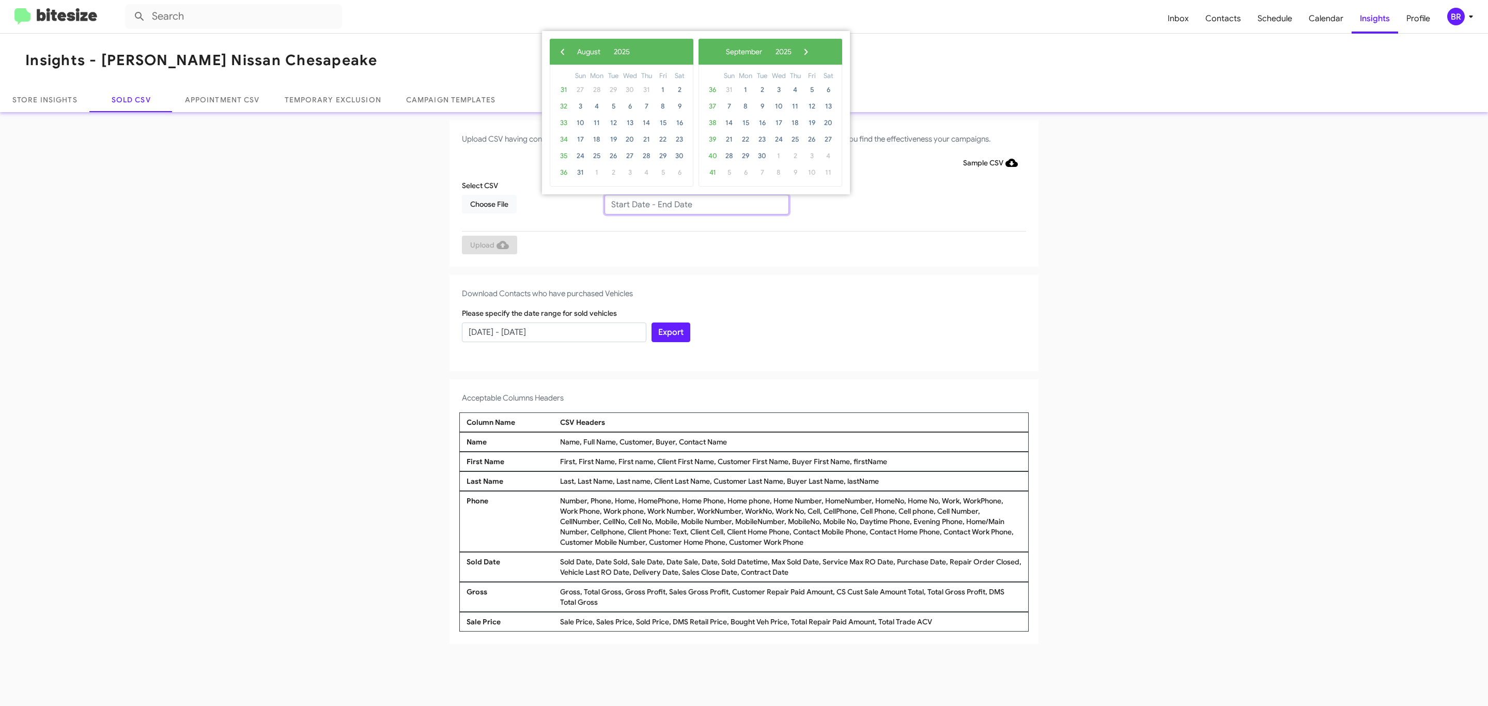
type input "[DATE] - [DATE]"
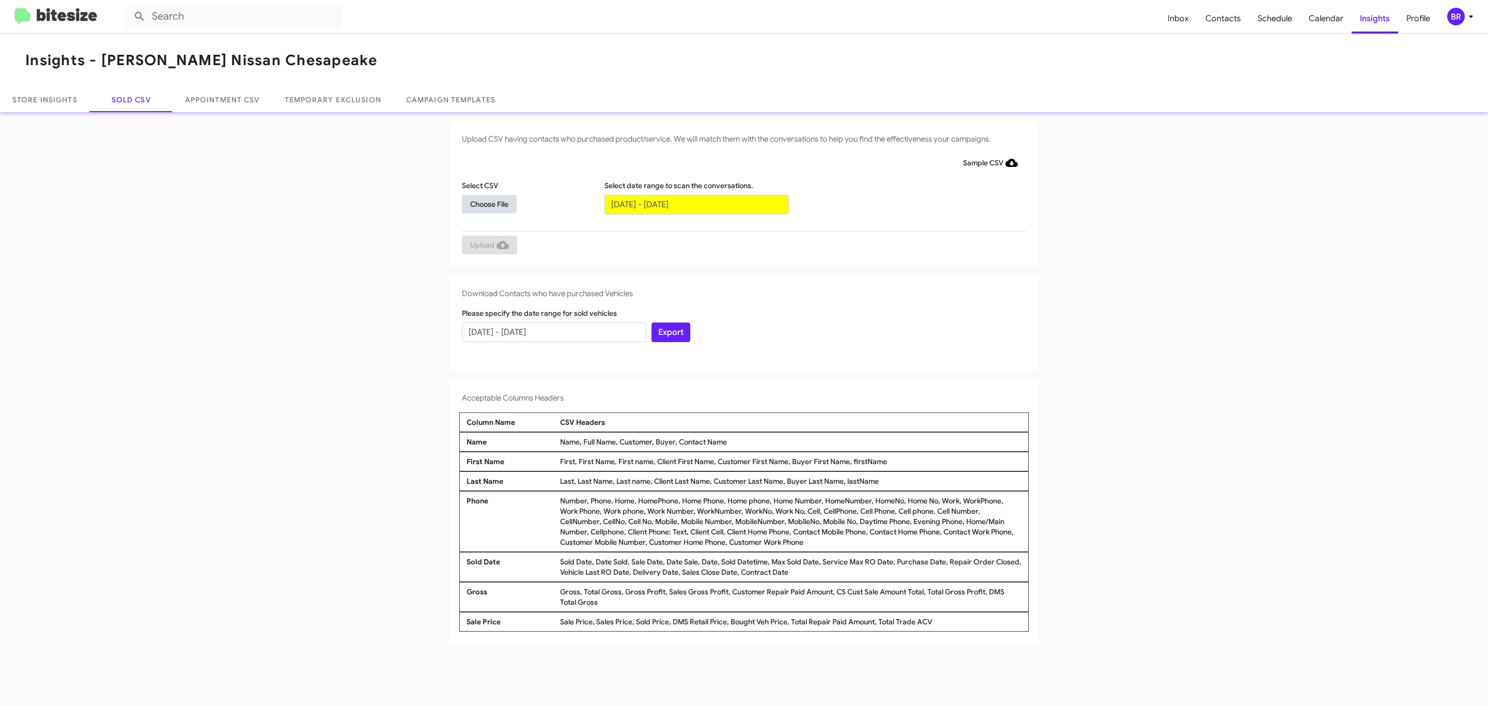
click at [489, 204] on span "Choose File" at bounding box center [489, 204] width 38 height 19
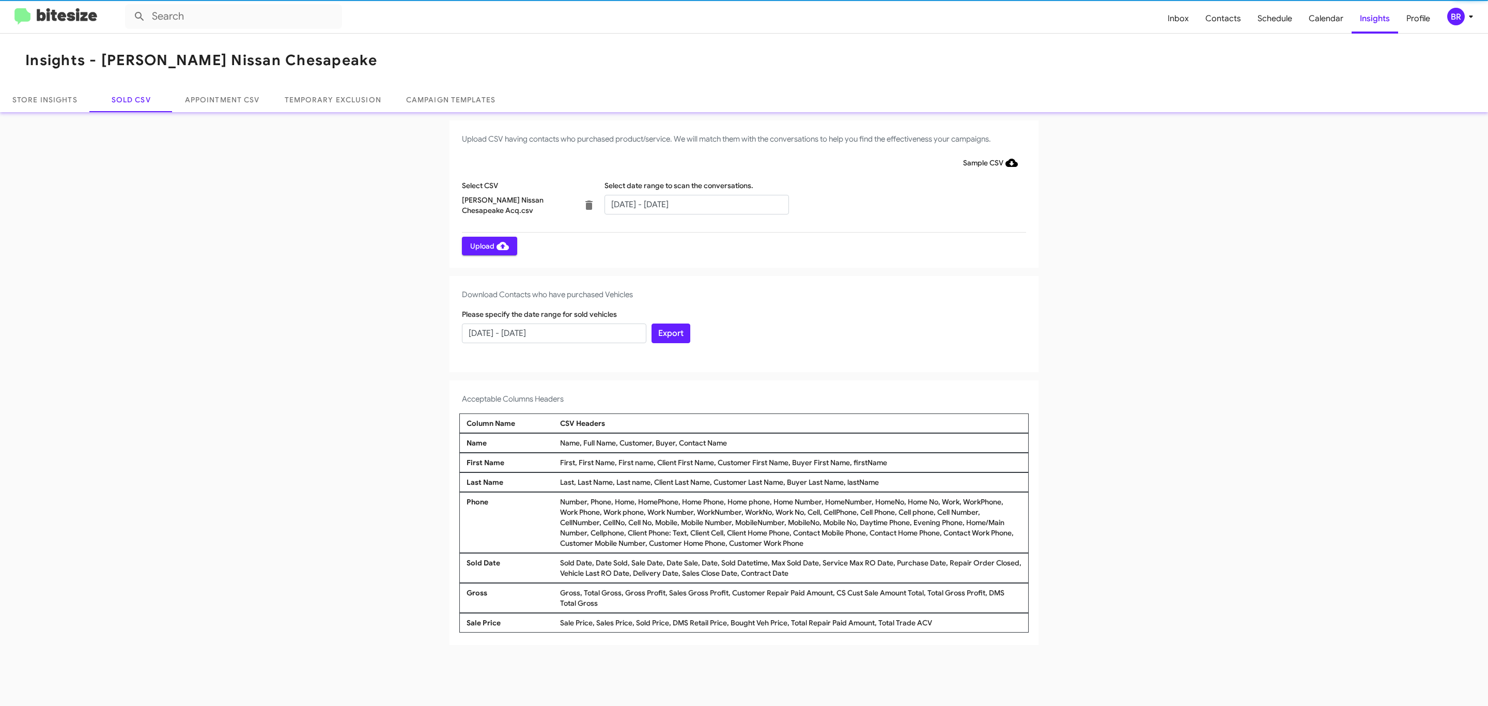
click at [488, 245] on span "Upload" at bounding box center [489, 246] width 39 height 19
click at [696, 204] on input "text" at bounding box center [697, 205] width 184 height 20
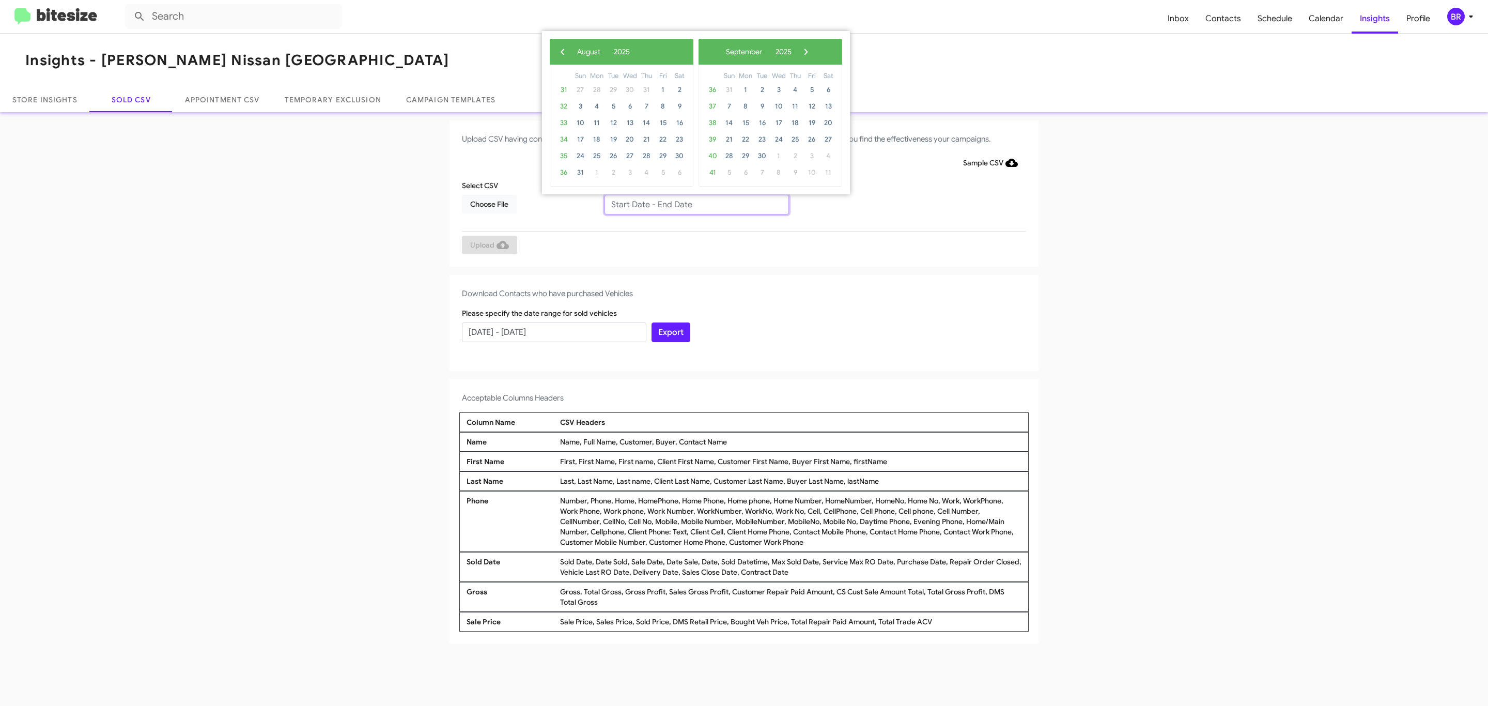
type input "06/27/2025 - 08/27/2025"
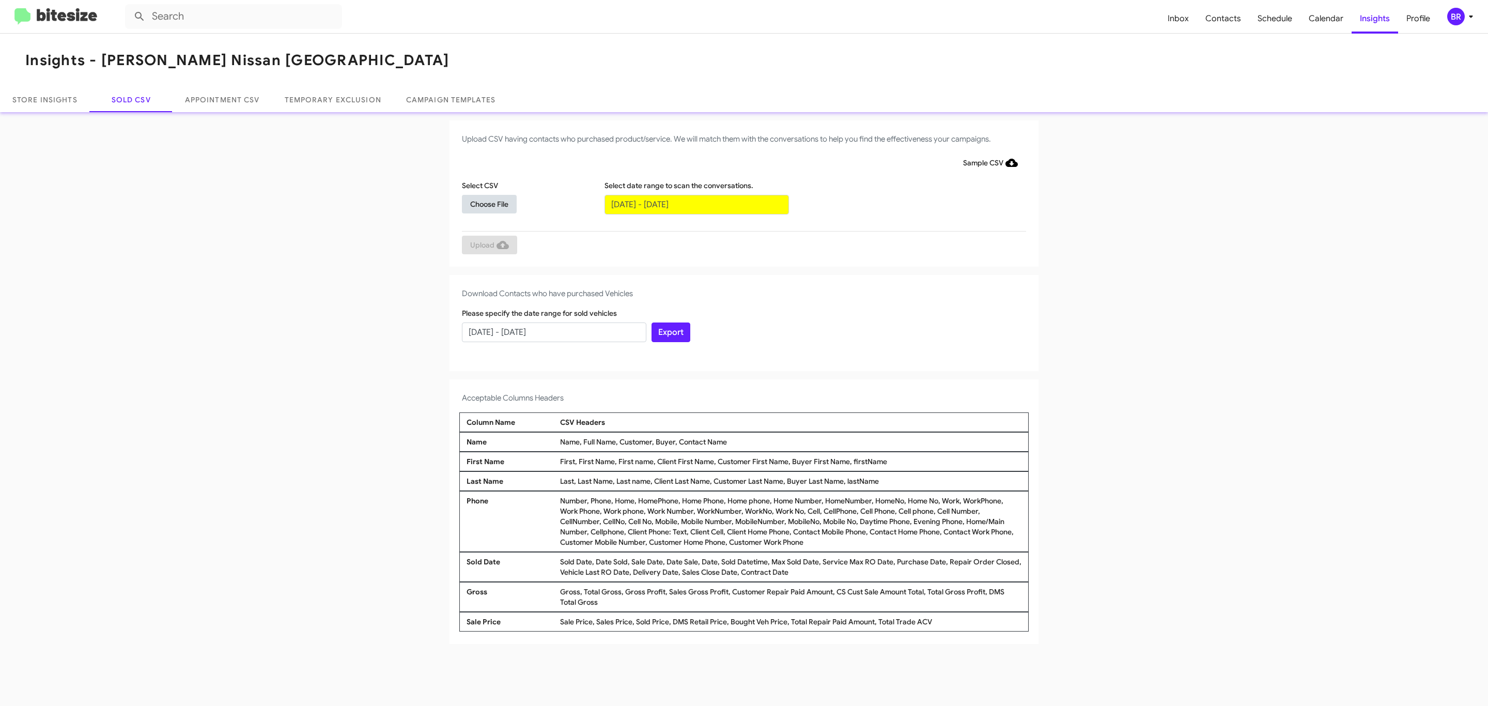
click at [489, 204] on span "Choose File" at bounding box center [489, 204] width 38 height 19
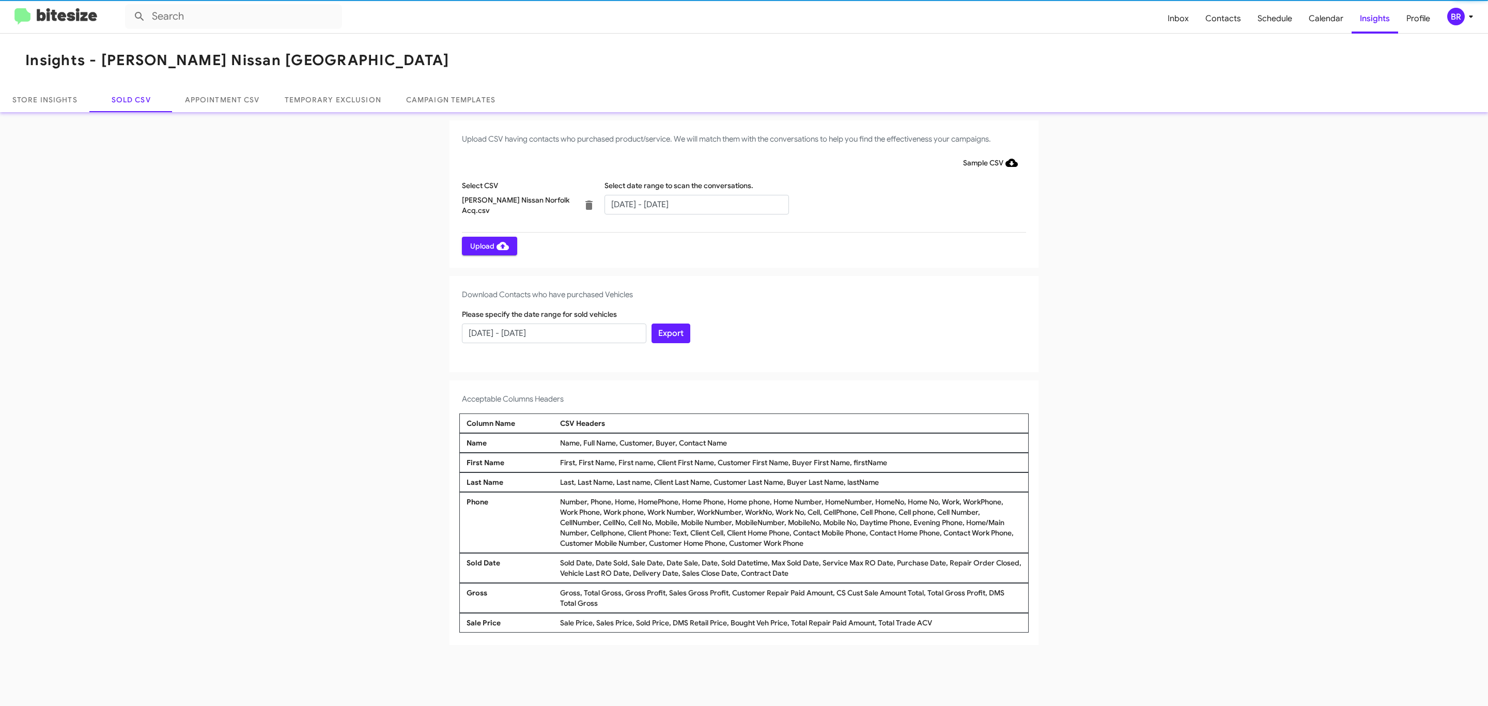
click at [488, 245] on span "Upload" at bounding box center [489, 246] width 39 height 19
click at [696, 204] on input "text" at bounding box center [697, 205] width 184 height 20
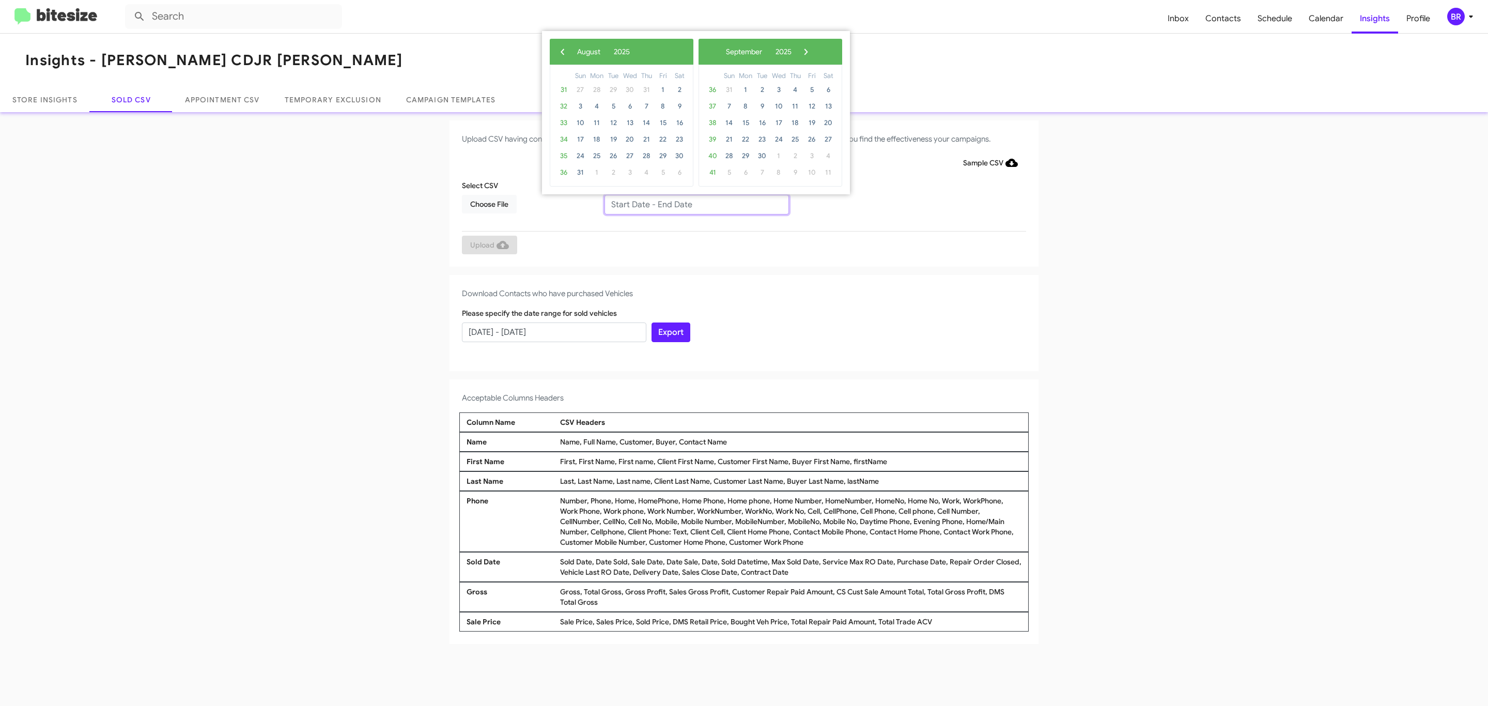
type input "06/27/2025 - 08/27/2025"
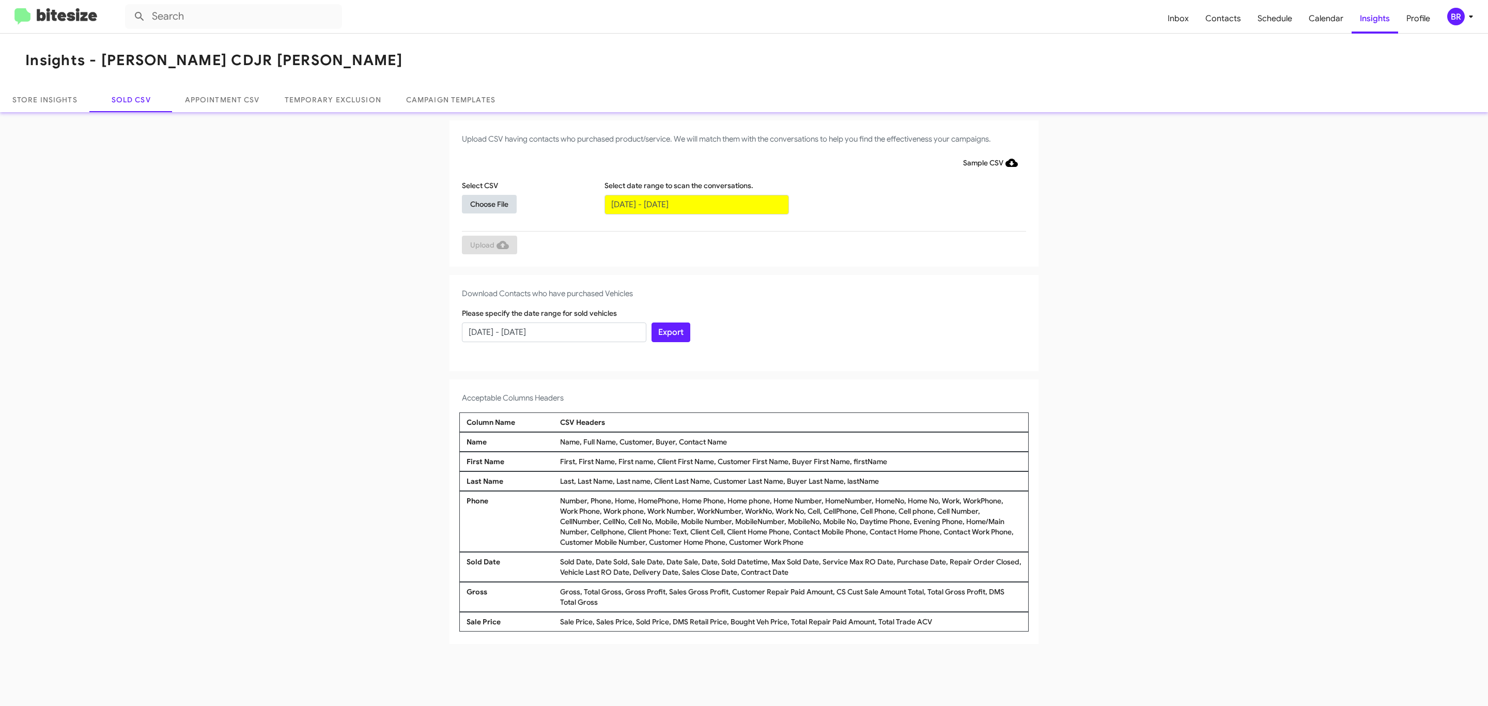
click at [489, 204] on span "Choose File" at bounding box center [489, 204] width 38 height 19
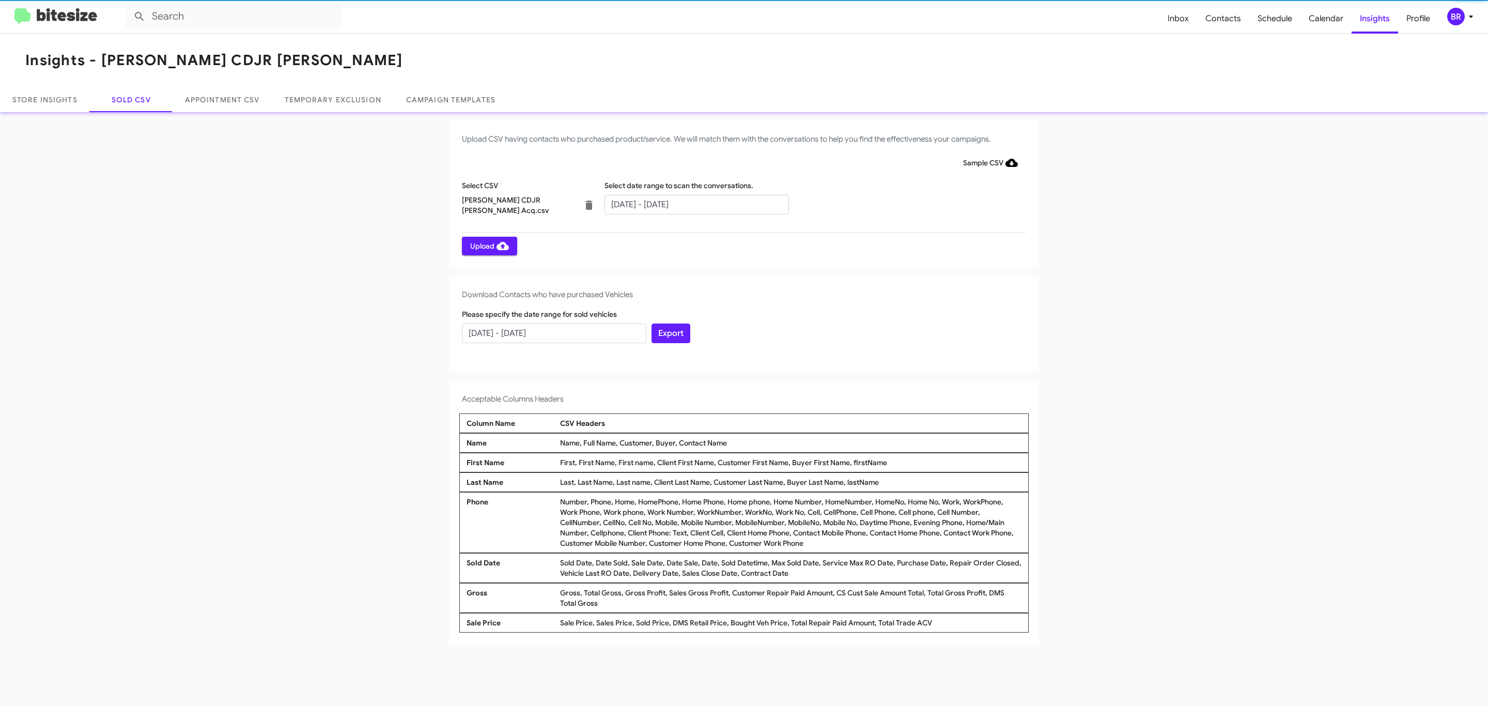
click at [488, 245] on span "Upload" at bounding box center [489, 246] width 39 height 19
click at [696, 204] on input "text" at bounding box center [697, 205] width 184 height 20
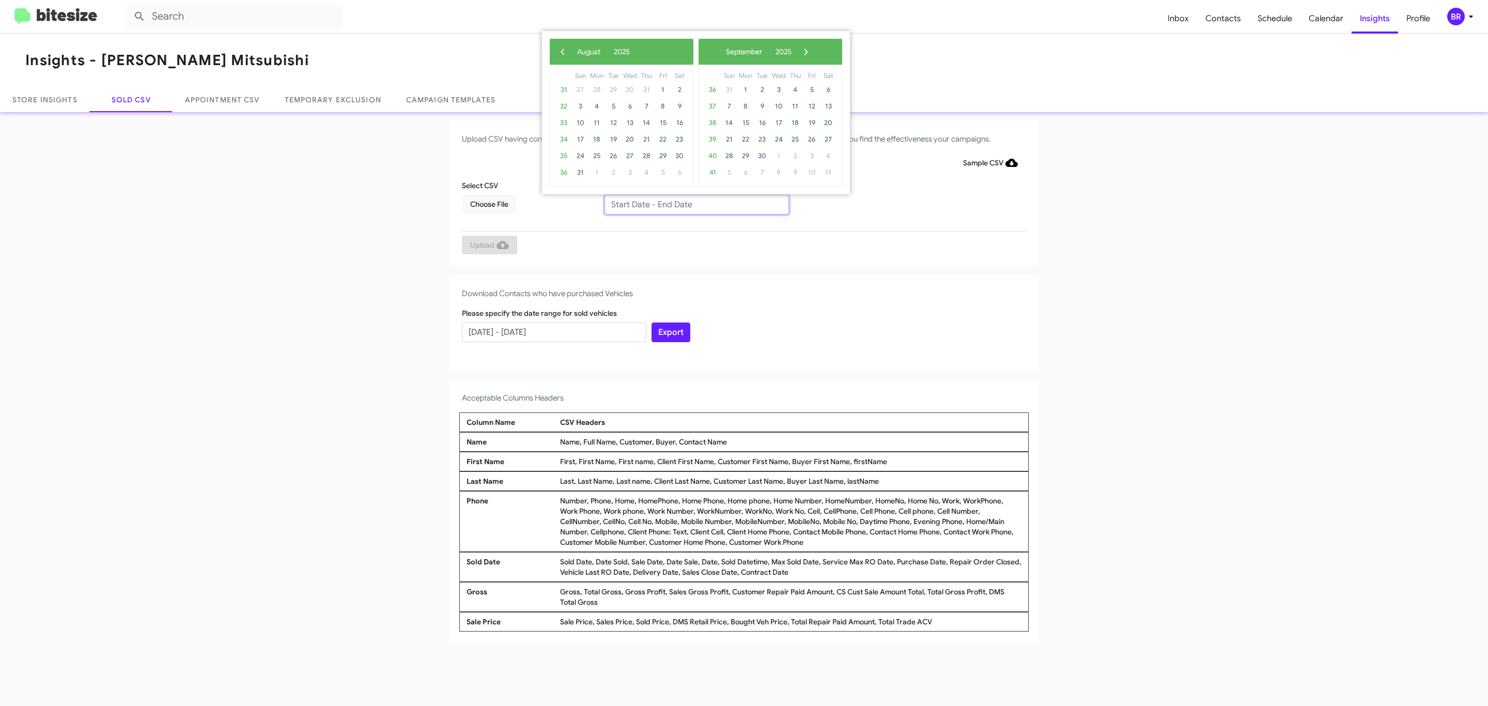
type input "06/27/2025 - 08/27/2025"
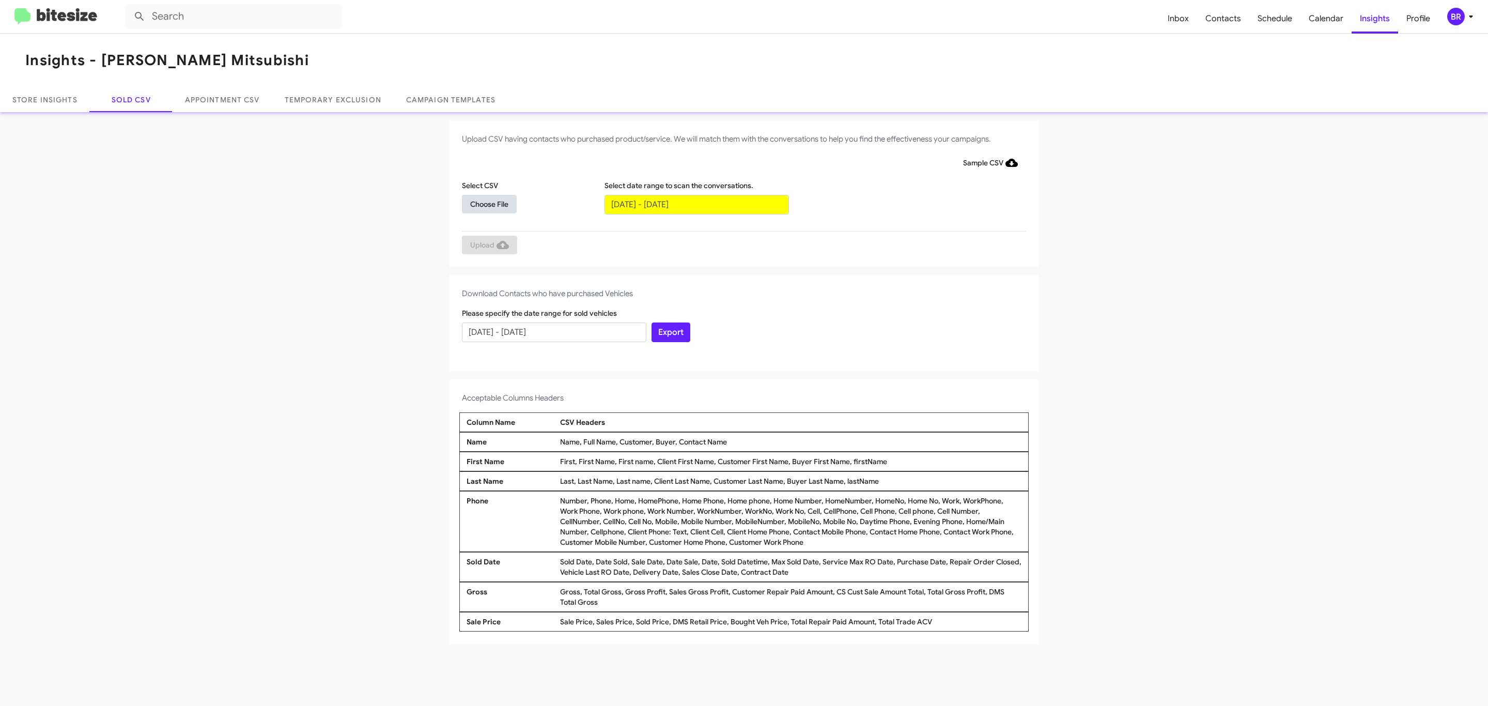
click at [489, 204] on span "Choose File" at bounding box center [489, 204] width 38 height 19
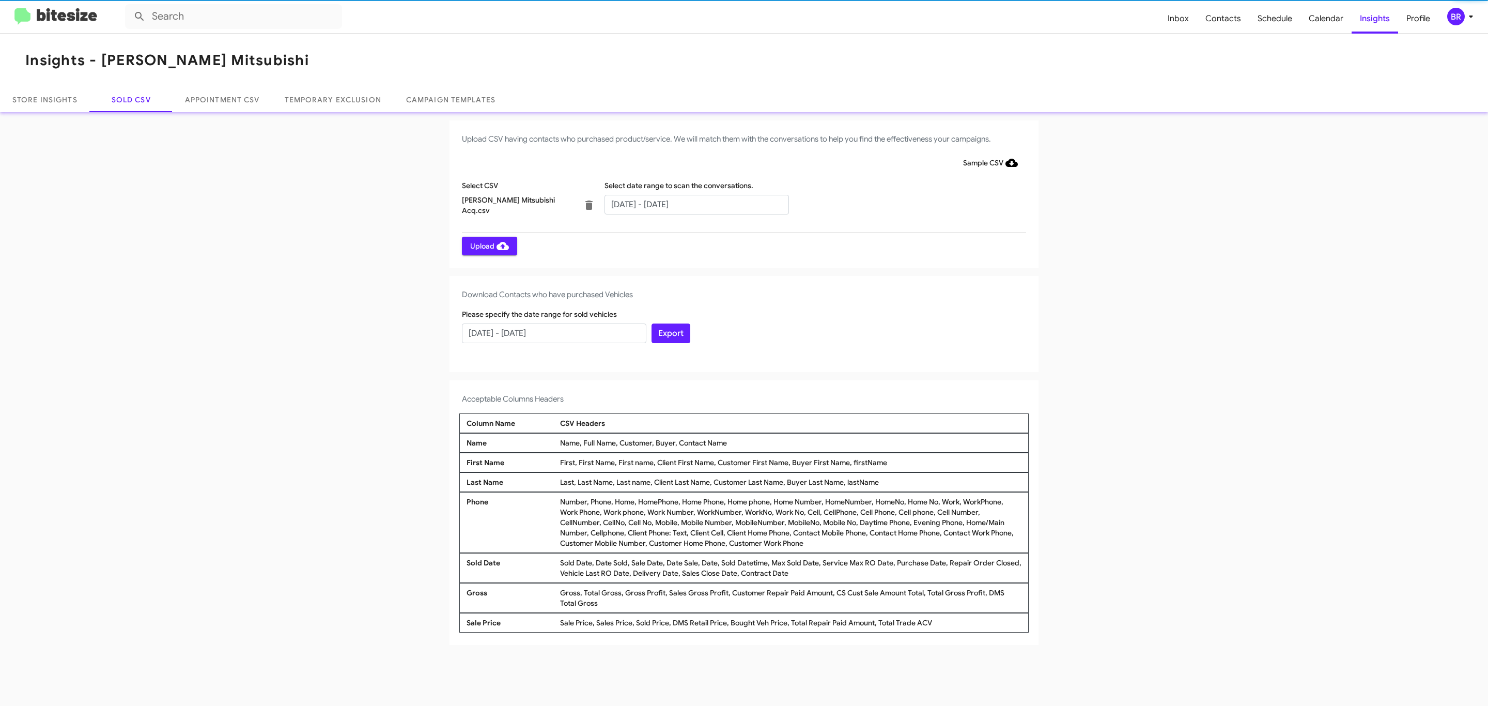
click at [488, 245] on span "Upload" at bounding box center [489, 246] width 39 height 19
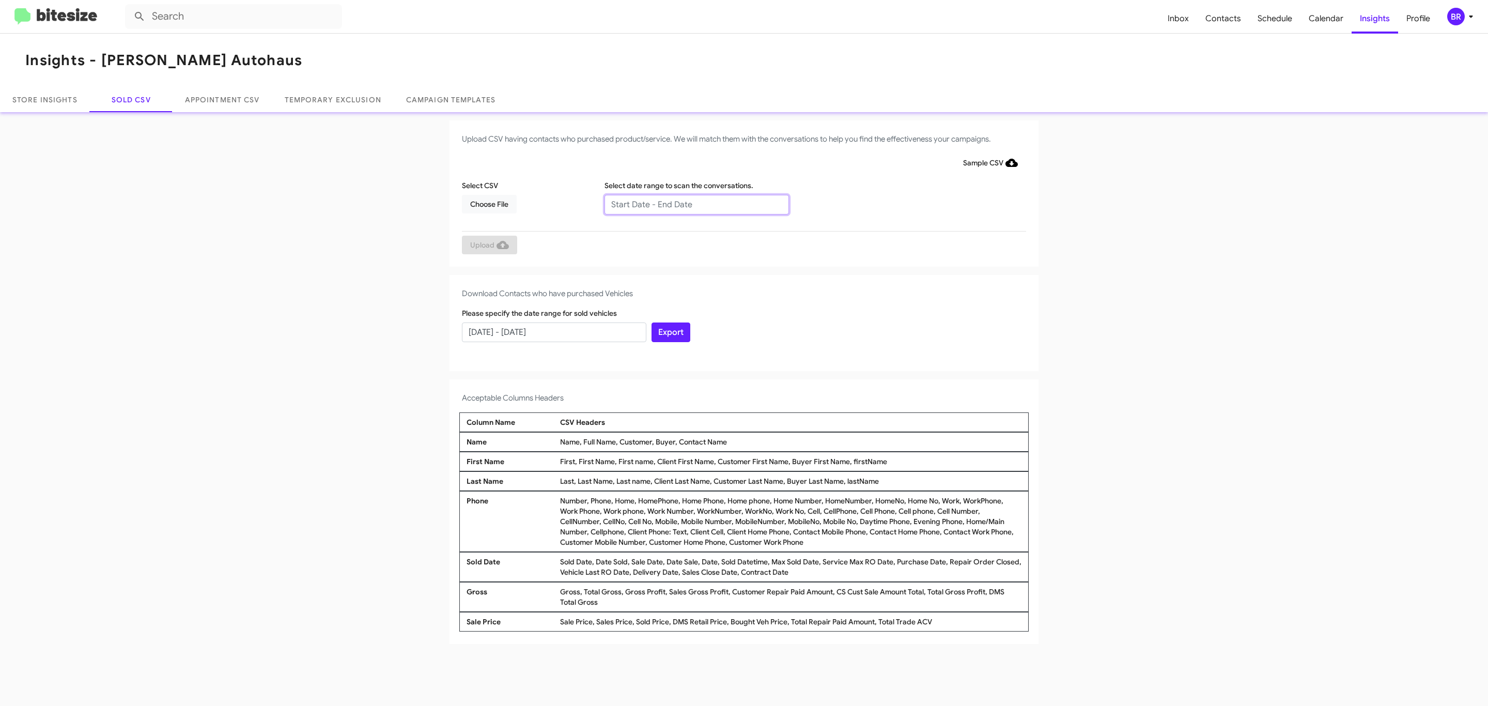
click at [696, 204] on input "text" at bounding box center [697, 205] width 184 height 20
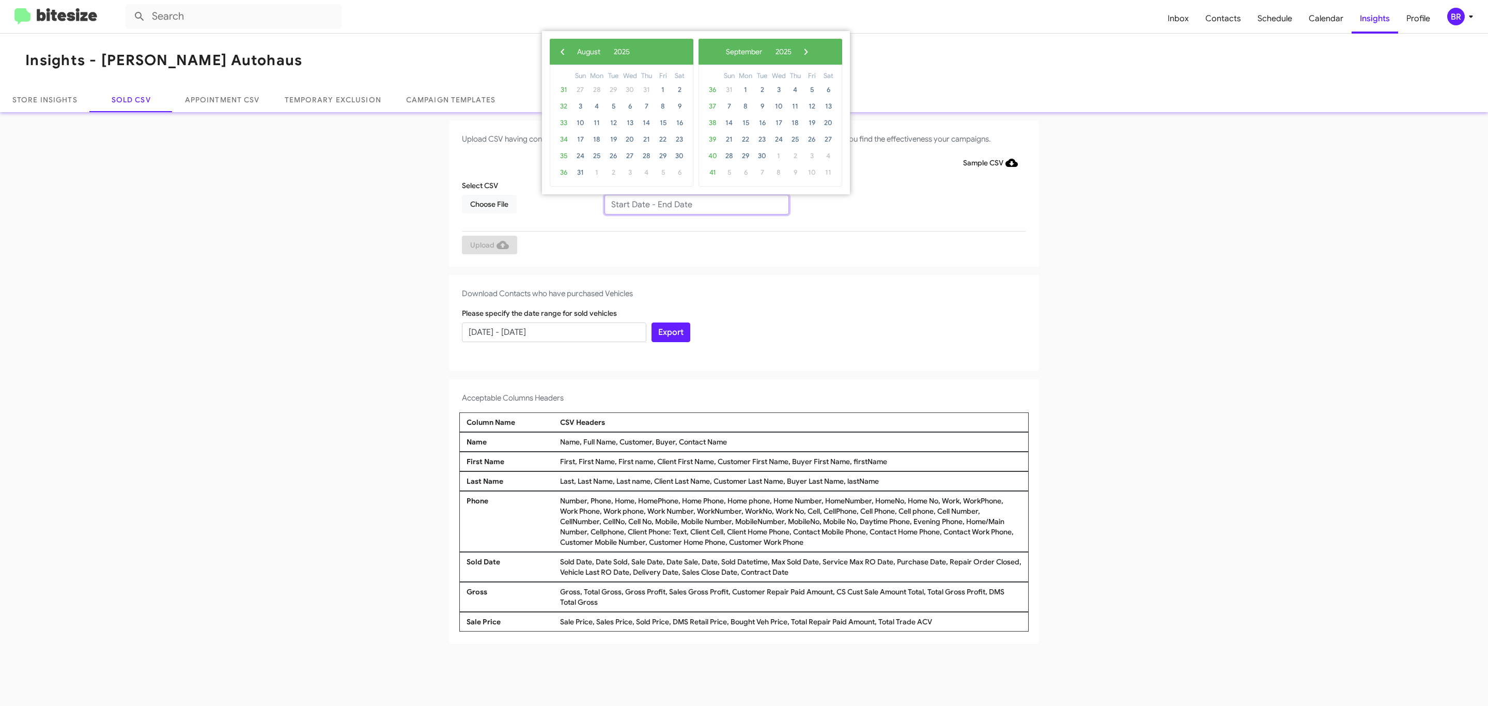
type input "[DATE] - [DATE]"
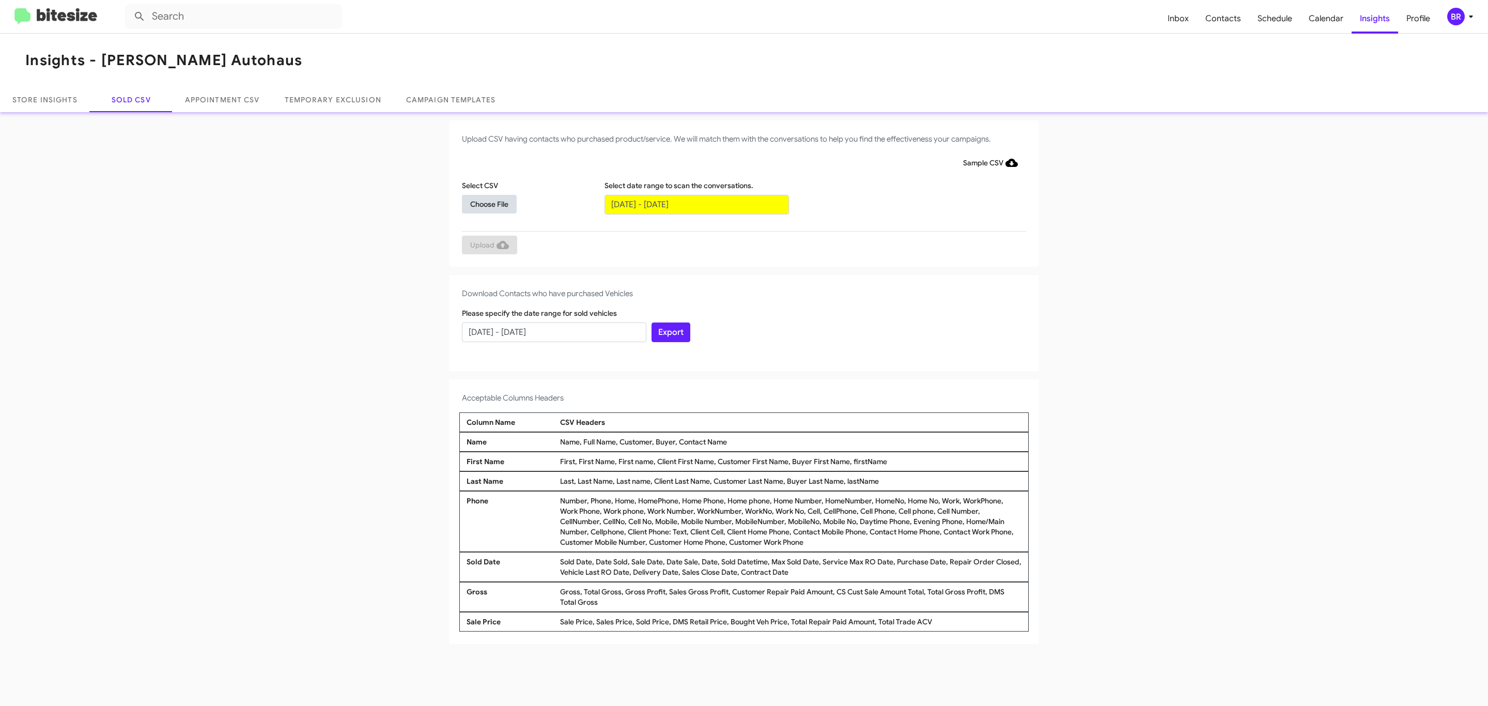
click at [489, 204] on span "Choose File" at bounding box center [489, 204] width 38 height 19
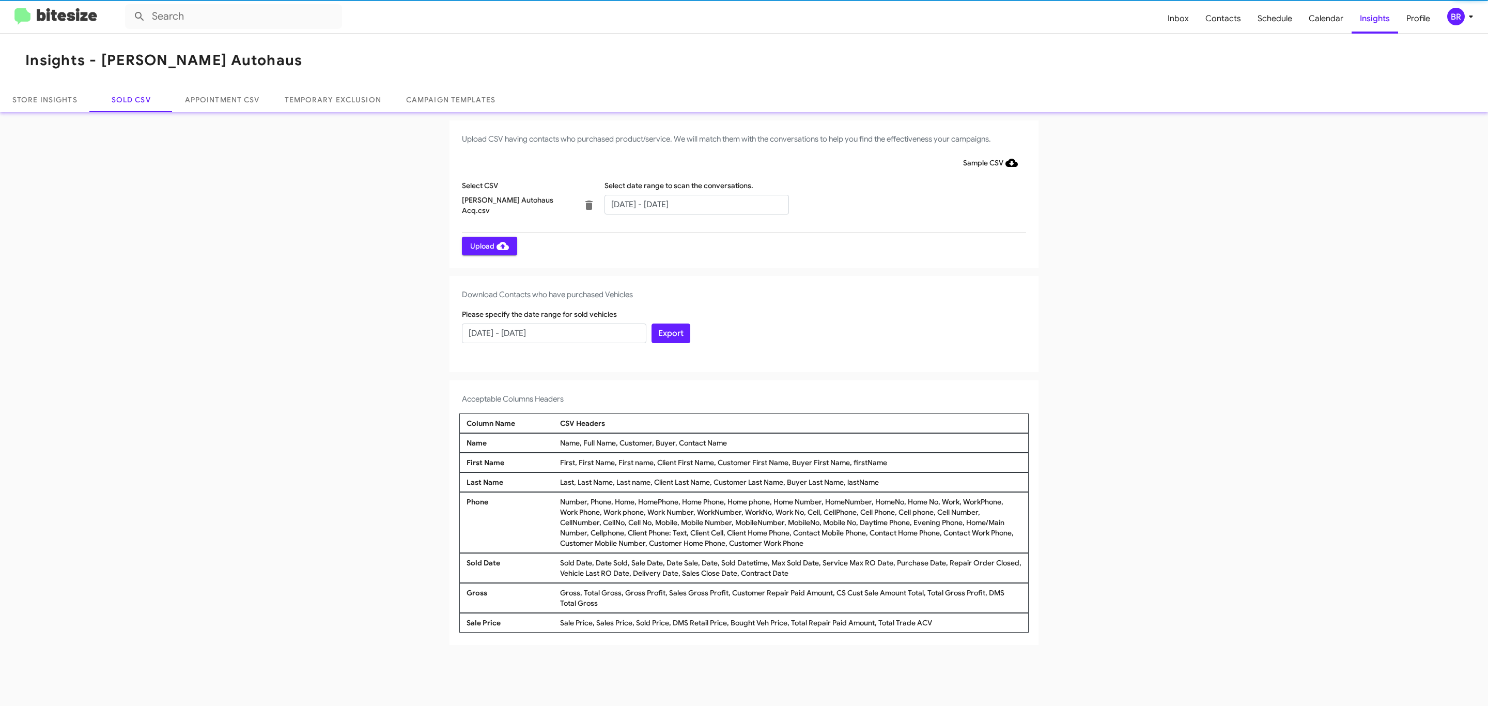
click at [488, 245] on span "Upload" at bounding box center [489, 246] width 39 height 19
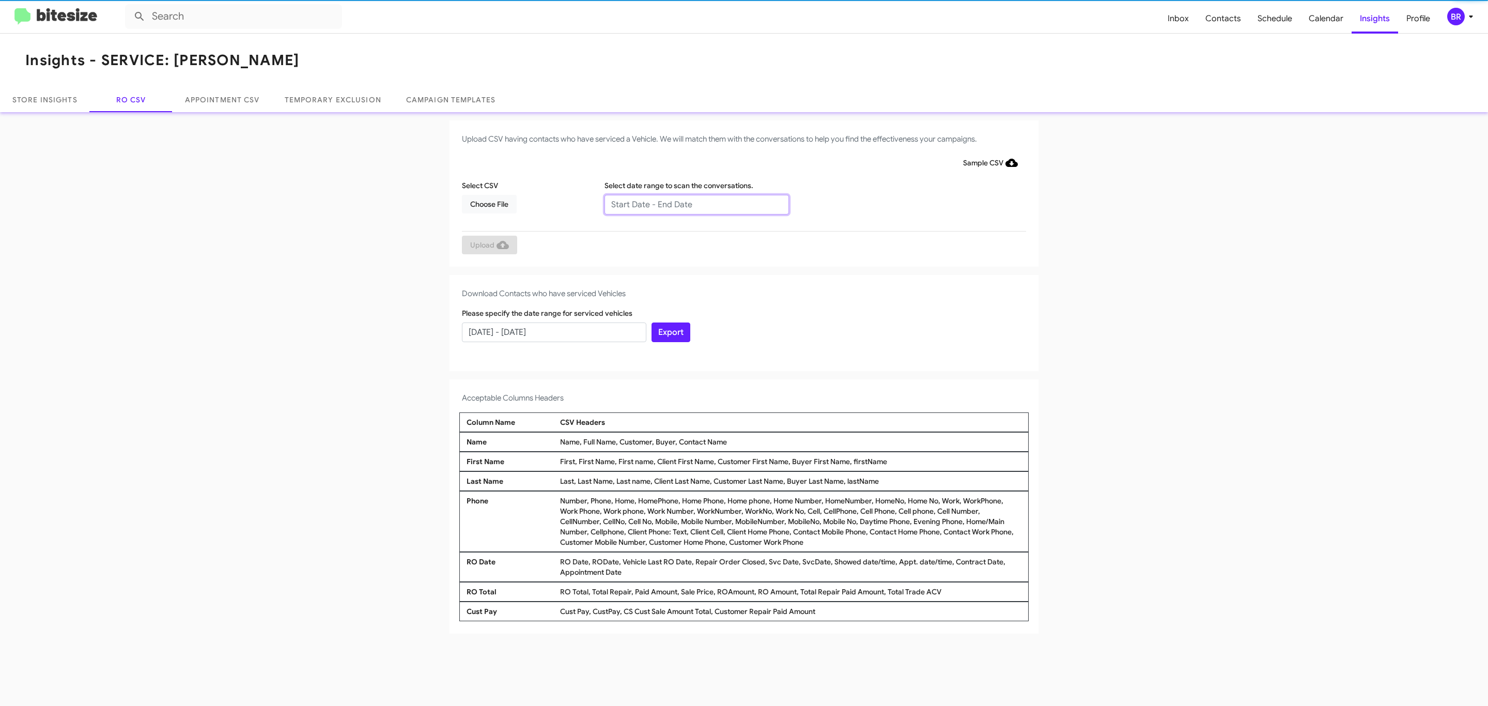
click at [696, 204] on input "text" at bounding box center [697, 205] width 184 height 20
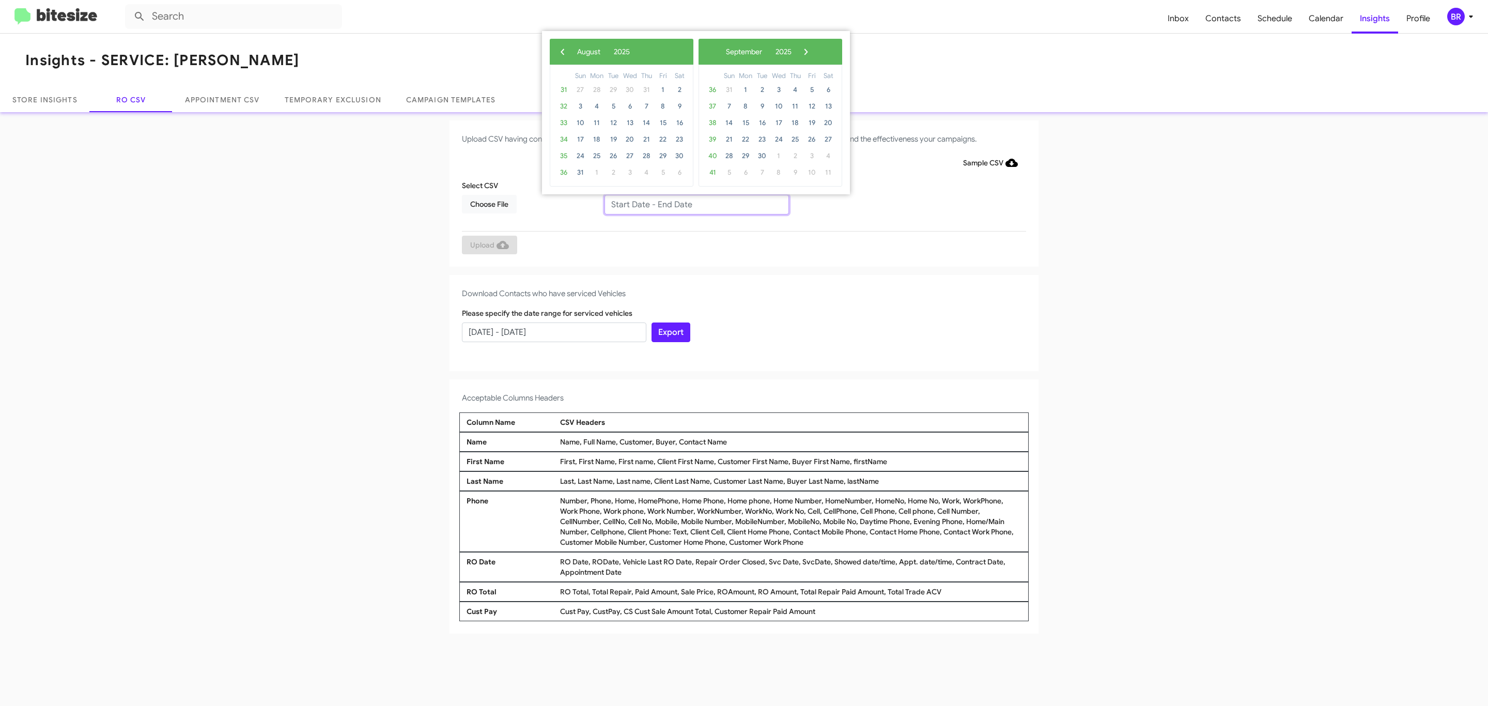
click at [696, 204] on input "text" at bounding box center [697, 205] width 184 height 20
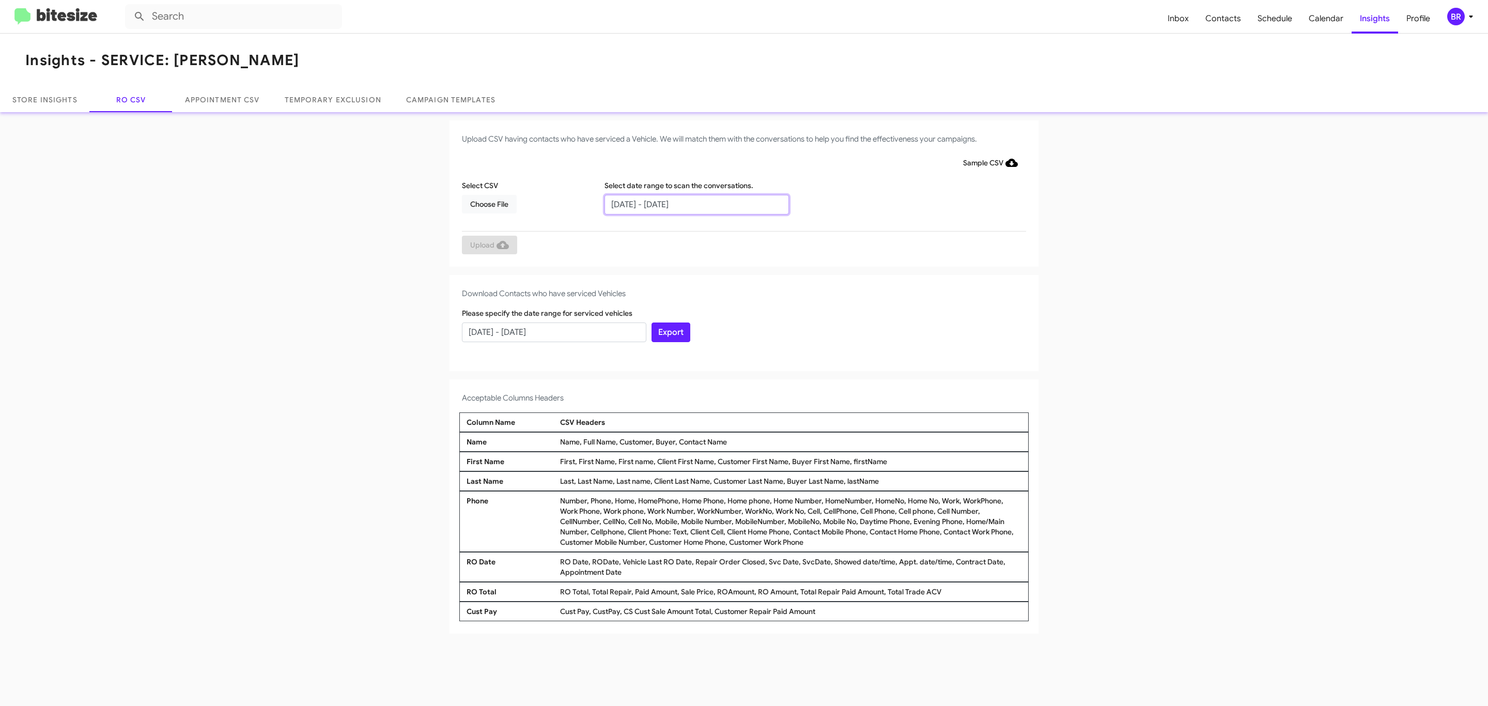
type input "[DATE] - [DATE]"
click at [489, 204] on span "Choose File" at bounding box center [489, 204] width 38 height 19
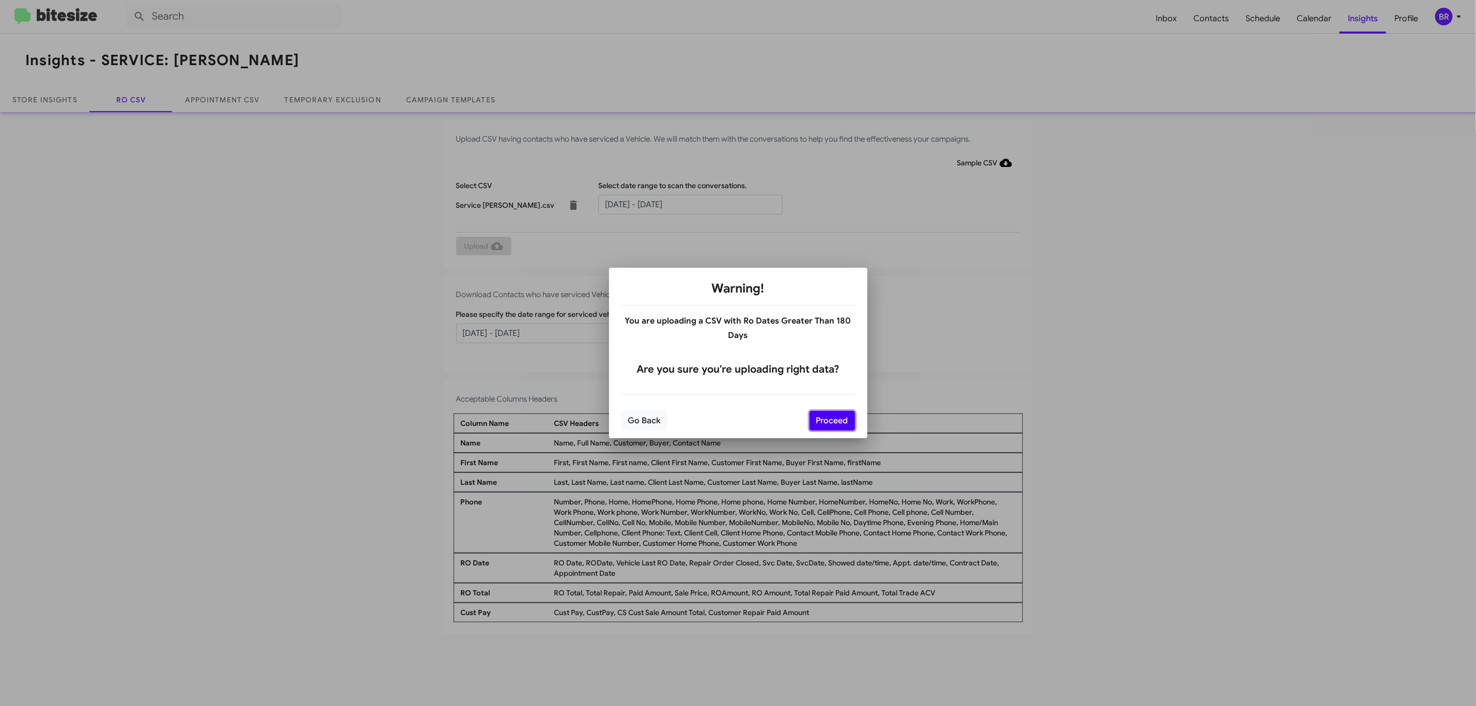
click at [831, 420] on button "Proceed" at bounding box center [832, 421] width 45 height 20
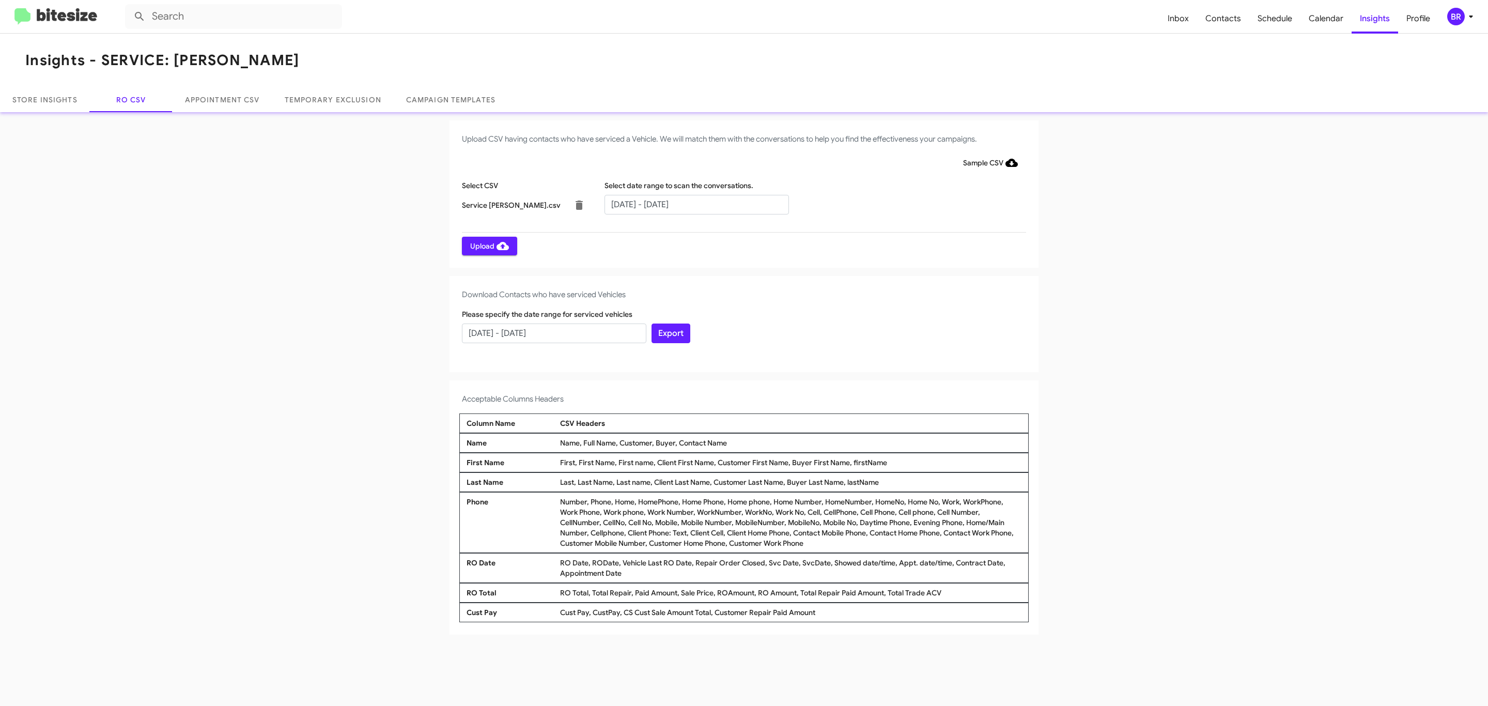
click at [488, 245] on span "Upload" at bounding box center [489, 246] width 39 height 19
click at [696, 204] on input "text" at bounding box center [697, 205] width 184 height 20
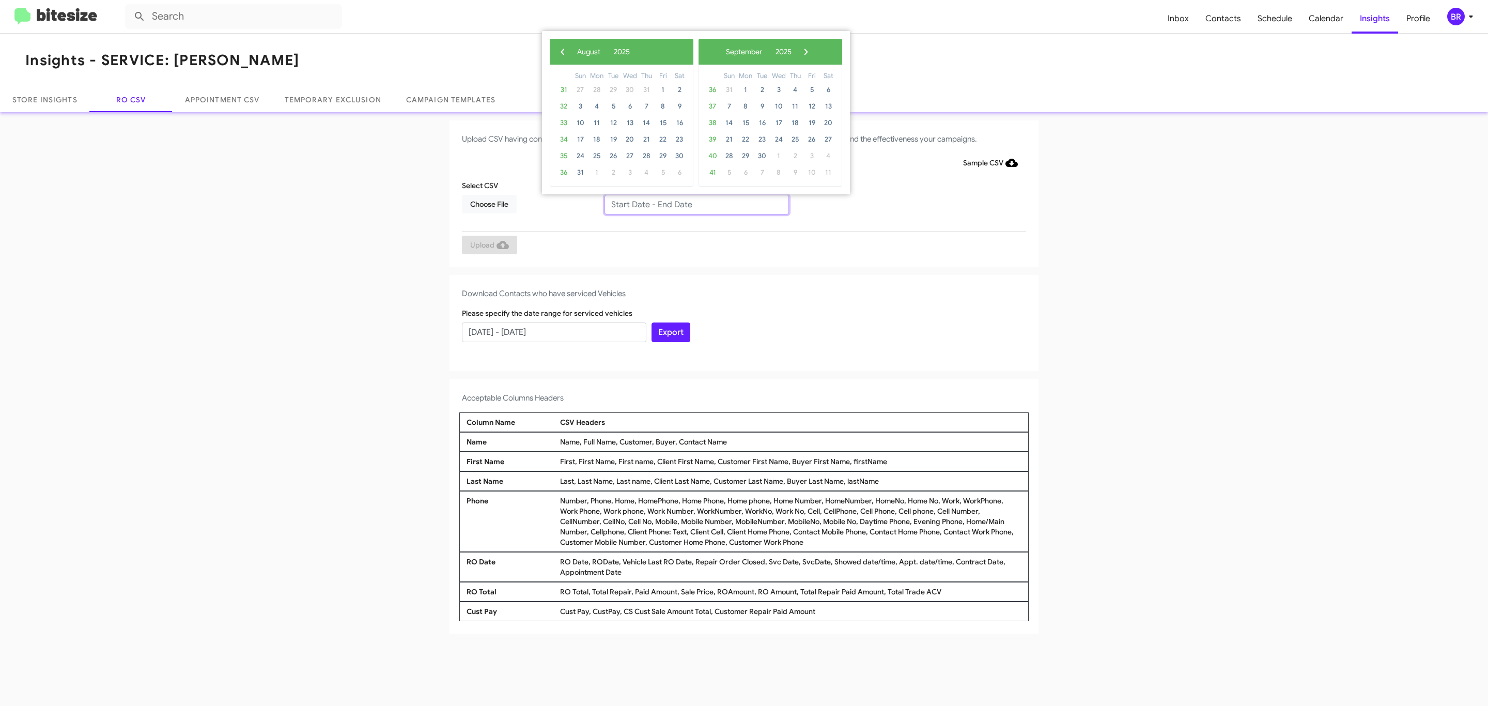
click at [696, 204] on input "text" at bounding box center [697, 205] width 184 height 20
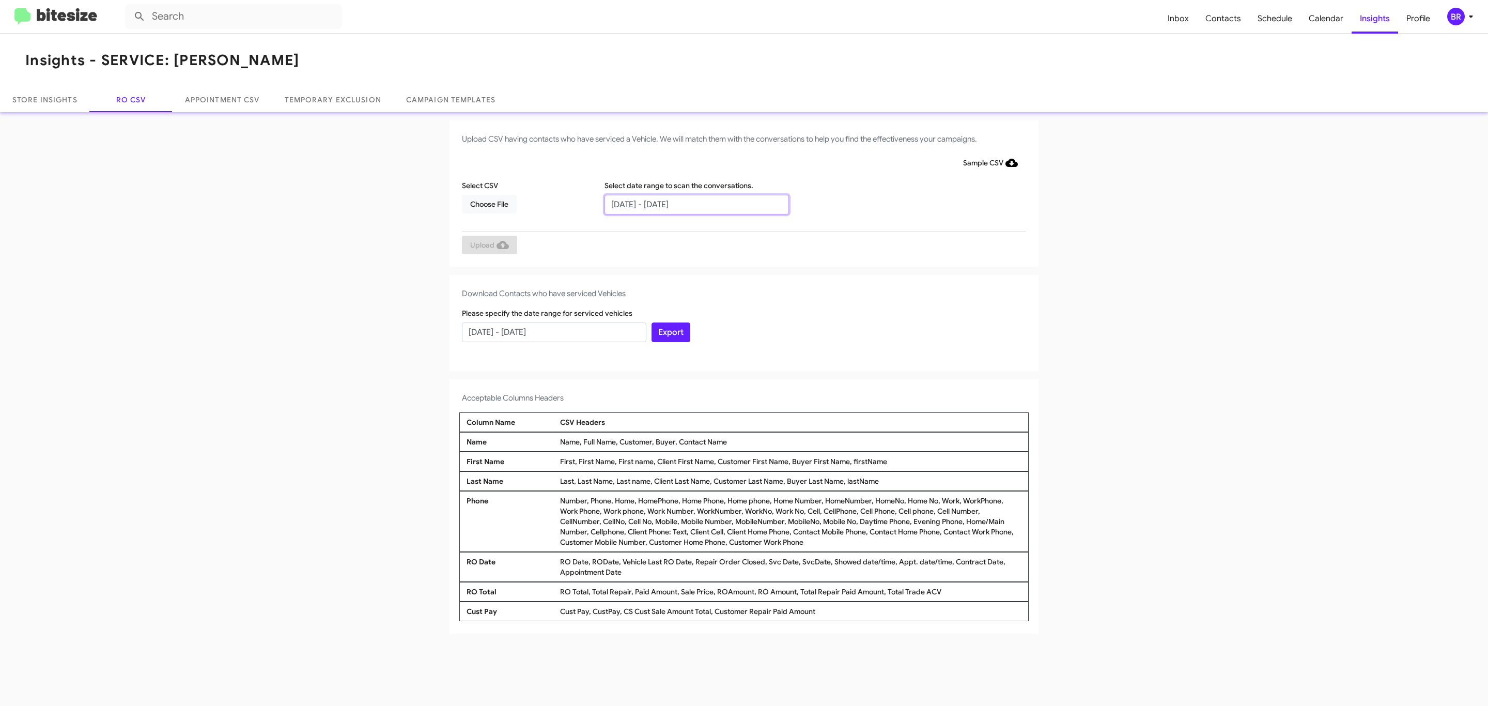
type input "[DATE] - [DATE]"
click at [489, 204] on span "Choose File" at bounding box center [489, 204] width 38 height 19
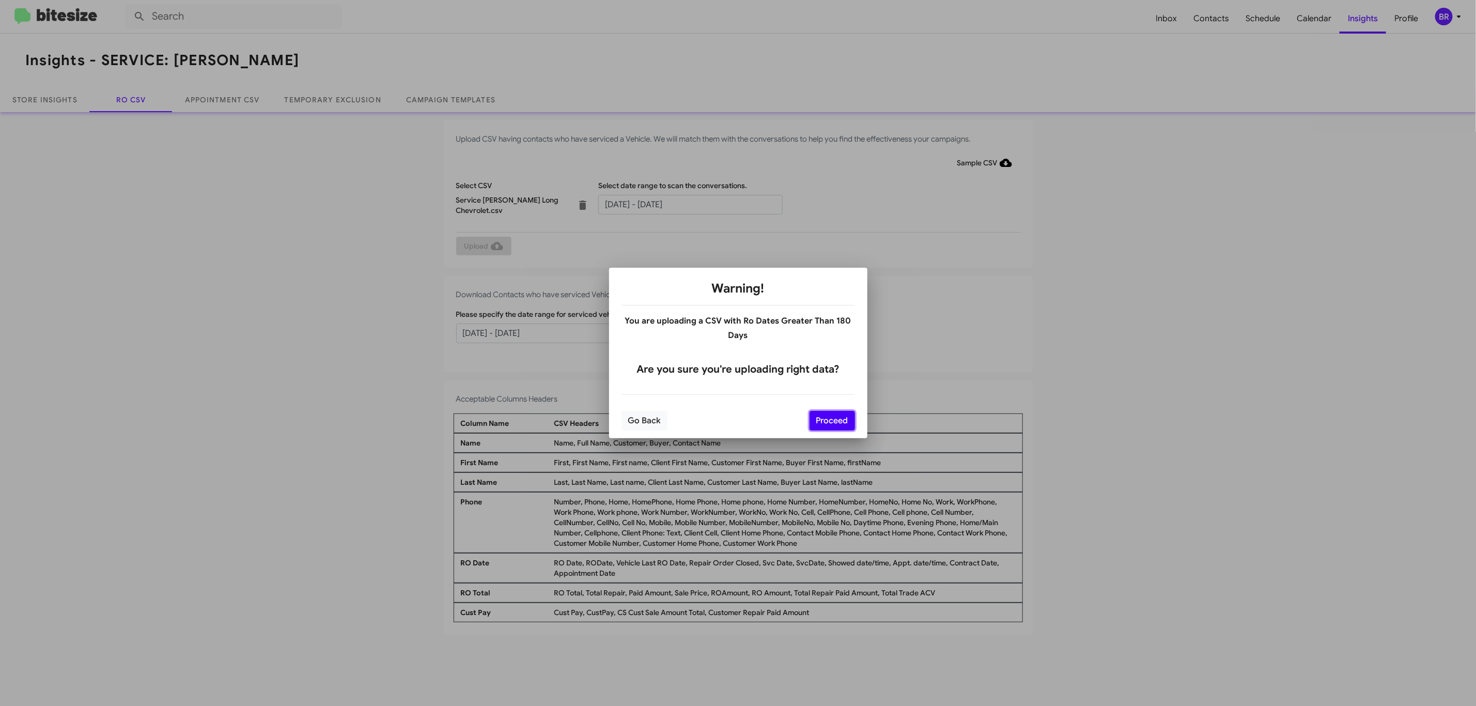
click at [831, 420] on button "Proceed" at bounding box center [832, 421] width 45 height 20
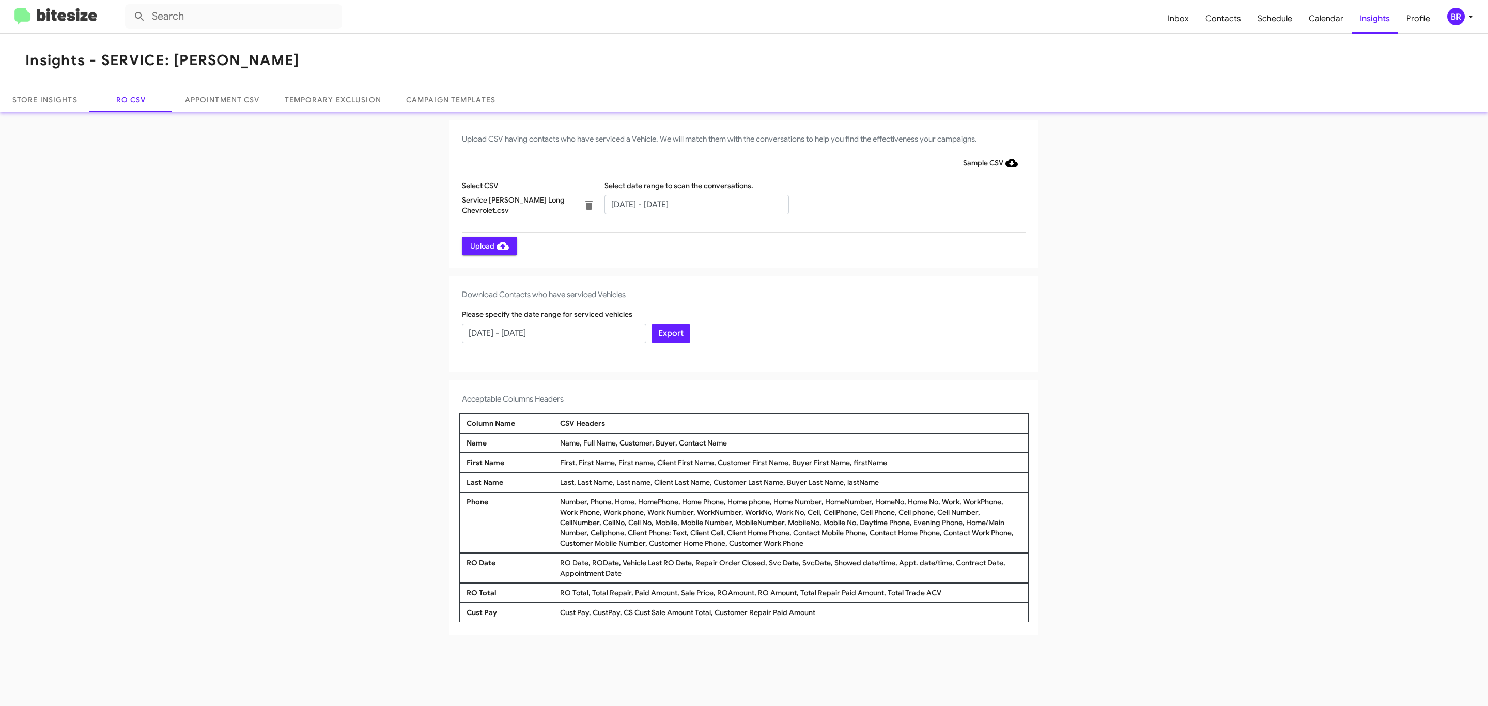
click at [488, 245] on span "Upload" at bounding box center [489, 246] width 39 height 19
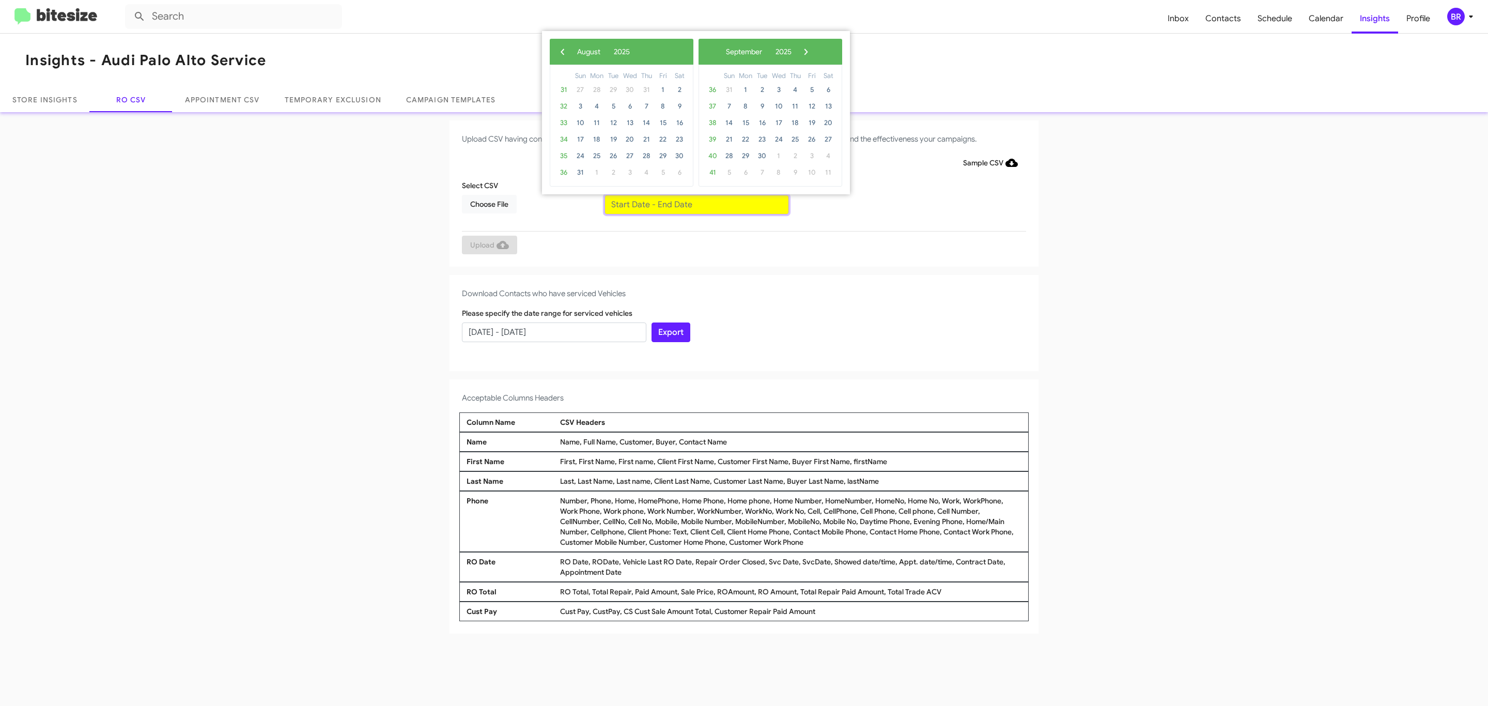
type input "[DATE] - [DATE]"
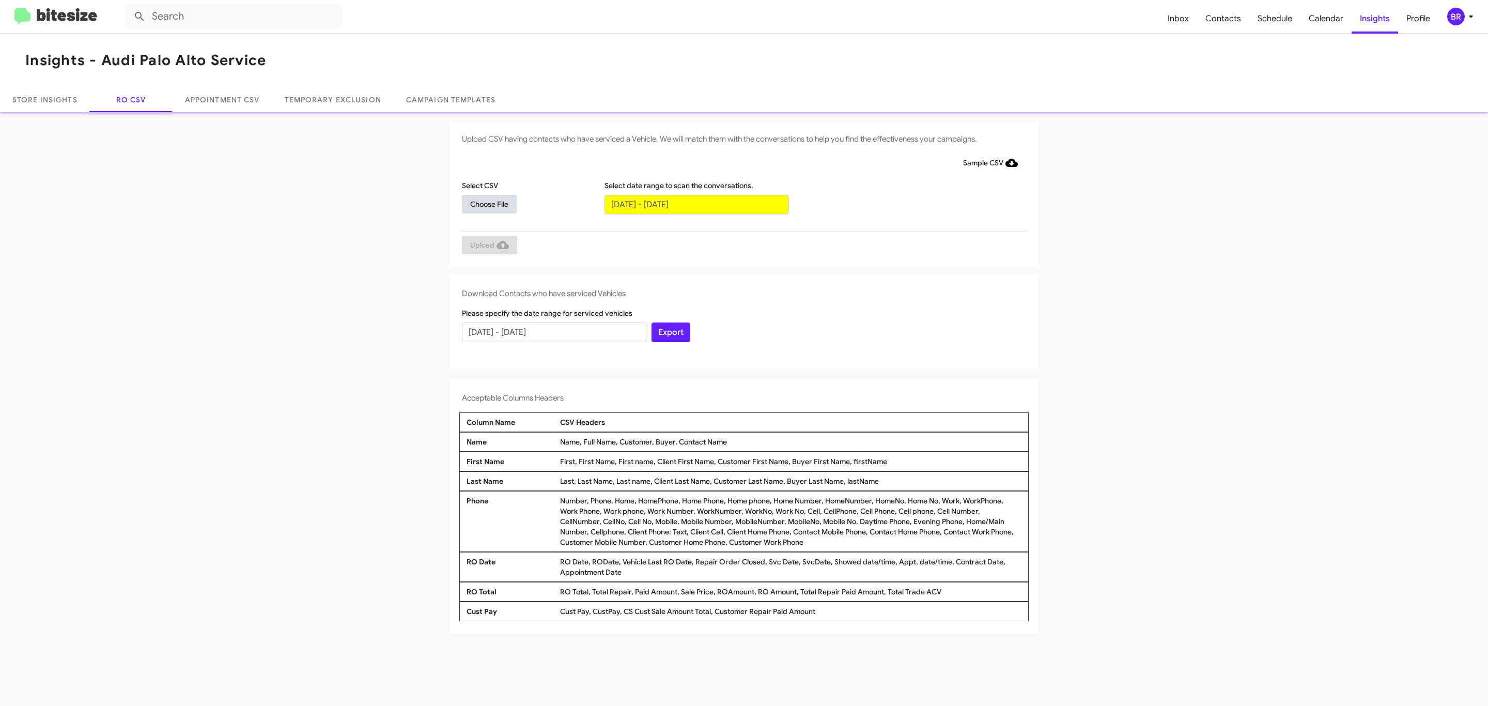
click at [489, 204] on span "Choose File" at bounding box center [489, 204] width 38 height 19
click at [488, 245] on span "Upload" at bounding box center [489, 246] width 39 height 19
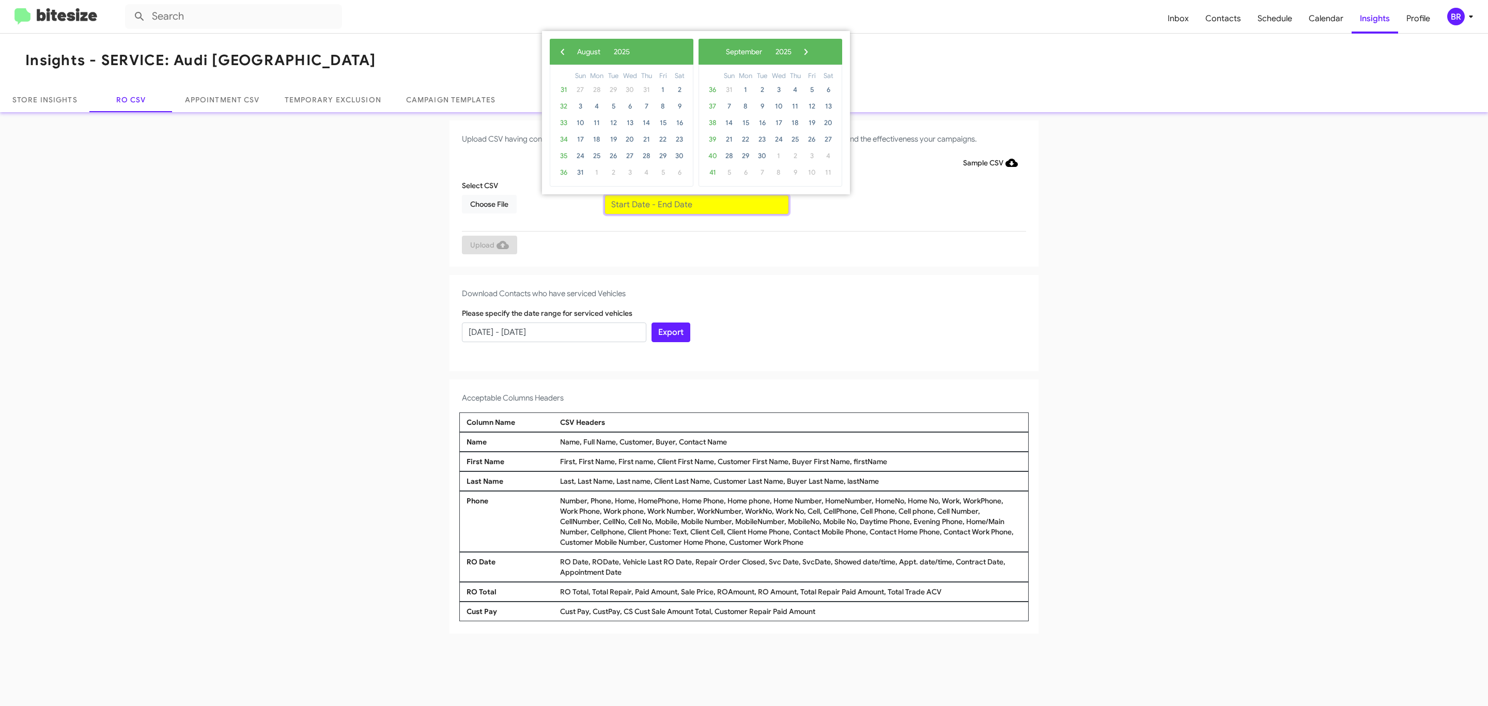
type input "06/27/2025 - 08/27/2025"
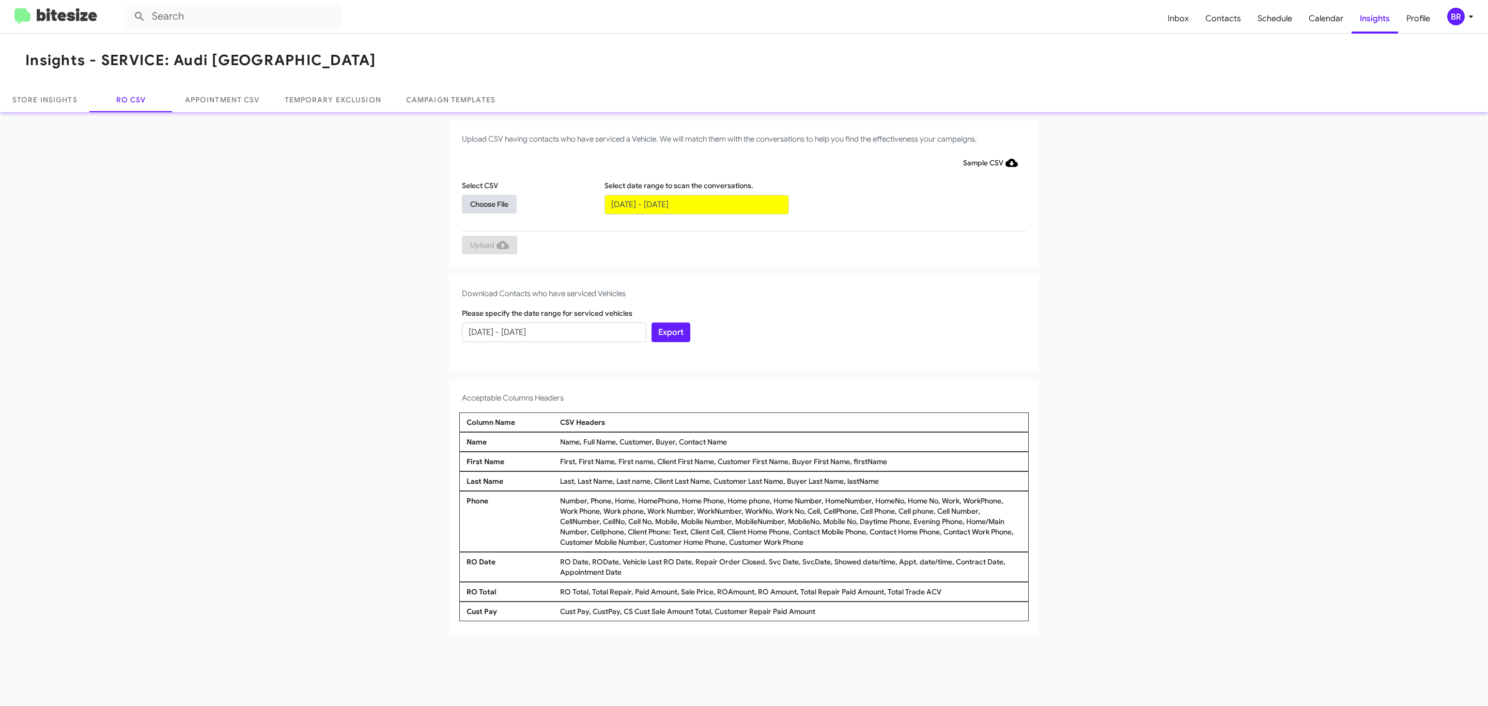
click at [489, 204] on span "Choose File" at bounding box center [489, 204] width 38 height 19
click at [488, 245] on span "Upload" at bounding box center [489, 246] width 39 height 19
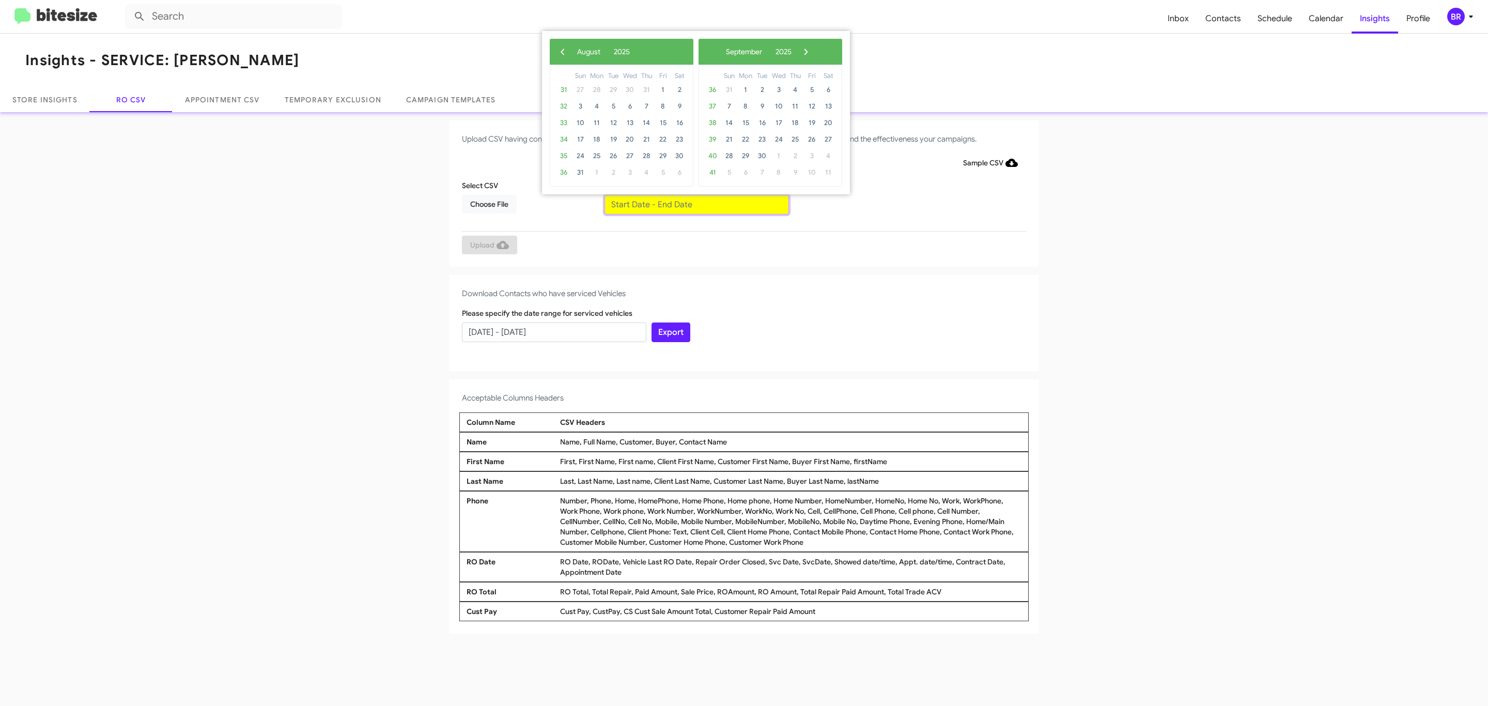
type input "[DATE] - [DATE]"
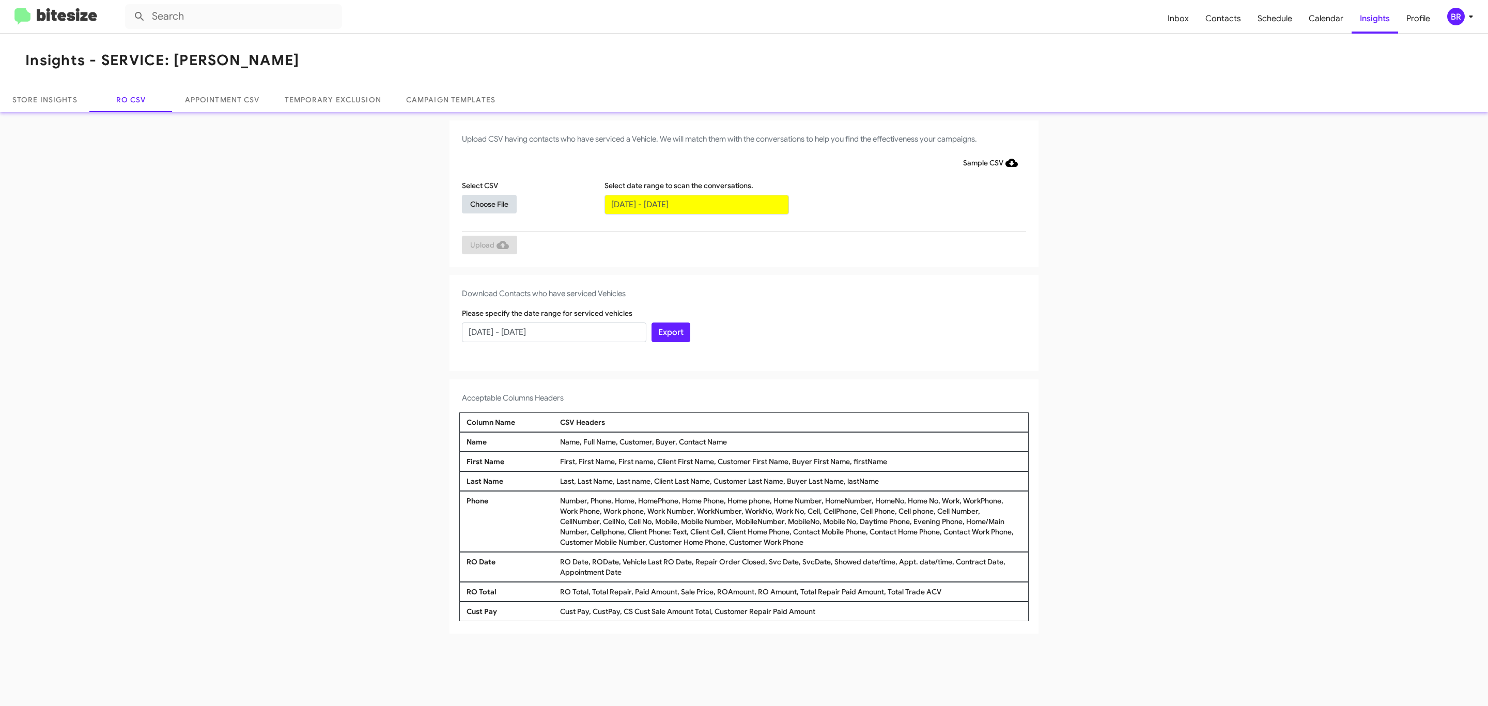
click at [489, 204] on span "Choose File" at bounding box center [489, 204] width 38 height 19
click at [488, 245] on span "Upload" at bounding box center [489, 246] width 39 height 19
